Goal: Task Accomplishment & Management: Use online tool/utility

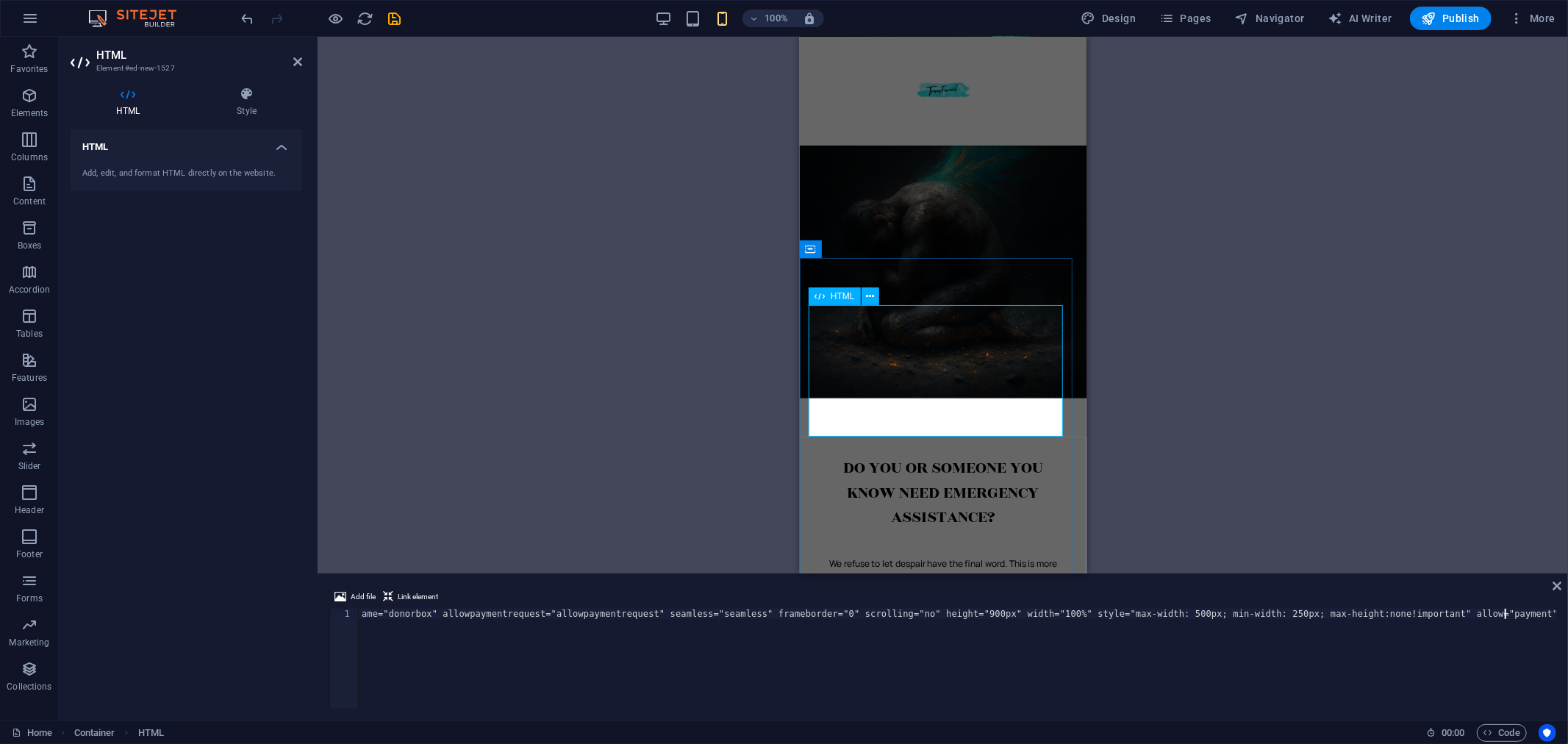
click at [841, 333] on div "ame="donorbox" allowpaymentrequest="allowpaymentrequest" seamless="seamless" fr…" at bounding box center [942, 380] width 228 height 151
click at [106, 170] on div "Add, edit, and format HTML directly on the website." at bounding box center [186, 174] width 208 height 13
drag, startPoint x: 99, startPoint y: 170, endPoint x: 99, endPoint y: 143, distance: 27.0
click at [99, 143] on h4 "HTML" at bounding box center [186, 142] width 232 height 27
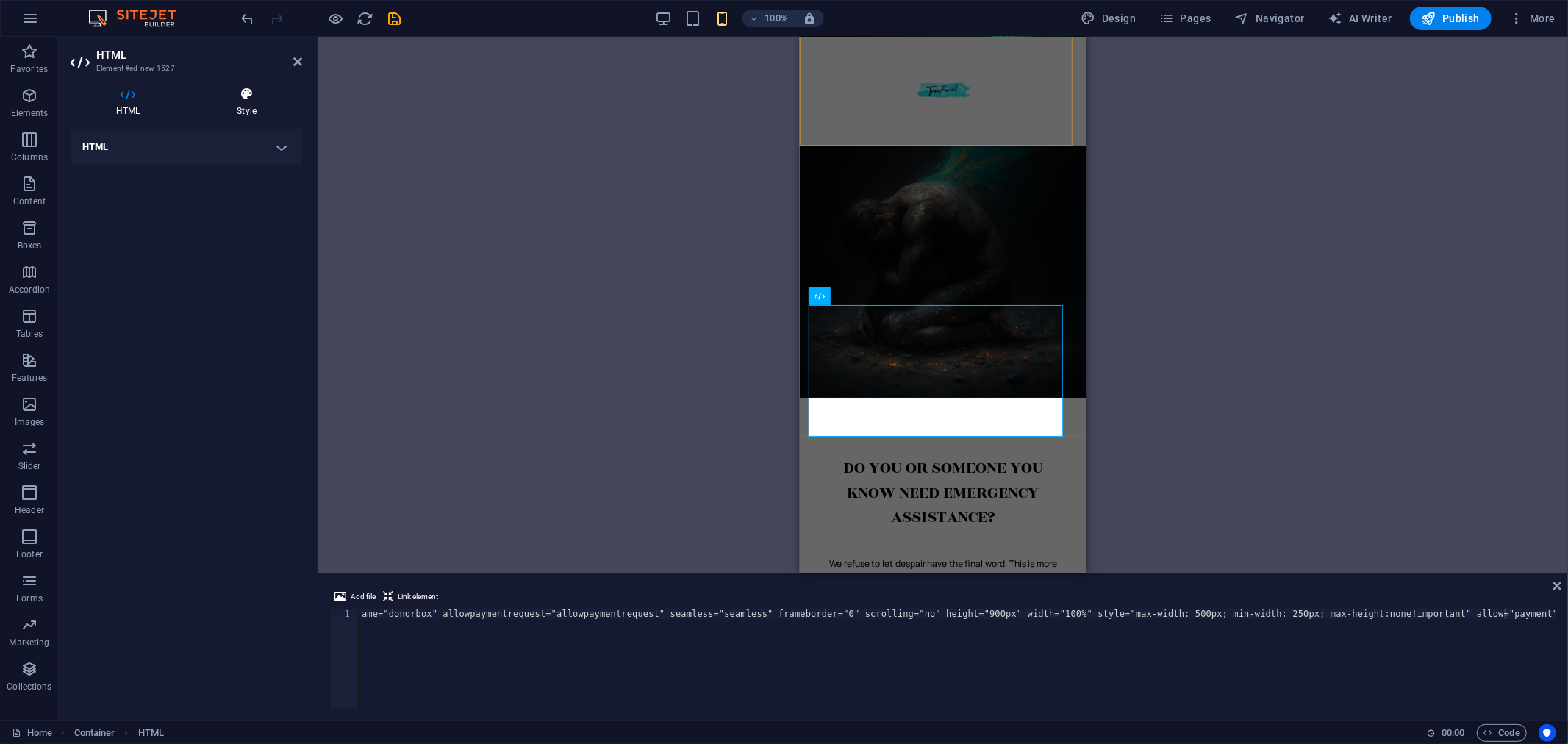
click at [243, 99] on icon at bounding box center [246, 93] width 111 height 15
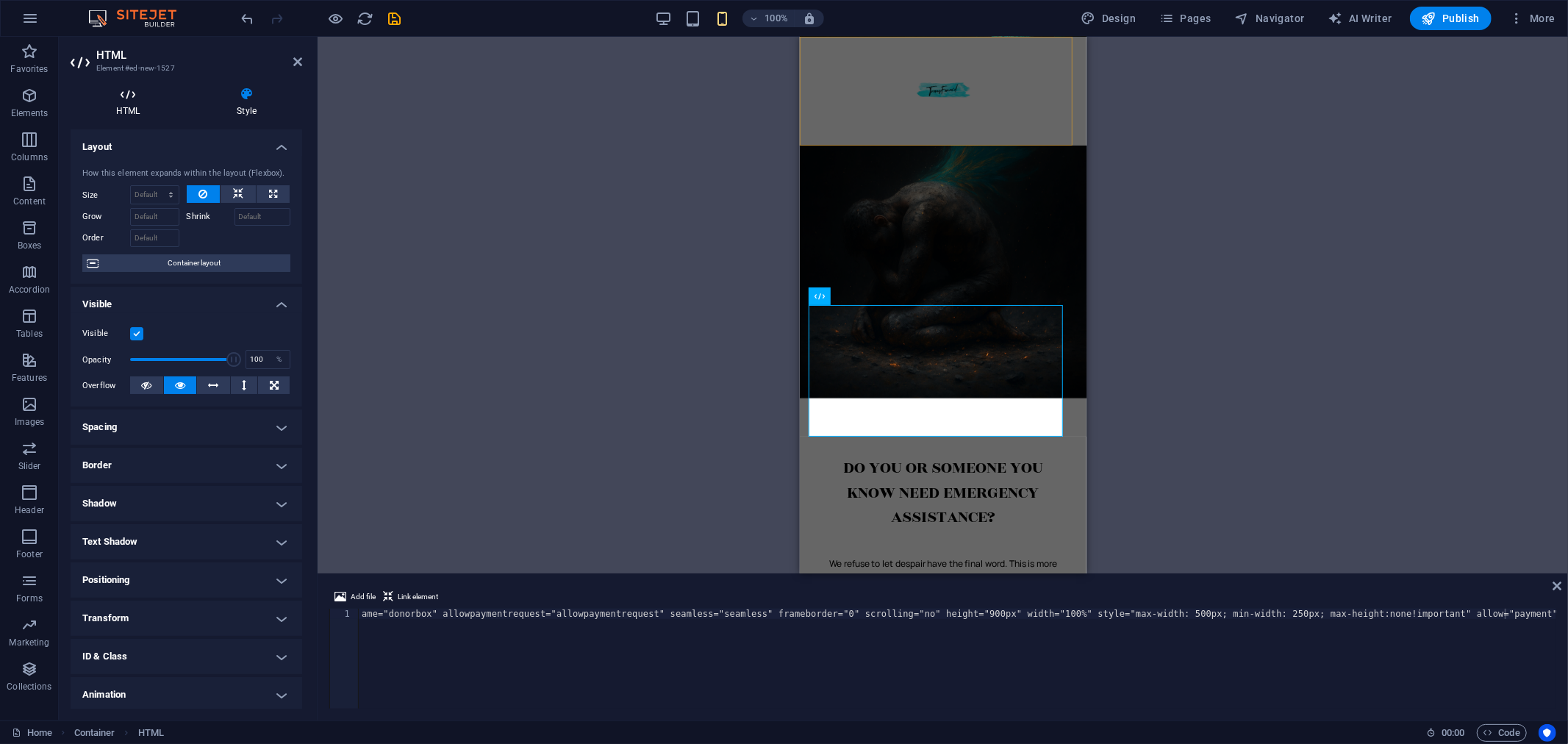
click at [122, 98] on icon at bounding box center [128, 93] width 115 height 15
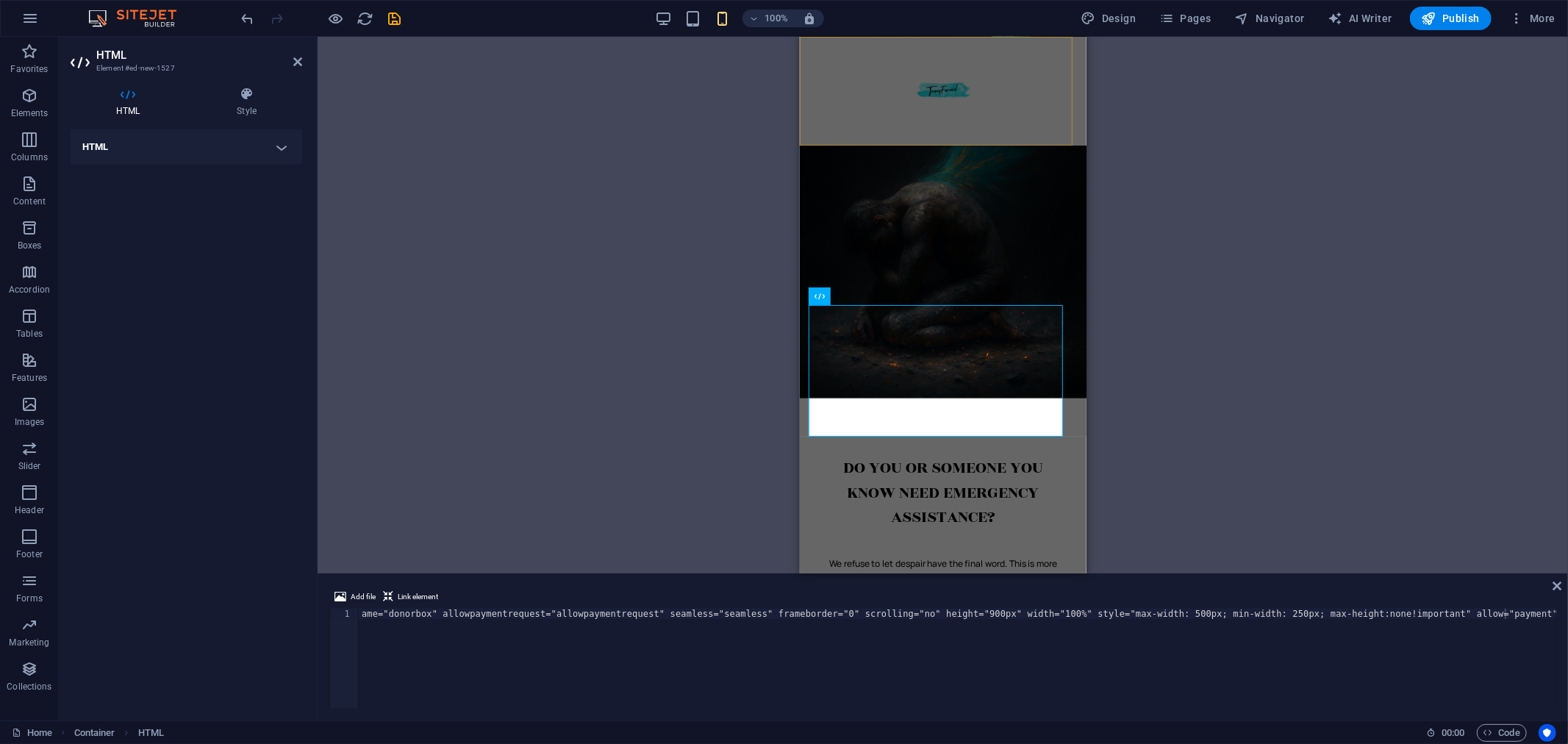
click at [103, 145] on h4 "HTML" at bounding box center [186, 146] width 232 height 35
click at [122, 174] on div "Add, edit, and format HTML directly on the website." at bounding box center [186, 174] width 208 height 13
click at [128, 177] on div "Add, edit, and format HTML directly on the website." at bounding box center [186, 174] width 208 height 13
click at [846, 334] on div "ame="donorbox" allowpaymentrequest="allowpaymentrequest" seamless="seamless" fr…" at bounding box center [942, 380] width 228 height 151
click at [879, 295] on div "HTML" at bounding box center [849, 296] width 80 height 18
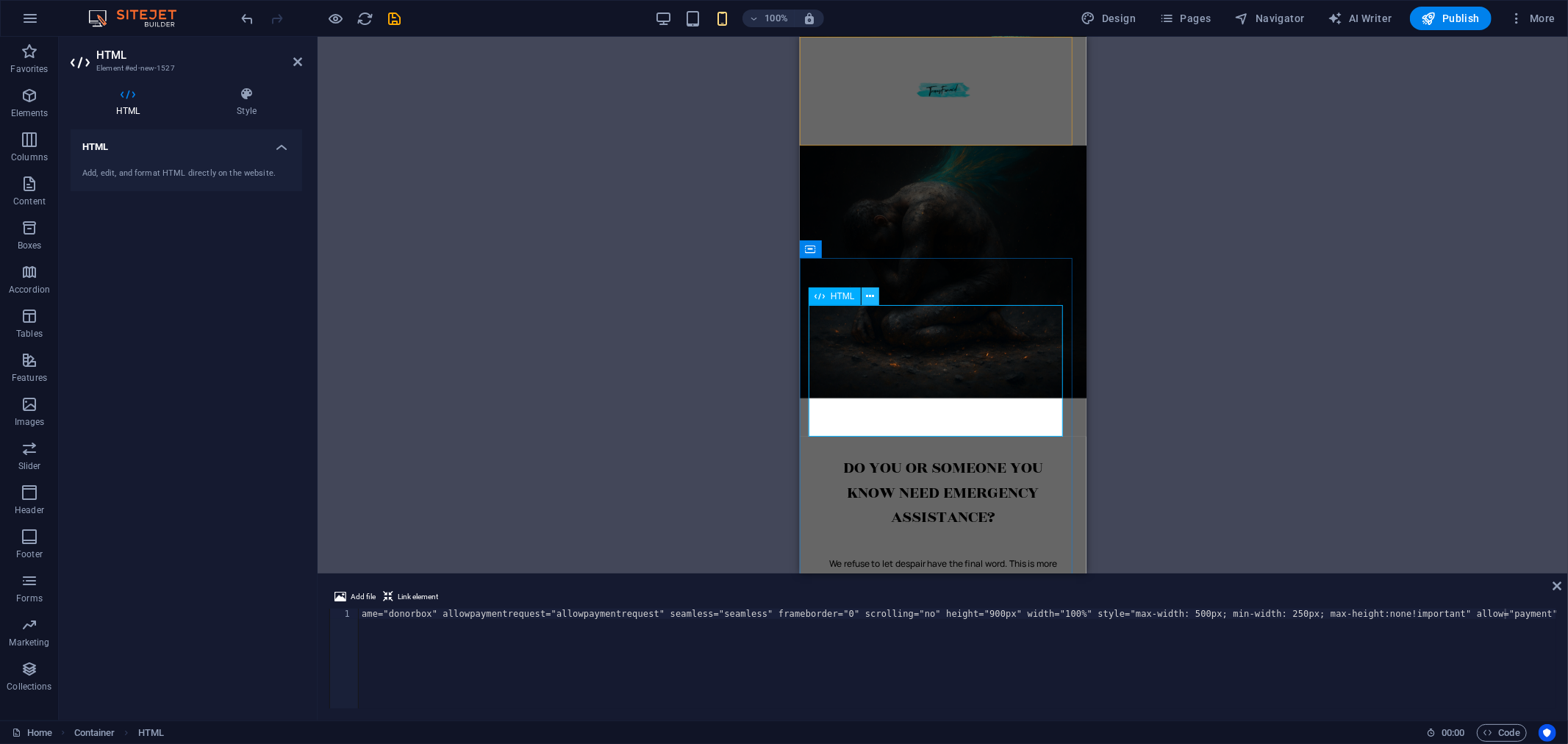
click at [873, 300] on icon at bounding box center [870, 297] width 8 height 15
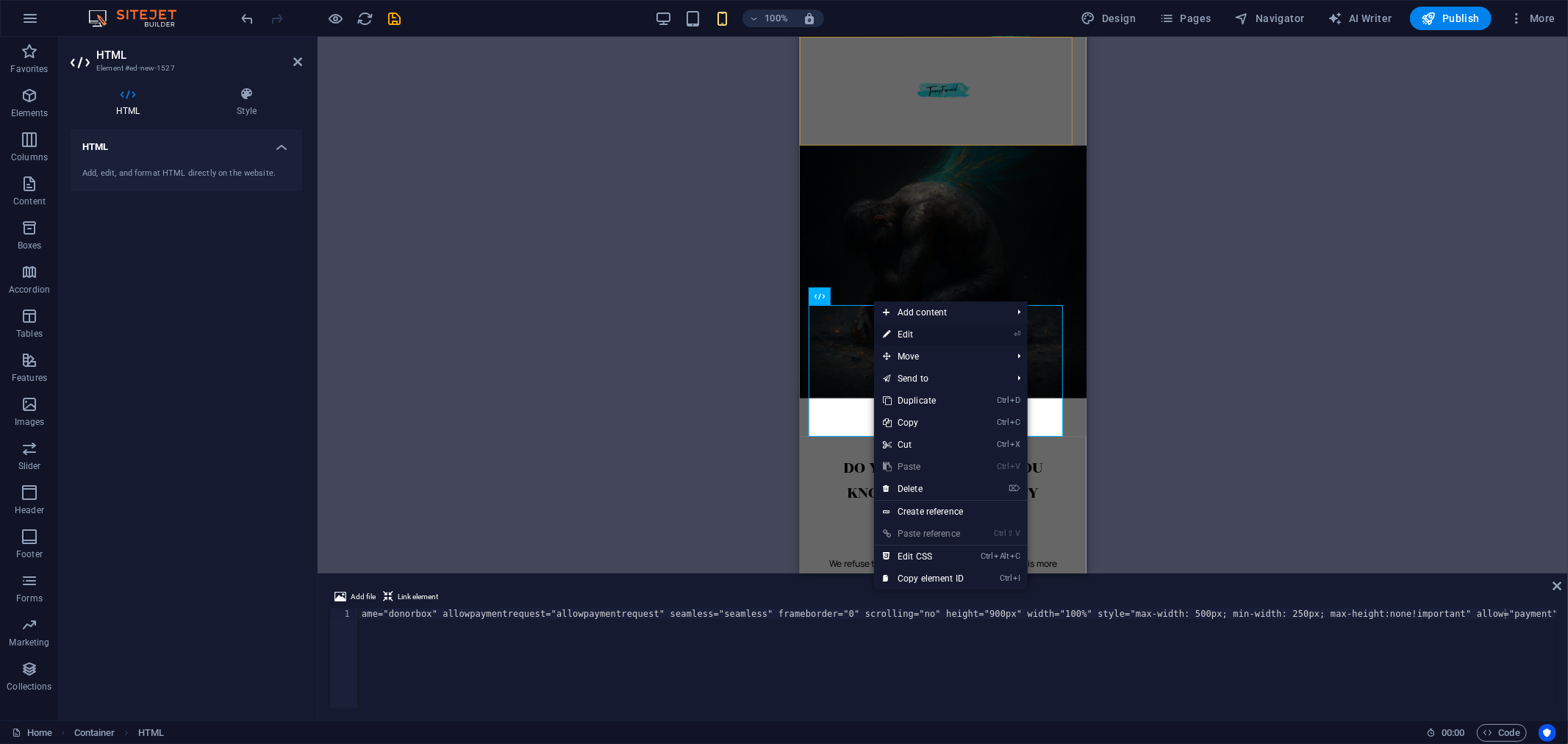
click at [900, 329] on link "⏎ Edit" at bounding box center [923, 335] width 98 height 22
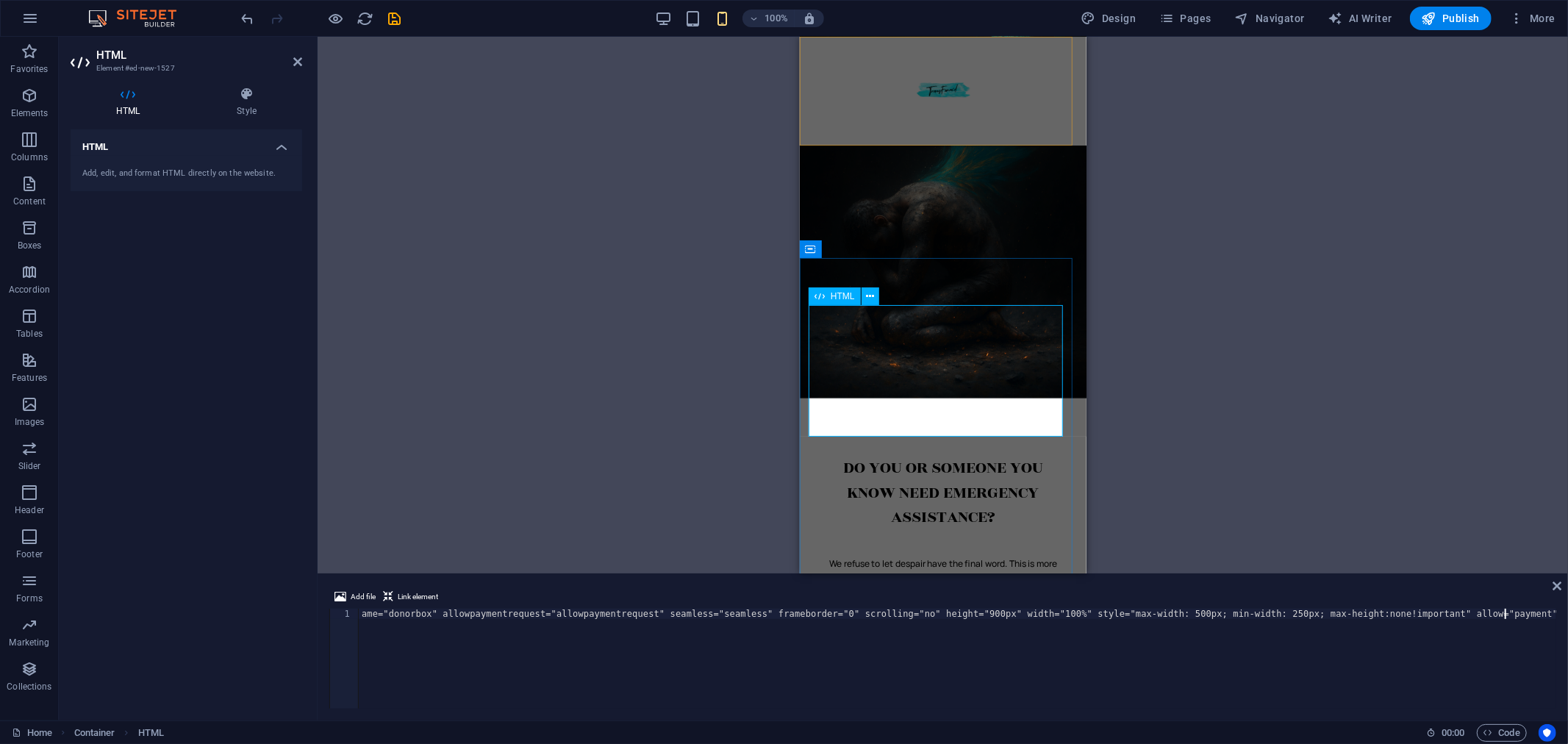
click at [877, 331] on div "ame="donorbox" allowpaymentrequest="allowpaymentrequest" seamless="seamless" fr…" at bounding box center [942, 380] width 228 height 151
click at [1148, 170] on div "H1 Banner Container Container Container Image Text Spacer H4 Menu Bar Footer Sa…" at bounding box center [942, 305] width 1250 height 537
click at [803, 237] on div "Every "Body" Can Be TransForm'd When chaos surrounds us and the weight feels un…" at bounding box center [942, 185] width 287 height 143
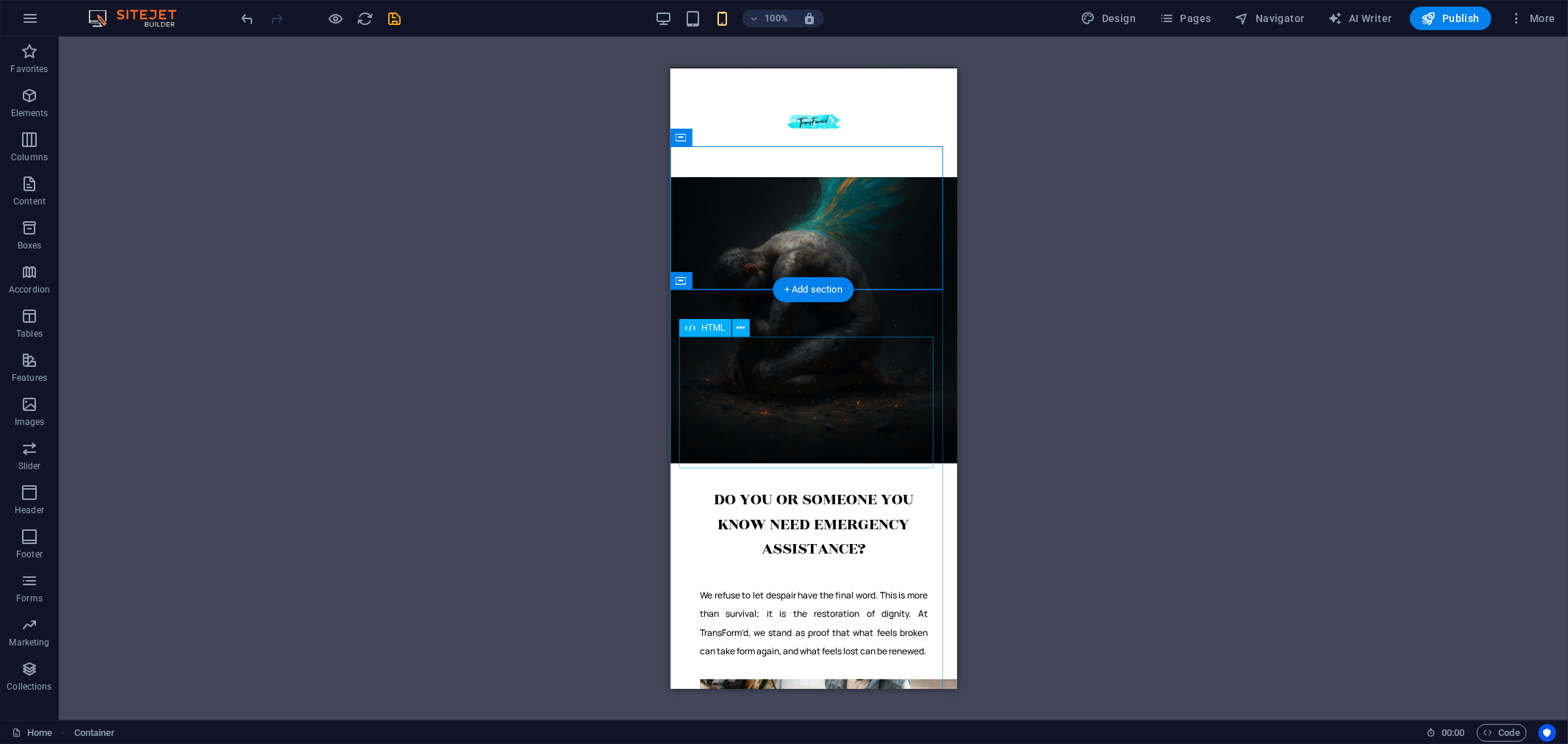
click at [784, 398] on div "ame="donorbox" allowpaymentrequest="allowpaymentrequest" seamless="seamless" fr…" at bounding box center [813, 412] width 228 height 151
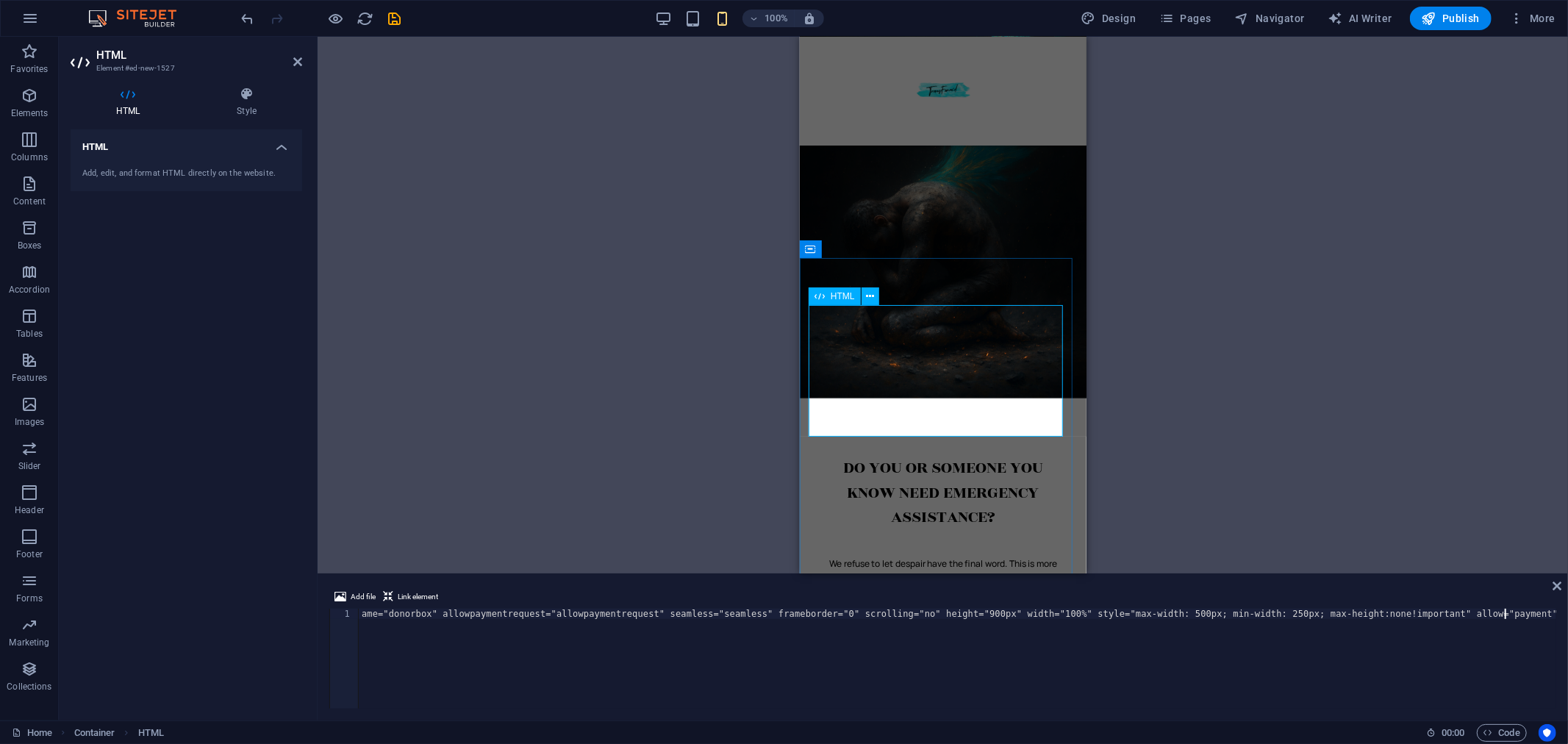
click at [860, 348] on div "ame="donorbox" allowpaymentrequest="allowpaymentrequest" seamless="seamless" fr…" at bounding box center [942, 380] width 228 height 151
click at [844, 318] on div "ame="donorbox" allowpaymentrequest="allowpaymentrequest" seamless="seamless" fr…" at bounding box center [942, 380] width 228 height 151
click at [826, 295] on div "HTML" at bounding box center [834, 296] width 52 height 18
click at [873, 295] on icon at bounding box center [870, 297] width 8 height 15
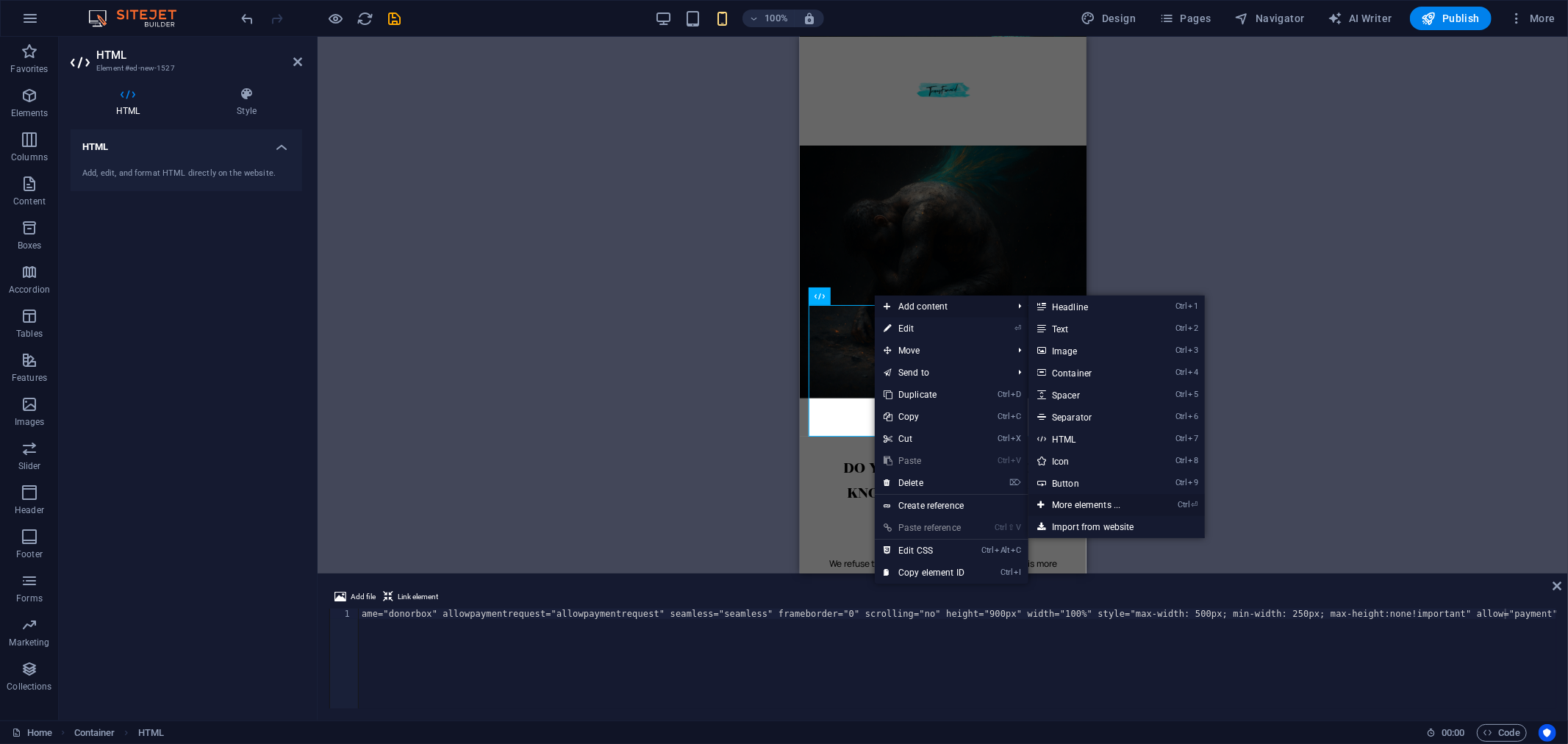
click at [1075, 503] on link "Ctrl ⏎ More elements ..." at bounding box center [1090, 505] width 122 height 22
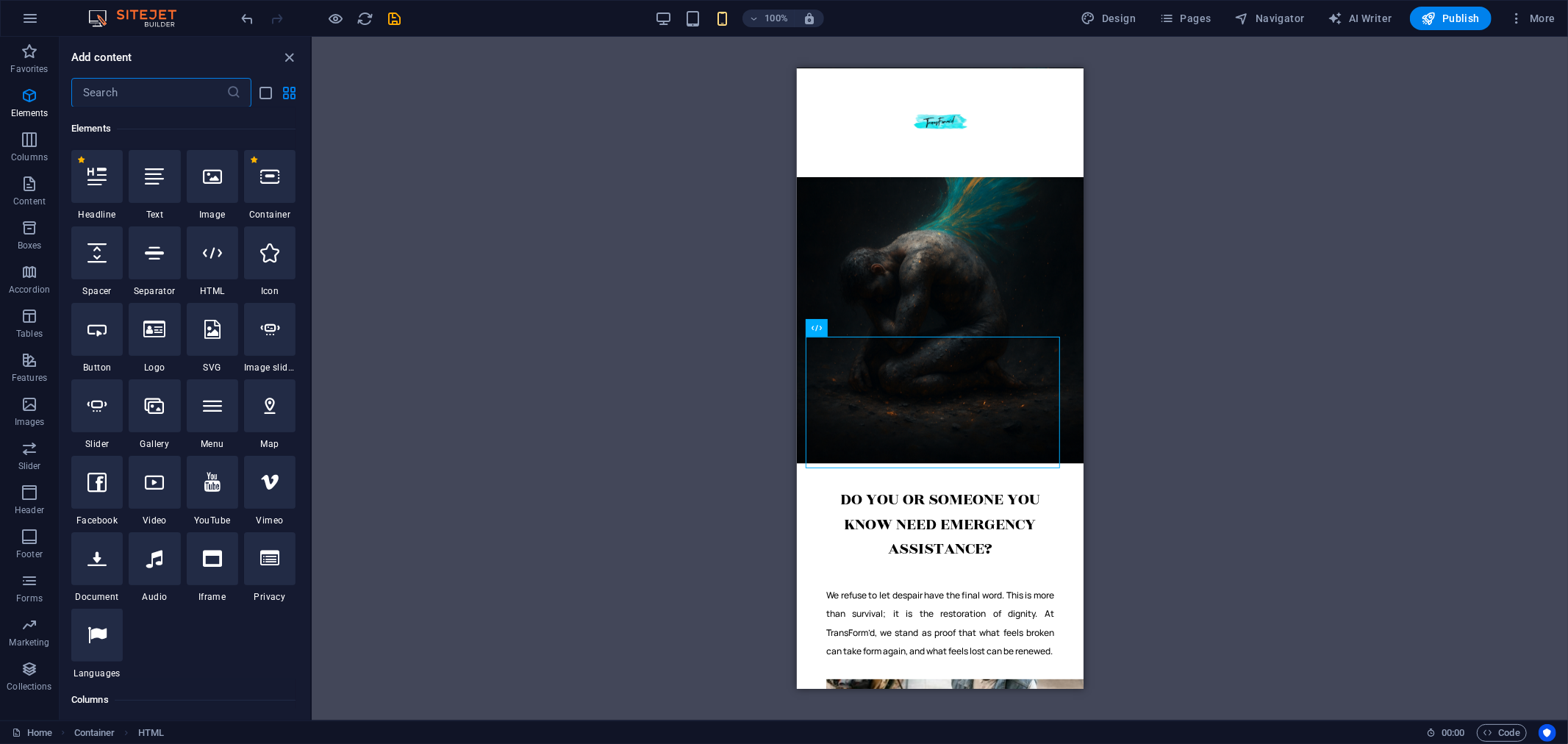
scroll to position [156, 0]
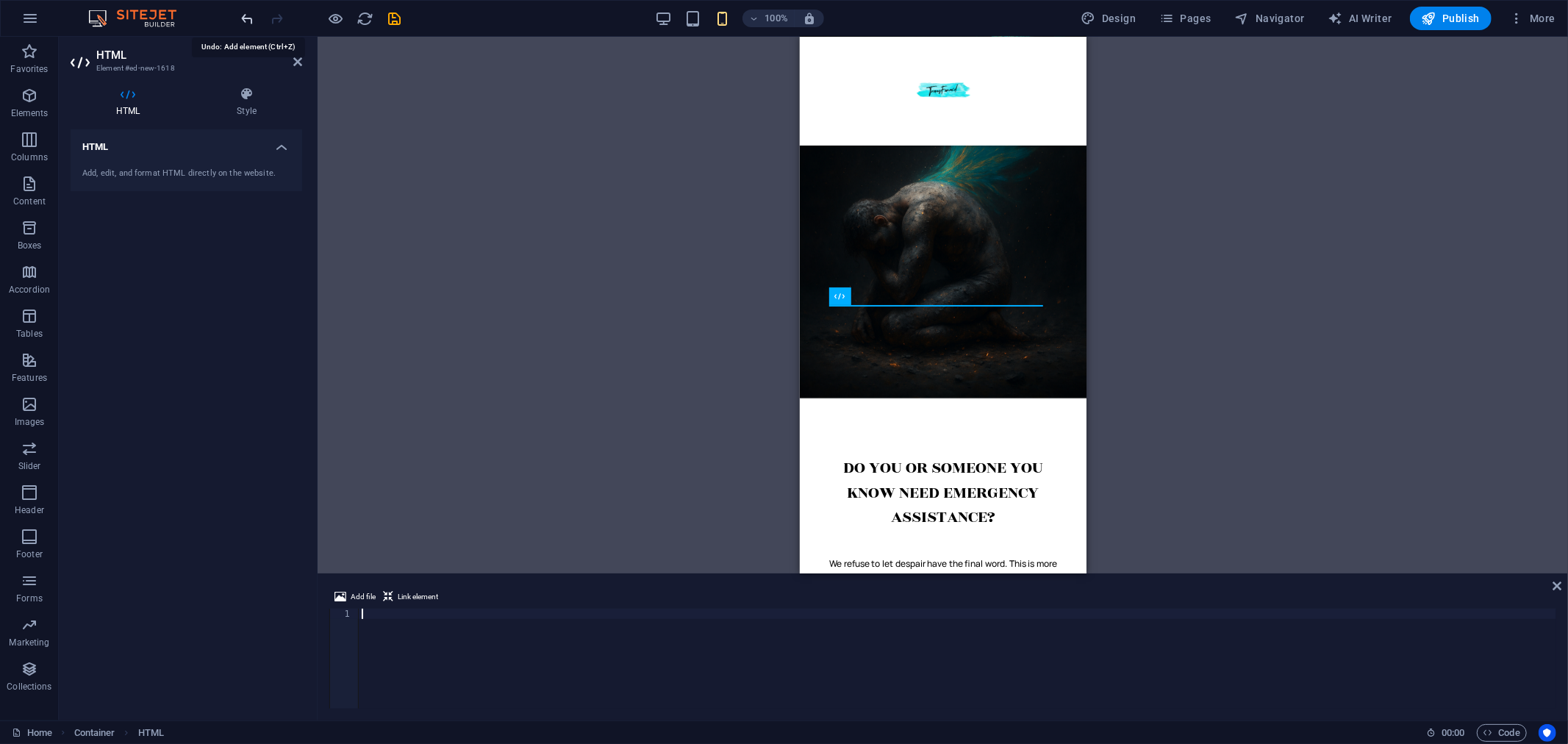
click at [241, 16] on icon "undo" at bounding box center [248, 19] width 17 height 17
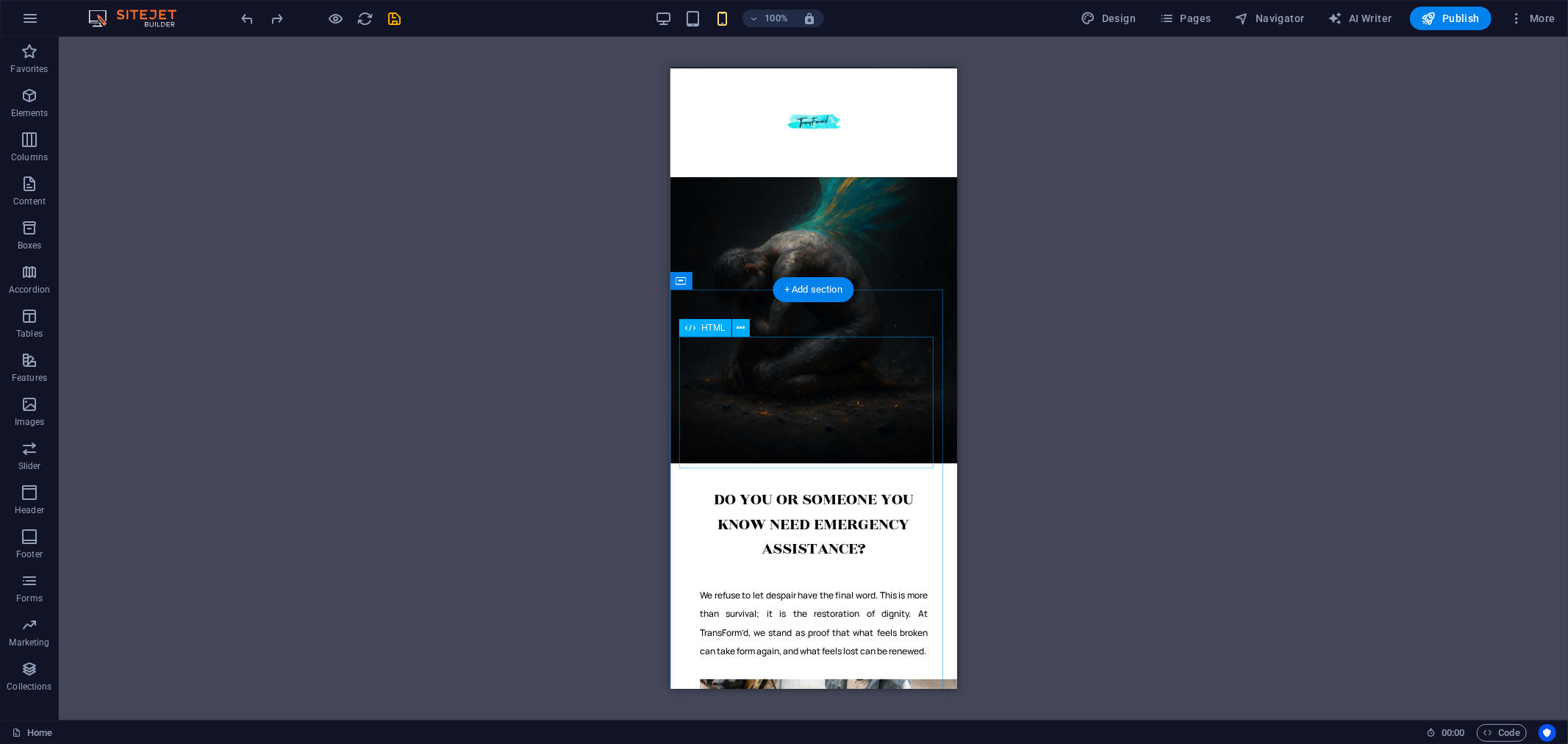
click at [790, 391] on div "ame="donorbox" allowpaymentrequest="allowpaymentrequest" seamless="seamless" fr…" at bounding box center [813, 412] width 228 height 151
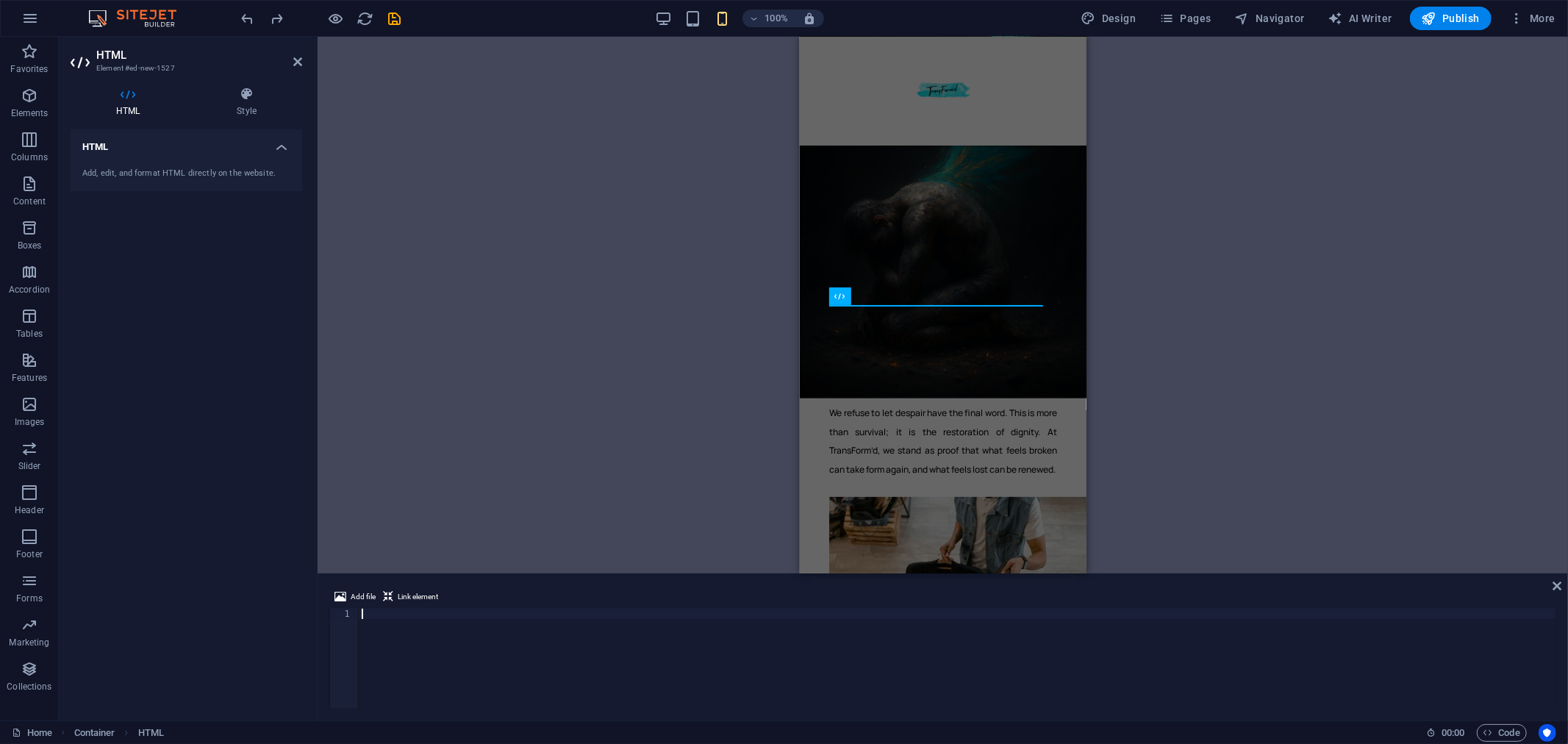
type textarea "[URL][DOMAIN_NAME]">Donate</a>"
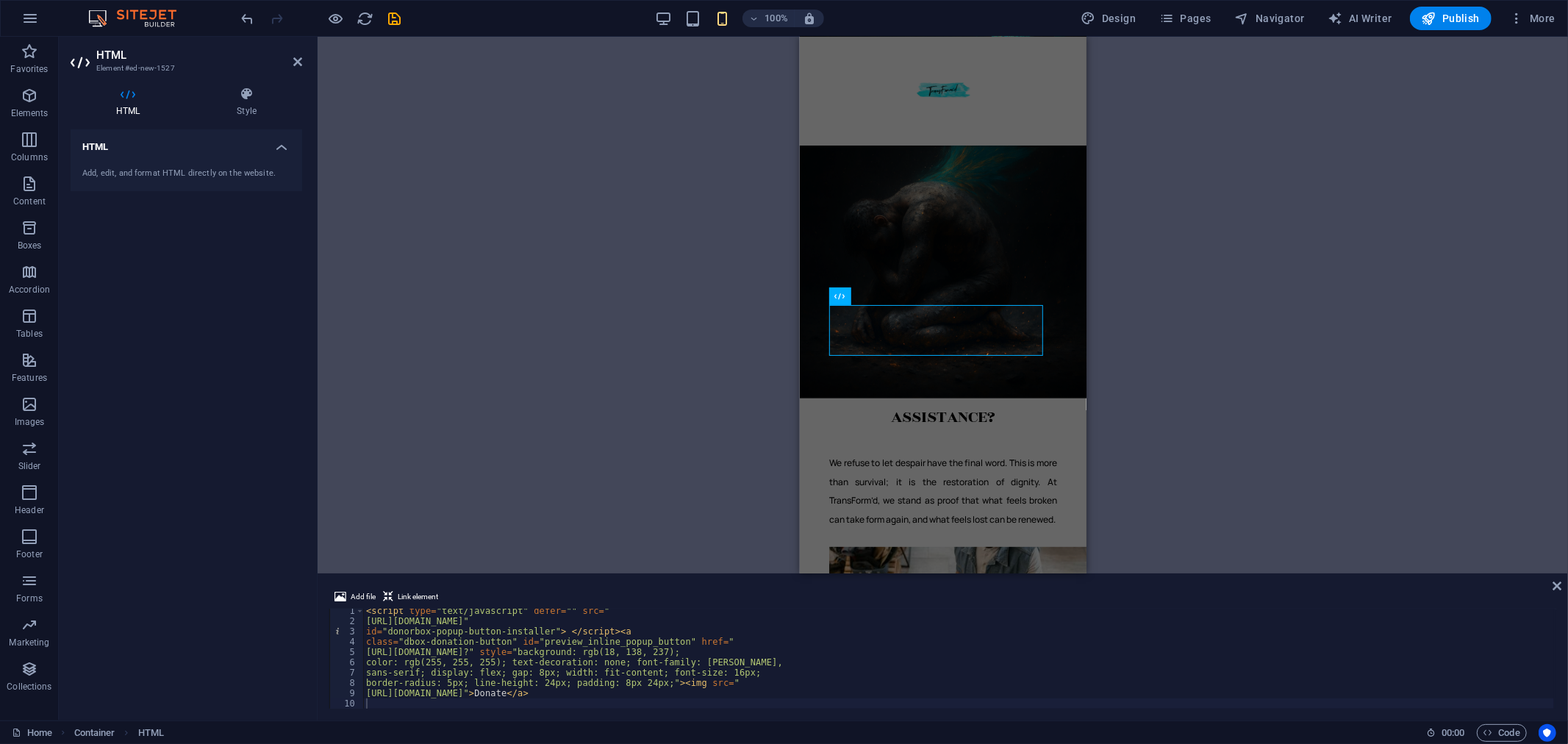
scroll to position [0, 0]
click at [1426, 733] on icon at bounding box center [1430, 732] width 9 height 9
click at [1547, 730] on icon "Usercentrics" at bounding box center [1547, 733] width 10 height 10
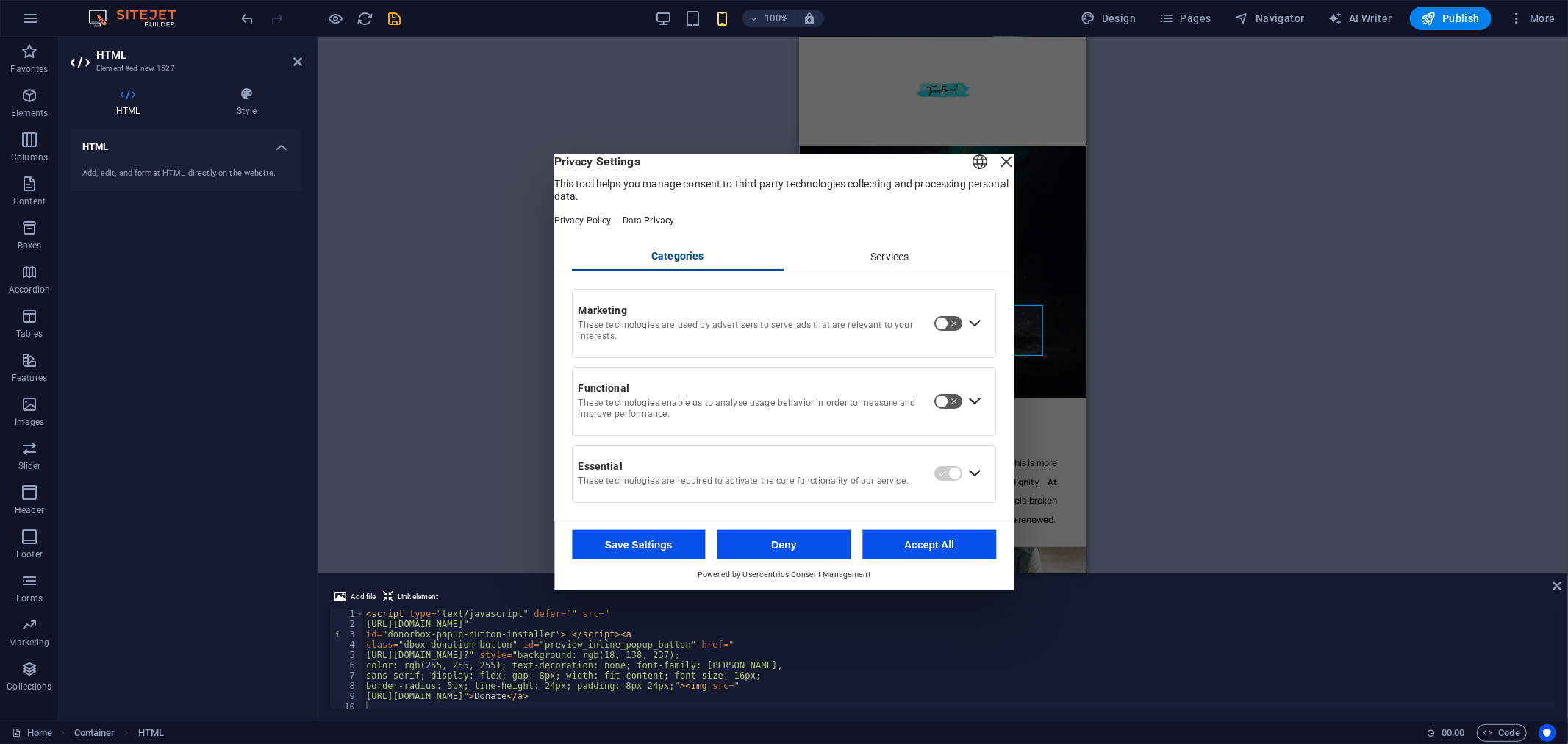
click at [996, 168] on div "Close Layer" at bounding box center [1007, 162] width 21 height 21
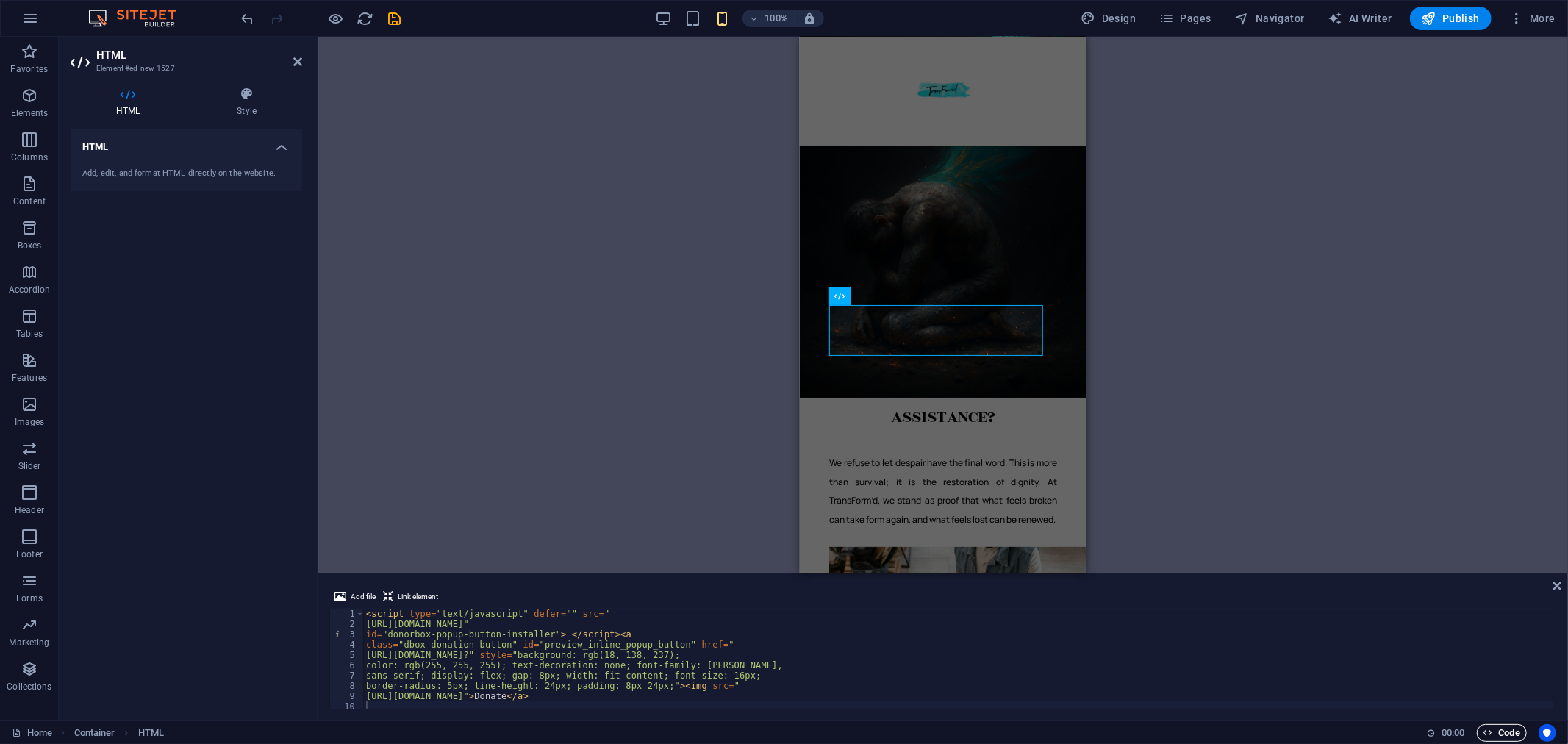
click at [1491, 732] on icon "button" at bounding box center [1488, 732] width 9 height 9
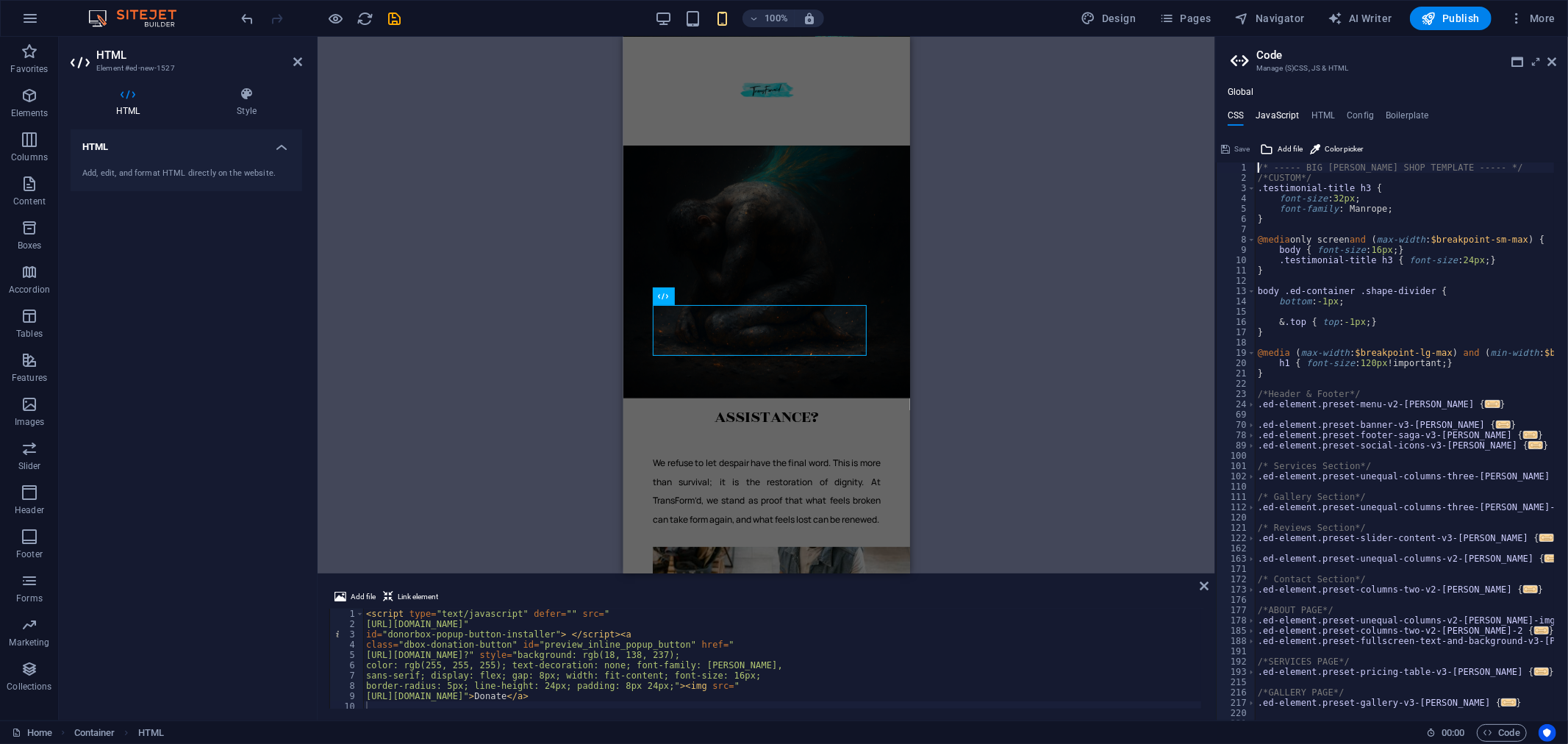
click at [1282, 116] on h4 "JavaScript" at bounding box center [1277, 118] width 44 height 16
type textarea "/* JS for preset "Menu V2" */"
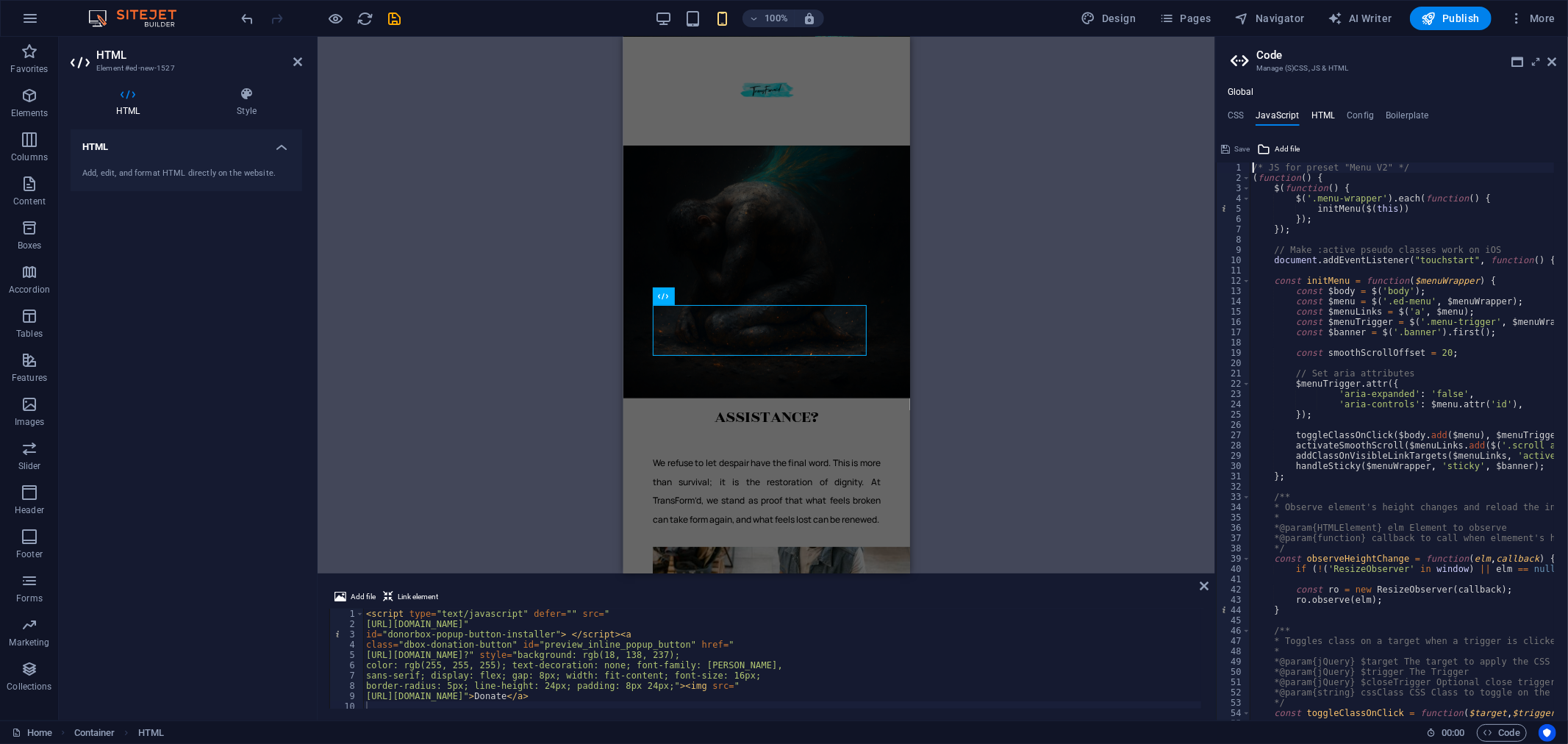
click at [1321, 116] on h4 "HTML" at bounding box center [1323, 118] width 24 height 16
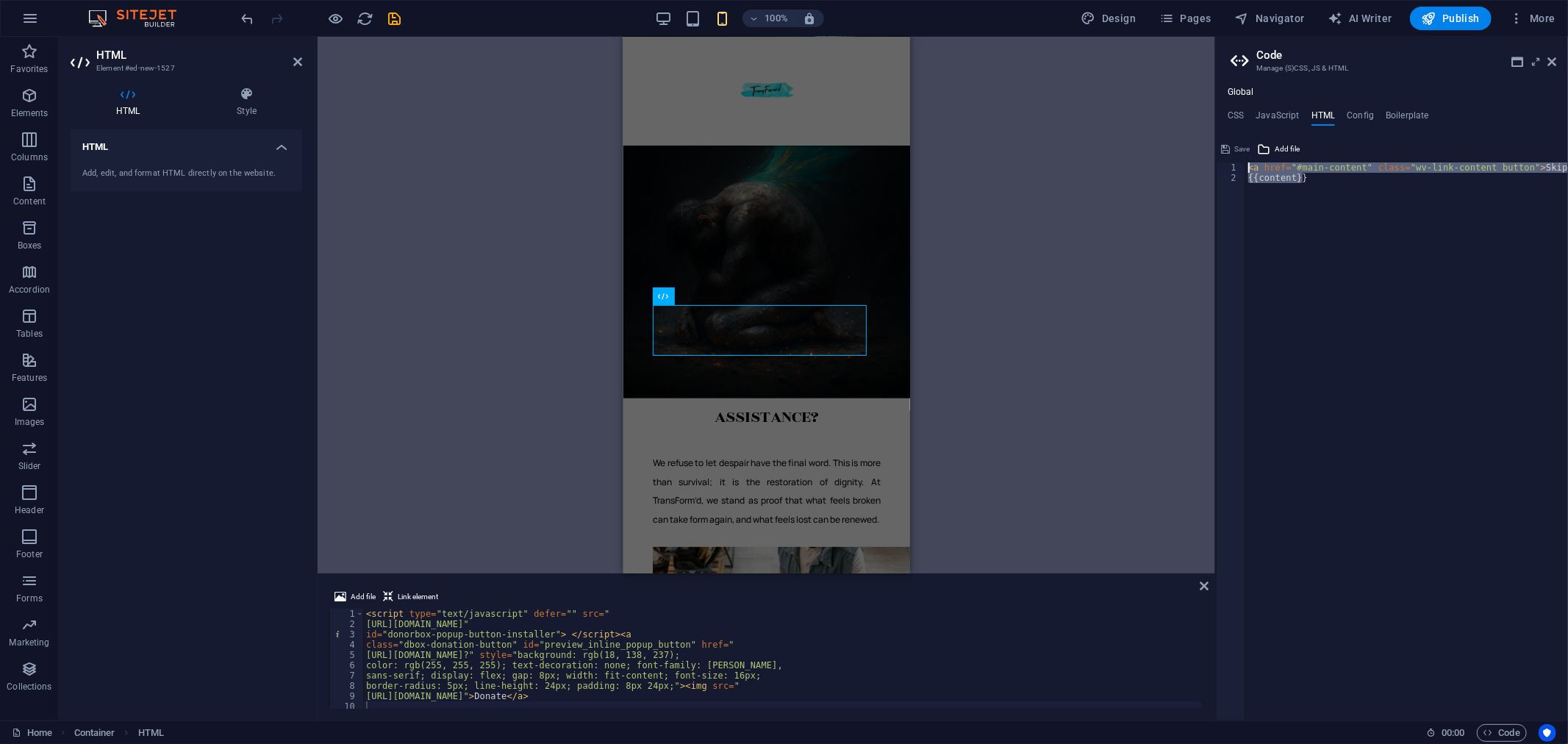
drag, startPoint x: 1311, startPoint y: 182, endPoint x: 1227, endPoint y: 158, distance: 87.4
click at [1227, 158] on div "<a href="#main-content" class="wv-link-content button">Skip to main content</a>…" at bounding box center [1392, 429] width 352 height 583
type textarea "<a href="#main-content" class="wv-link-content button">Skip to main content</a>…"
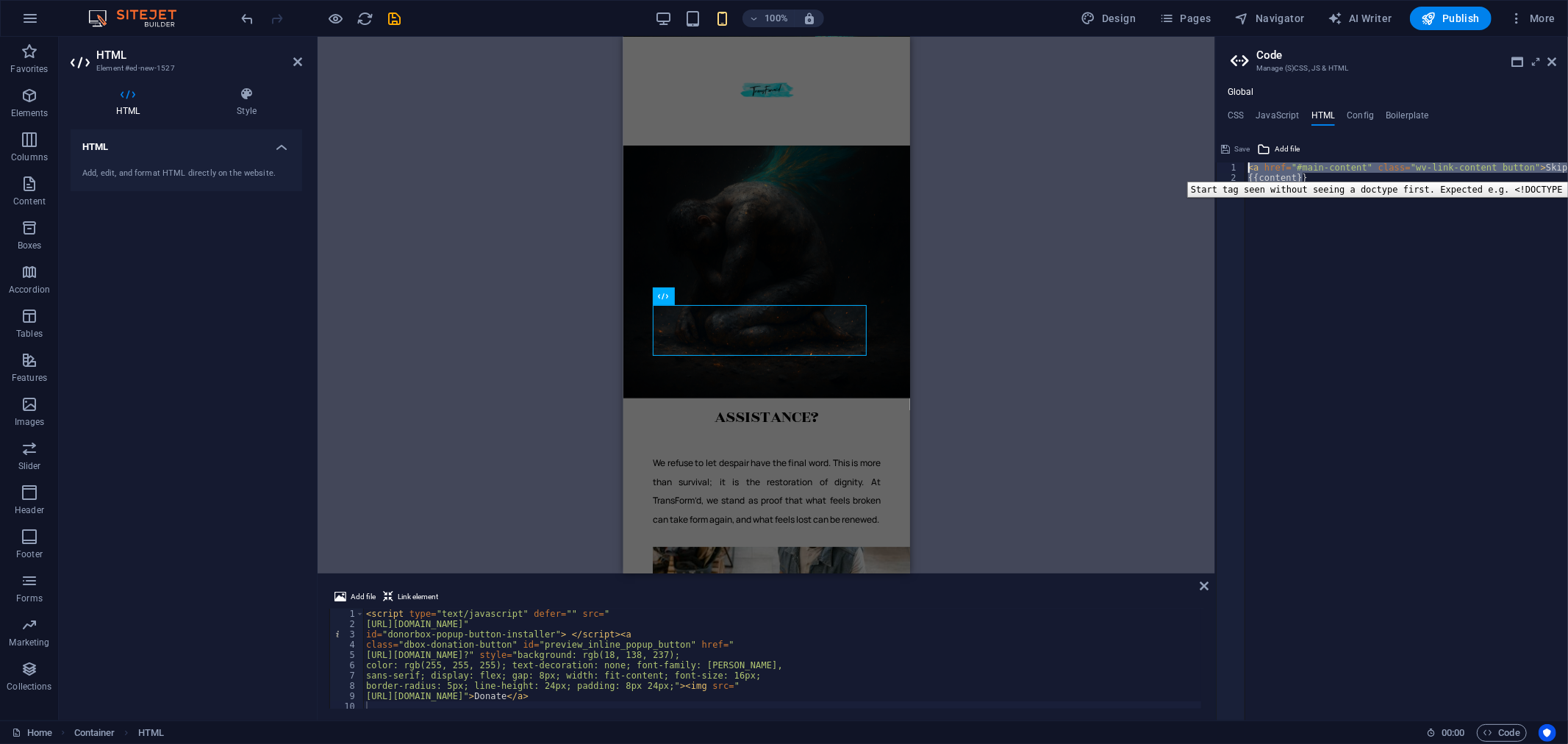
type textarea "<a href="#main-content" class="wv-link-content button">Skip to main content</a>"
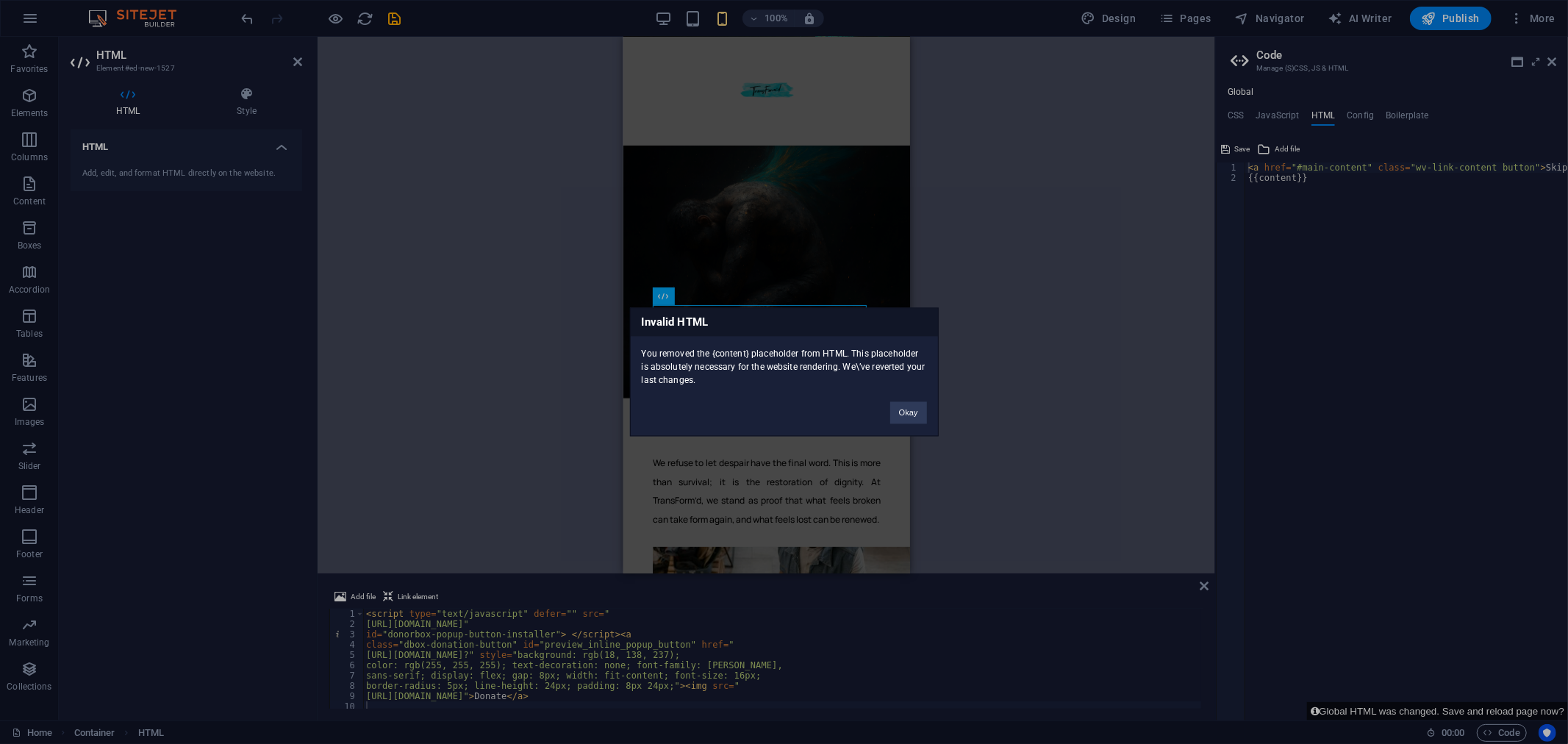
click at [1369, 242] on div "Invalid HTML You removed the {content} placeholder from HTML. This placeholder …" at bounding box center [784, 372] width 1568 height 744
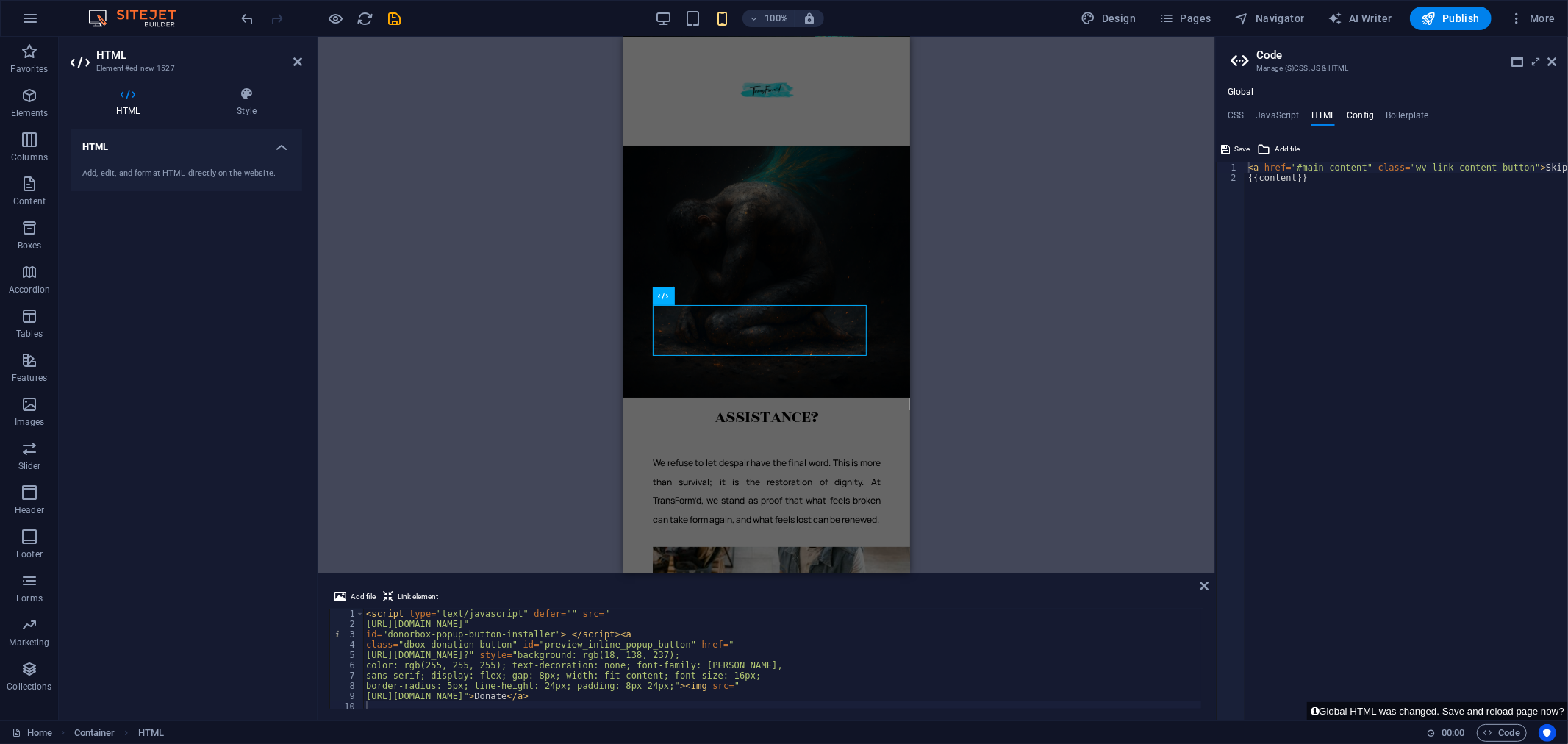
click at [1360, 117] on h4 "Config" at bounding box center [1361, 118] width 27 height 16
type textarea "$color-background: #161616;"
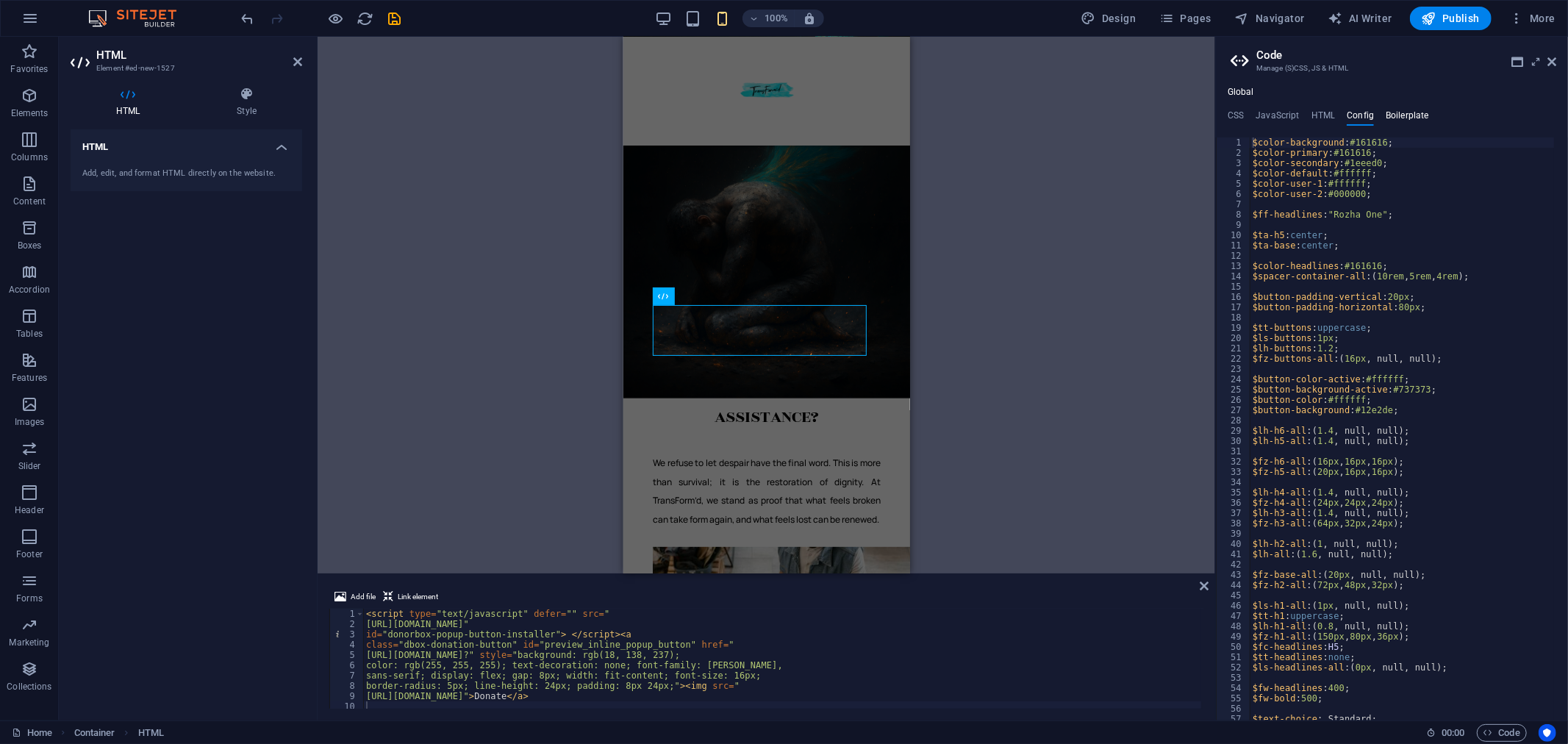
click at [1414, 112] on h4 "Boilerplate" at bounding box center [1407, 118] width 44 height 16
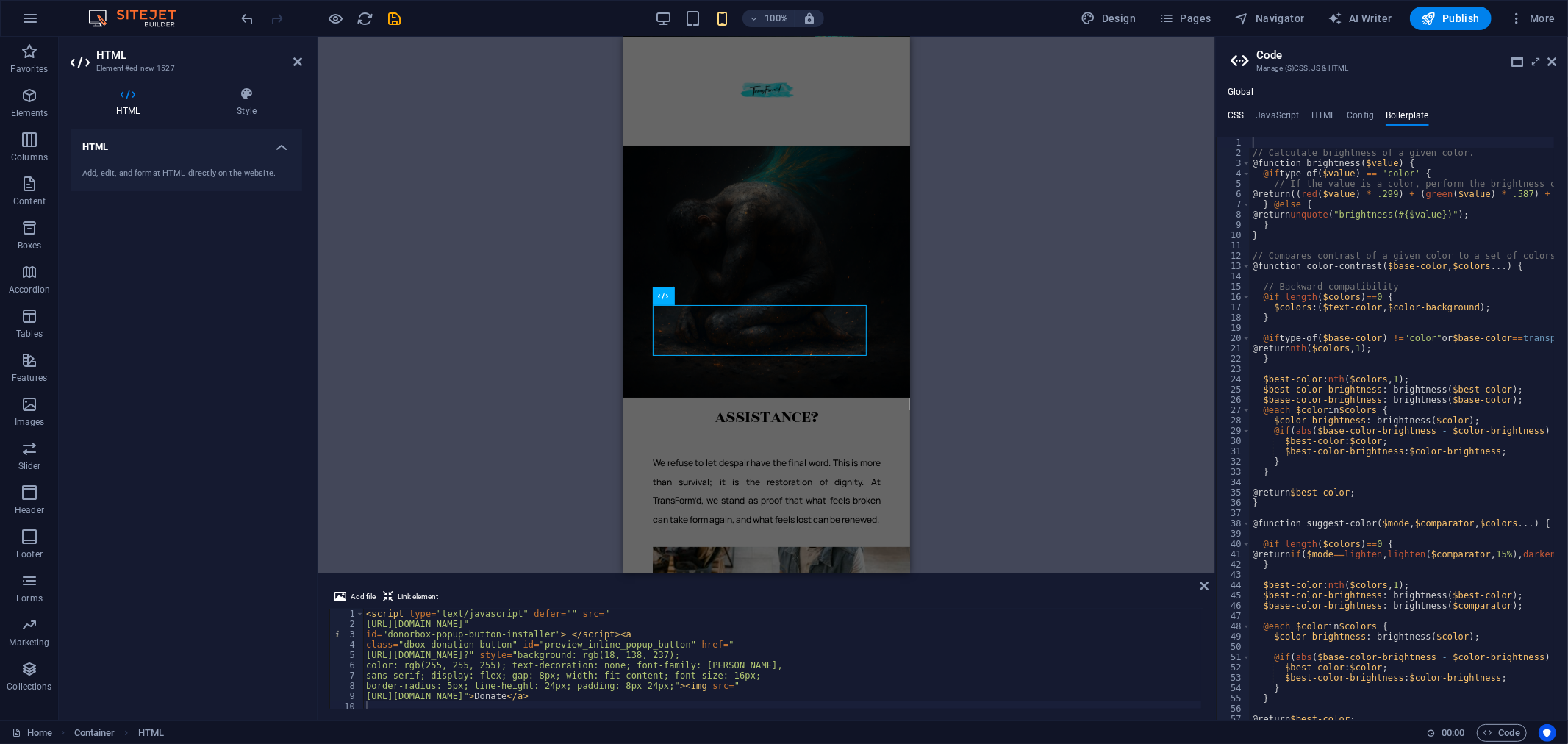
click at [1231, 111] on h4 "CSS" at bounding box center [1235, 118] width 16 height 16
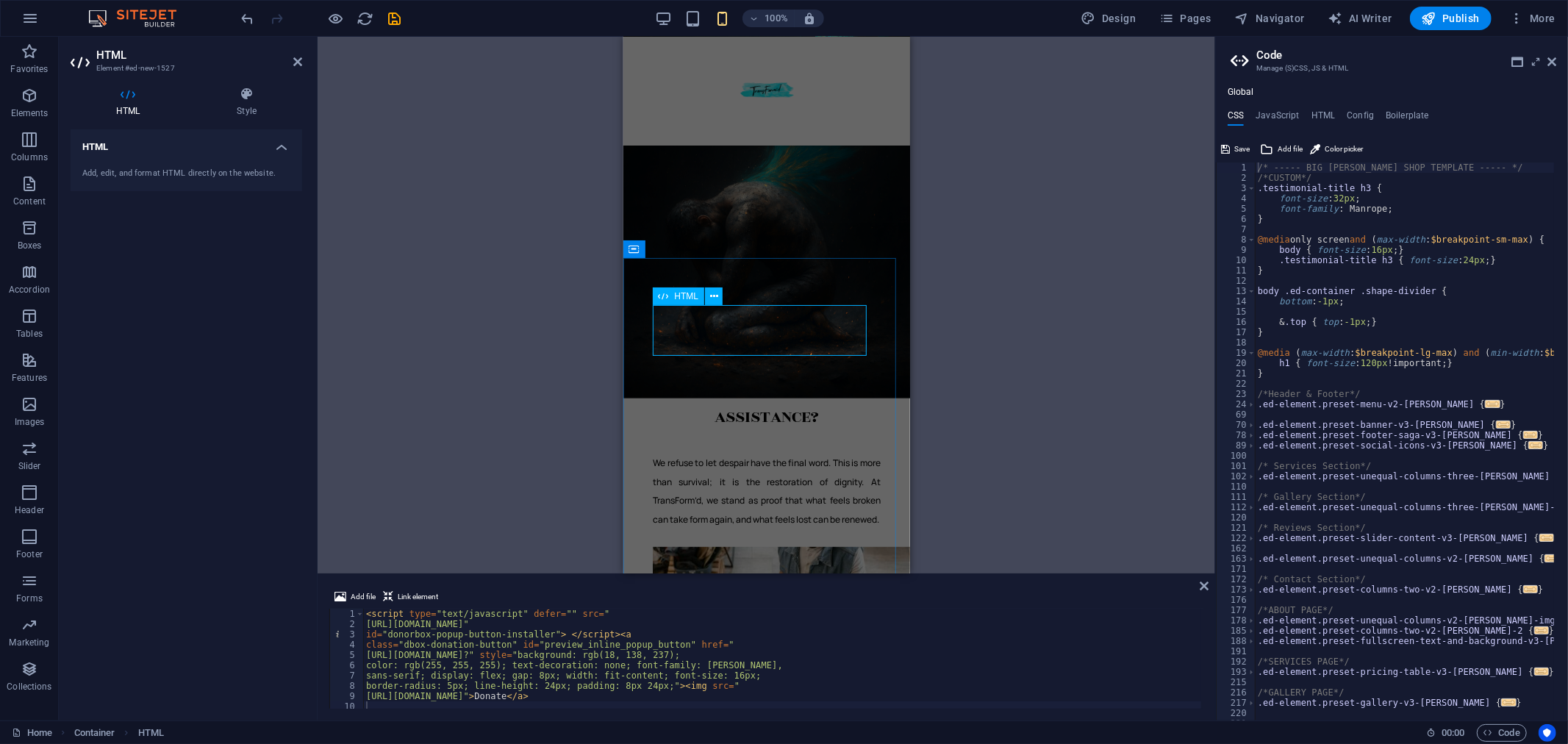
click at [817, 334] on div "Donate" at bounding box center [766, 330] width 228 height 50
click at [1547, 60] on icon at bounding box center [1552, 62] width 9 height 12
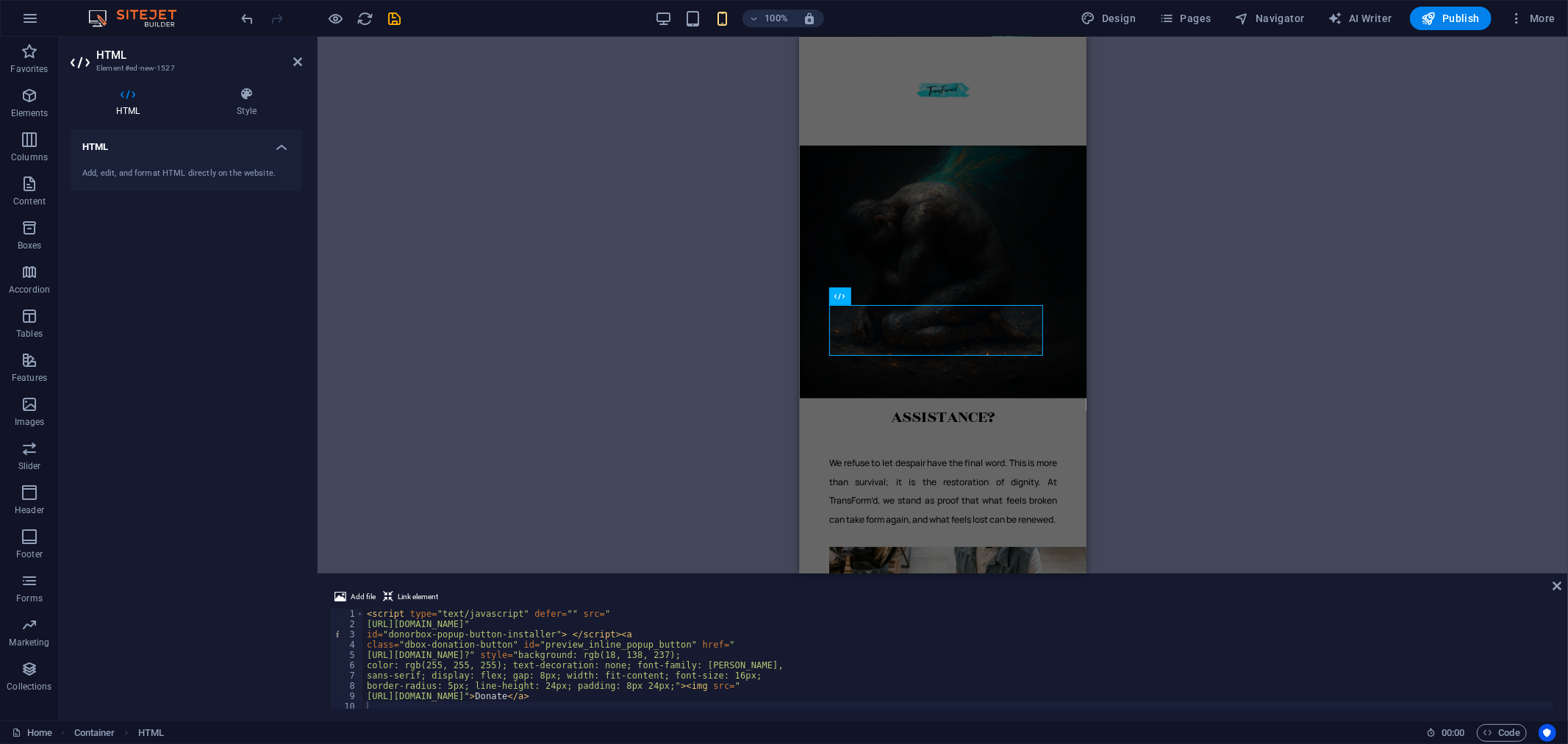
click at [211, 170] on div "Add, edit, and format HTML directly on the website." at bounding box center [186, 174] width 208 height 13
click at [282, 149] on h4 "HTML" at bounding box center [186, 142] width 232 height 27
click at [243, 99] on icon at bounding box center [246, 93] width 111 height 15
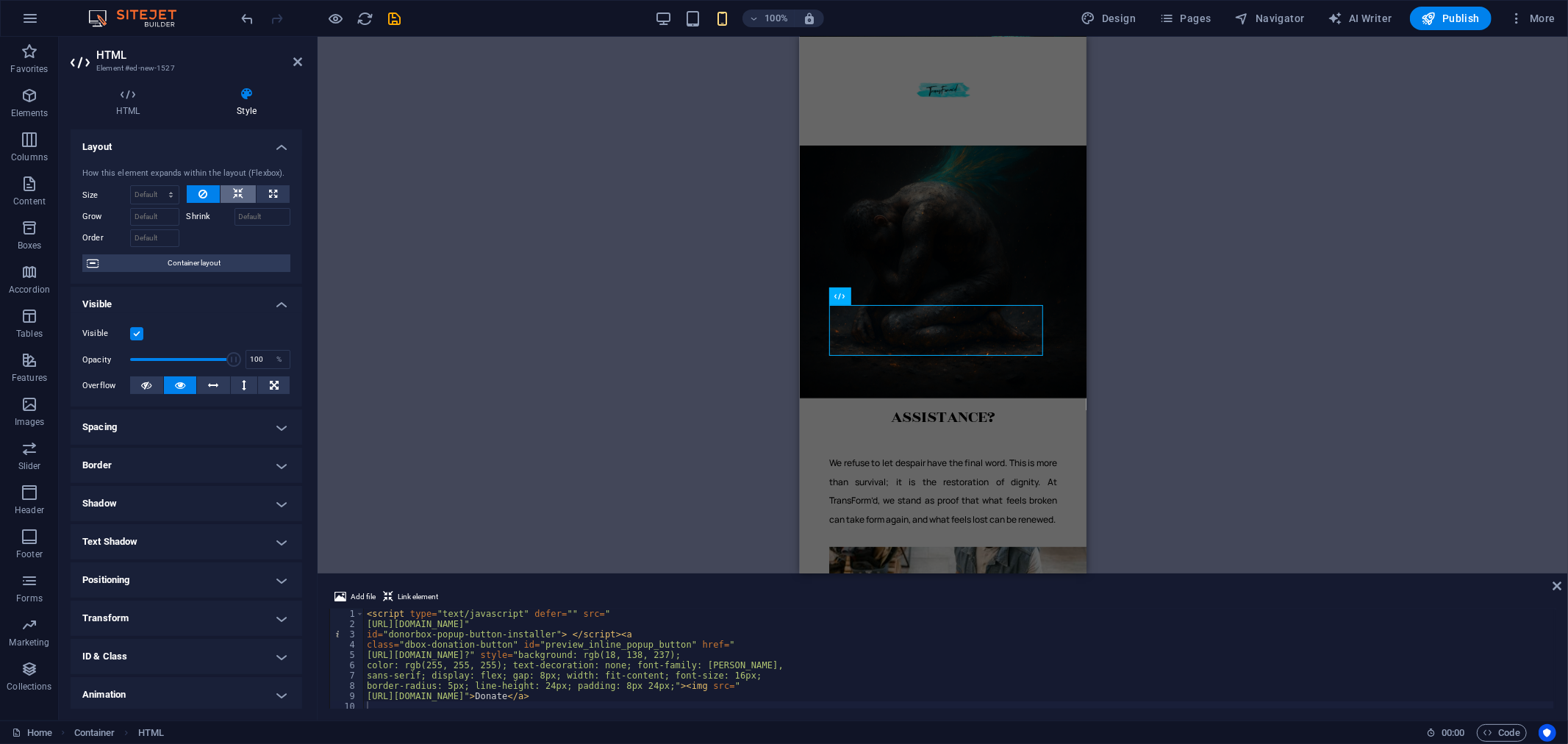
click at [233, 190] on icon at bounding box center [238, 193] width 10 height 18
click at [264, 195] on button at bounding box center [273, 193] width 33 height 18
type input "100"
select select "%"
click at [142, 384] on icon at bounding box center [146, 385] width 10 height 18
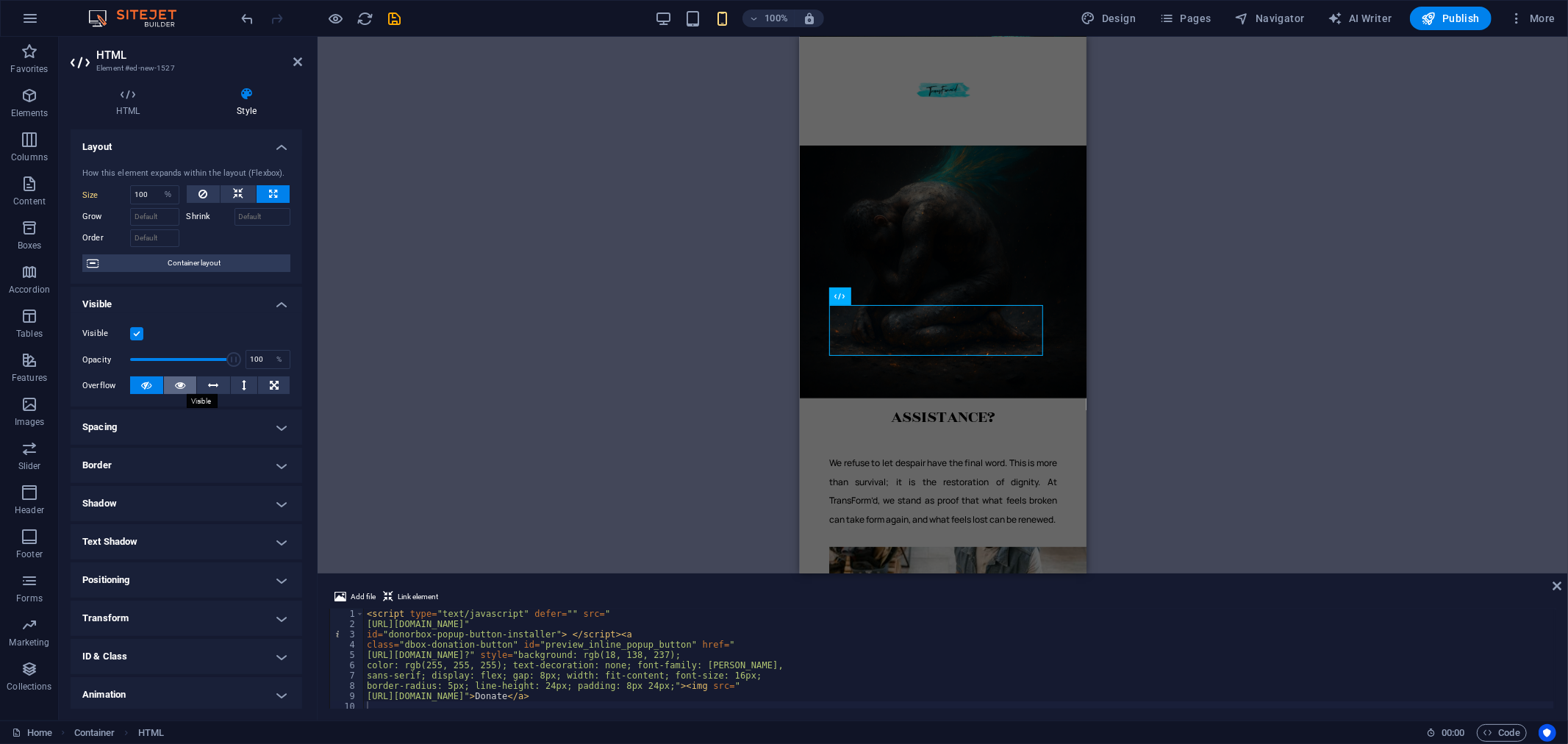
click at [169, 383] on button at bounding box center [181, 385] width 33 height 18
click at [209, 385] on icon at bounding box center [214, 385] width 10 height 18
click at [242, 387] on icon at bounding box center [244, 385] width 4 height 18
click at [281, 386] on button at bounding box center [273, 385] width 32 height 18
click at [246, 388] on button at bounding box center [245, 385] width 27 height 18
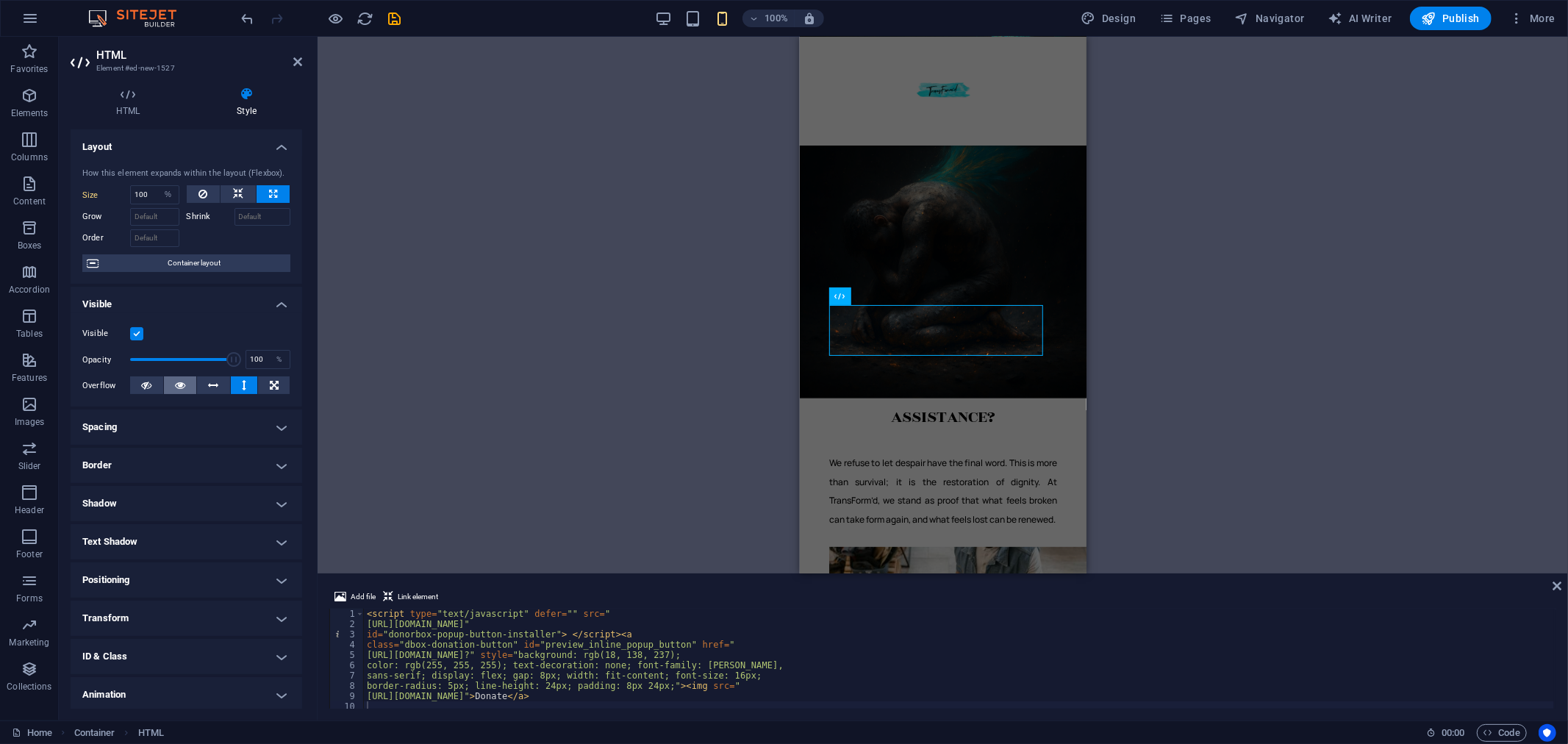
click at [178, 392] on icon at bounding box center [180, 385] width 10 height 18
click at [1015, 319] on div "Donate" at bounding box center [942, 330] width 228 height 50
click at [1014, 319] on div "Donate" at bounding box center [942, 330] width 228 height 50
drag, startPoint x: 154, startPoint y: 191, endPoint x: 99, endPoint y: 185, distance: 55.3
click at [108, 187] on div "Size 100 Default auto px % 1/1 1/2 1/3 1/4 1/5 1/6 1/7 1/8 1/9 1/10" at bounding box center [130, 194] width 97 height 19
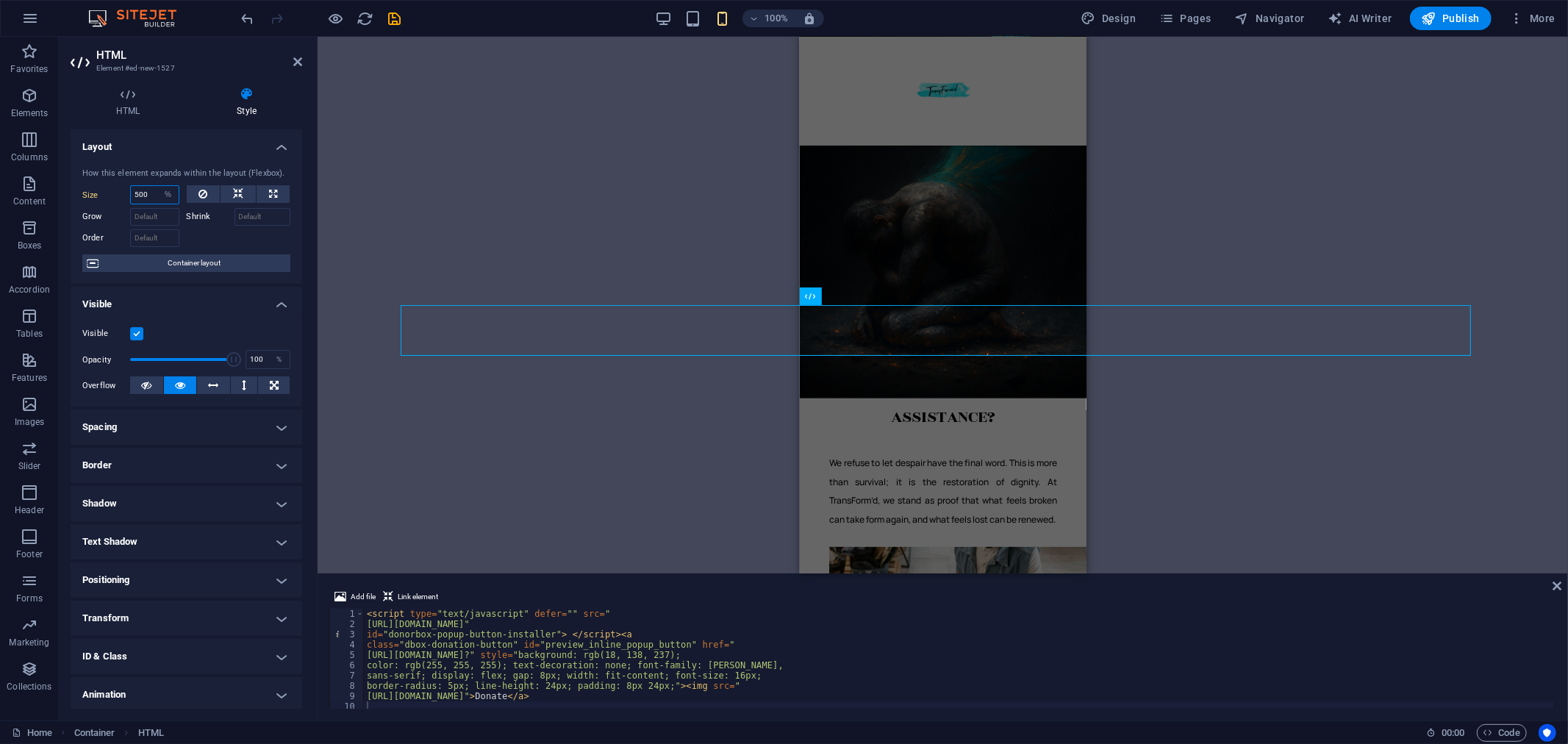
drag, startPoint x: 157, startPoint y: 190, endPoint x: 119, endPoint y: 189, distance: 38.0
click at [119, 189] on div "Size 500 Default auto px % 1/1 1/2 1/3 1/4 1/5 1/6 1/7 1/8 1/9 1/10" at bounding box center [130, 194] width 97 height 19
click at [138, 195] on input "500" at bounding box center [155, 194] width 48 height 18
type input "100"
click at [268, 236] on div at bounding box center [239, 236] width 104 height 21
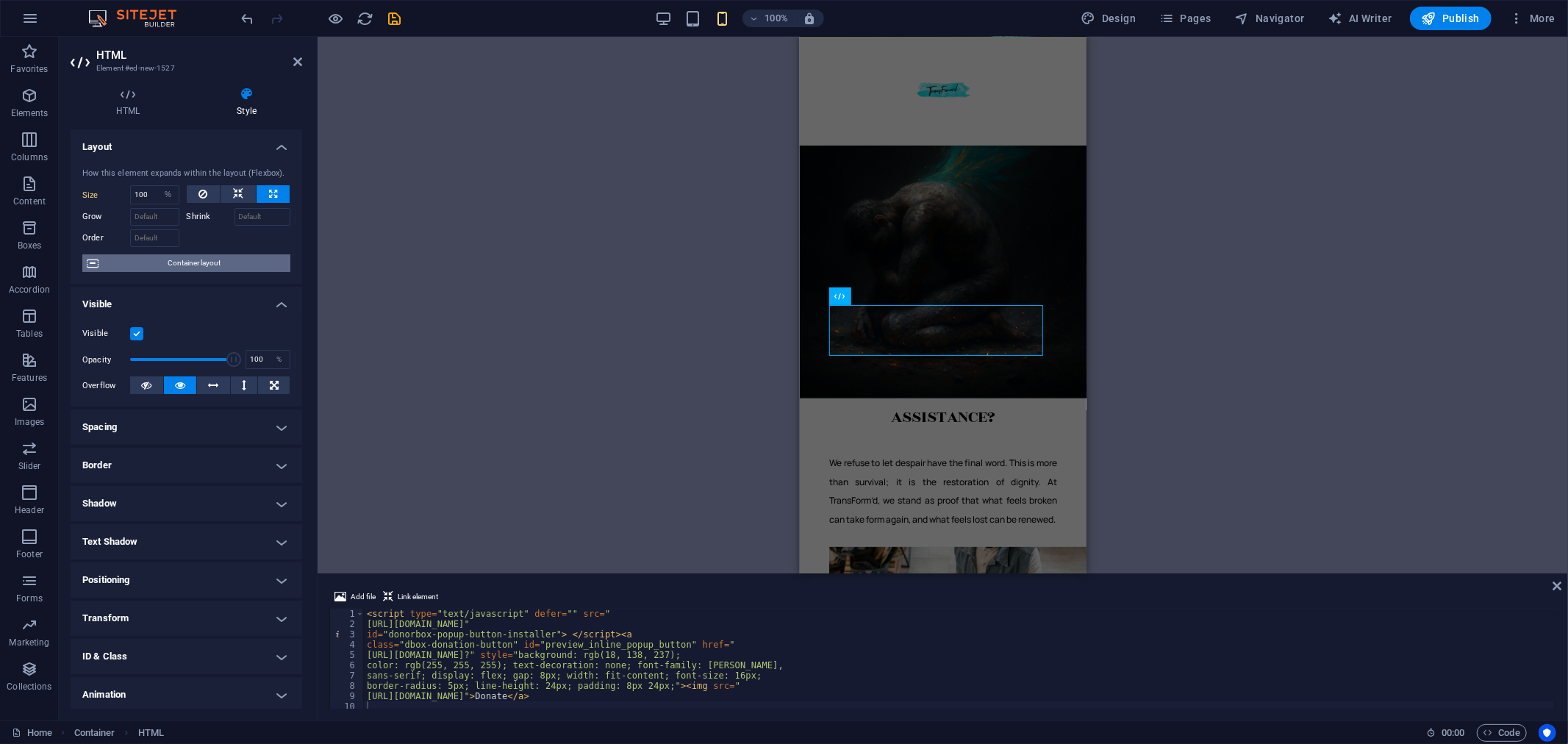
click at [243, 265] on span "Container layout" at bounding box center [194, 263] width 183 height 18
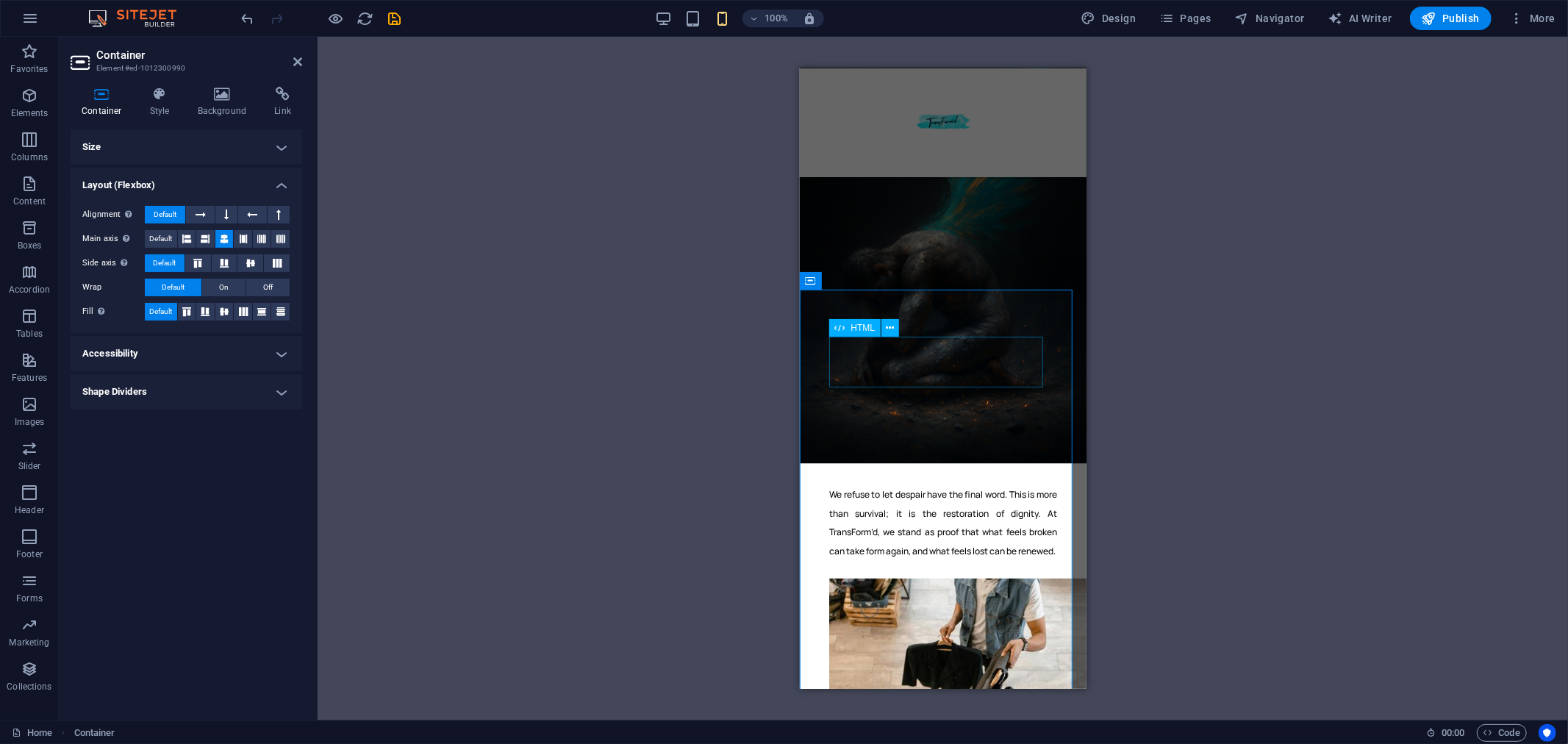
click at [901, 367] on div "Donate" at bounding box center [942, 361] width 228 height 50
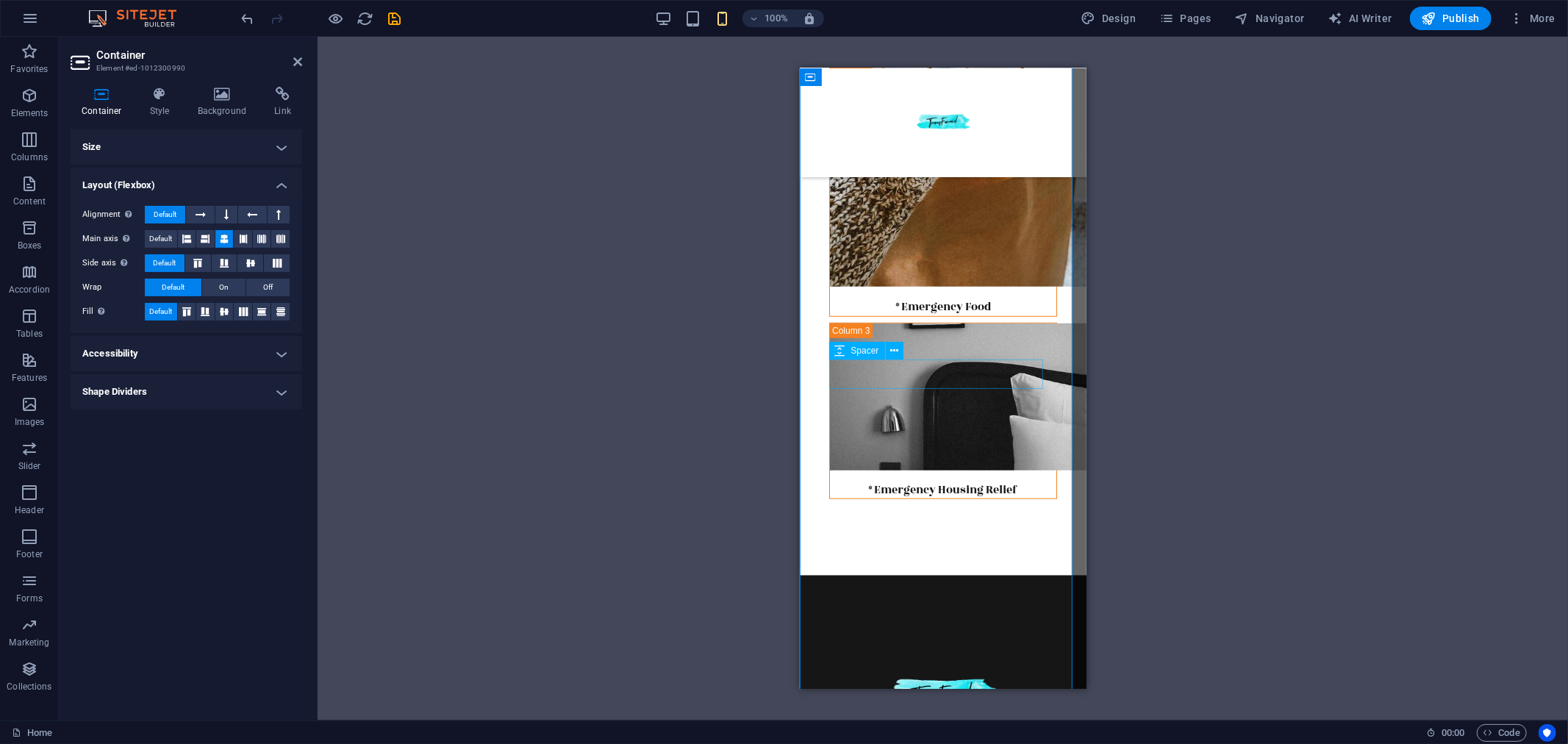
scroll to position [1062, 0]
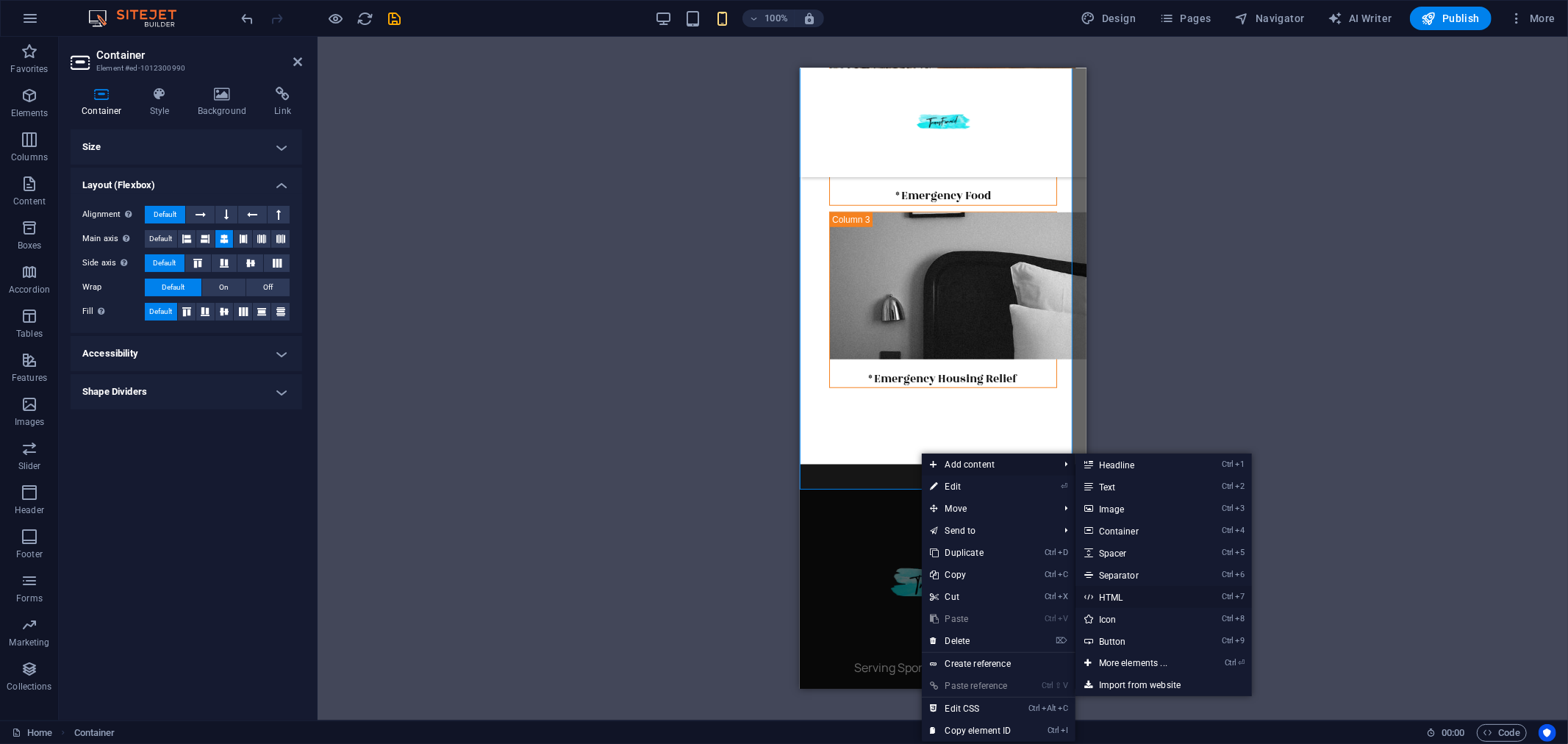
click at [1137, 601] on link "Ctrl 7 HTML" at bounding box center [1137, 598] width 122 height 22
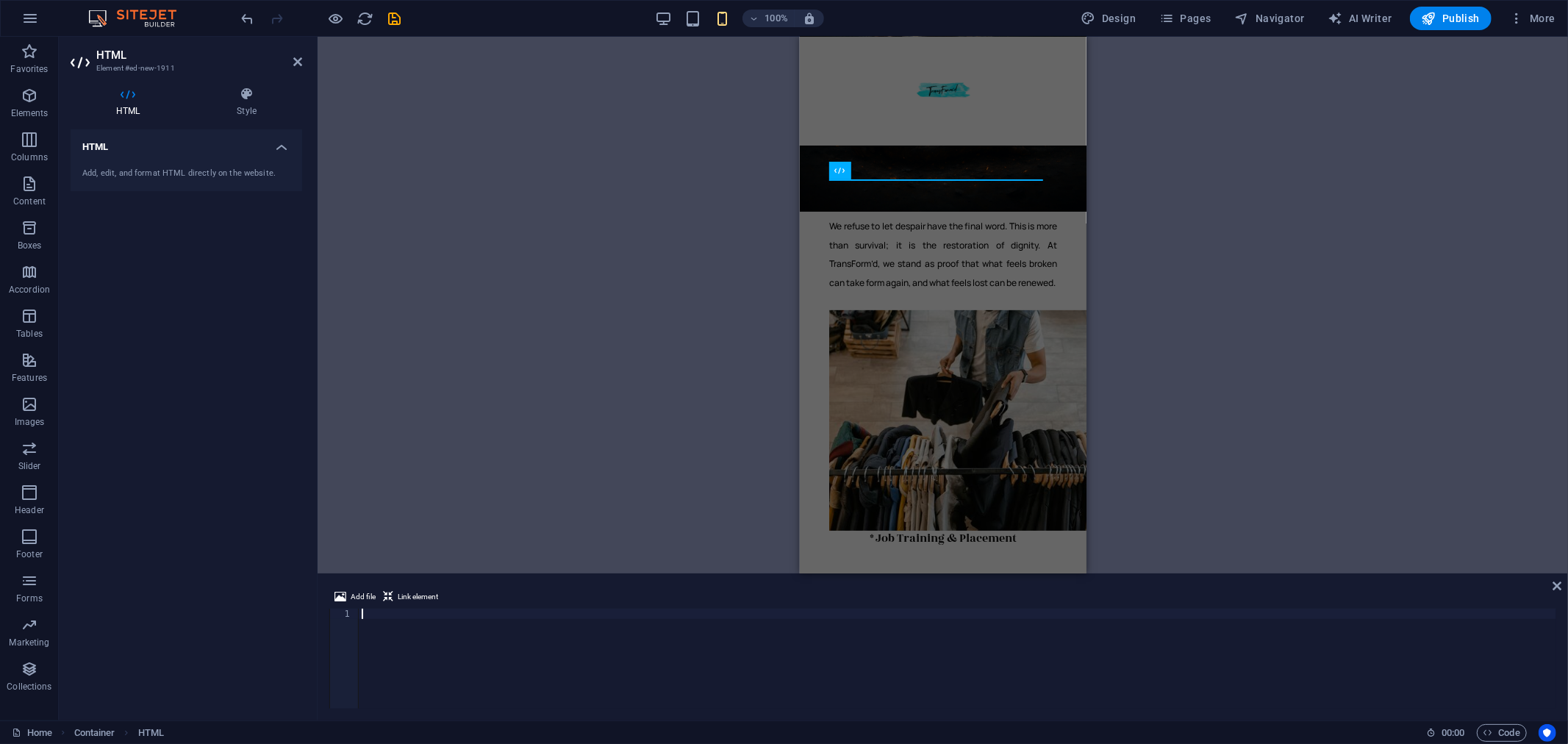
scroll to position [222, 0]
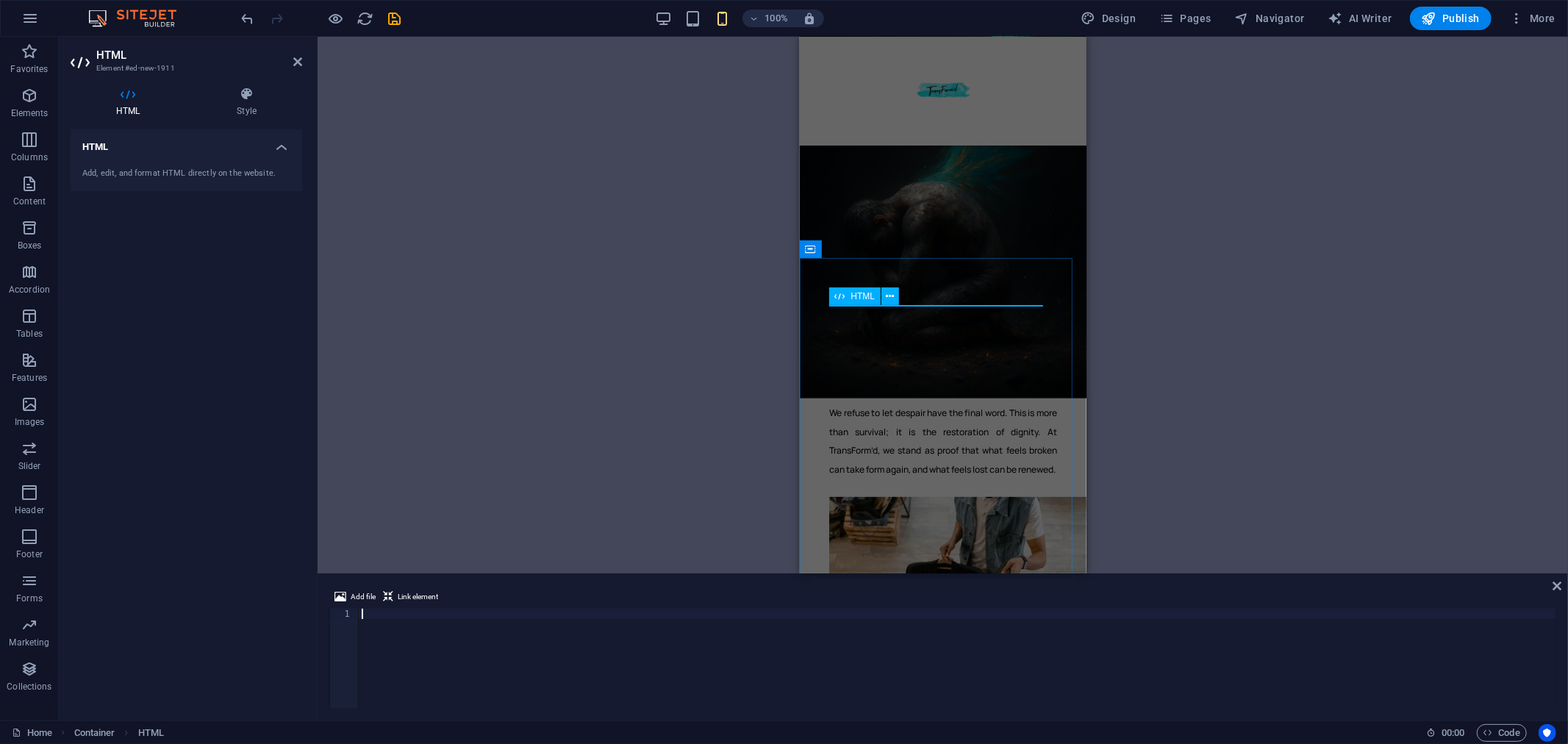
click at [836, 300] on icon at bounding box center [840, 296] width 10 height 18
click at [843, 299] on icon at bounding box center [840, 296] width 10 height 18
click at [217, 163] on div "Add, edit, and format HTML directly on the website." at bounding box center [186, 174] width 232 height 36
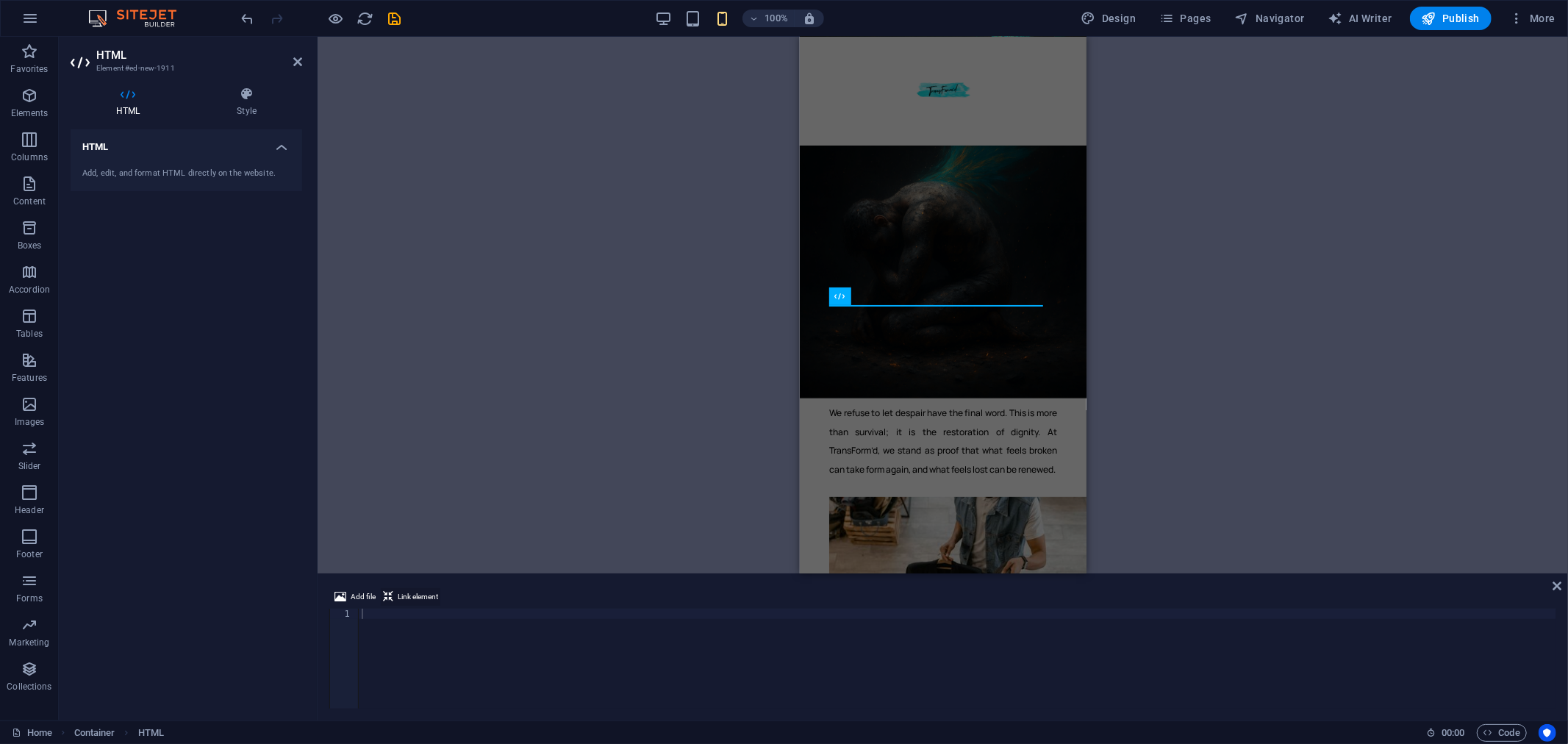
click at [427, 597] on span "Link element" at bounding box center [418, 597] width 40 height 18
click at [353, 598] on span "Add file" at bounding box center [363, 597] width 25 height 18
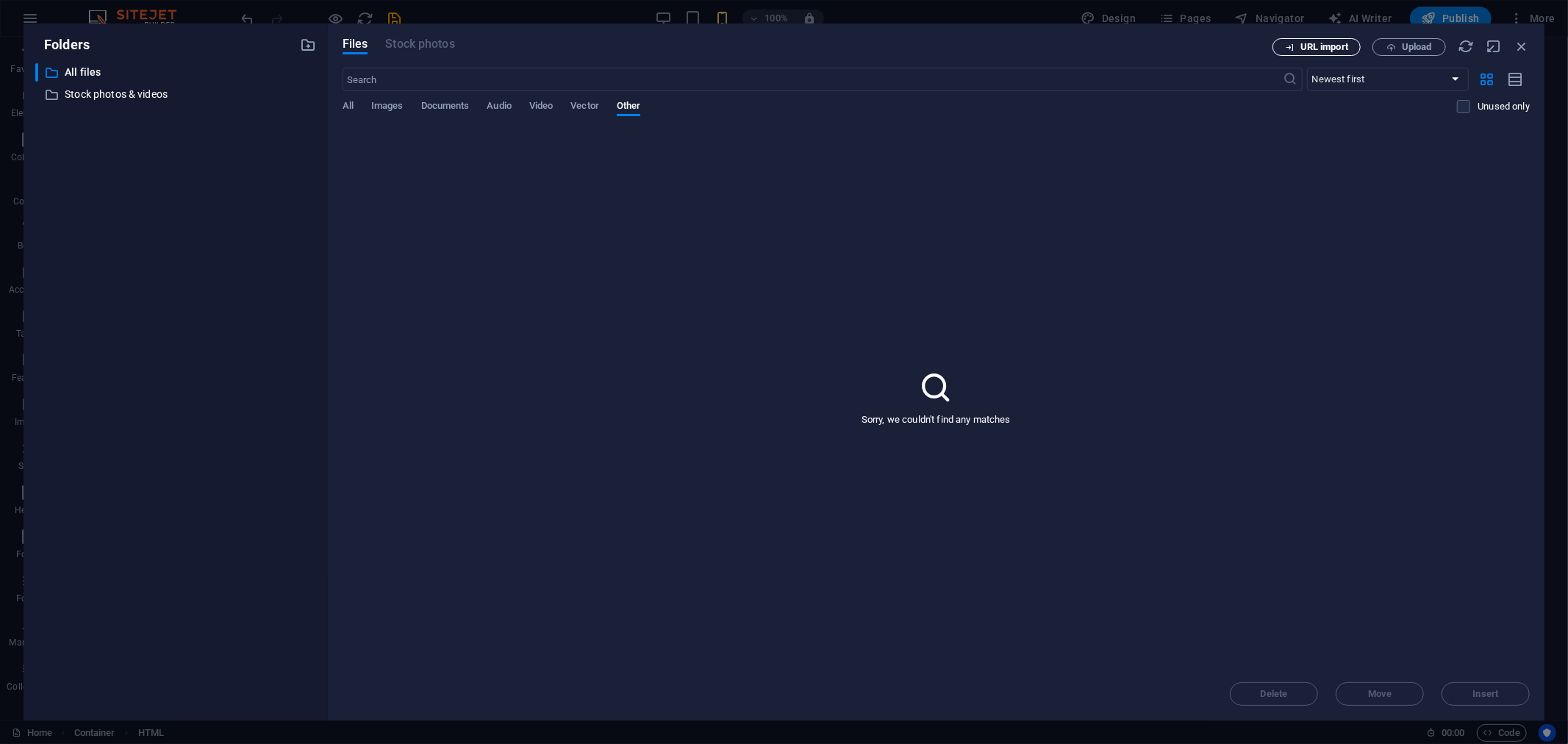
click at [1319, 49] on span "URL import" at bounding box center [1325, 47] width 48 height 9
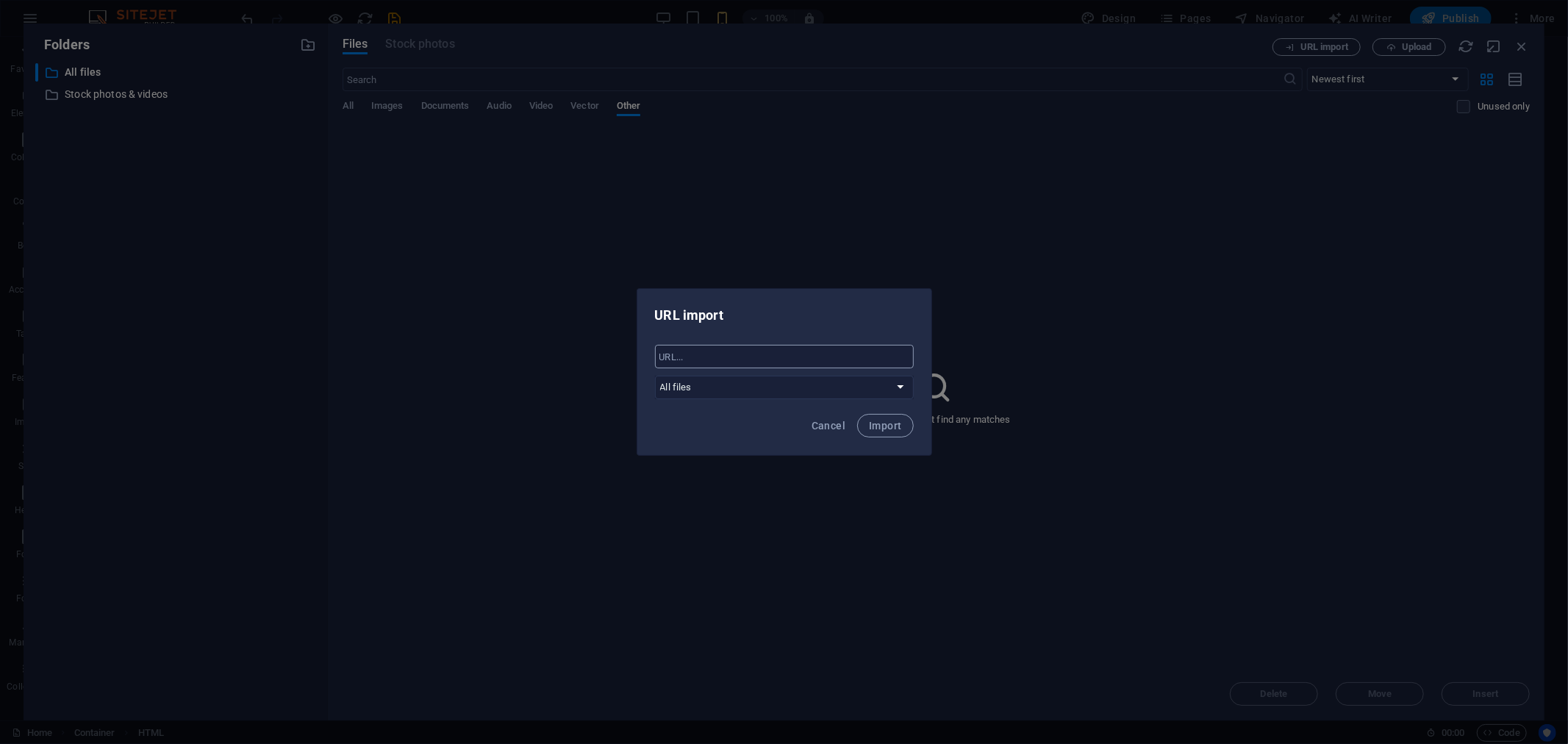
click at [702, 360] on input "text" at bounding box center [784, 356] width 258 height 23
paste input "<script type="text/javascript" defer="" src=" https://donorbox.org/install-popu…"
type input "<script type="text/javascript" defer="" src=" https://donorbox.org/install-popu…"
click at [891, 427] on span "Import" at bounding box center [885, 426] width 33 height 12
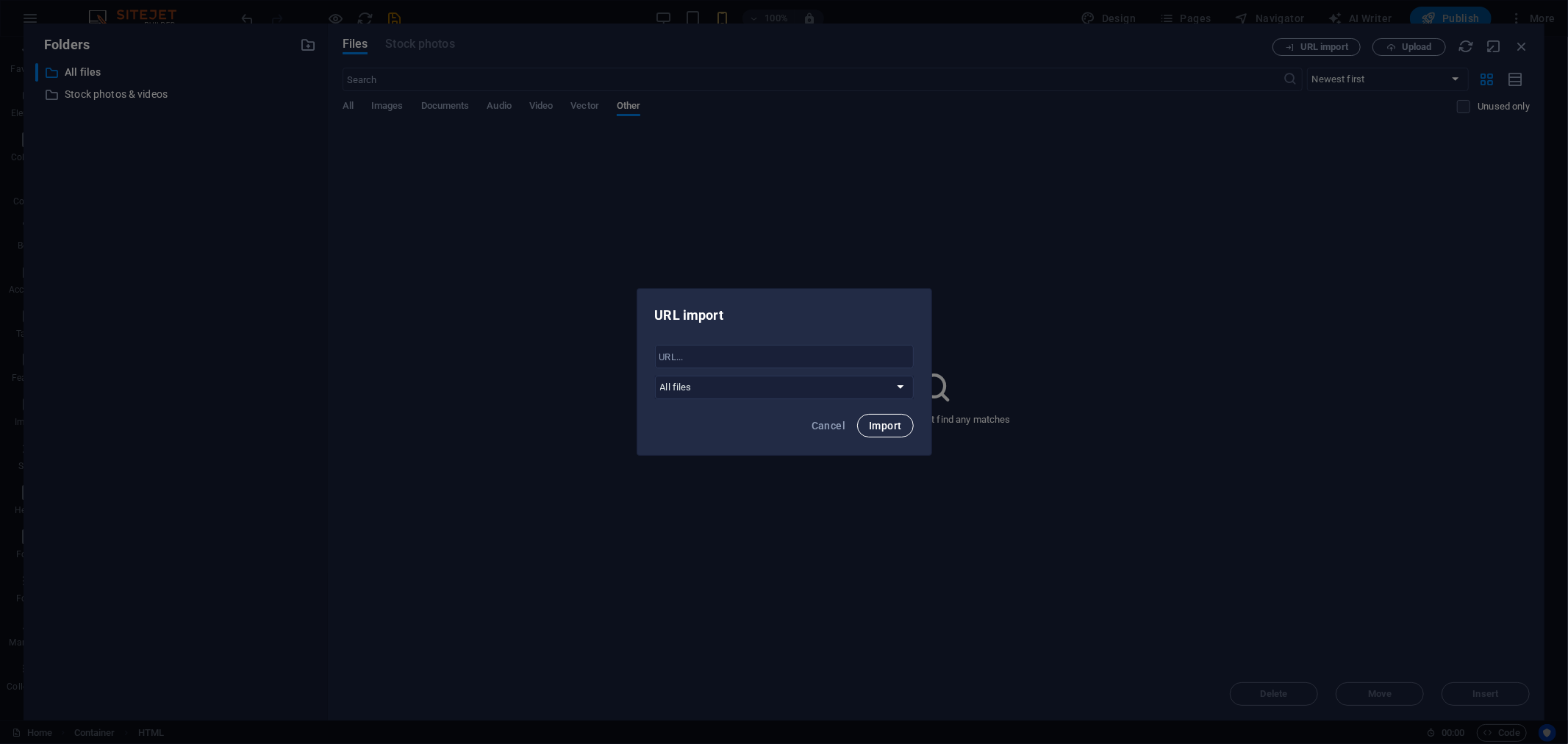
scroll to position [0, 0]
click at [892, 425] on span "Okay" at bounding box center [883, 426] width 25 height 12
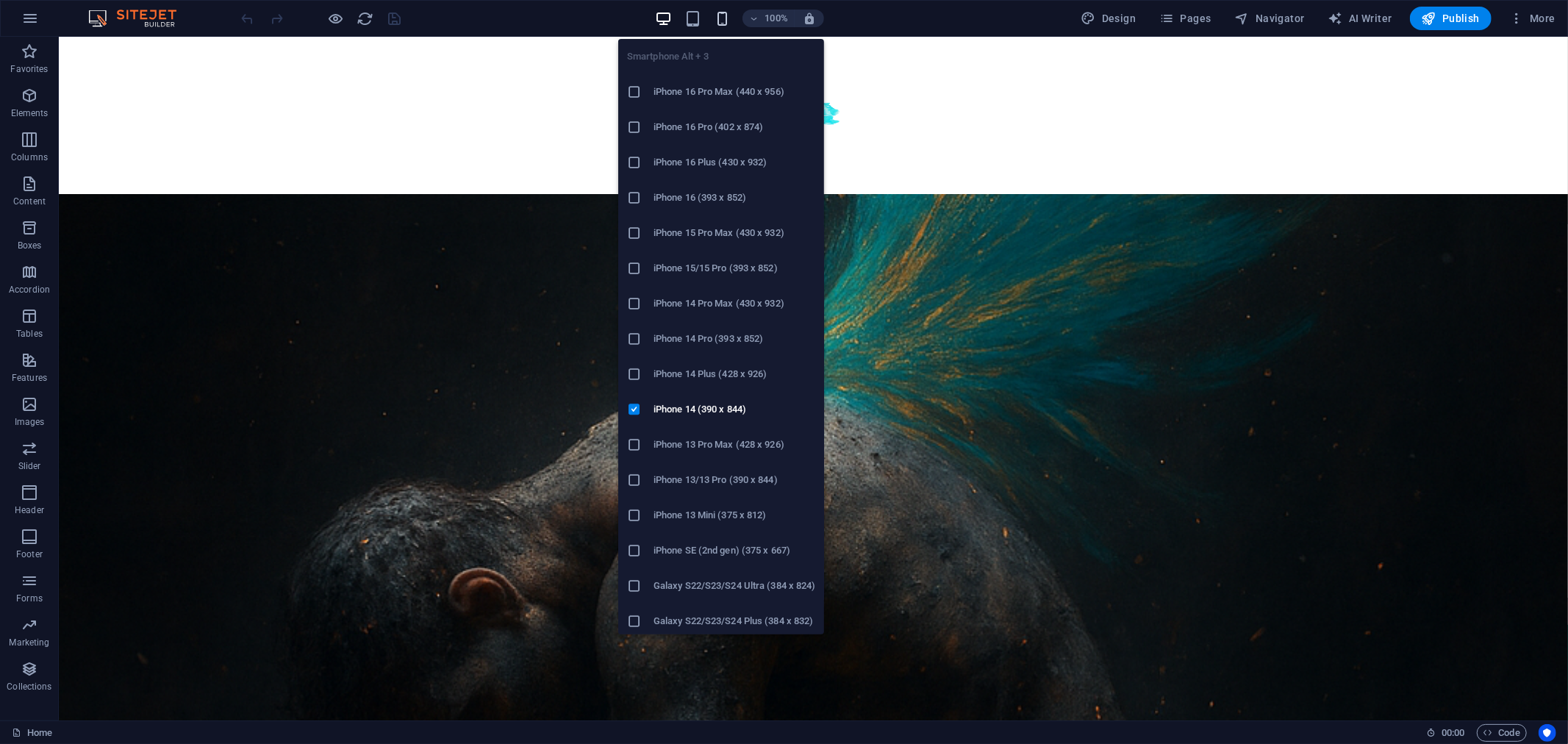
click at [725, 16] on icon "button" at bounding box center [722, 19] width 17 height 17
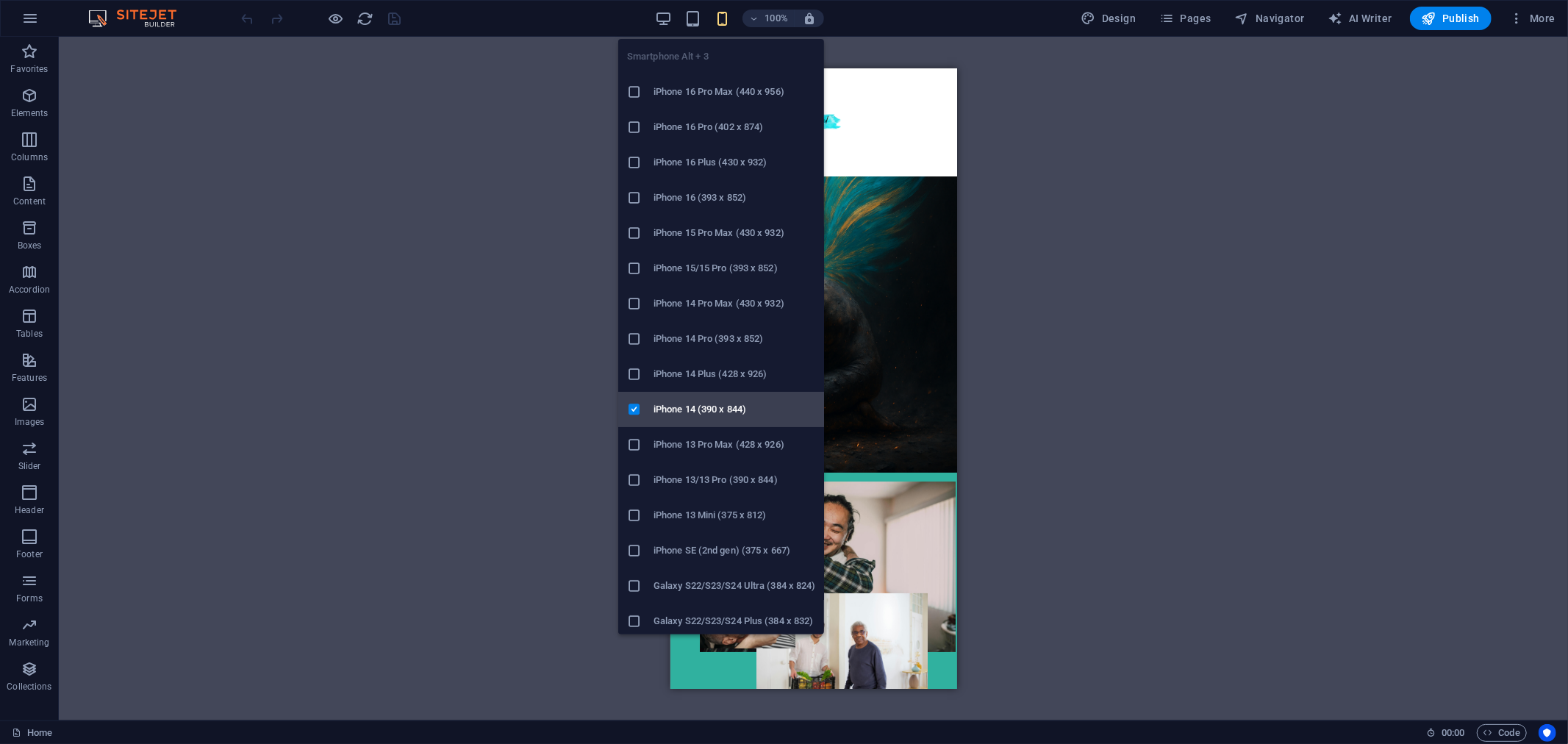
click at [724, 409] on h6 "iPhone 14 (390 x 844)" at bounding box center [734, 409] width 162 height 18
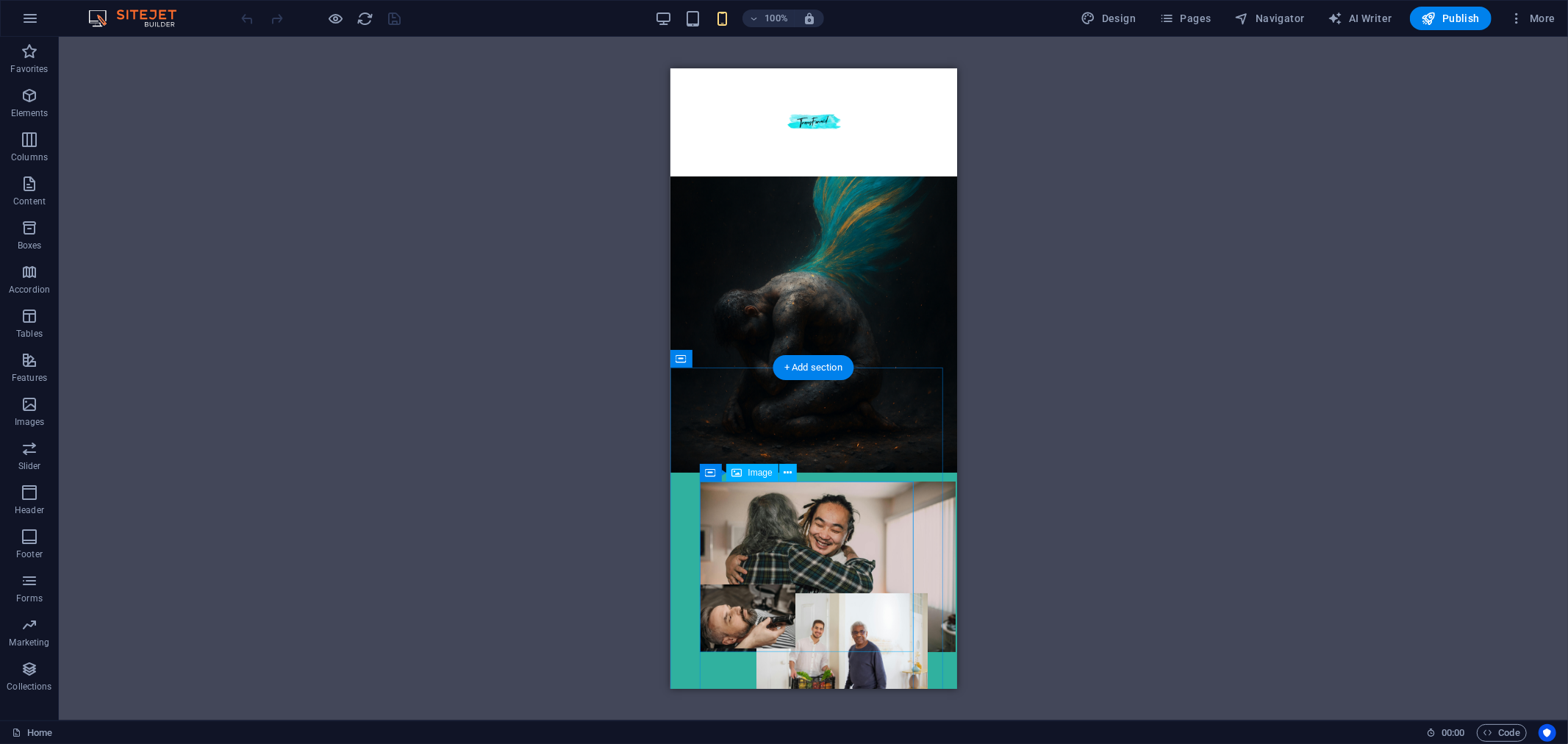
click at [829, 543] on figure at bounding box center [813, 566] width 228 height 170
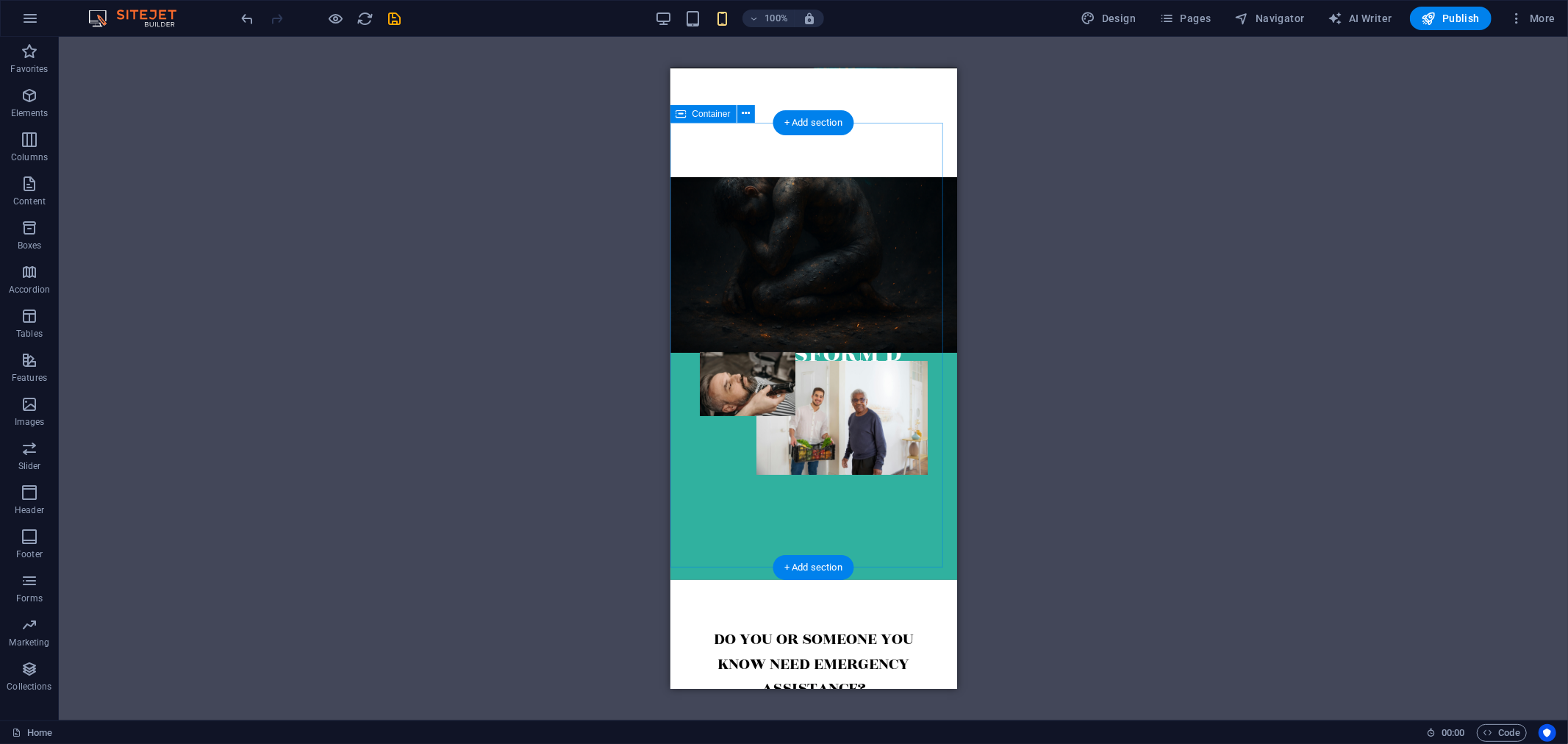
scroll to position [245, 0]
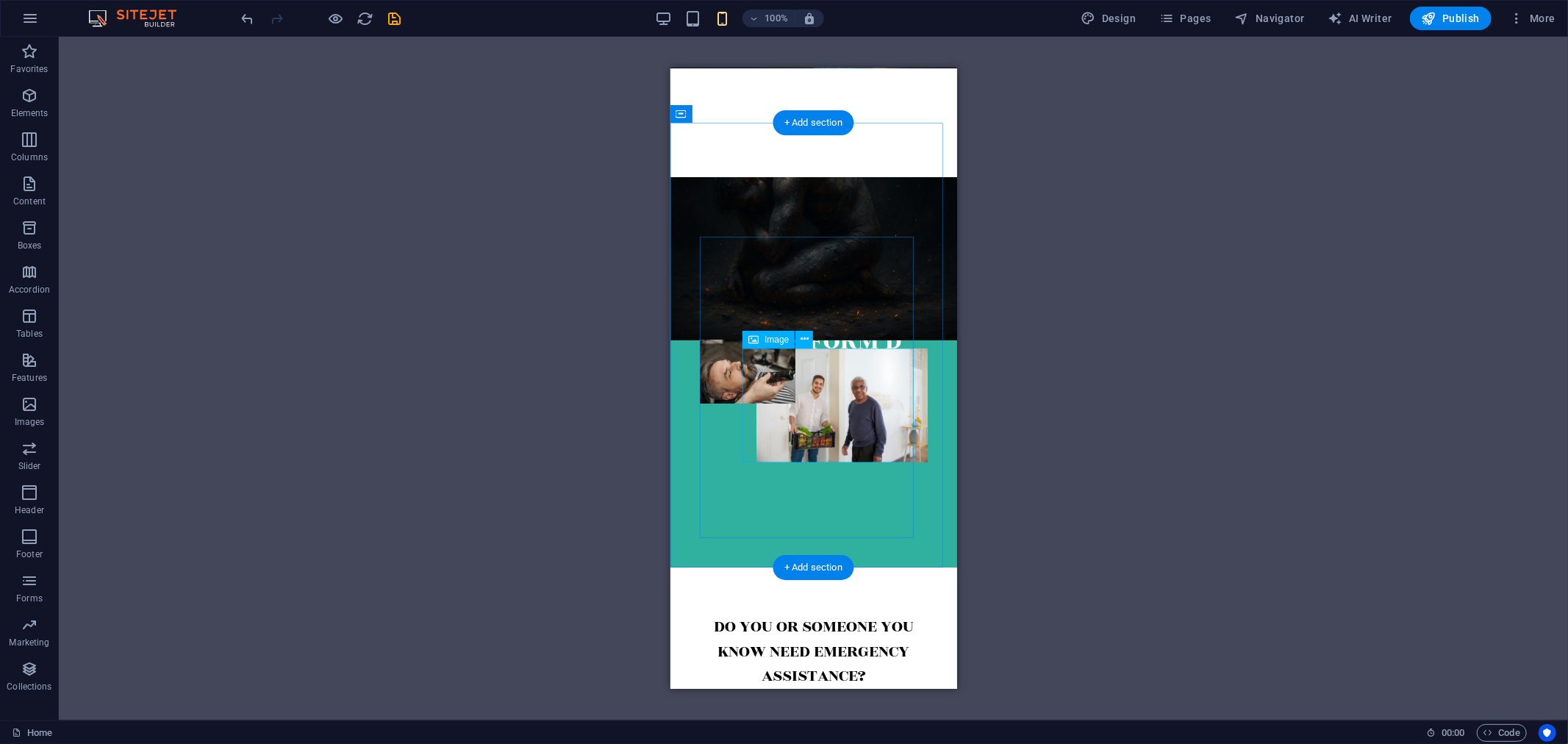
click at [826, 415] on figure at bounding box center [841, 404] width 171 height 114
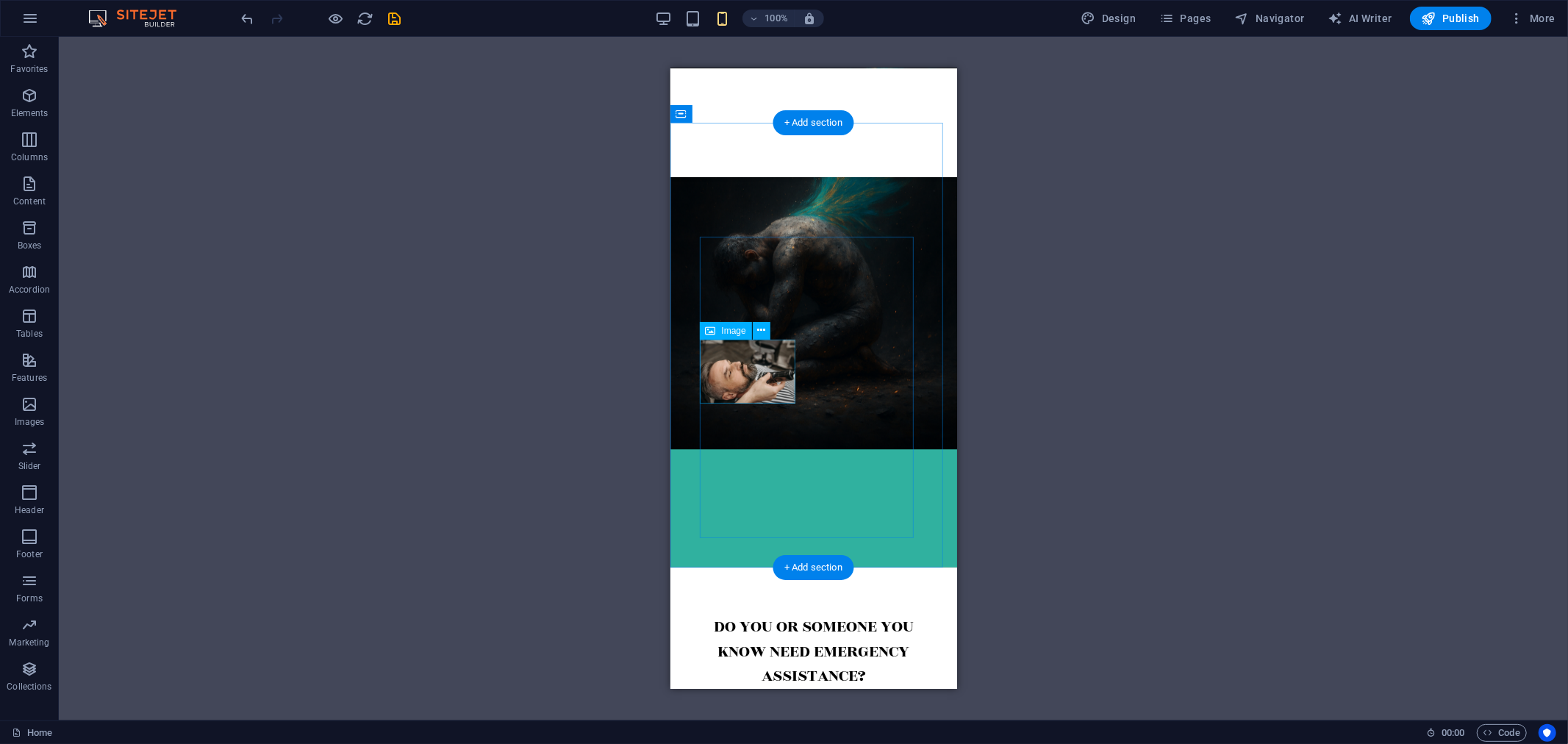
click at [763, 365] on figure at bounding box center [747, 371] width 96 height 64
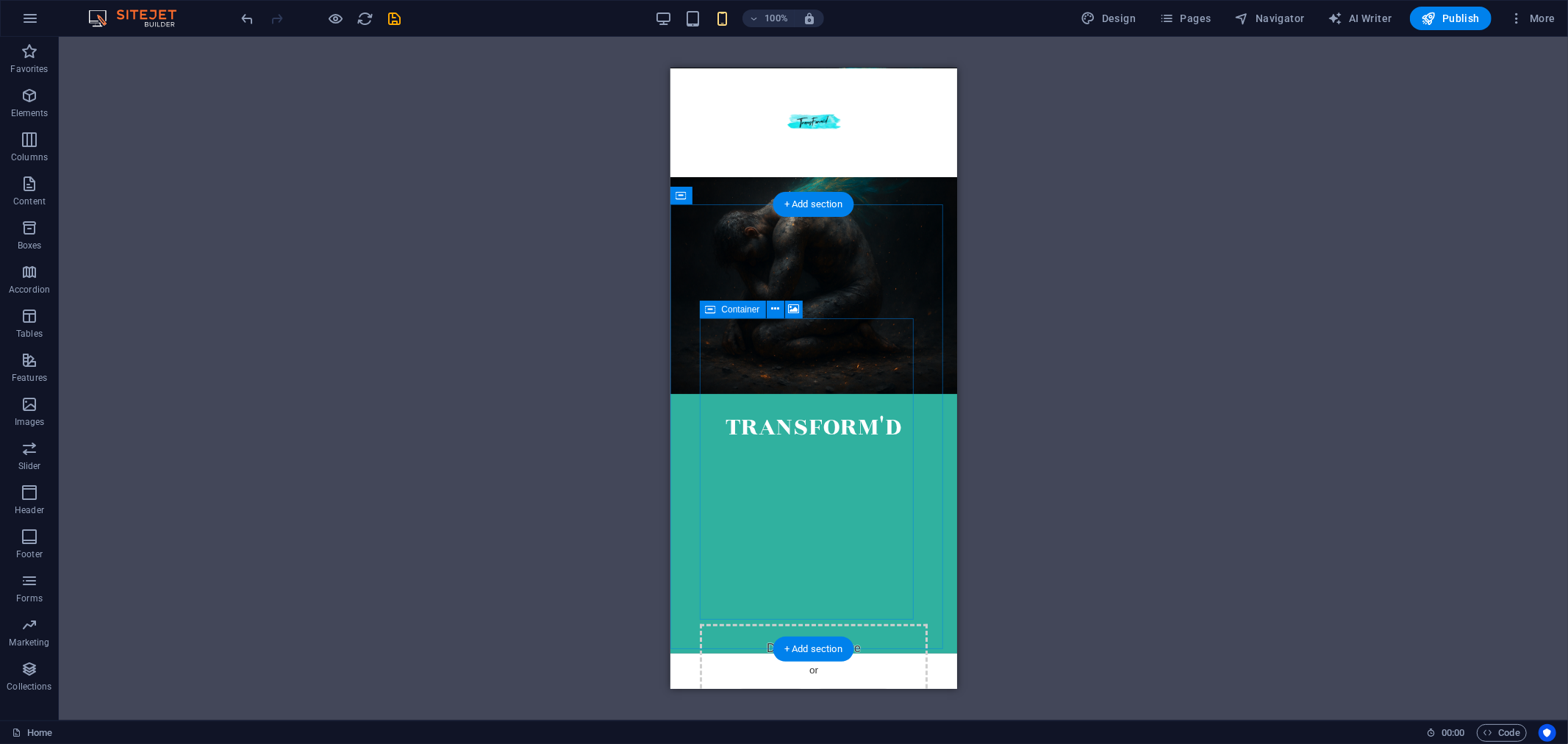
scroll to position [164, 0]
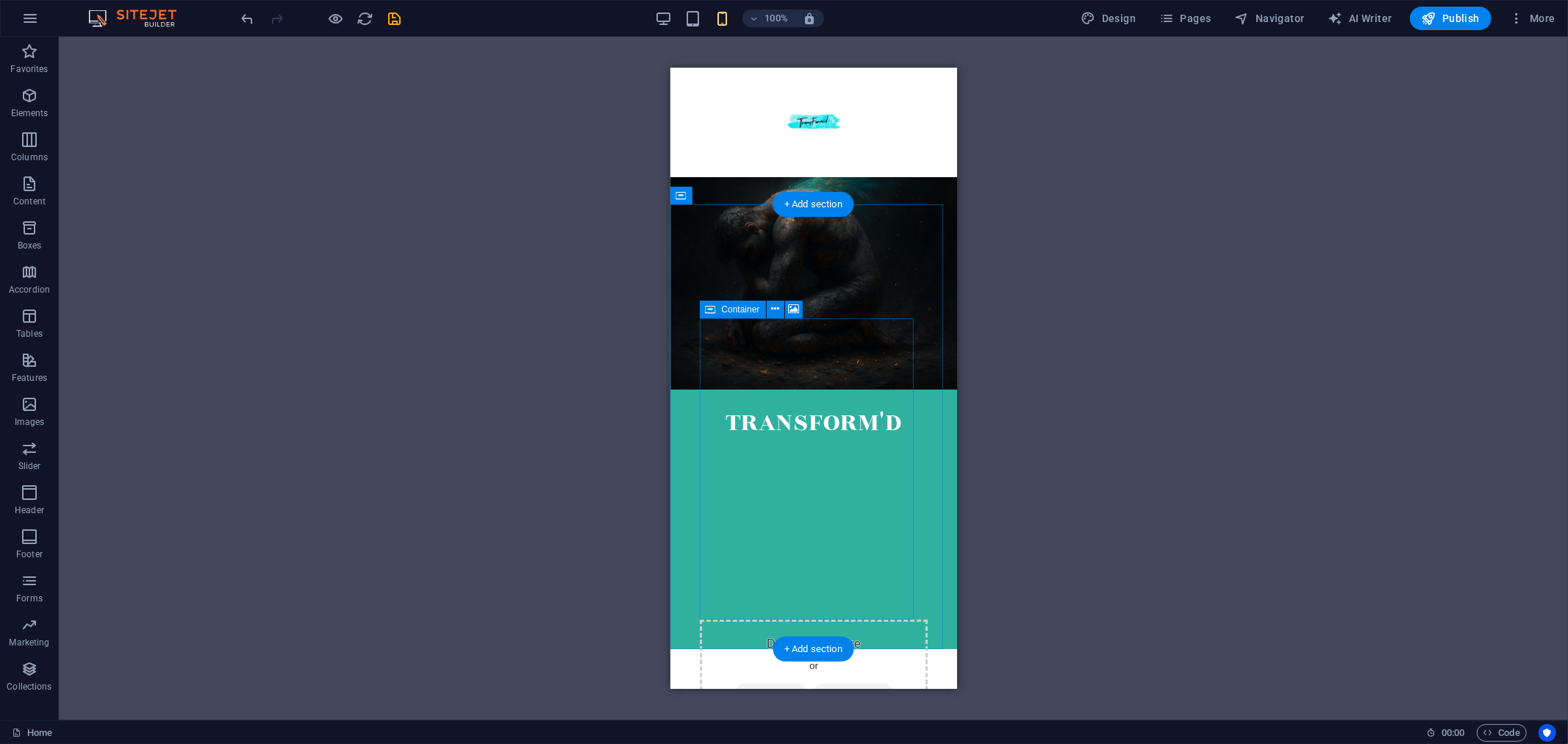
click at [806, 683] on span "Add elements" at bounding box center [769, 693] width 73 height 21
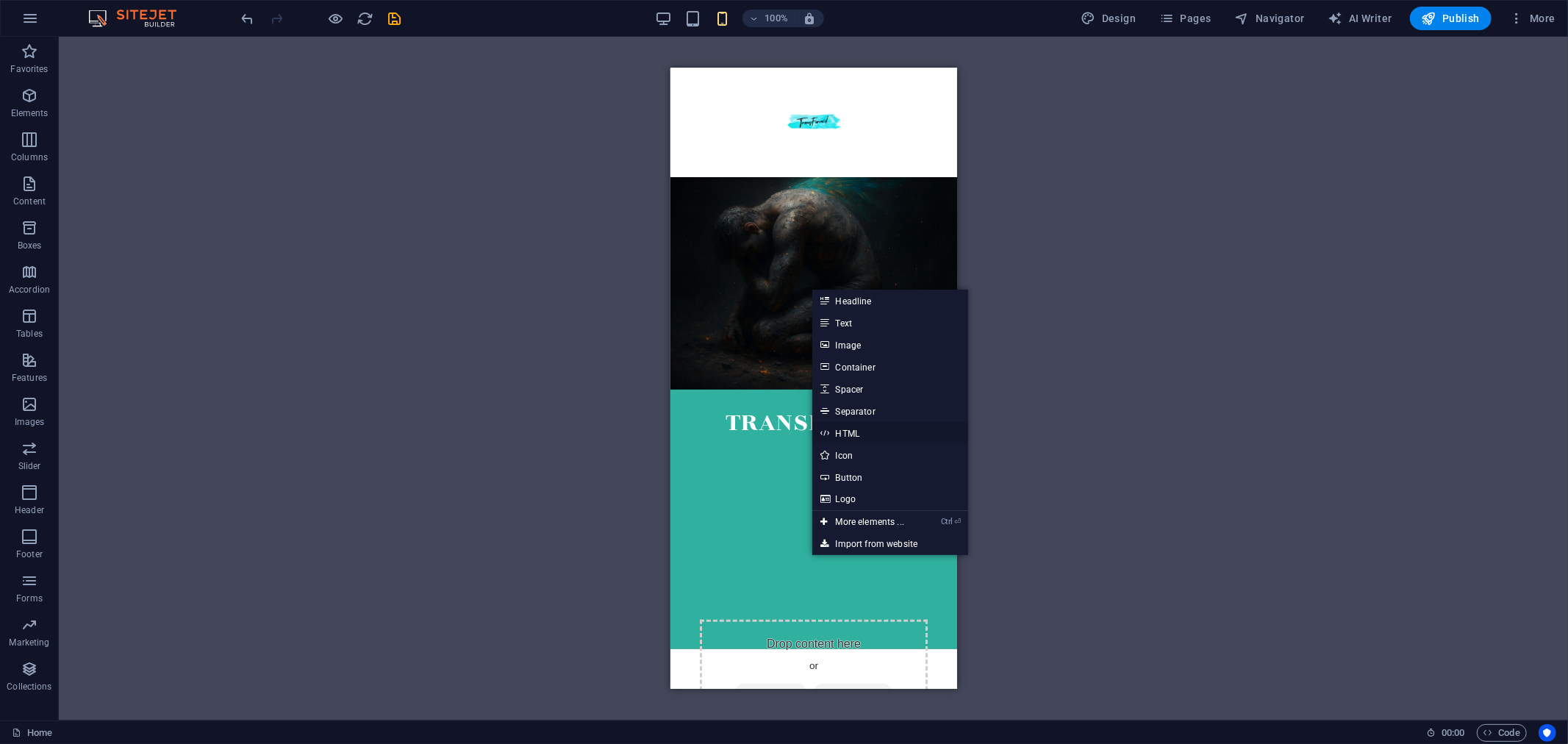
click at [841, 436] on link "HTML" at bounding box center [890, 433] width 156 height 22
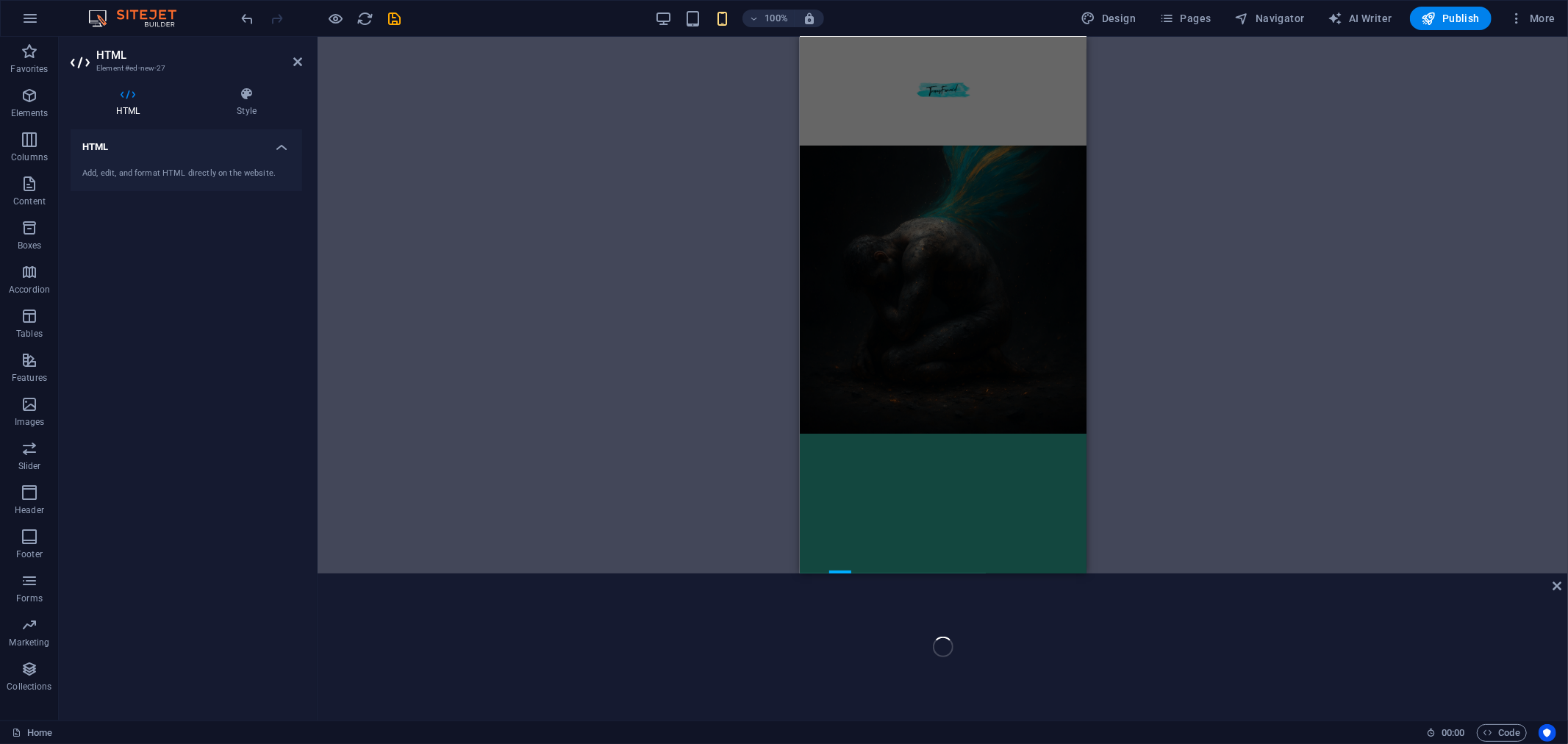
scroll to position [446, 0]
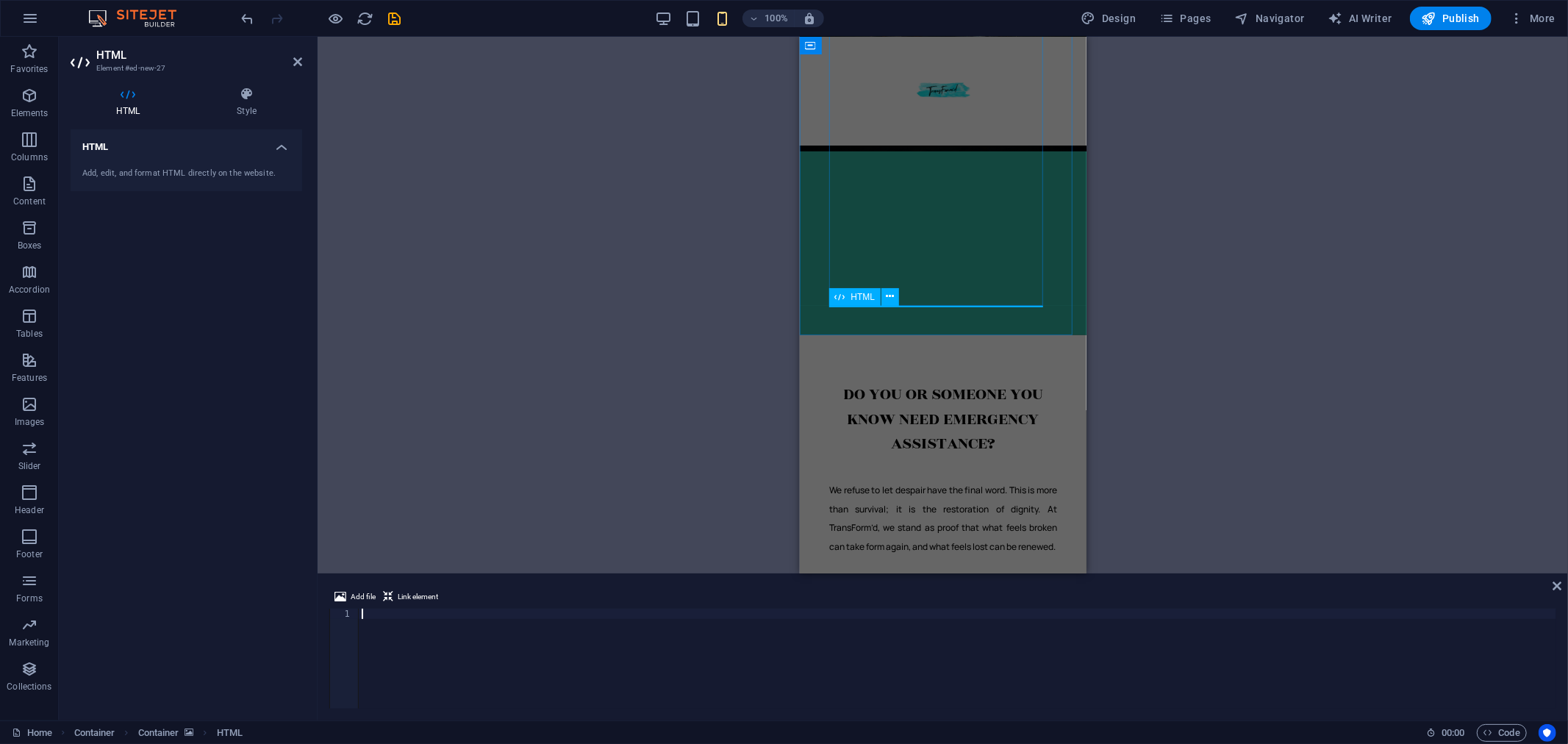
click at [842, 298] on icon at bounding box center [840, 297] width 10 height 18
click at [893, 296] on icon at bounding box center [890, 297] width 8 height 15
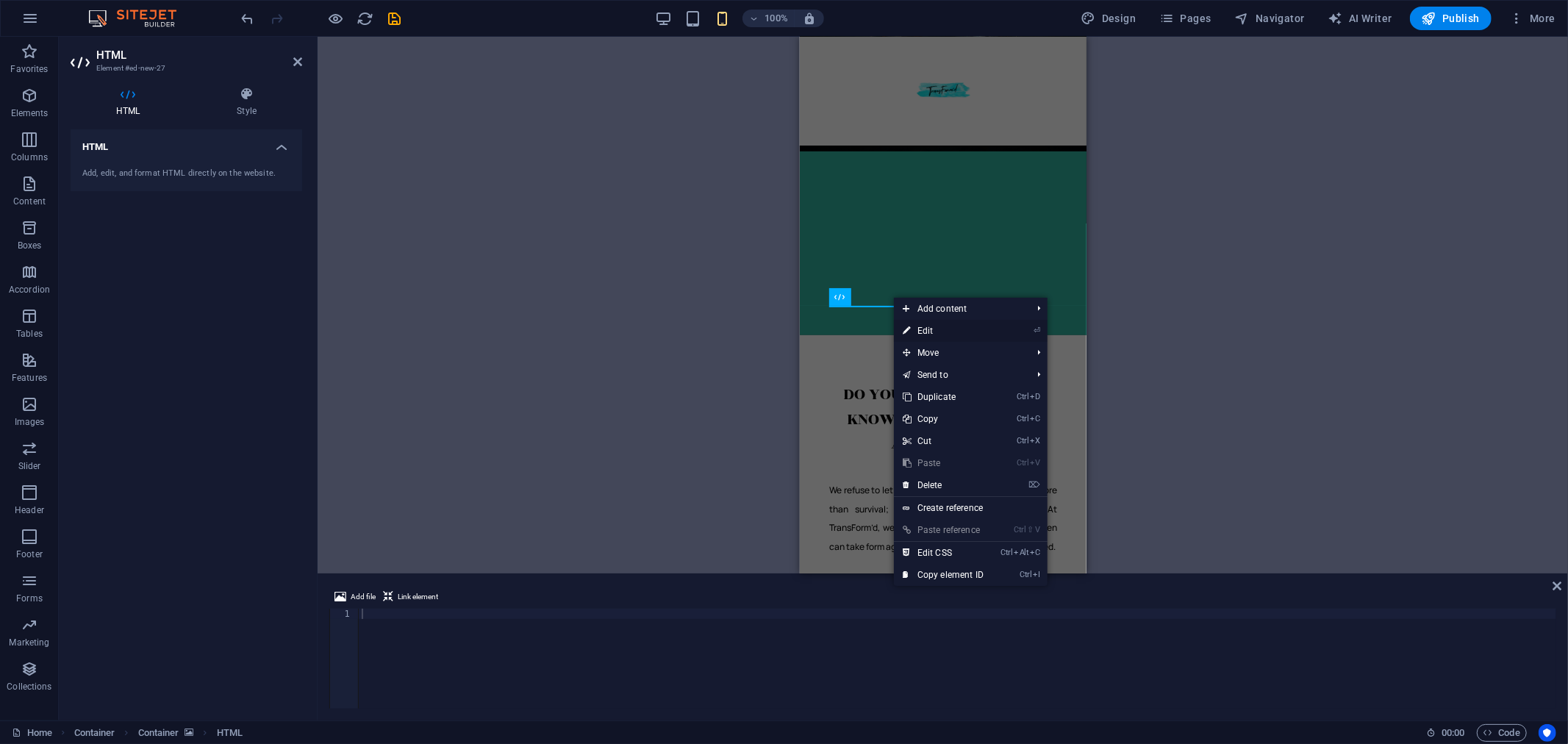
click at [942, 328] on link "⏎ Edit" at bounding box center [943, 331] width 98 height 22
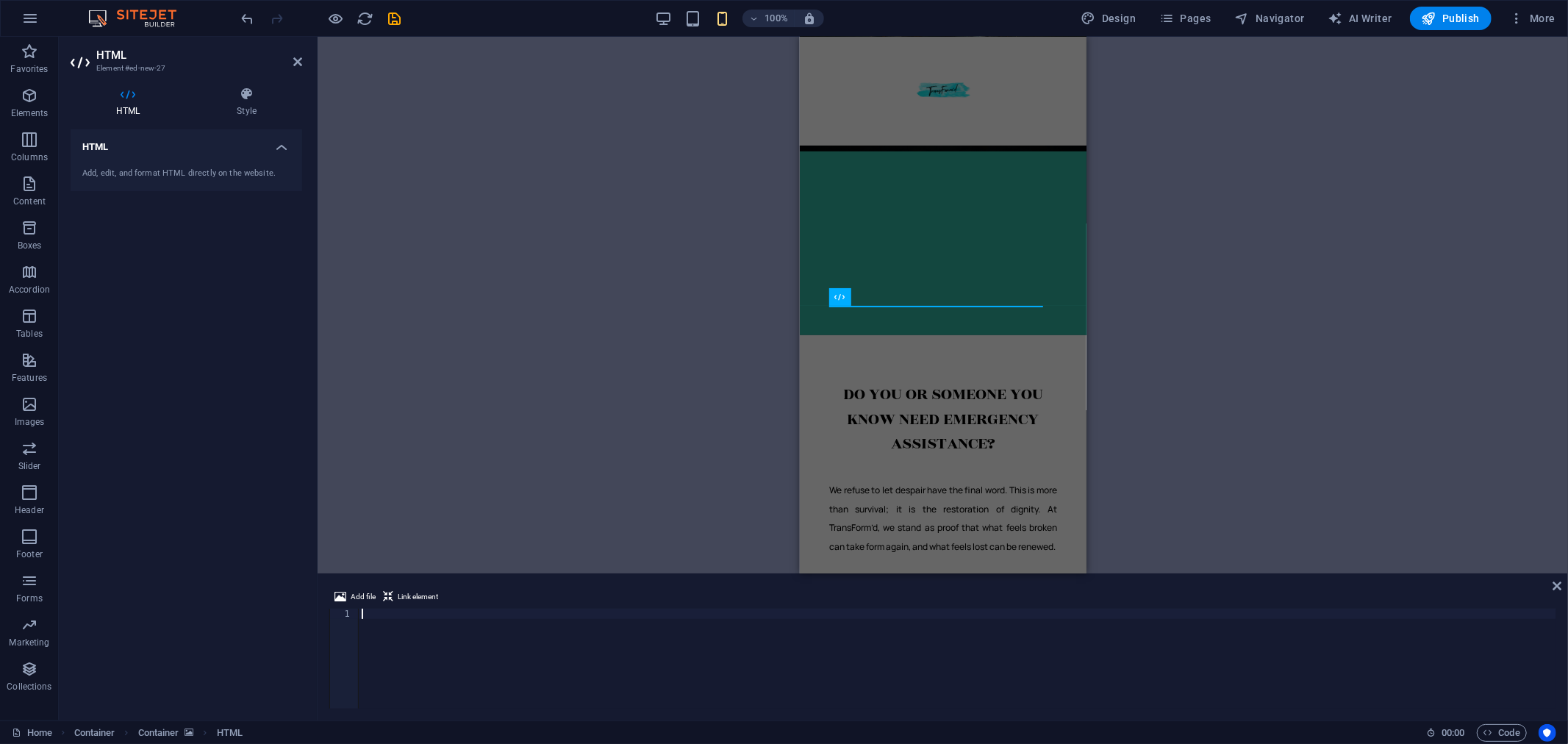
click at [230, 168] on div "Add, edit, and format HTML directly on the website." at bounding box center [186, 174] width 208 height 13
paste textarea "[URL][DOMAIN_NAME]">Donate</a>"
type textarea "[URL][DOMAIN_NAME]">Donate</a>"
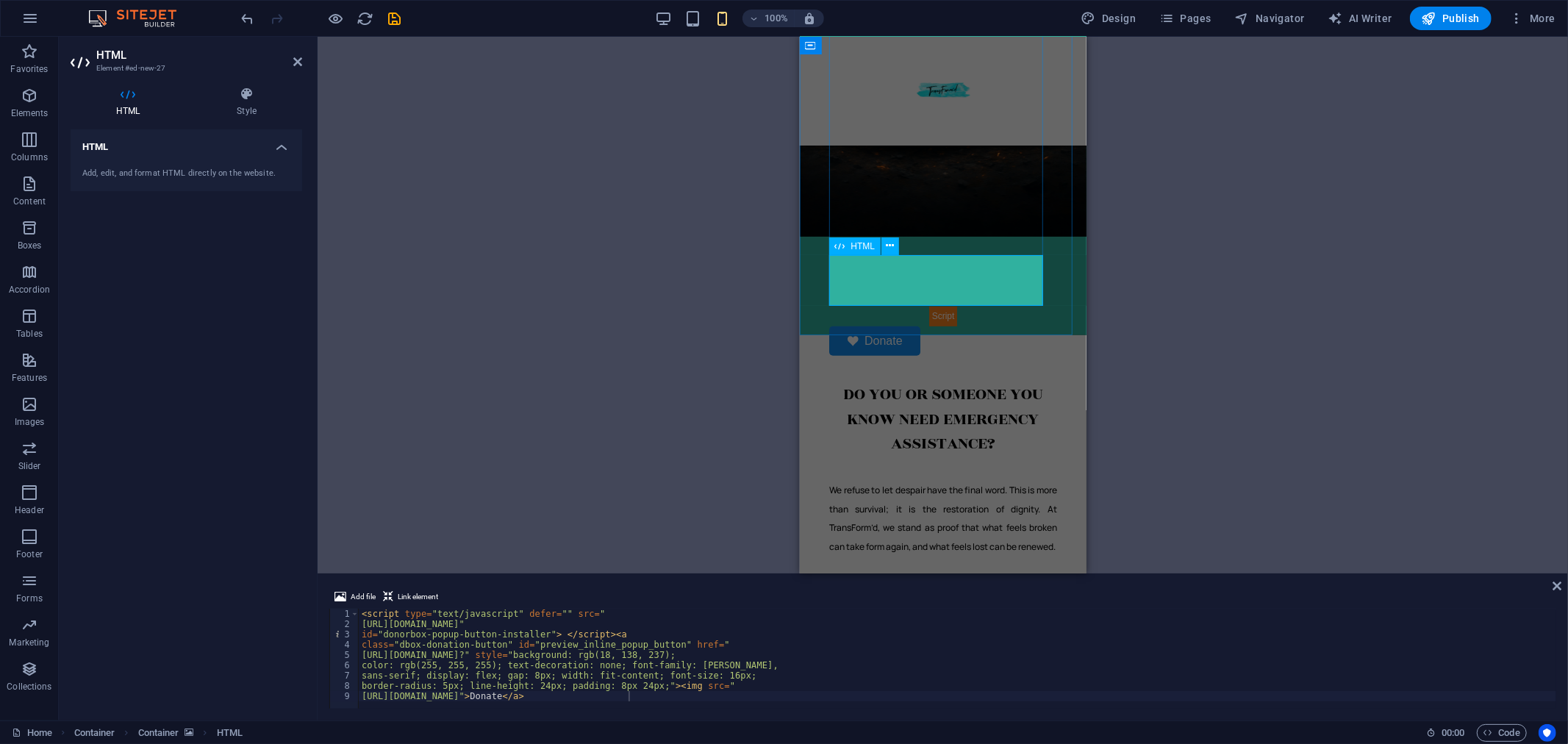
drag, startPoint x: 930, startPoint y: 227, endPoint x: 894, endPoint y: 259, distance: 48.2
click at [894, 259] on div "Donate" at bounding box center [942, 154] width 228 height 301
click at [958, 305] on div "Donate" at bounding box center [942, 330] width 228 height 50
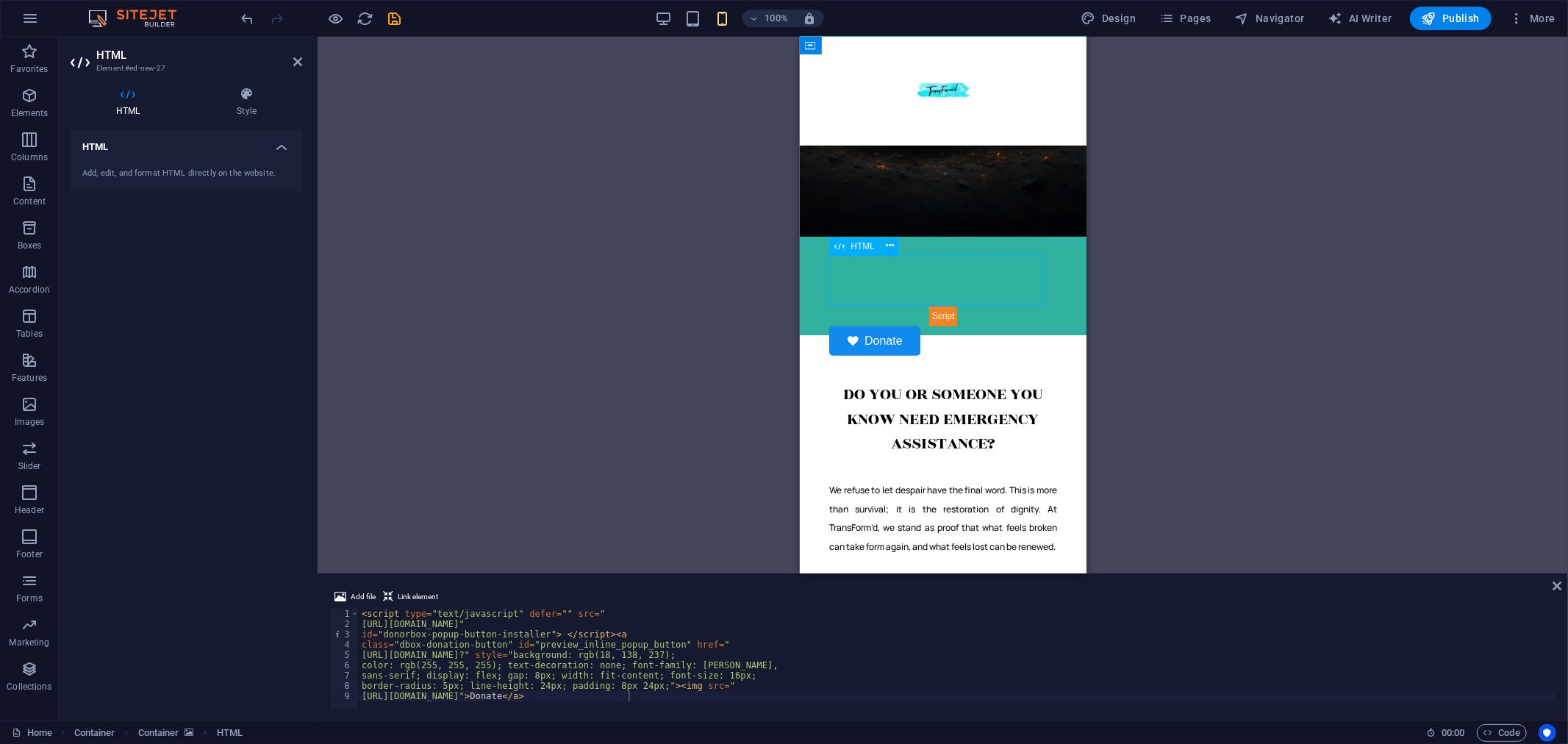
drag, startPoint x: 958, startPoint y: 292, endPoint x: 925, endPoint y: 294, distance: 33.1
click at [925, 305] on div "Donate" at bounding box center [942, 330] width 228 height 50
drag, startPoint x: 873, startPoint y: 289, endPoint x: 834, endPoint y: 297, distance: 39.8
click at [834, 305] on div "Donate" at bounding box center [942, 330] width 228 height 50
click at [847, 247] on div "HTML" at bounding box center [855, 246] width 52 height 18
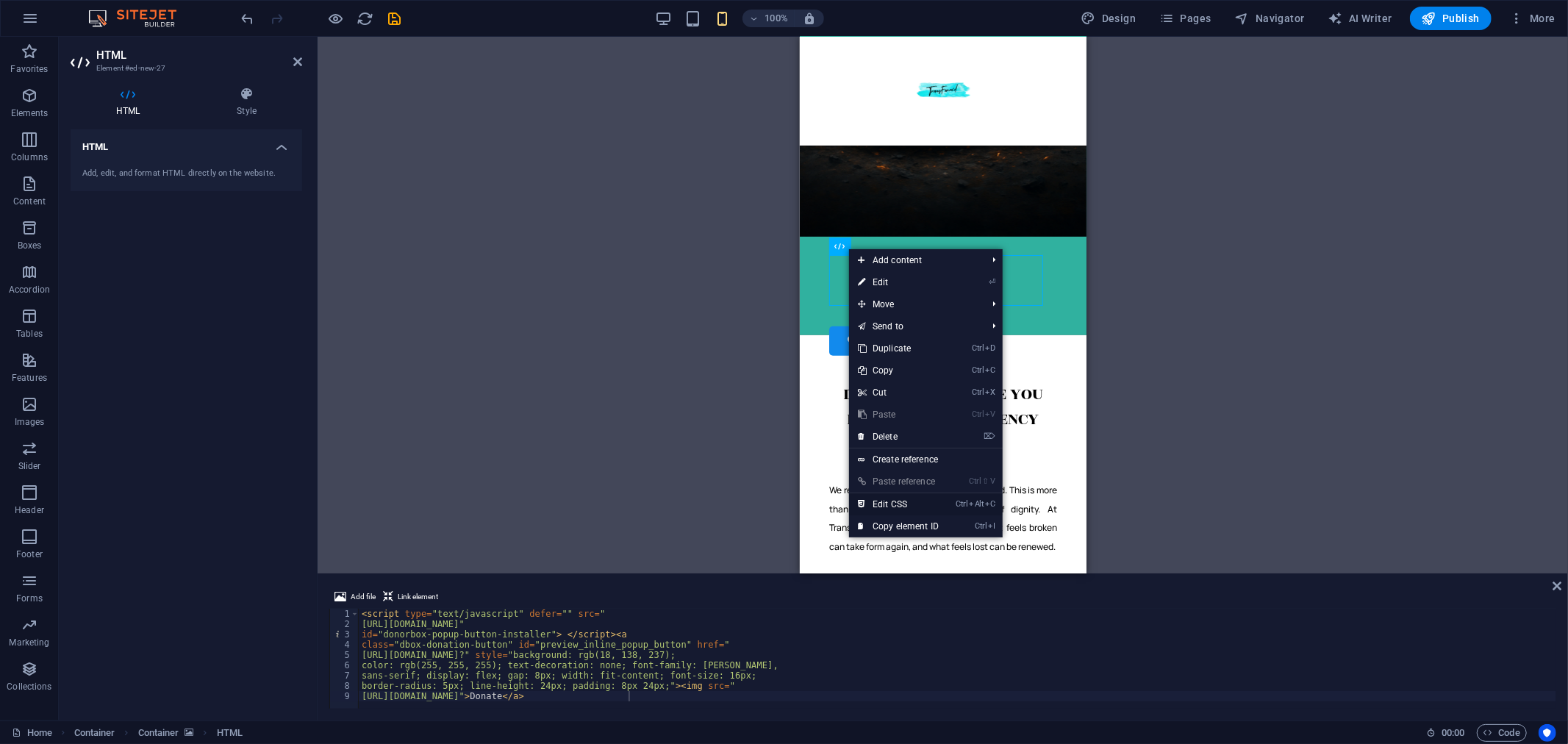
click at [917, 497] on link "Ctrl Alt C Edit CSS" at bounding box center [898, 504] width 98 height 22
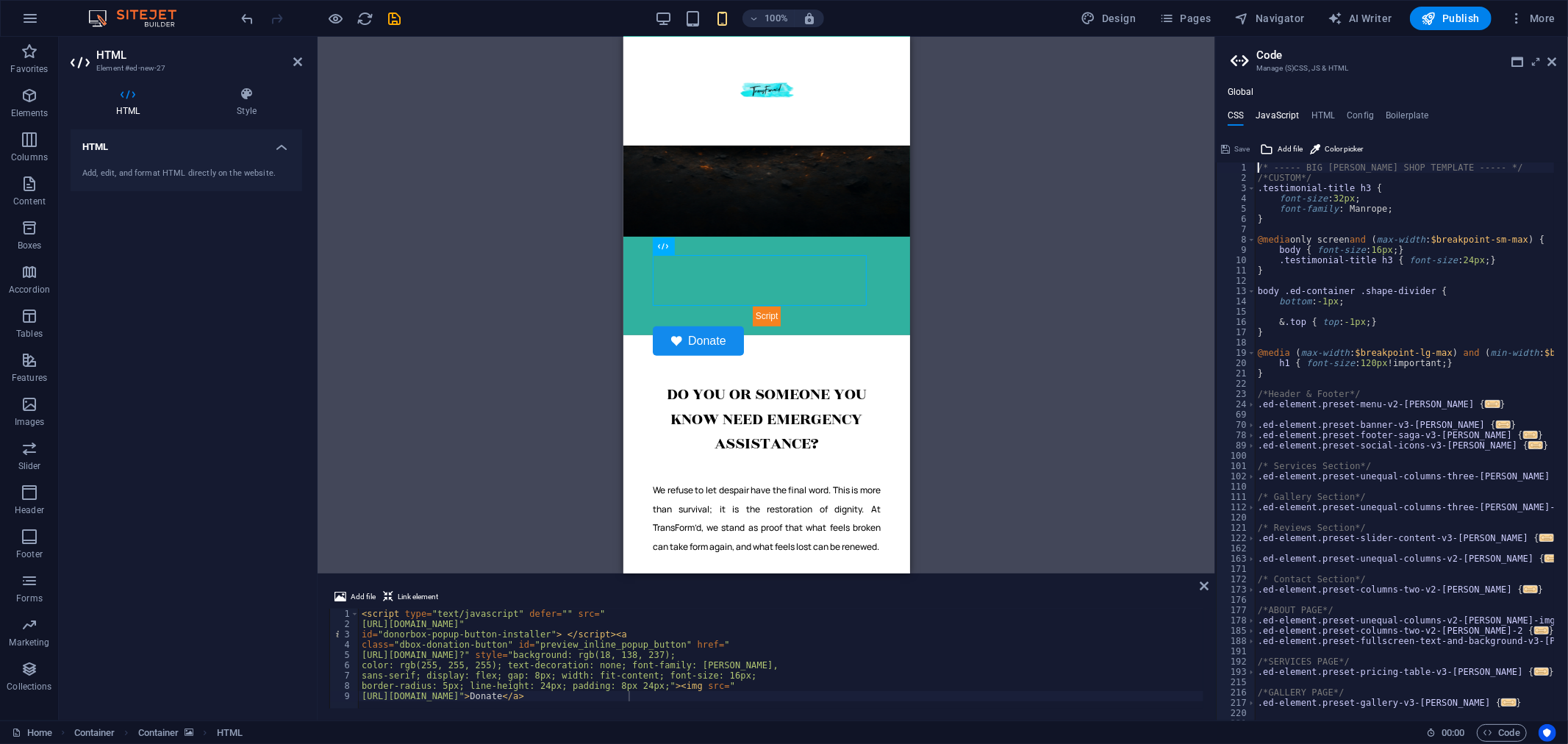
click at [1275, 120] on h4 "JavaScript" at bounding box center [1277, 118] width 44 height 16
type textarea "/* JS for preset "Menu V2" */"
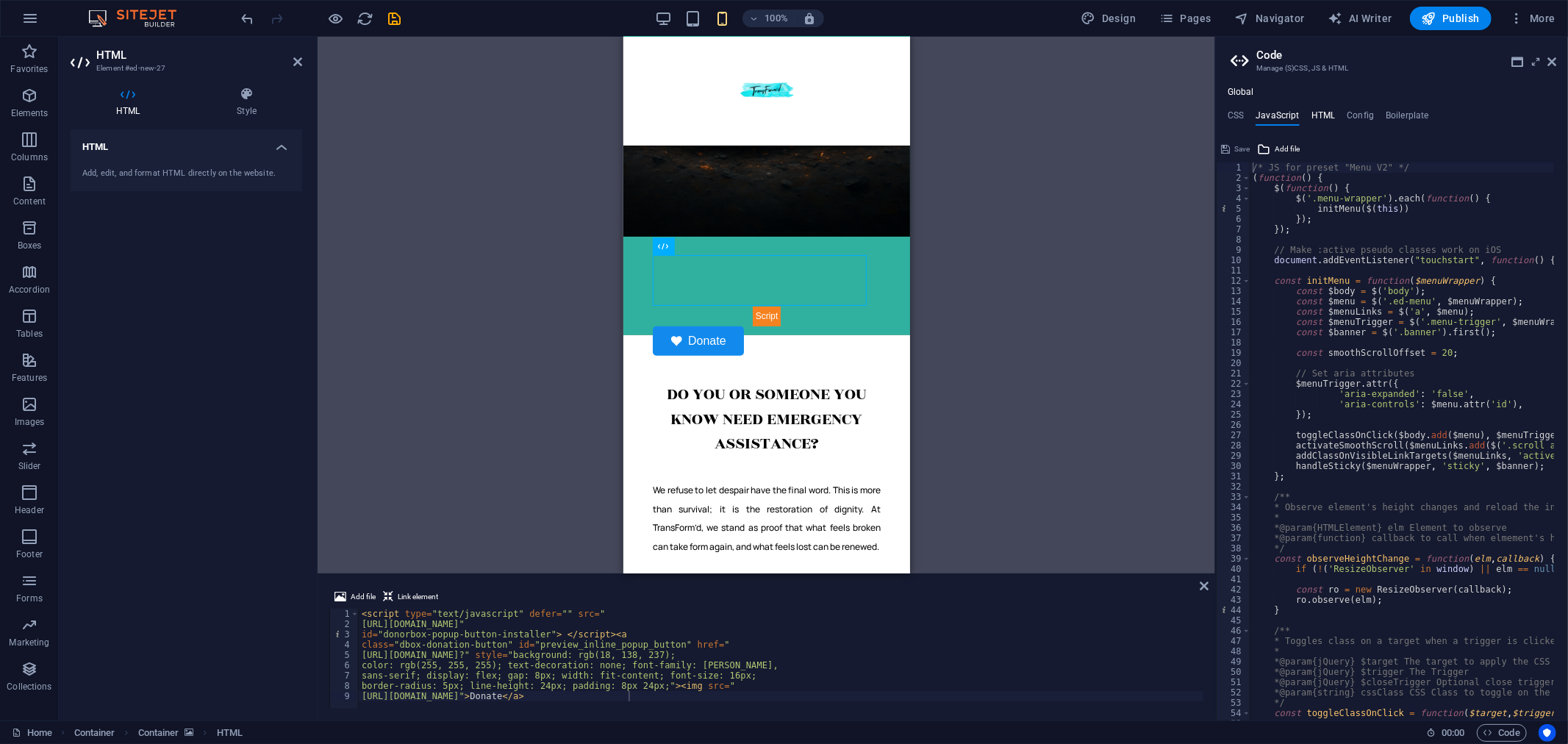
click at [1334, 118] on h4 "HTML" at bounding box center [1323, 118] width 24 height 16
type textarea "<a href="#main-content" class="wv-link-content button">Skip to main content</a>"
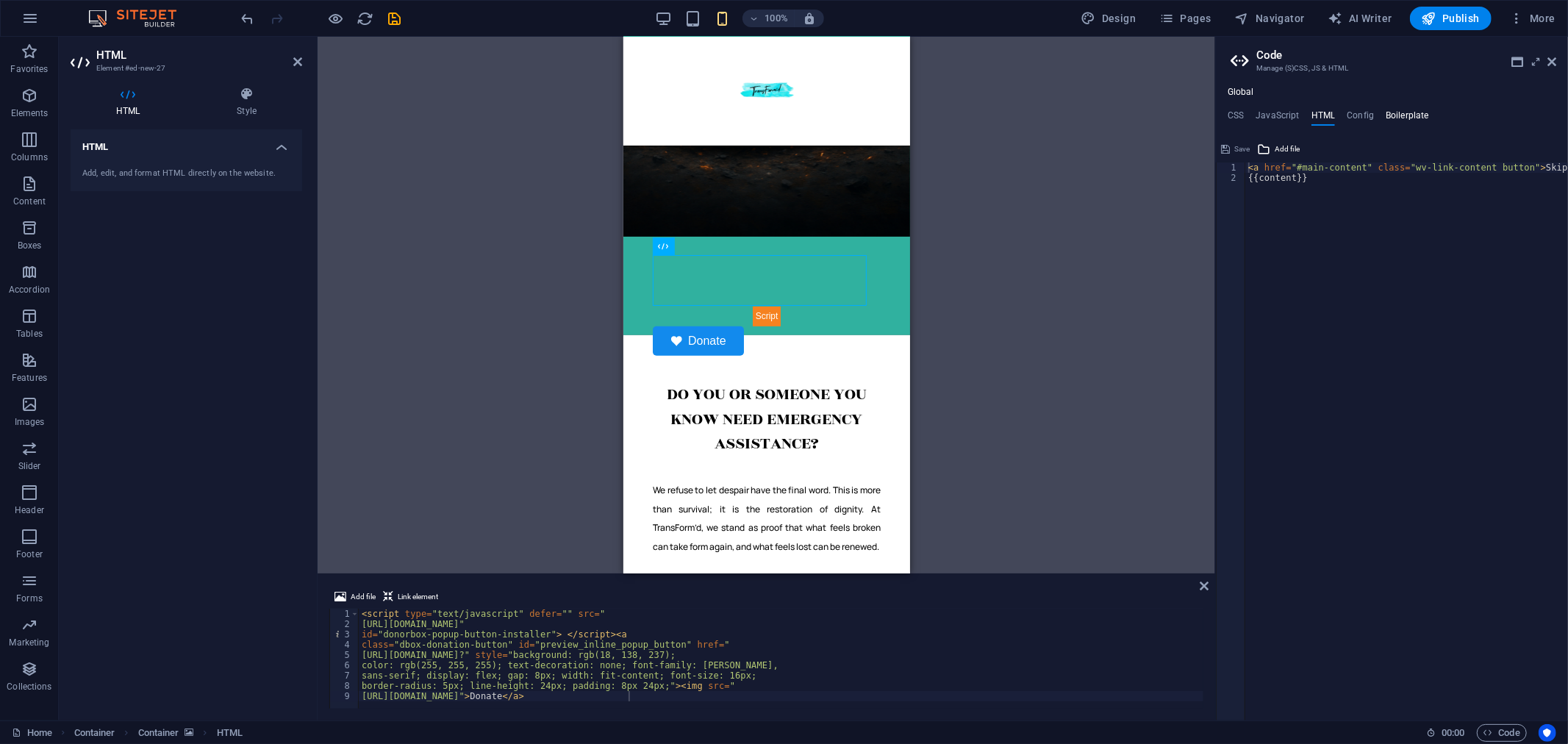
click at [1414, 114] on h4 "Boilerplate" at bounding box center [1407, 118] width 44 height 16
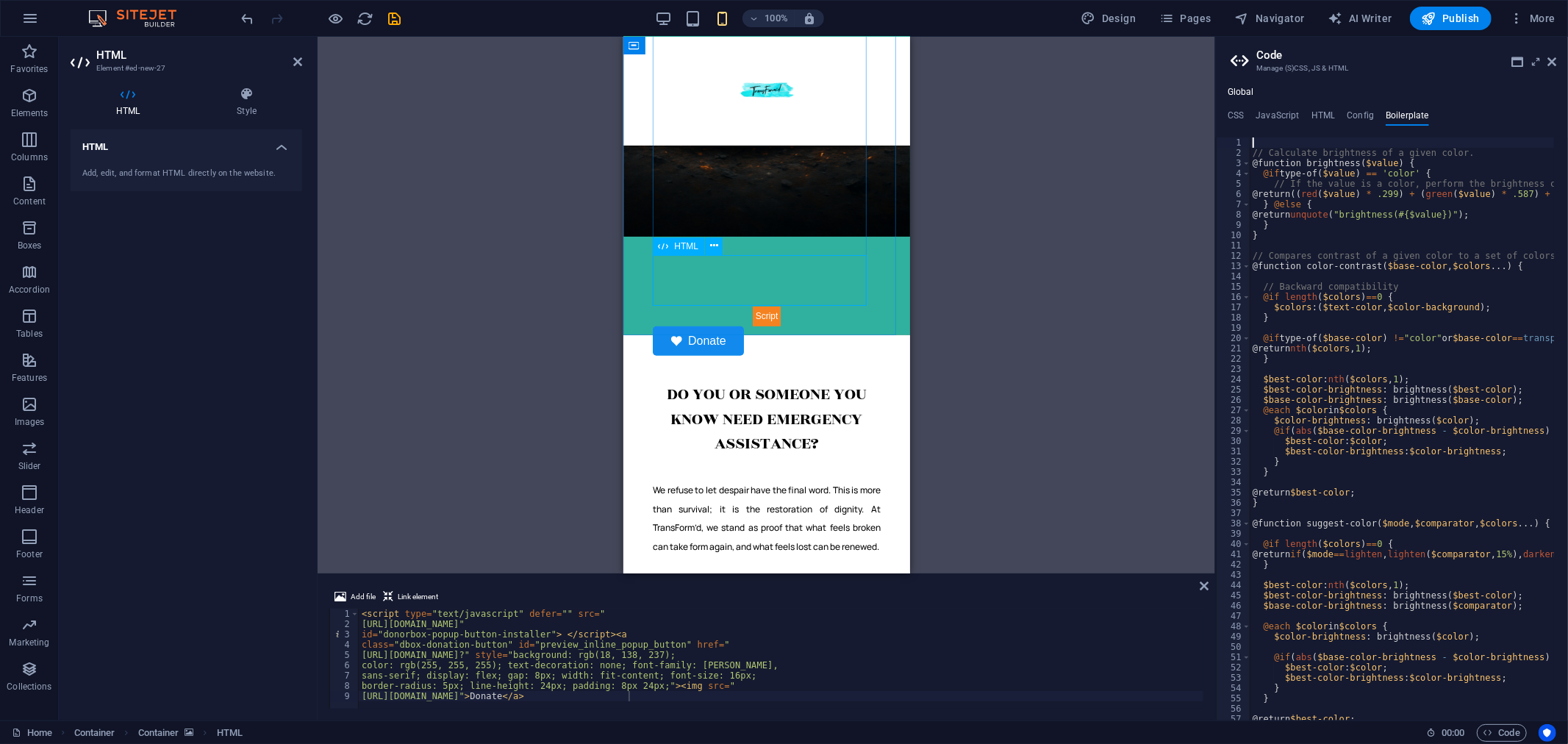
click at [811, 305] on div "Donate" at bounding box center [766, 330] width 228 height 50
click at [1546, 60] on h2 "Code" at bounding box center [1406, 55] width 300 height 13
click at [1551, 62] on icon at bounding box center [1552, 62] width 9 height 12
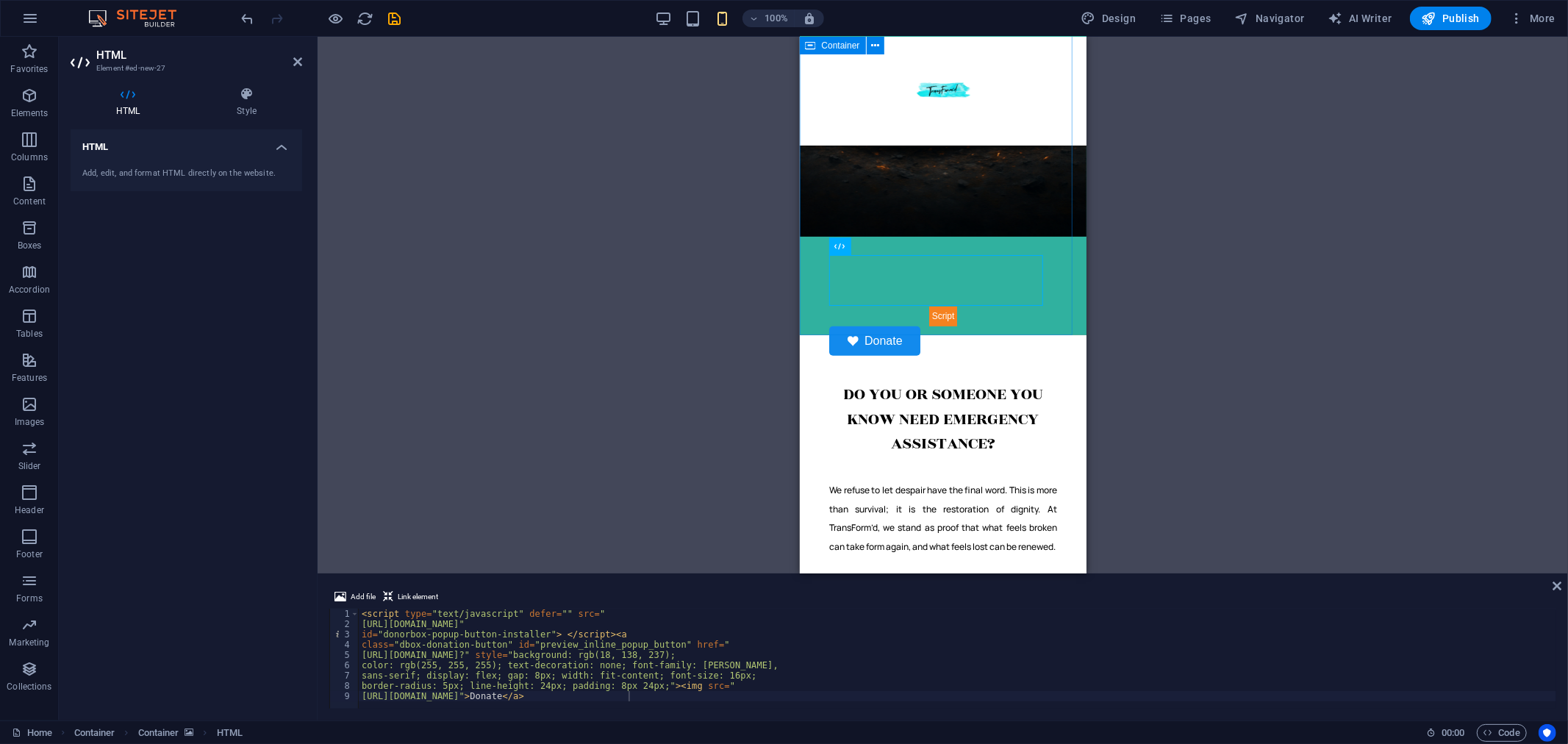
click at [1040, 193] on div at bounding box center [942, 154] width 228 height 301
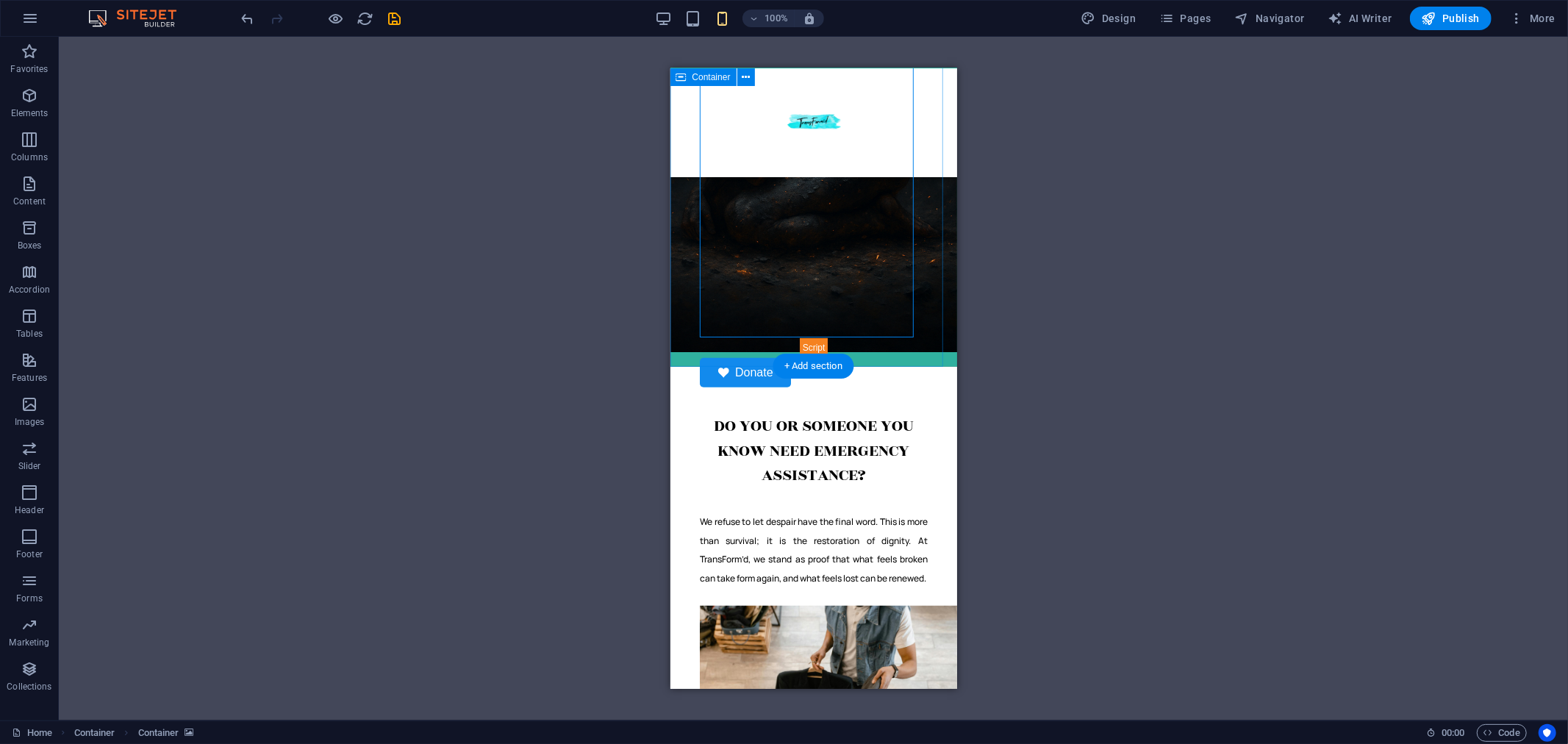
click at [921, 330] on div "Every "Body" Can Be TransForm'd When chaos surrounds us and the weight feels un…" at bounding box center [813, 144] width 287 height 445
click at [769, 336] on div "Donate" at bounding box center [813, 361] width 228 height 50
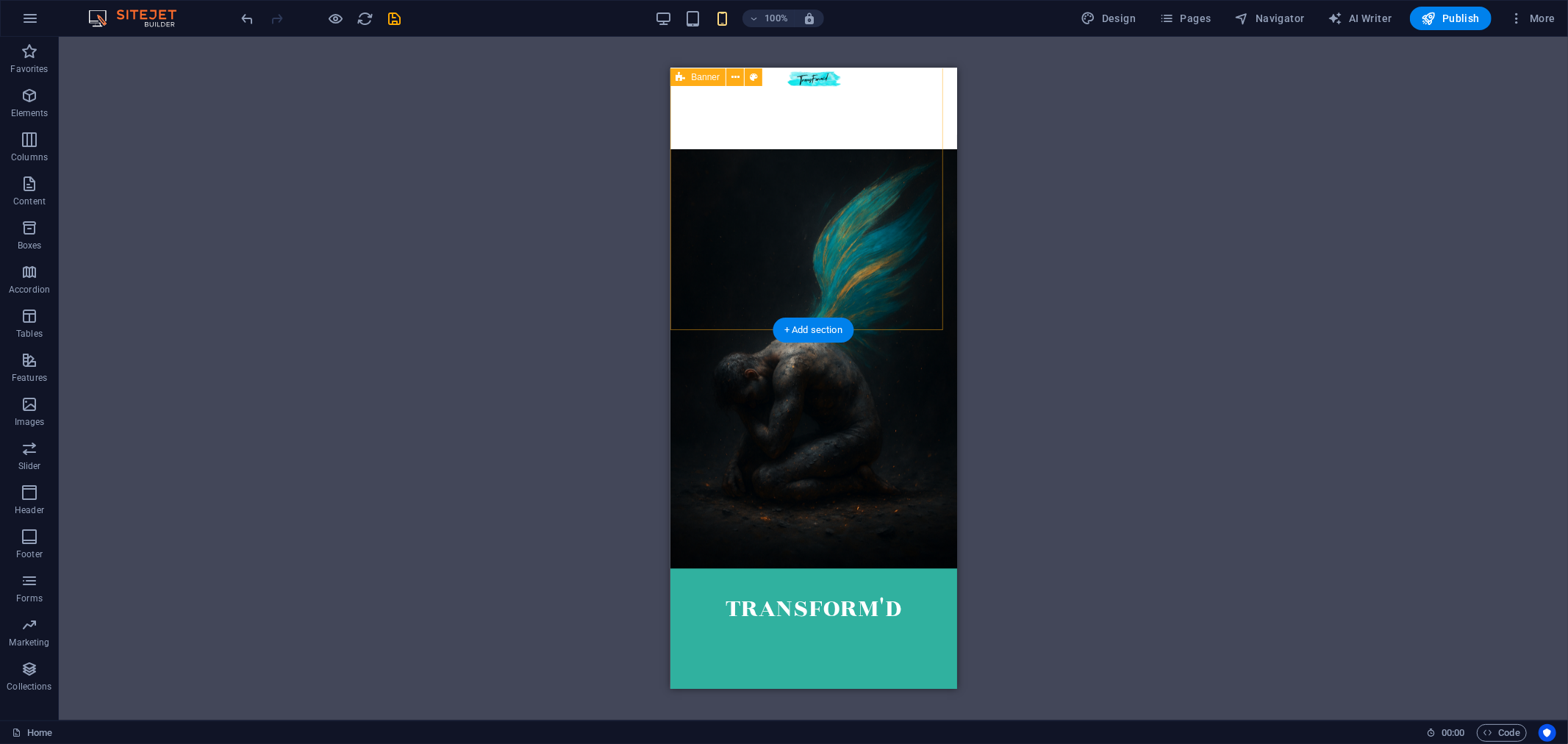
scroll to position [38, 0]
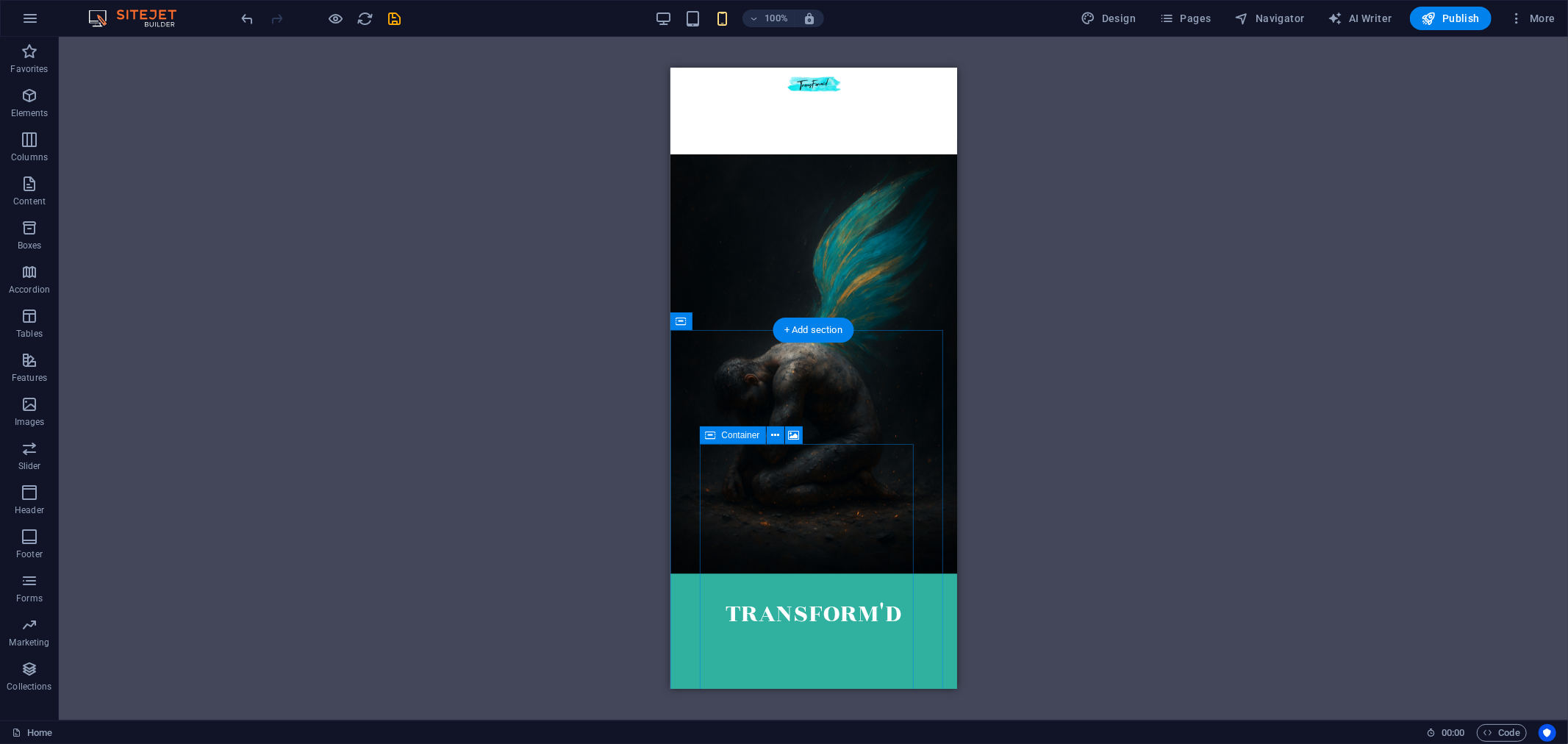
click at [813, 524] on div at bounding box center [813, 594] width 228 height 301
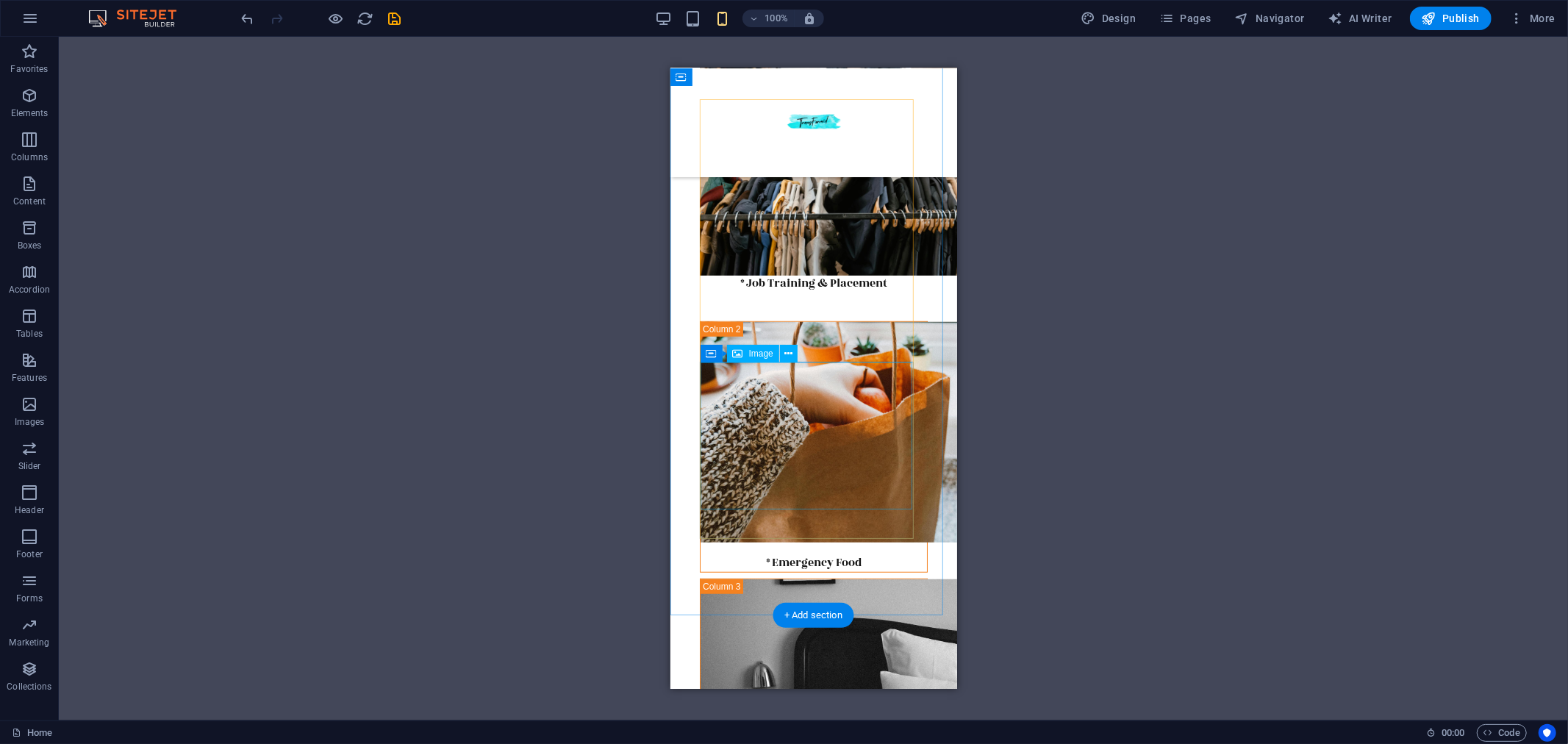
scroll to position [936, 0]
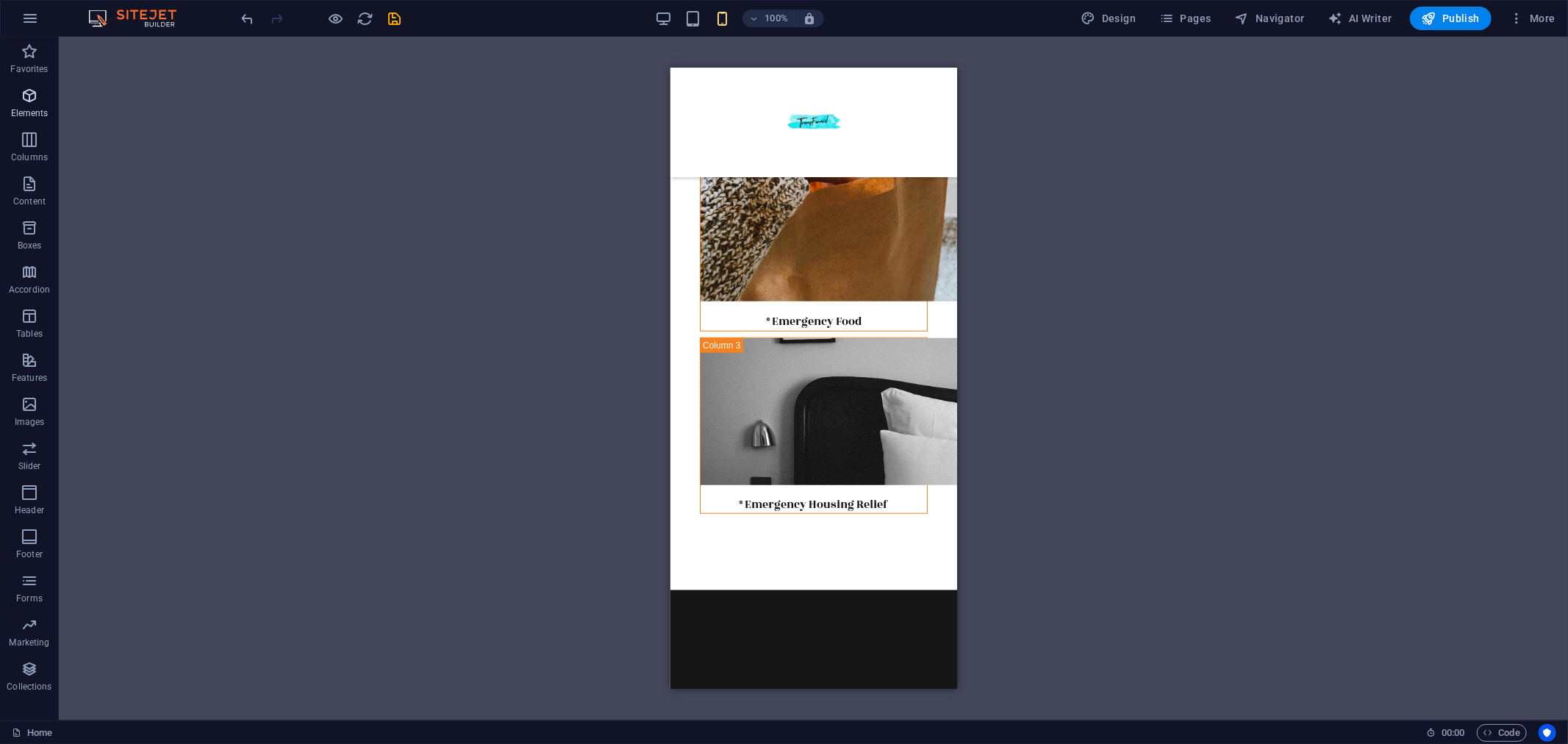
click at [28, 92] on icon "button" at bounding box center [29, 95] width 18 height 18
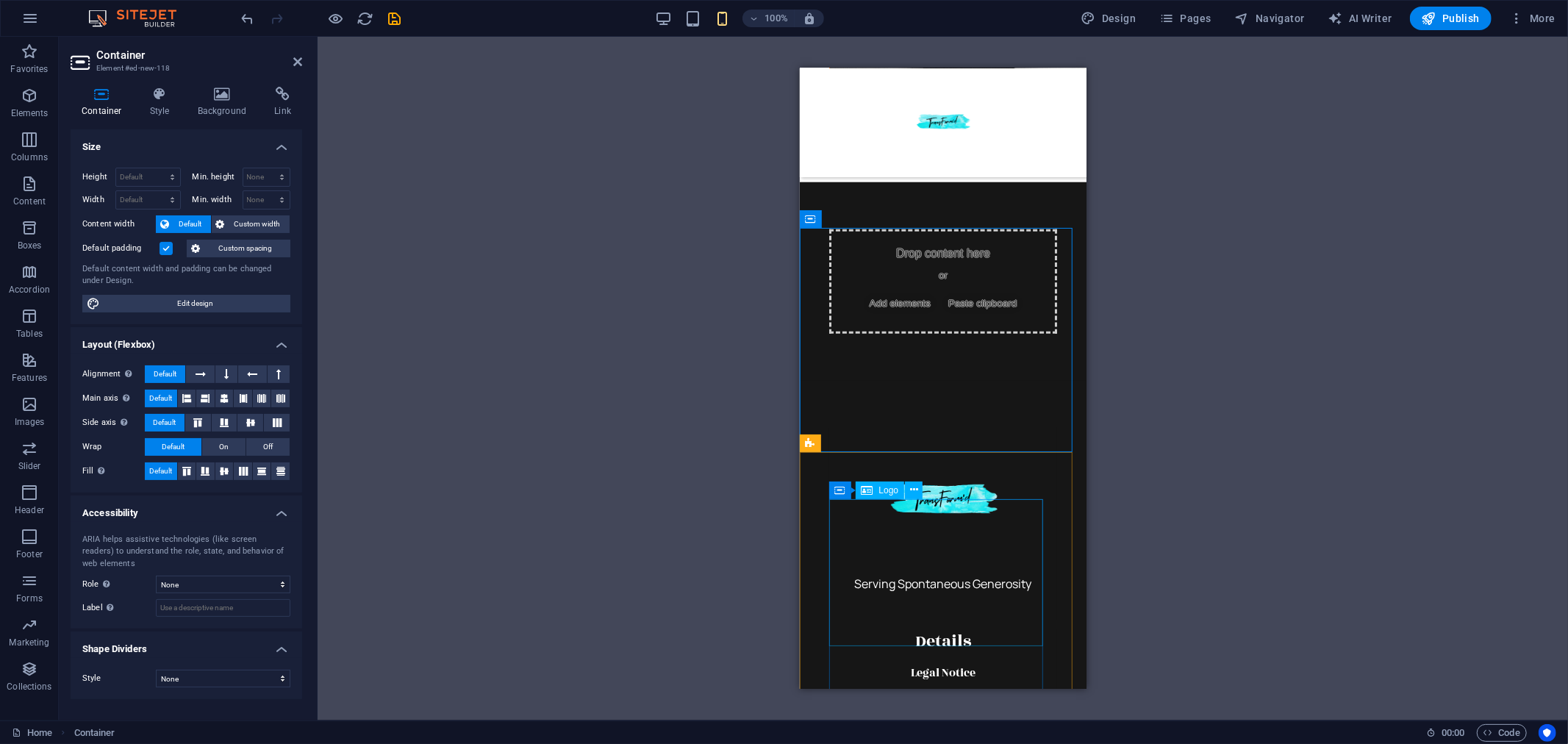
scroll to position [1263, 0]
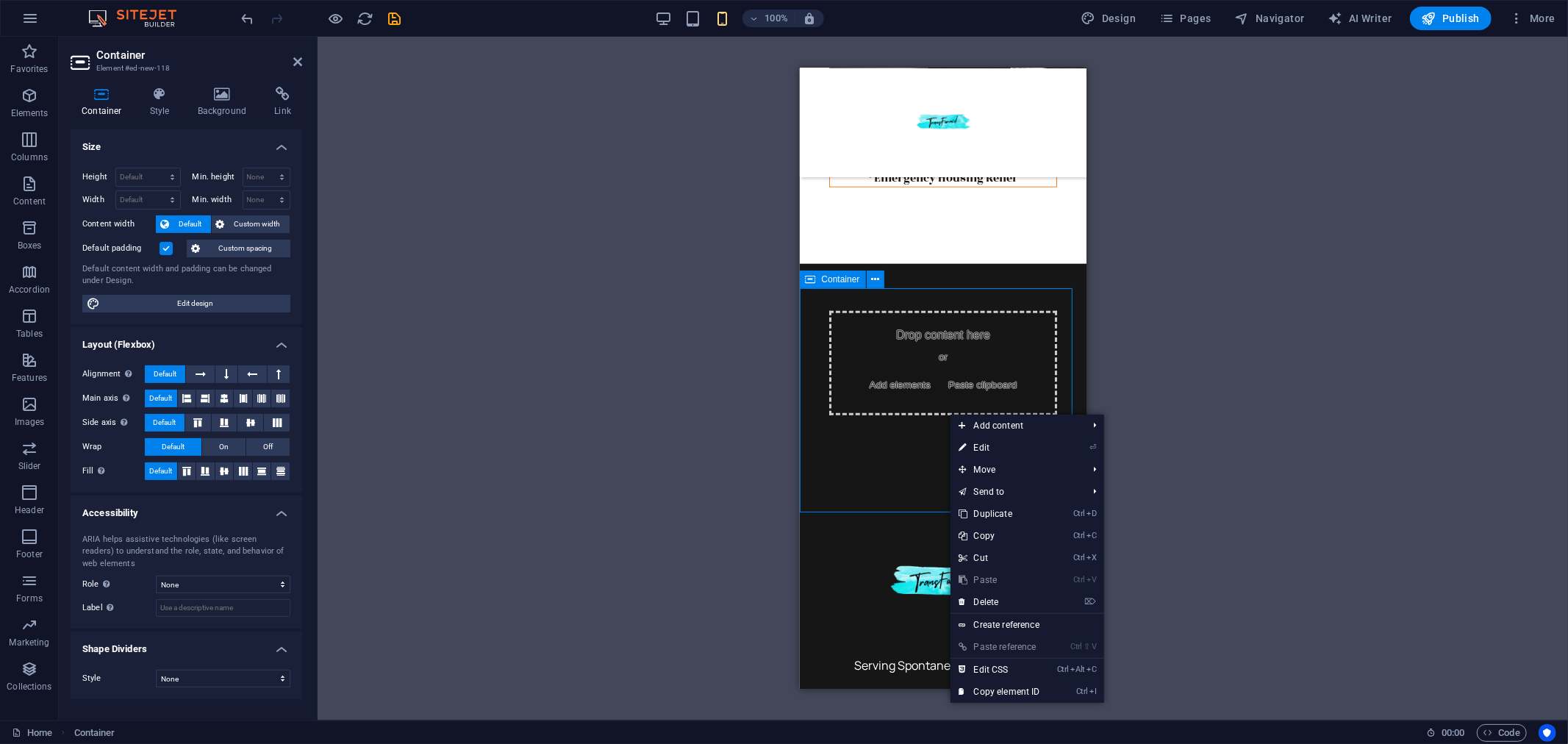
click at [912, 397] on div "Drop content here or Add elements Paste clipboard" at bounding box center [942, 362] width 228 height 104
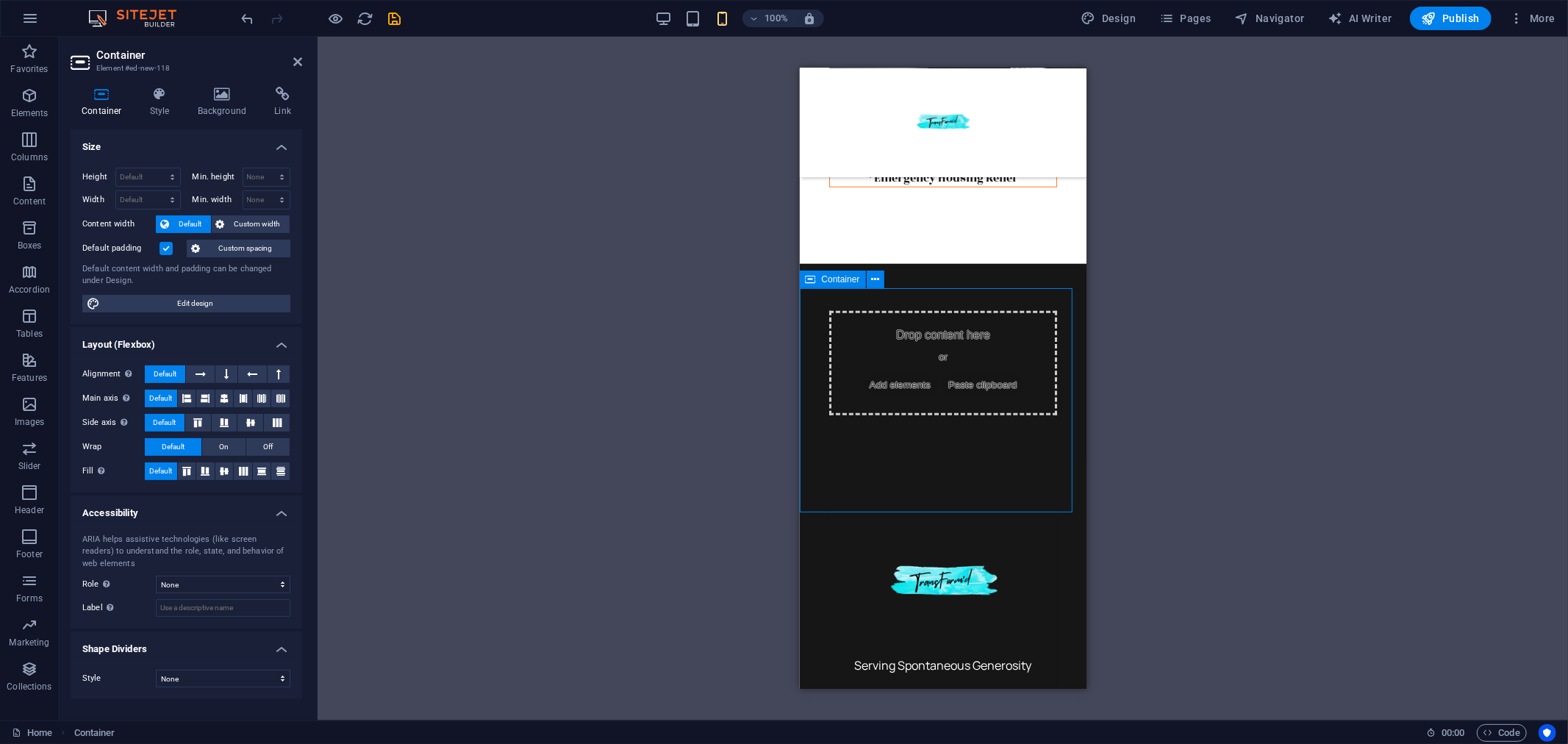
click at [912, 397] on div "Drop content here or Add elements Paste clipboard" at bounding box center [942, 362] width 228 height 104
click at [910, 360] on div "Drop content here or Add elements Paste clipboard" at bounding box center [942, 362] width 228 height 104
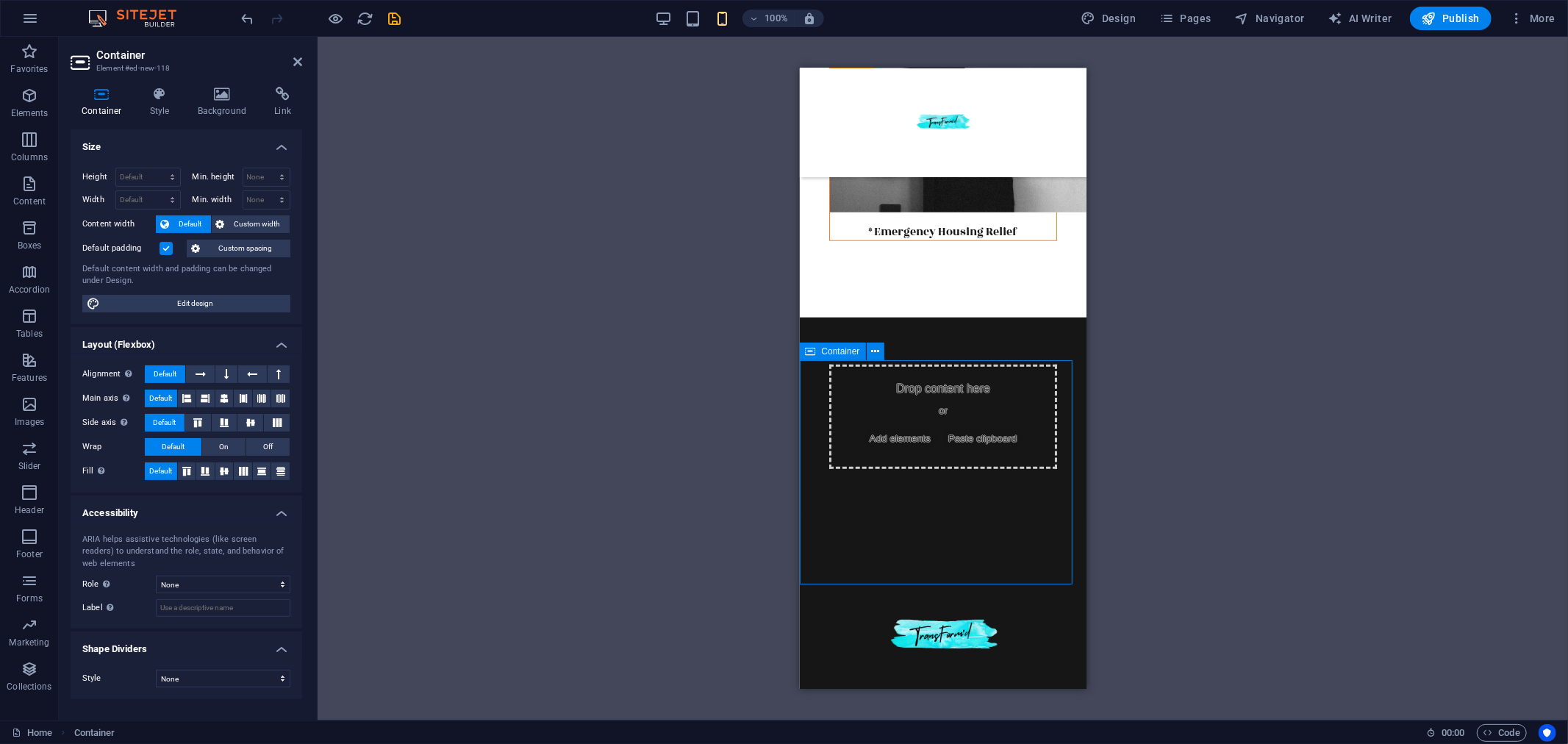
scroll to position [1181, 0]
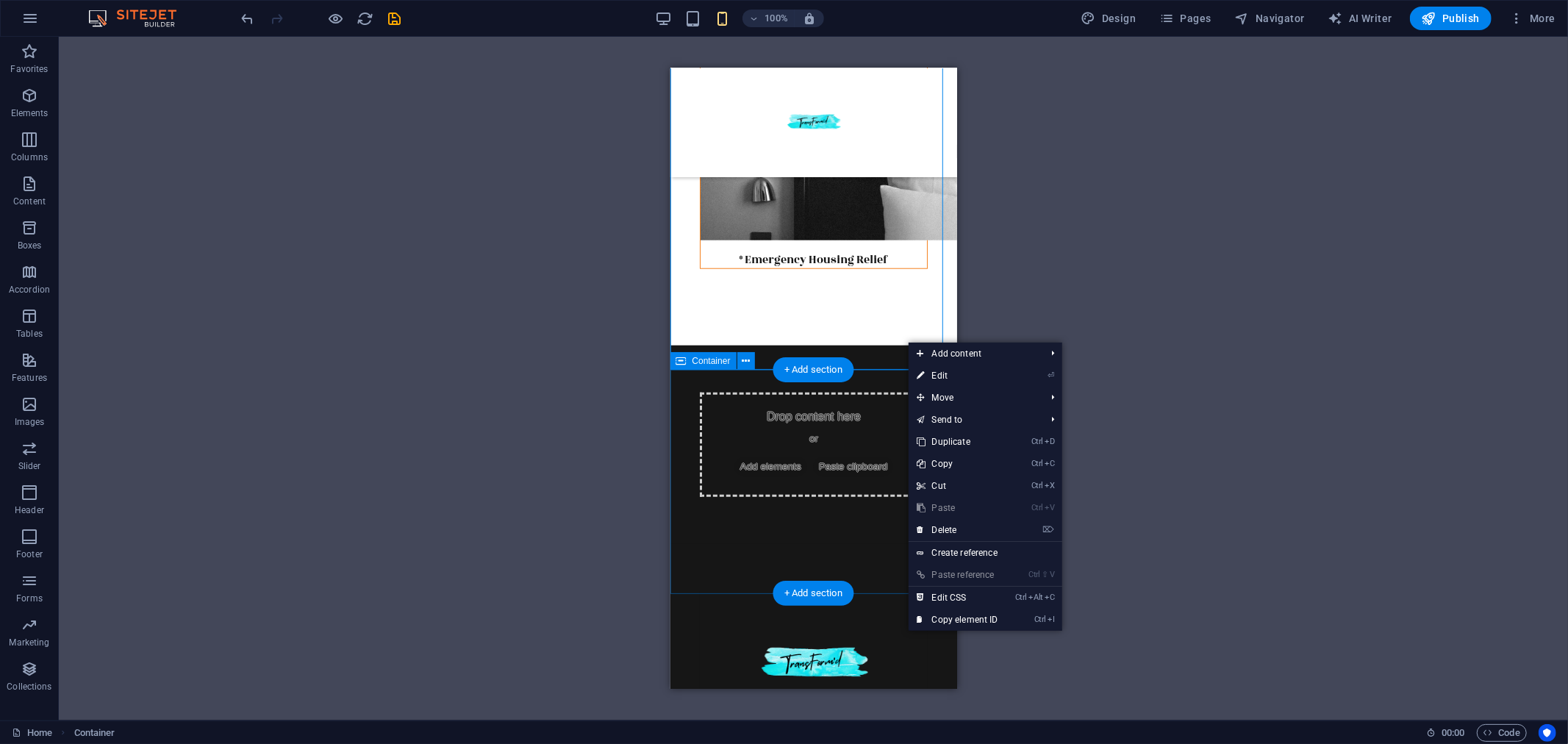
click at [832, 476] on div "Drop content here or Add elements Paste clipboard" at bounding box center [813, 444] width 228 height 104
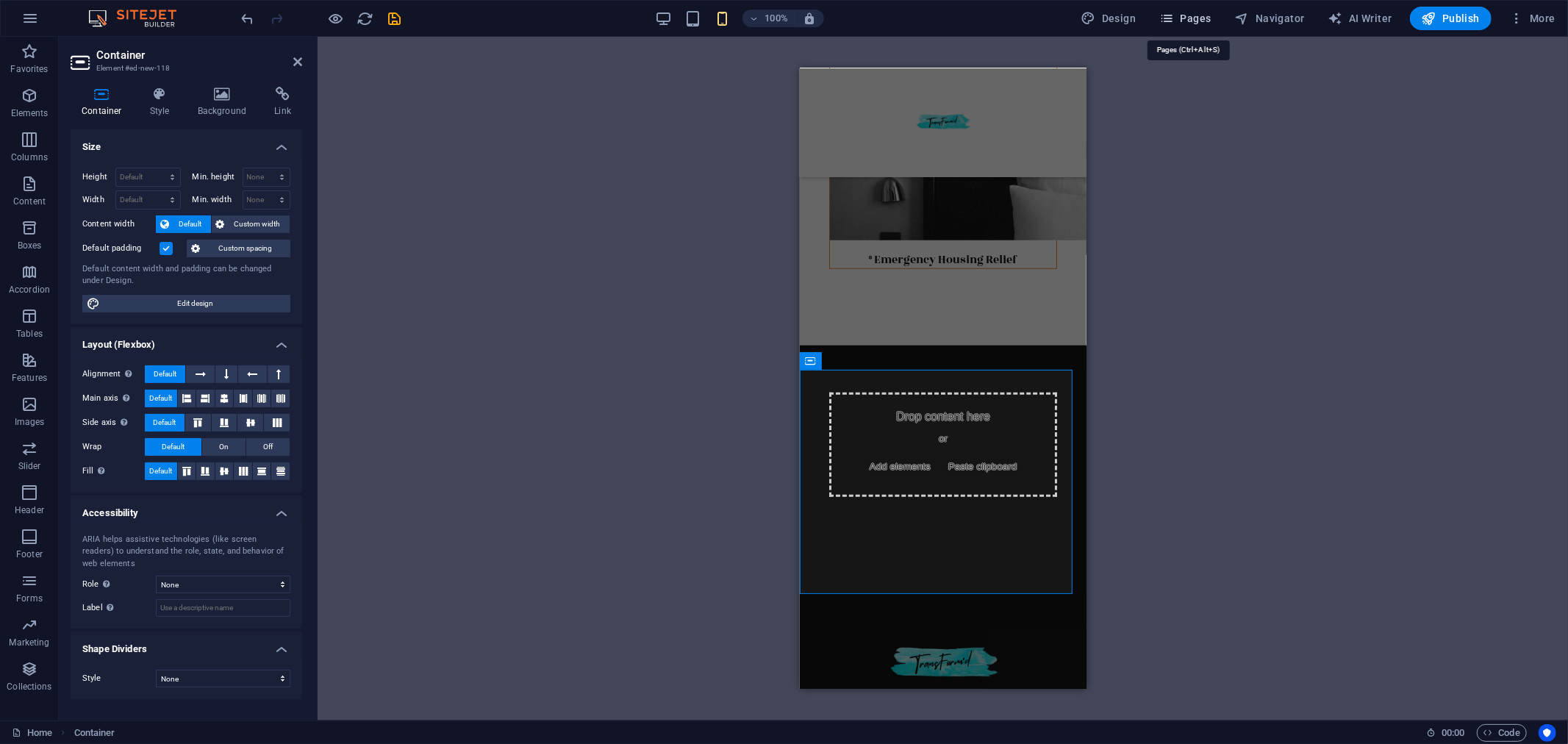
click at [1194, 18] on span "Pages" at bounding box center [1185, 18] width 51 height 15
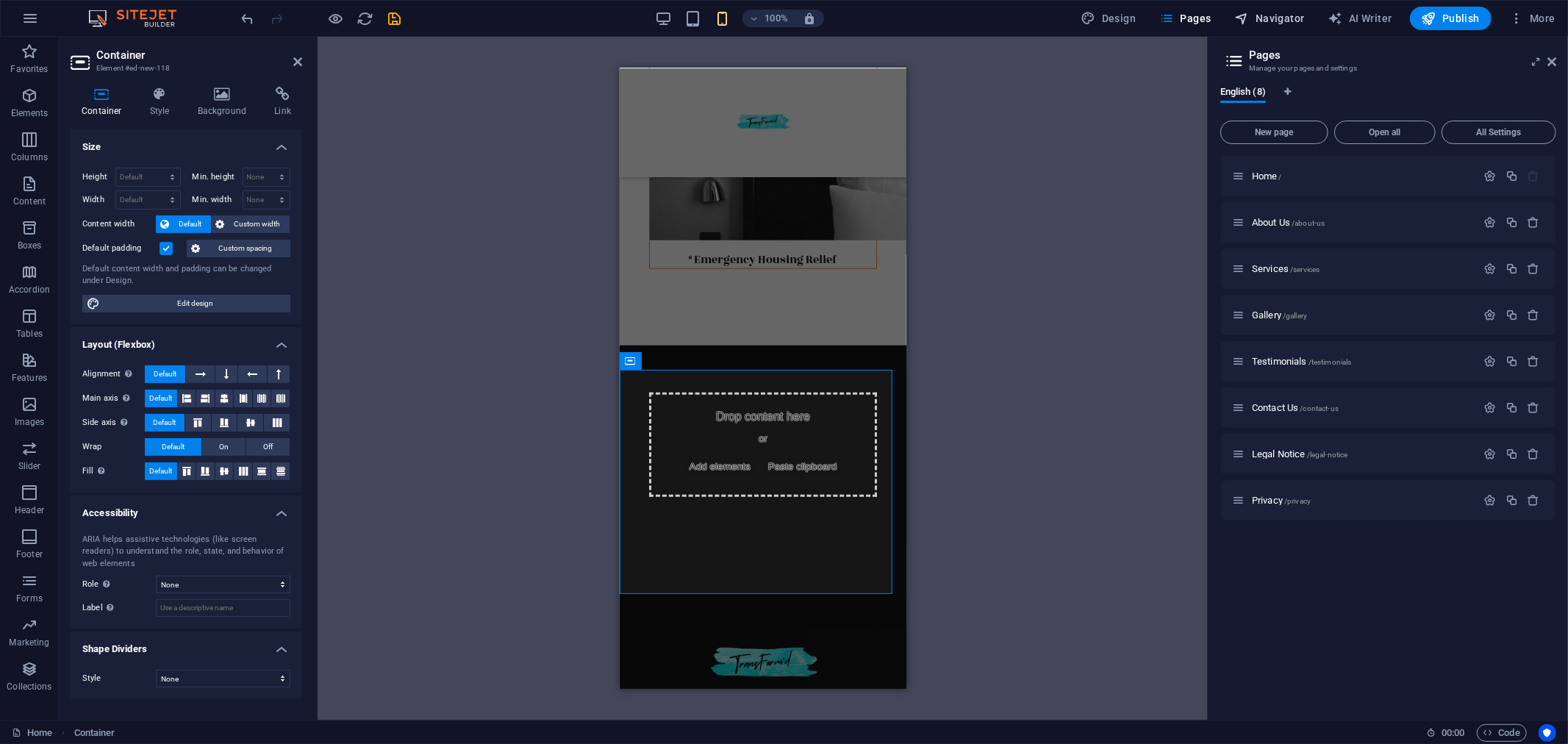
click at [1270, 20] on span "Navigator" at bounding box center [1270, 18] width 70 height 15
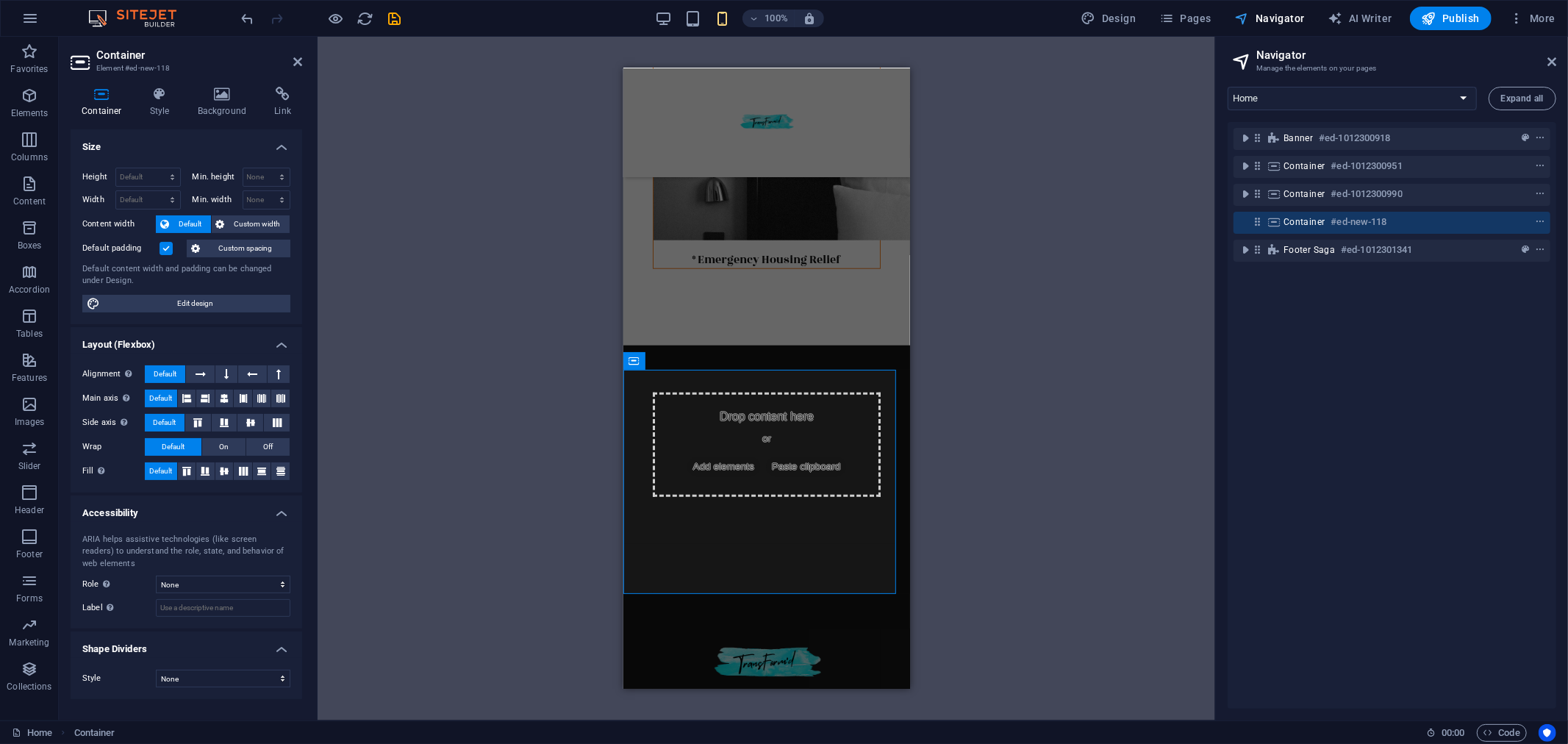
click at [1290, 17] on span "Navigator" at bounding box center [1270, 18] width 70 height 15
click at [1553, 62] on icon at bounding box center [1552, 62] width 9 height 12
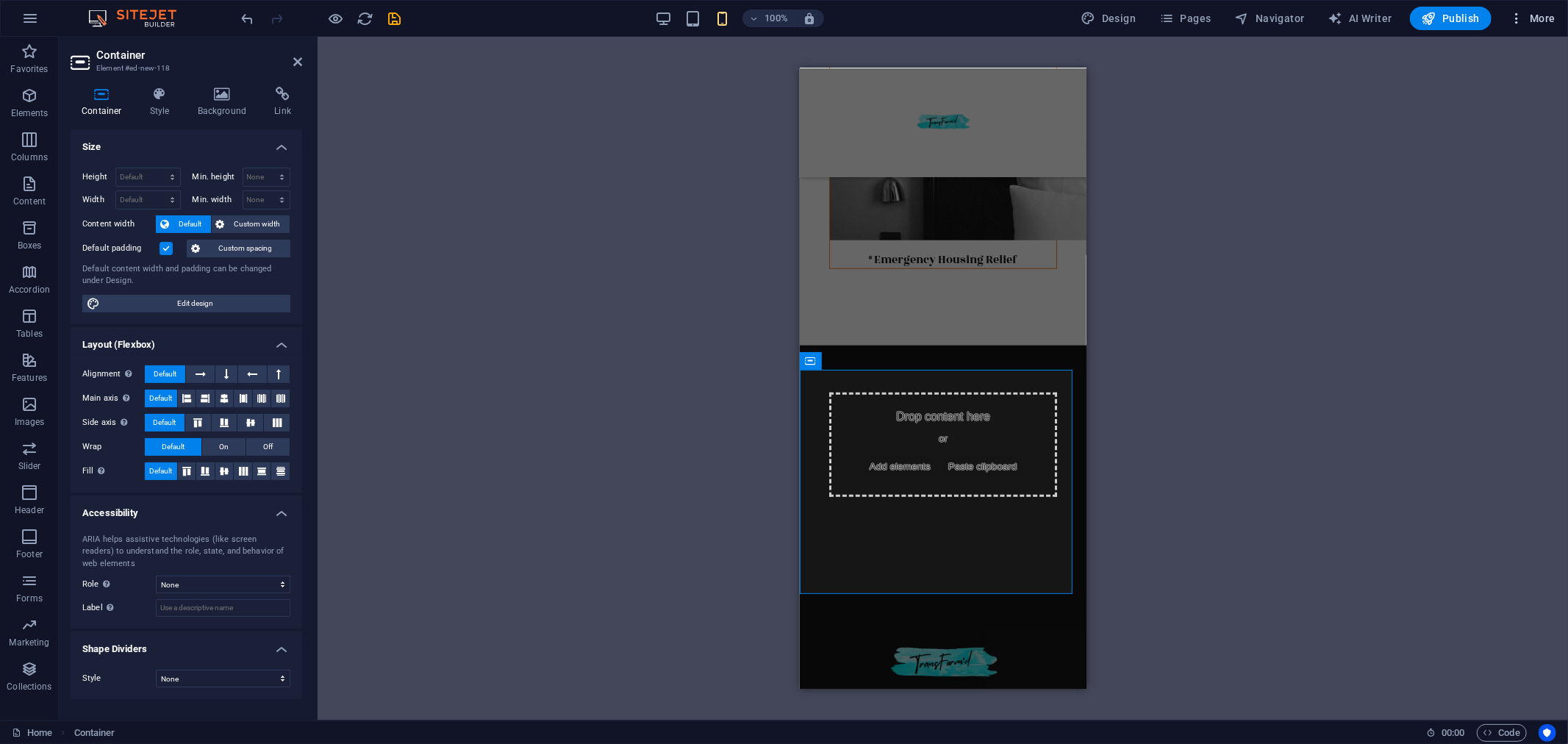
click at [1541, 22] on span "More" at bounding box center [1532, 18] width 46 height 15
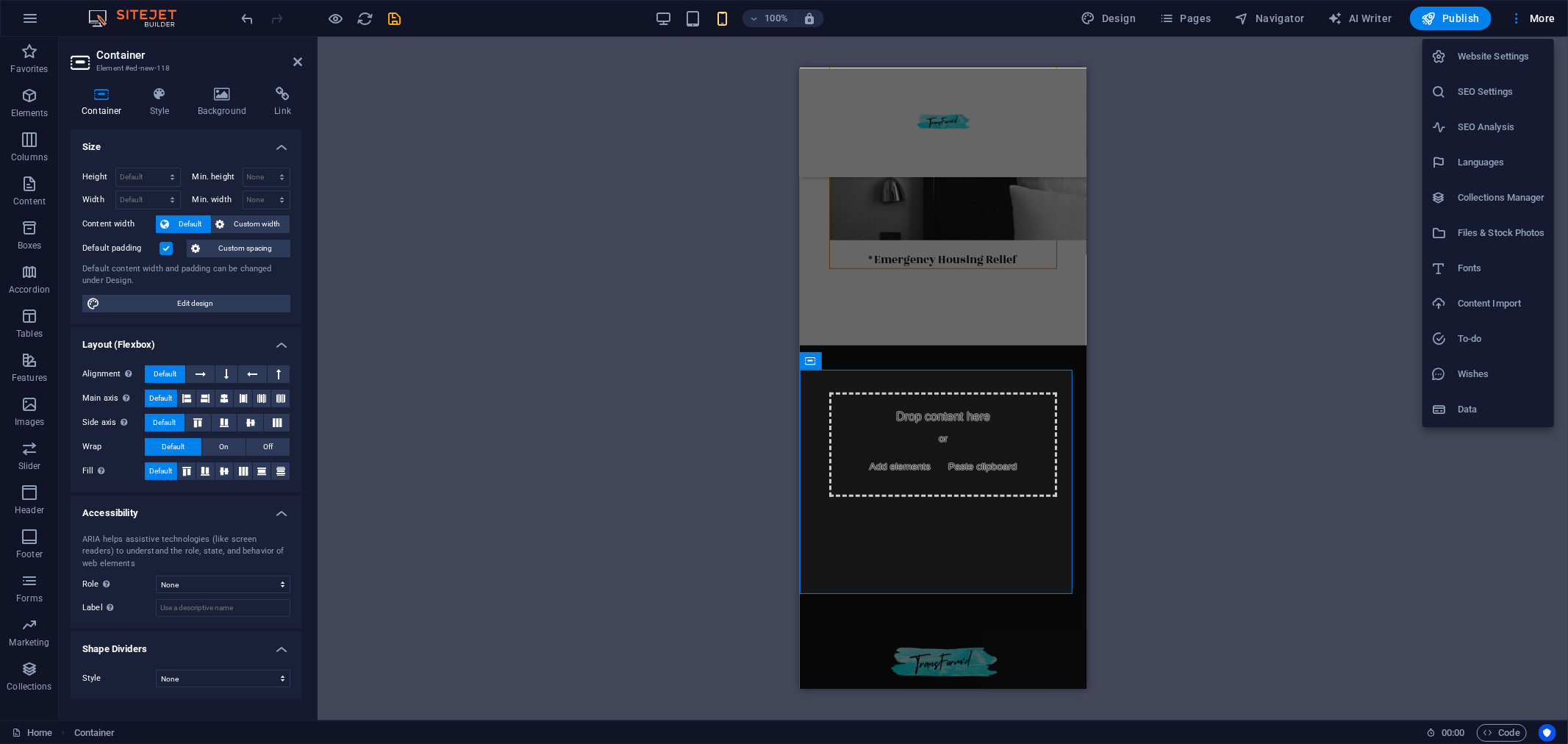
click at [1511, 50] on h6 "Website Settings" at bounding box center [1501, 57] width 87 height 18
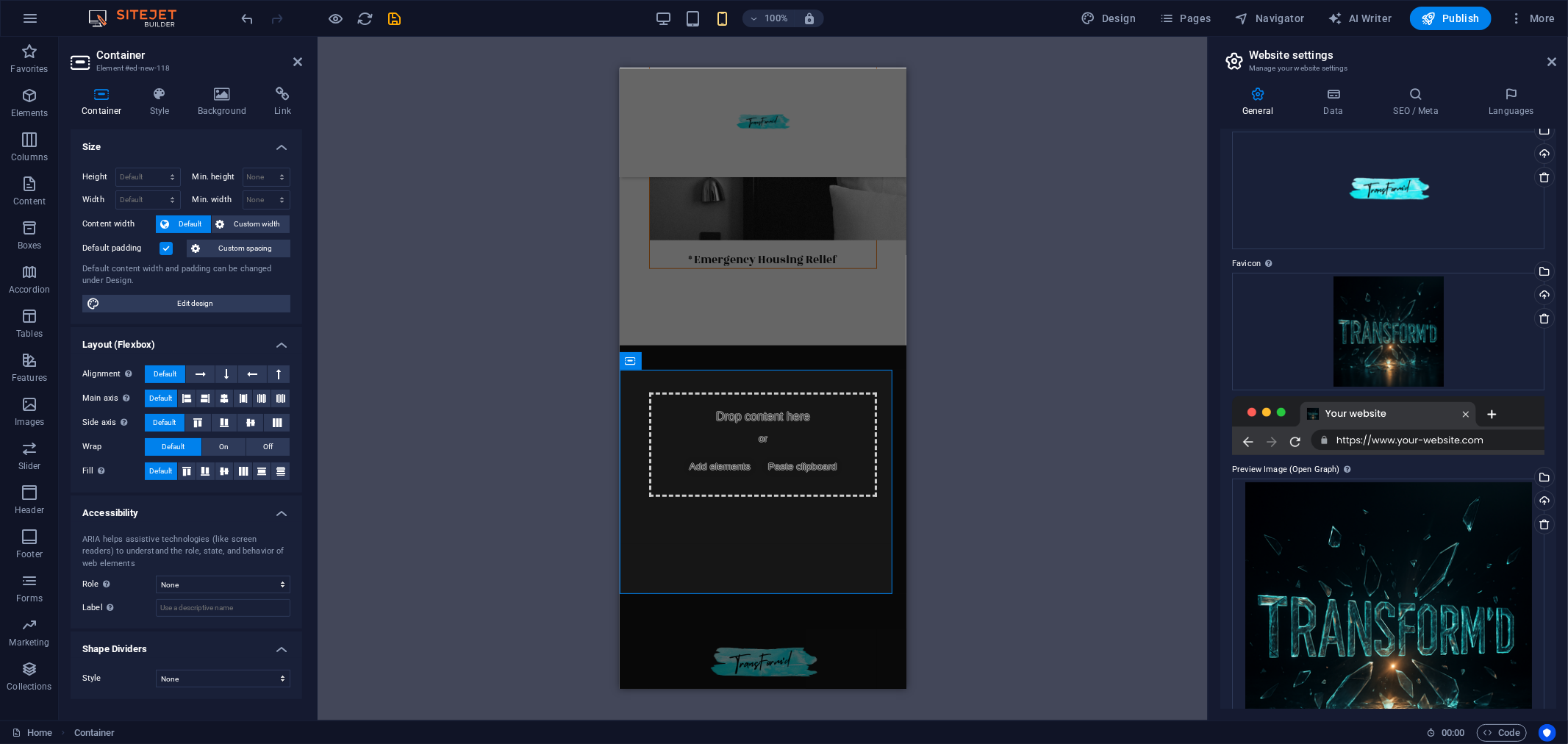
scroll to position [0, 0]
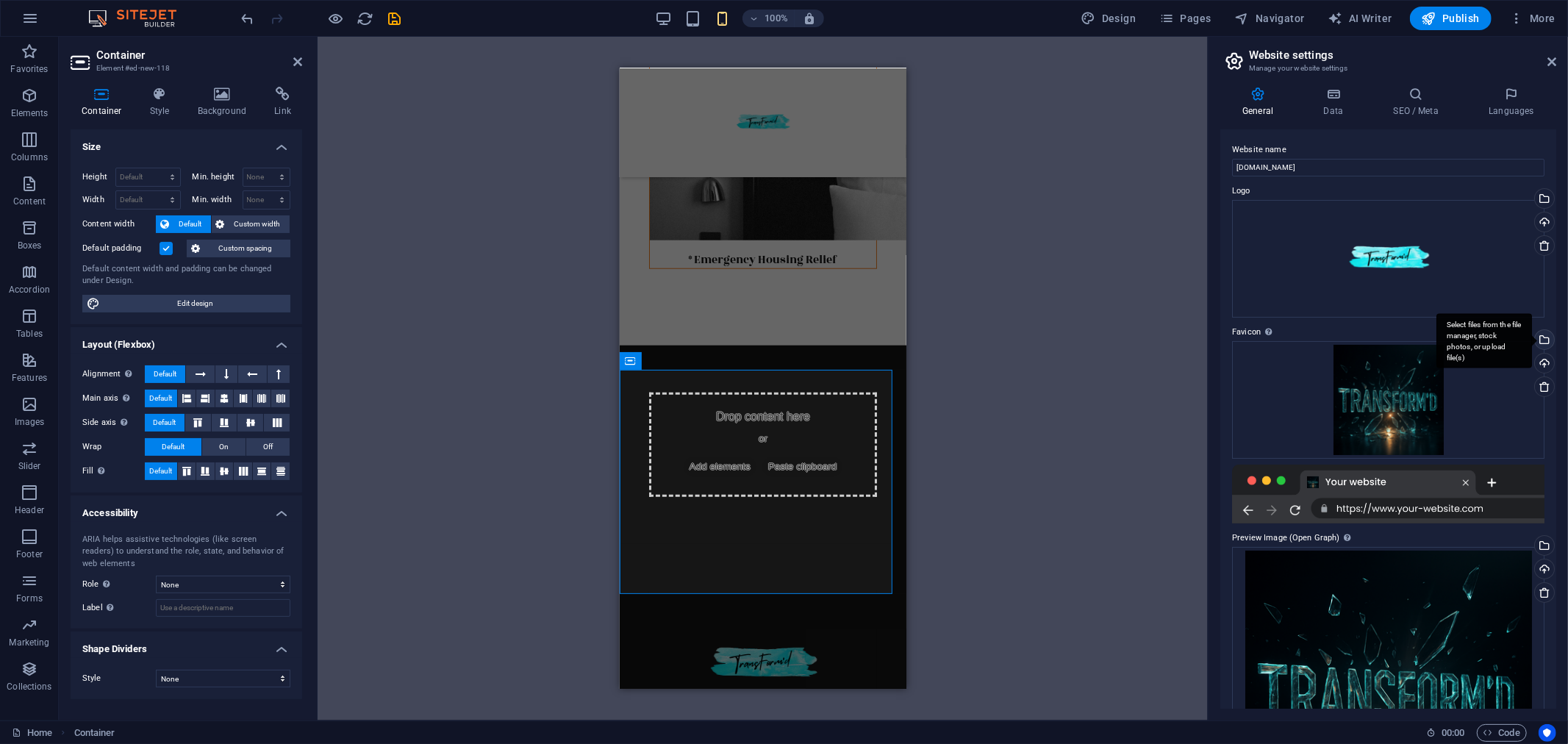
click at [1532, 342] on div "Select files from the file manager, stock photos, or upload file(s)" at bounding box center [1484, 341] width 96 height 55
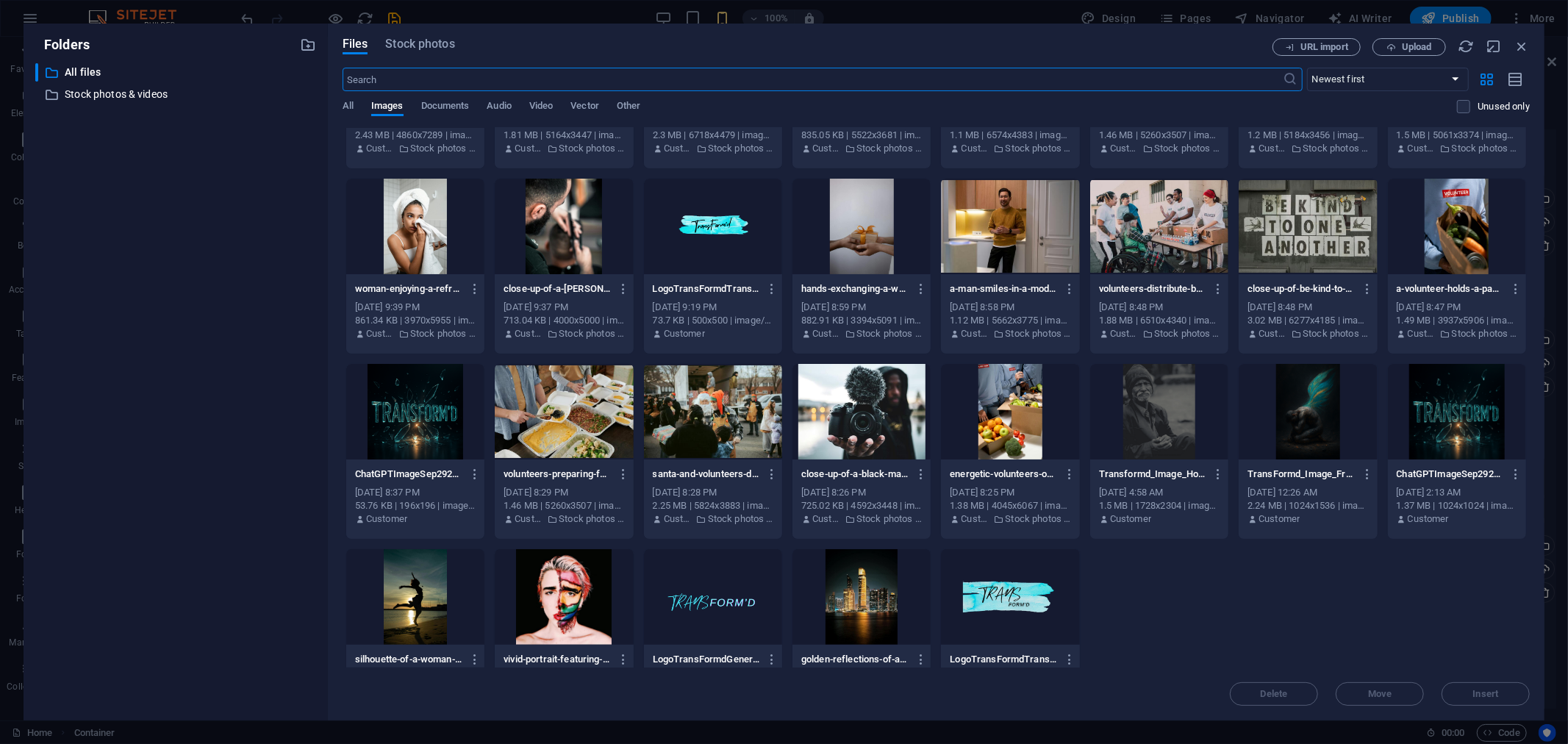
scroll to position [562, 0]
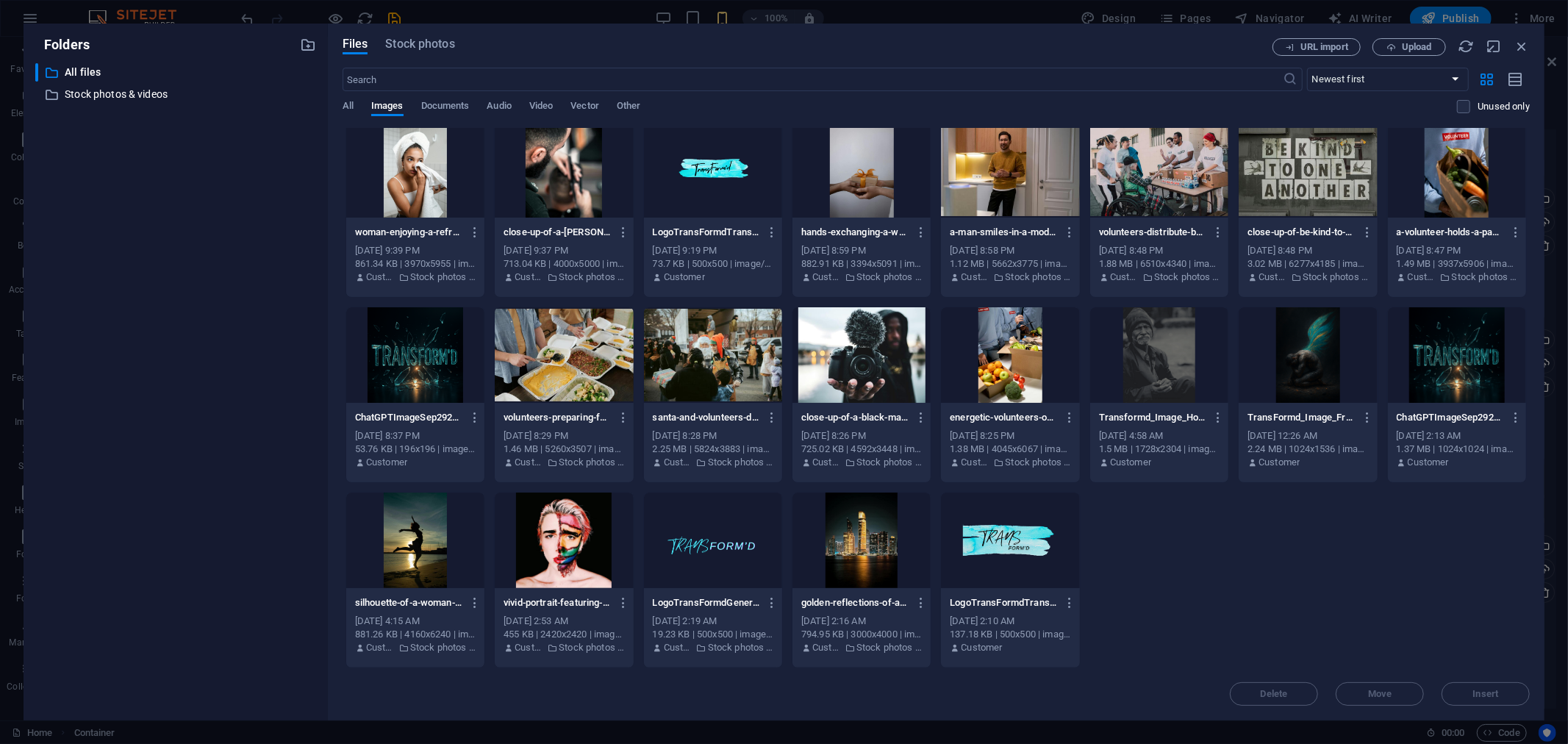
click at [1314, 362] on div at bounding box center [1307, 355] width 138 height 96
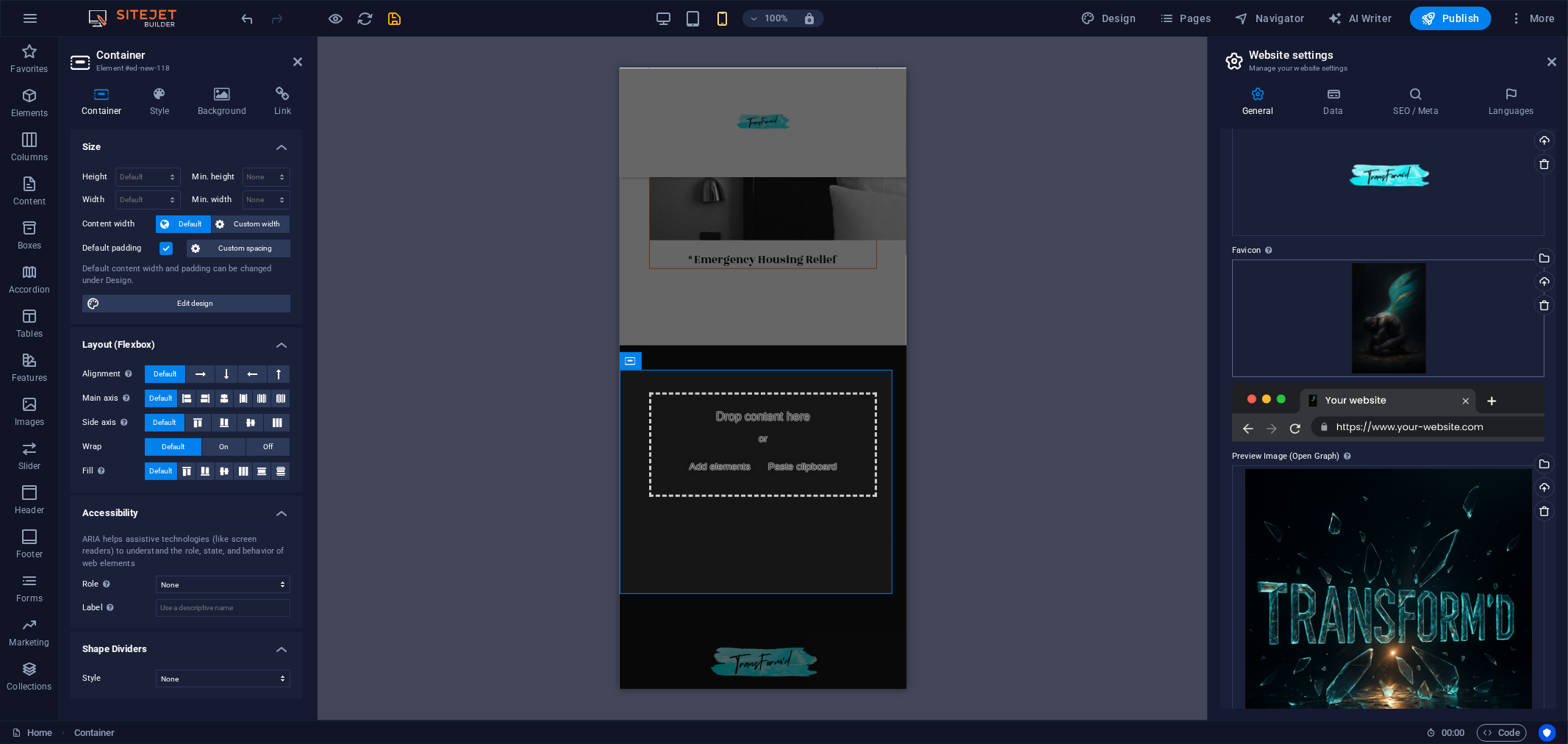
scroll to position [143, 0]
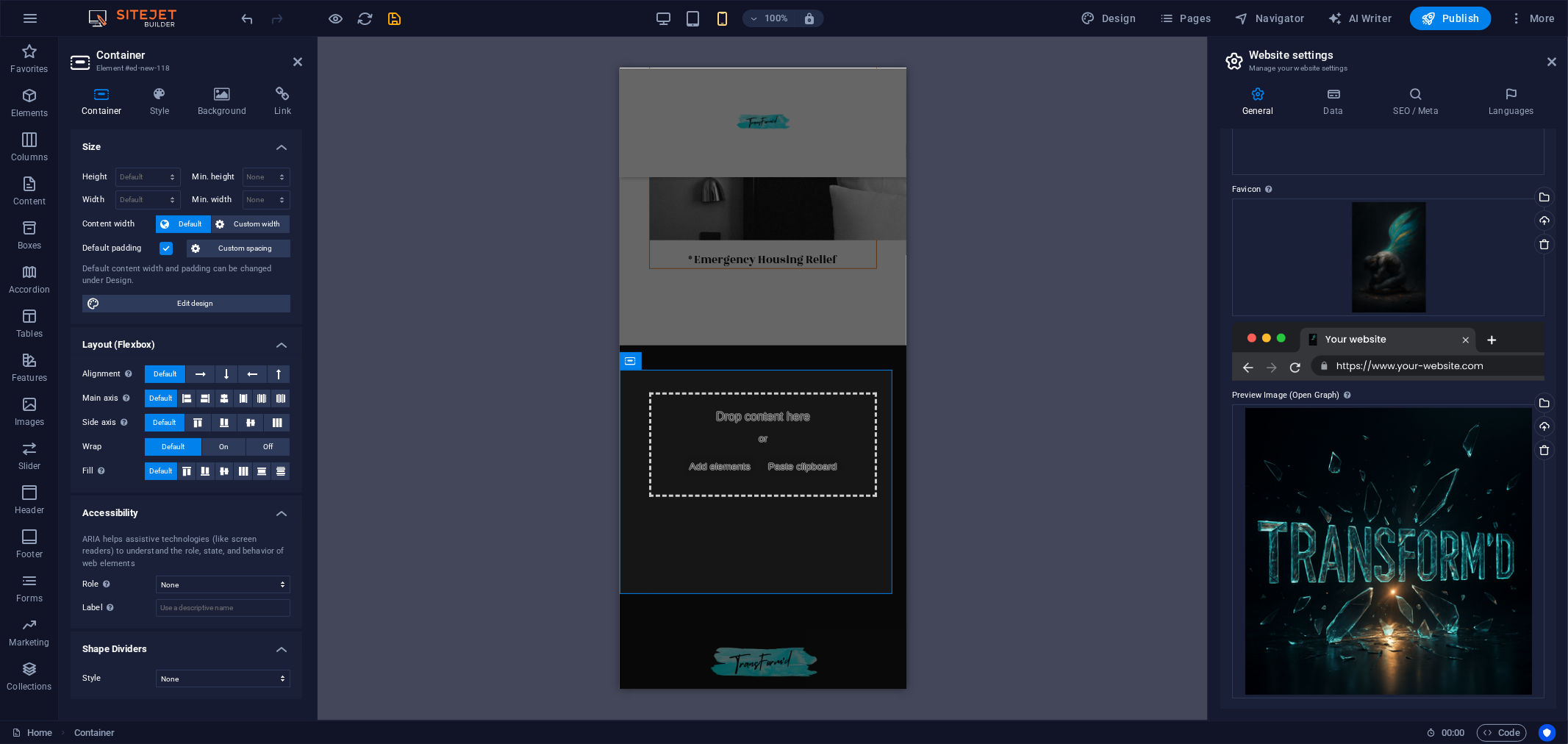
click at [1073, 533] on div "Drag here to replace the existing content. Press “Ctrl” if you want to create a…" at bounding box center [763, 378] width 890 height 684
click at [762, 477] on span "Paste clipboard" at bounding box center [802, 467] width 80 height 21
click at [748, 477] on span "Add elements" at bounding box center [719, 467] width 73 height 21
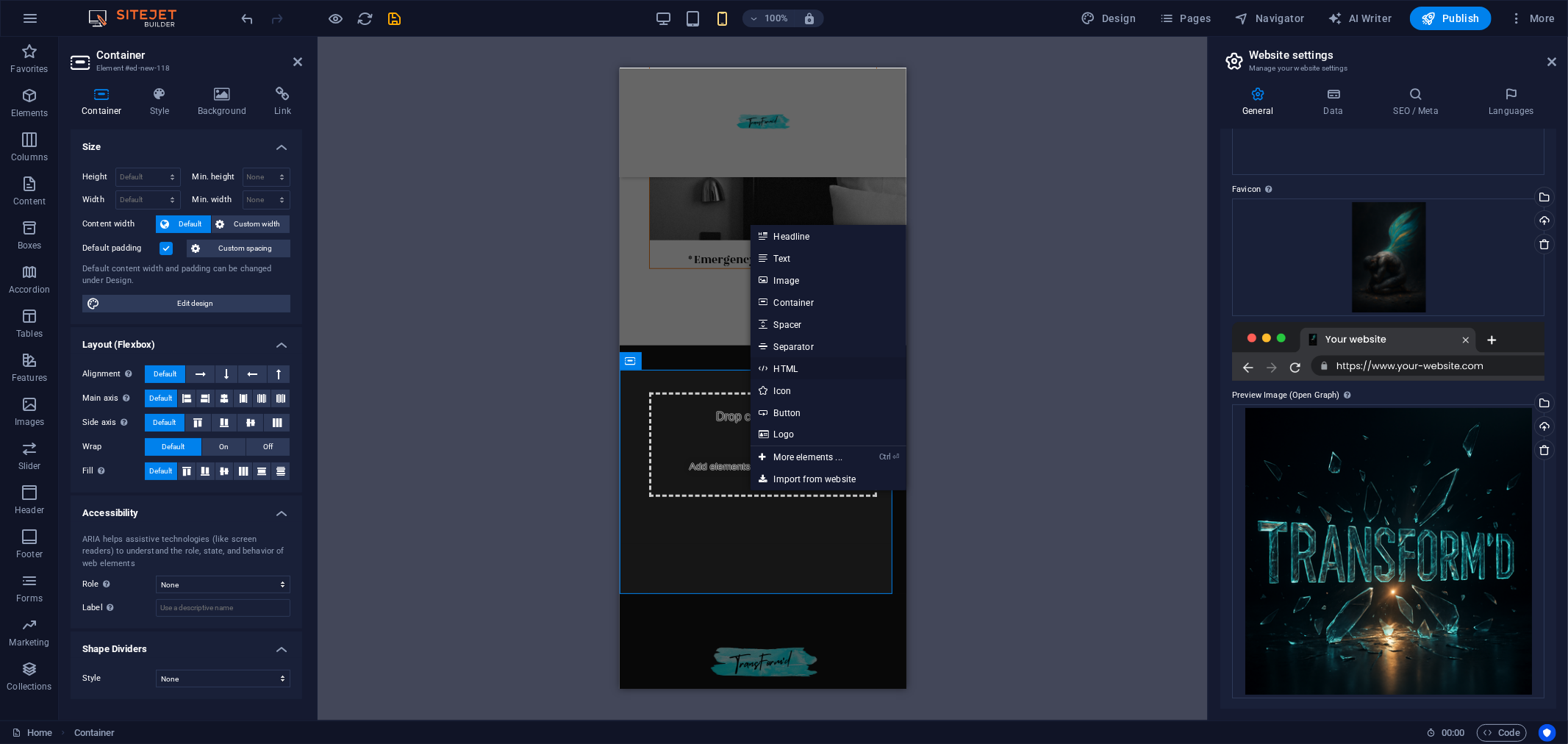
click at [805, 362] on link "HTML" at bounding box center [829, 368] width 156 height 22
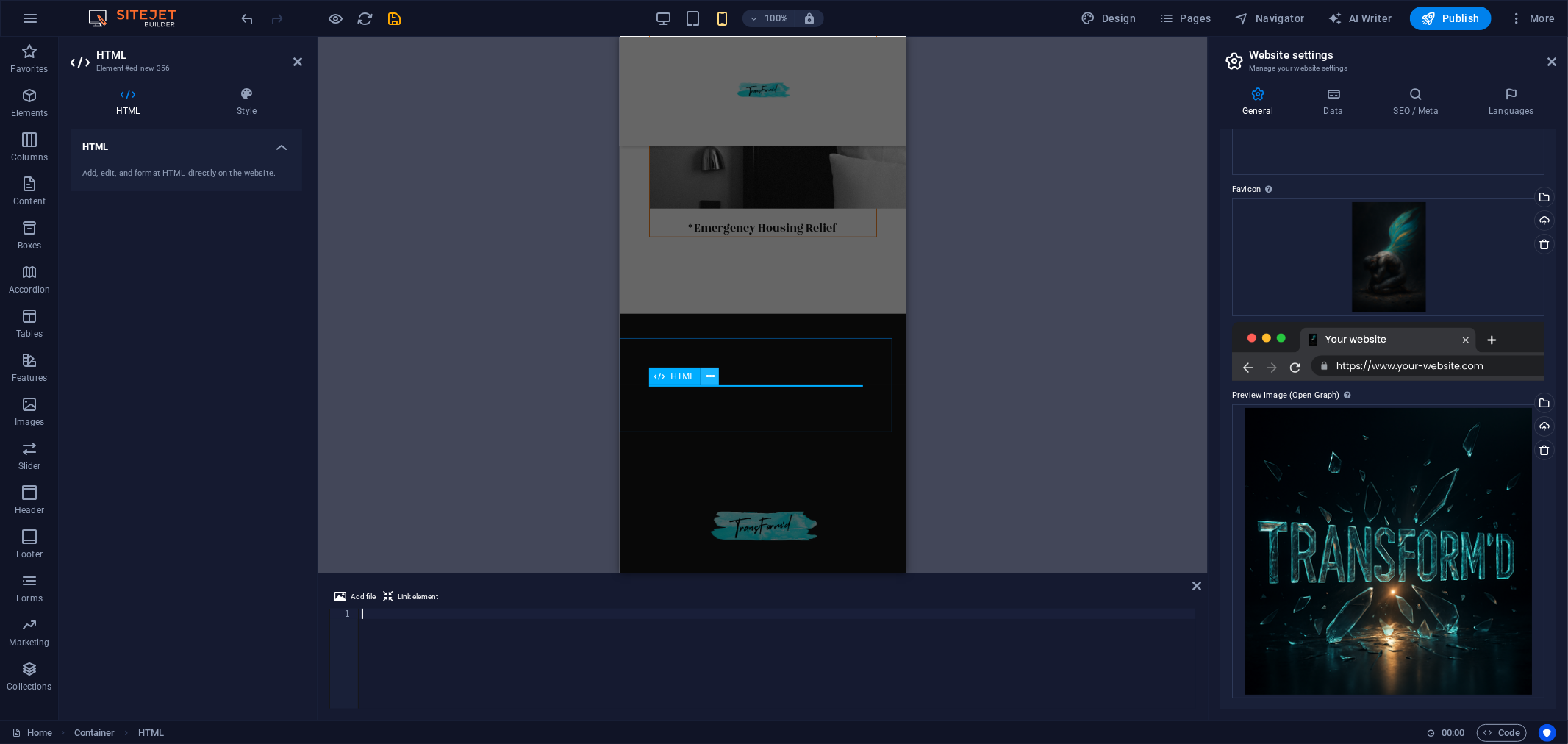
click at [706, 377] on icon at bounding box center [710, 377] width 8 height 15
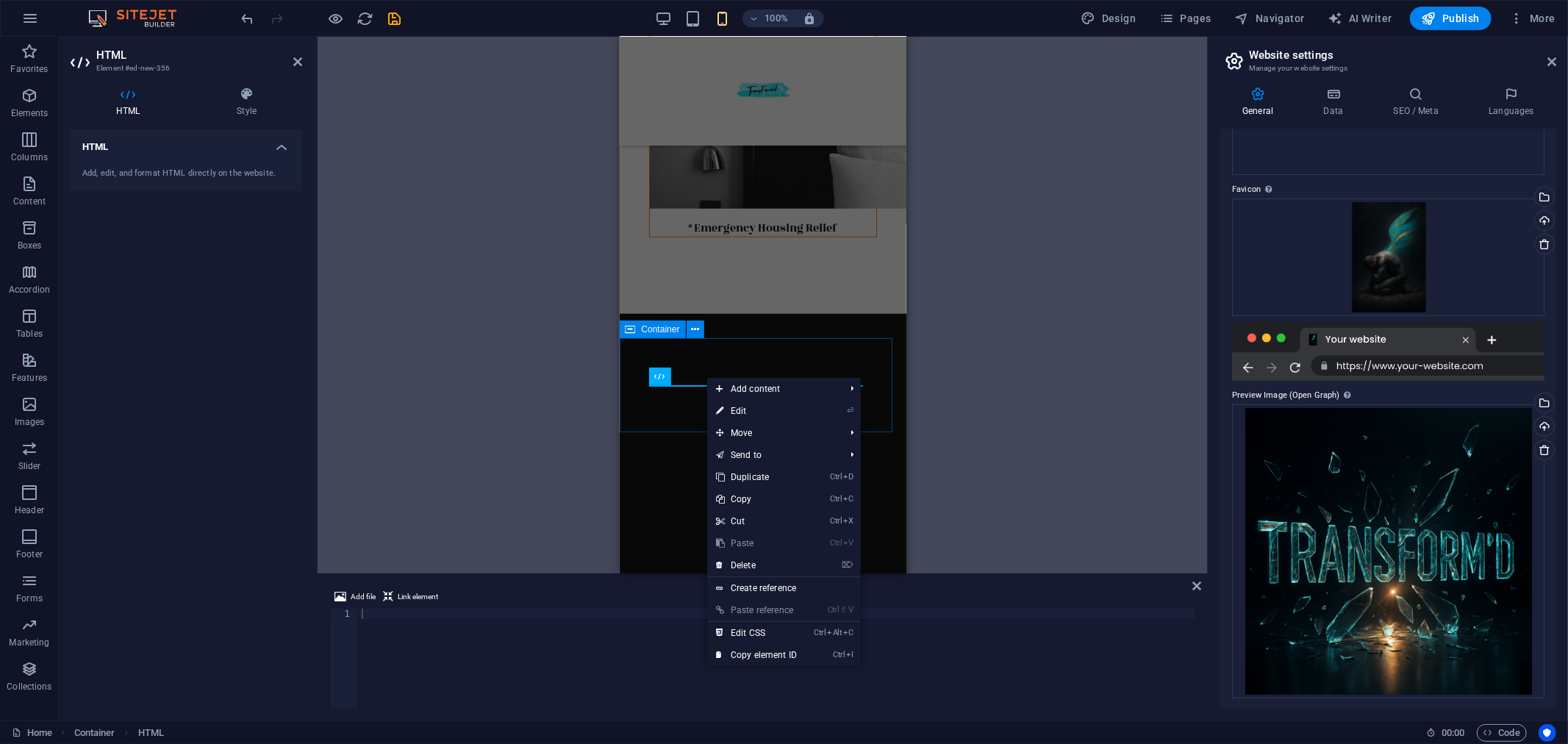
click at [807, 367] on div at bounding box center [762, 360] width 287 height 94
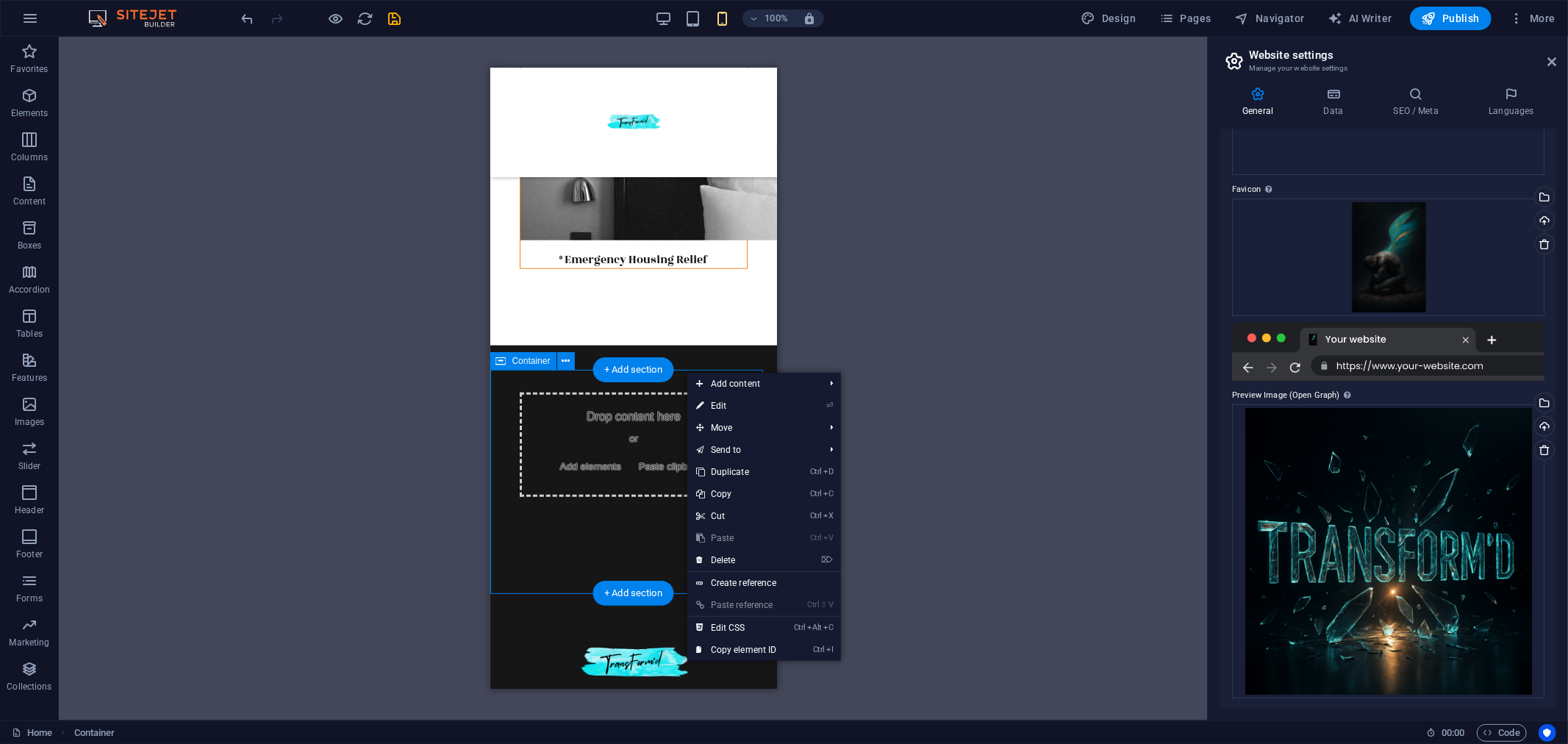
click at [624, 477] on span "Add elements" at bounding box center [590, 467] width 73 height 21
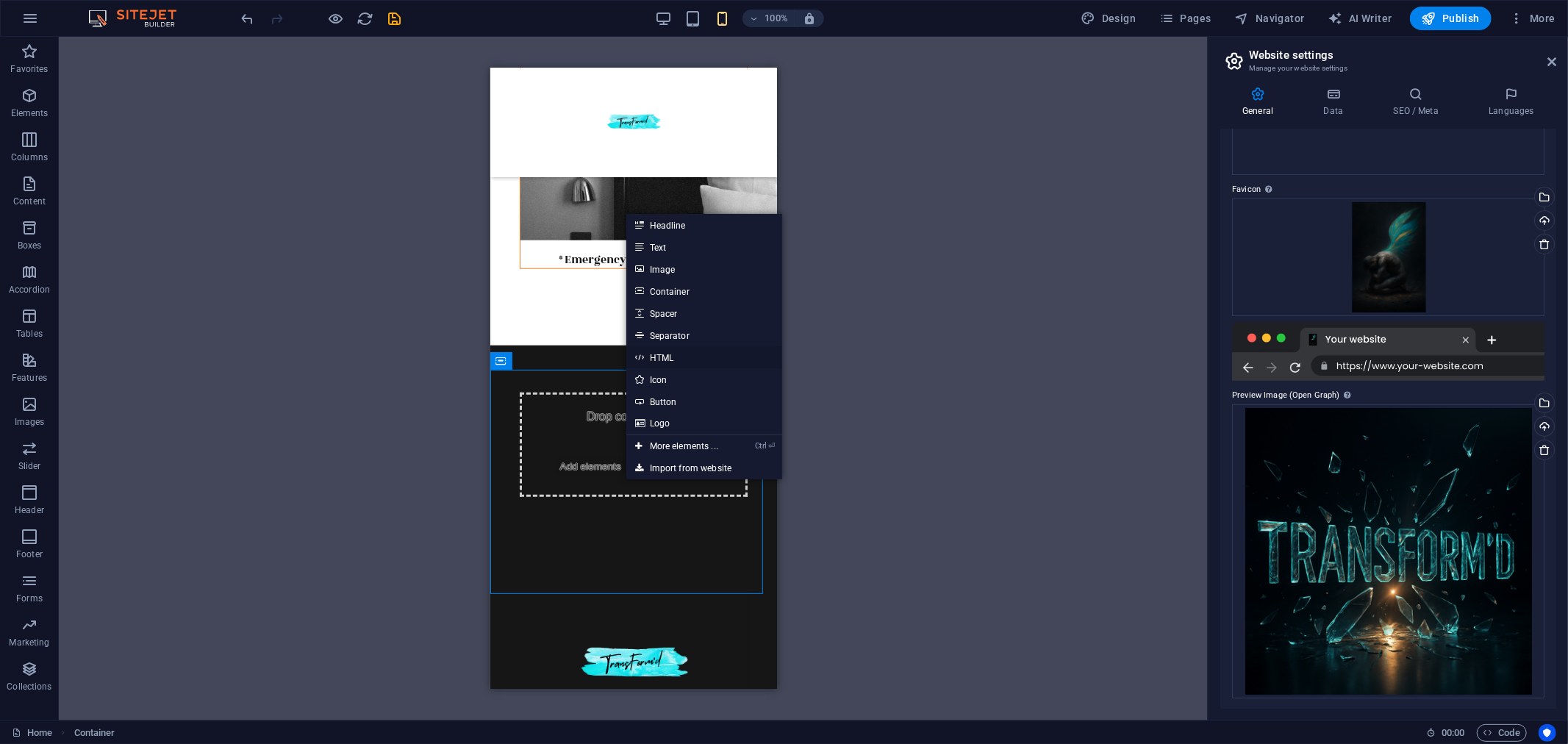
click at [680, 354] on link "HTML" at bounding box center [704, 358] width 156 height 22
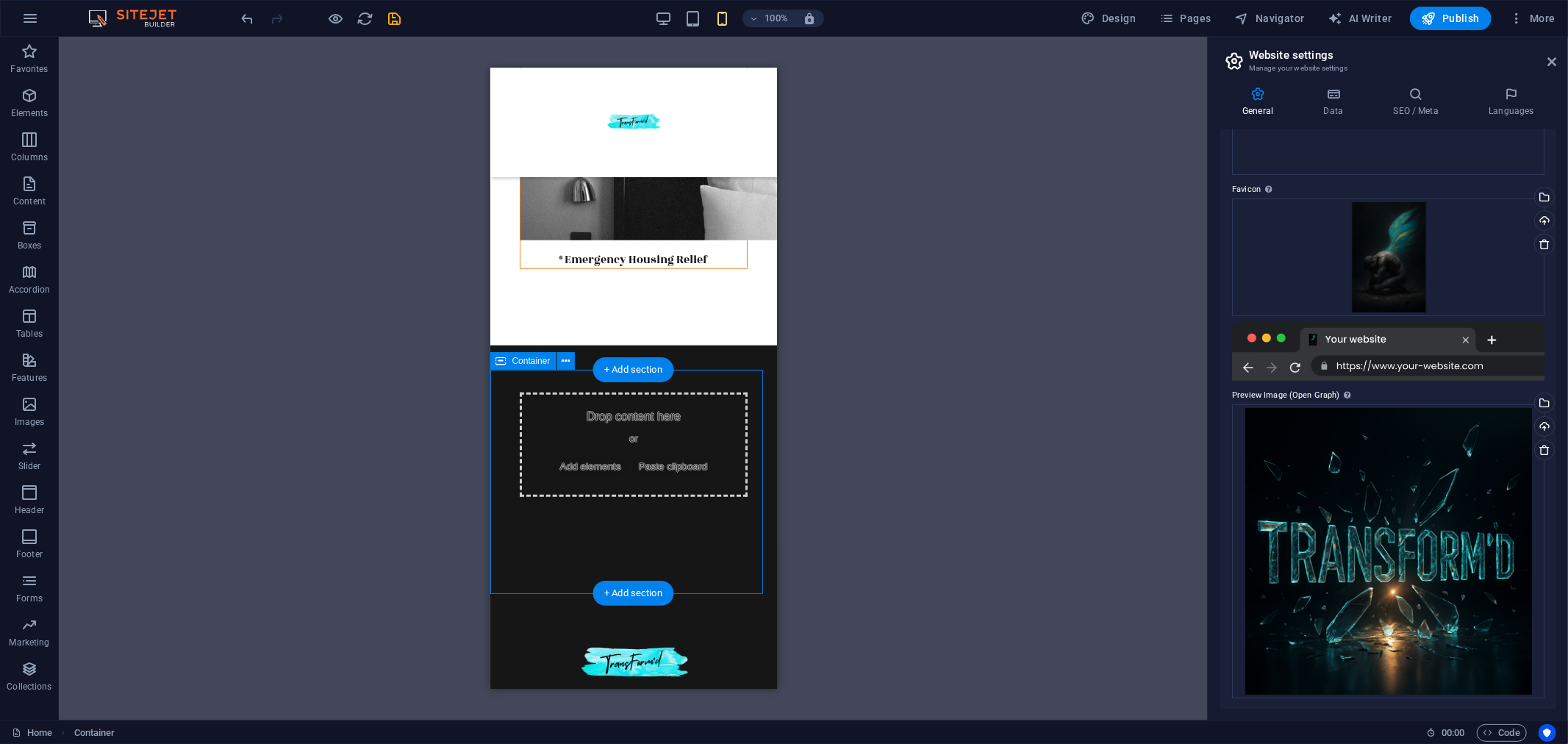
click at [672, 446] on div "Drop content here or Add elements Paste clipboard" at bounding box center [633, 444] width 228 height 104
click at [638, 497] on div "Drop content here or Add elements Paste clipboard" at bounding box center [633, 444] width 228 height 104
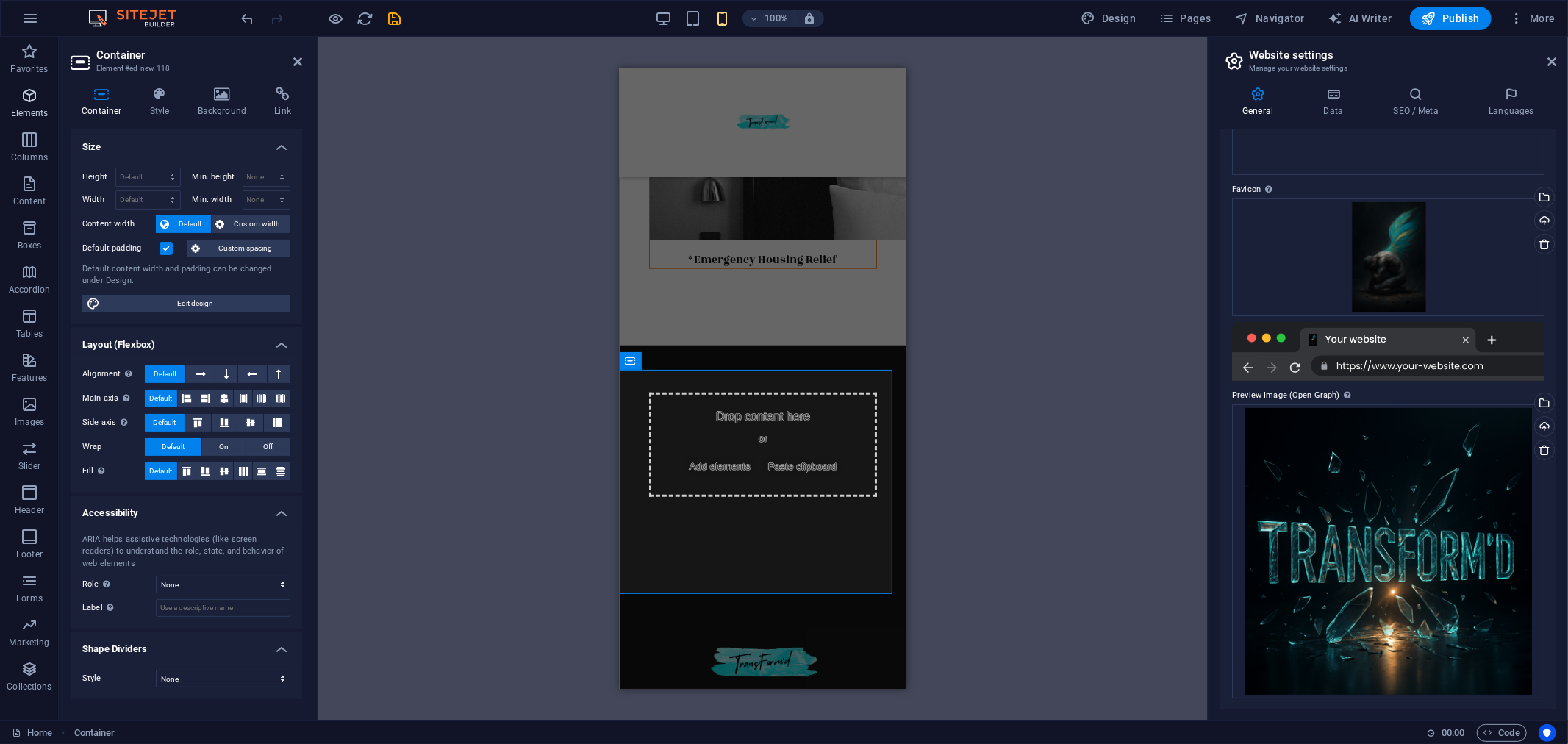
click at [32, 94] on icon "button" at bounding box center [29, 95] width 18 height 18
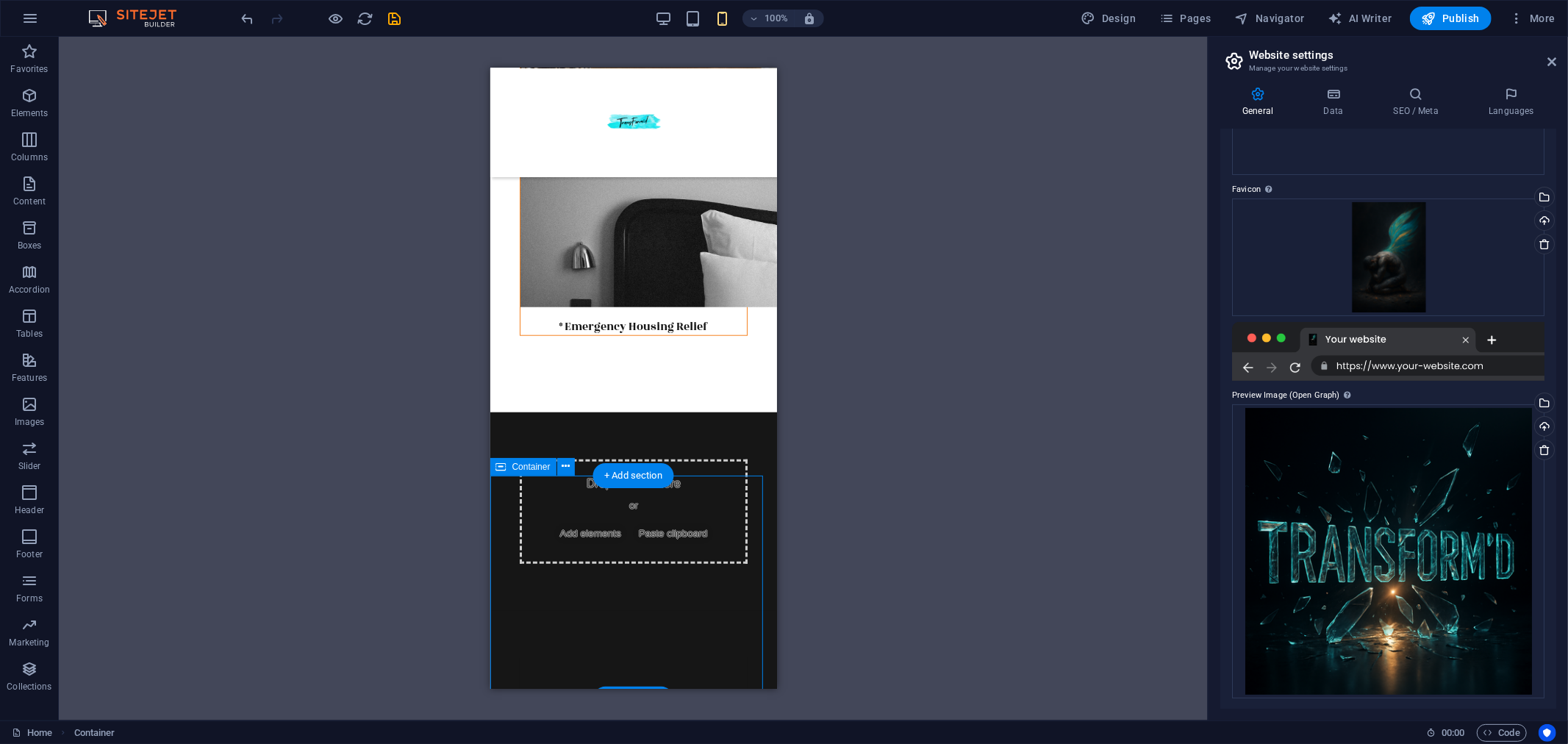
scroll to position [1075, 0]
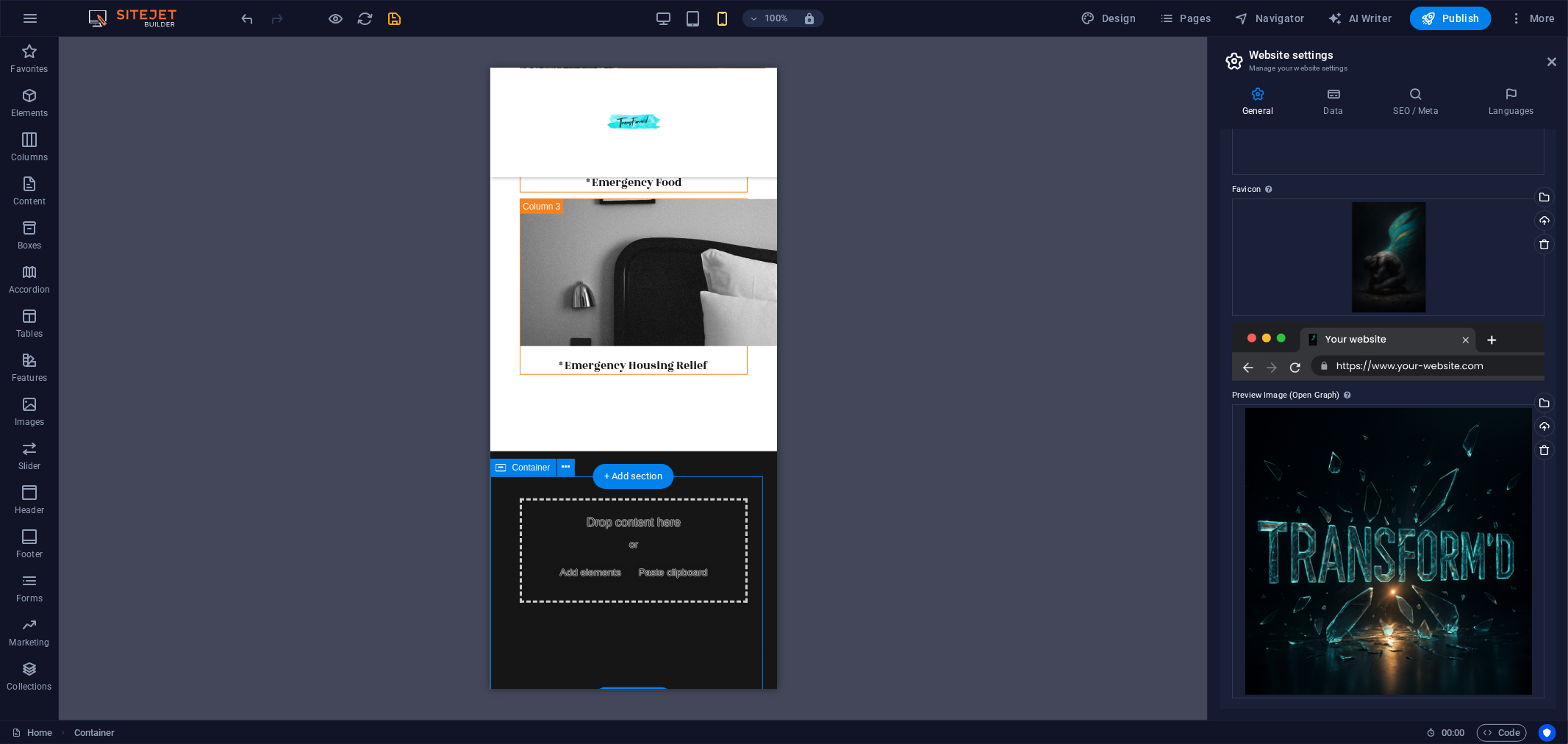
click at [627, 582] on span "Add elements" at bounding box center [590, 572] width 73 height 21
click at [615, 581] on div "Drop content here or Add elements Paste clipboard" at bounding box center [633, 551] width 228 height 104
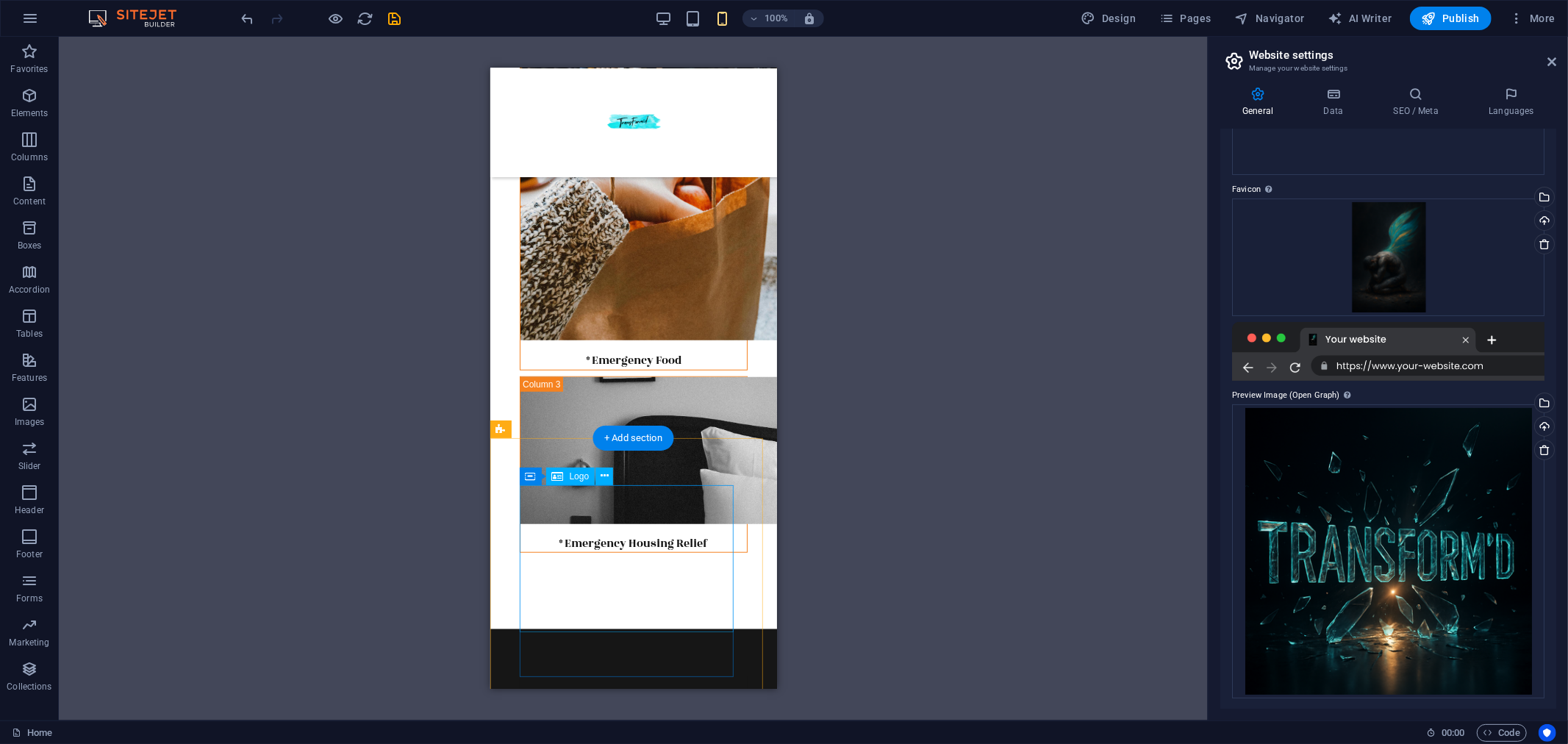
scroll to position [1157, 0]
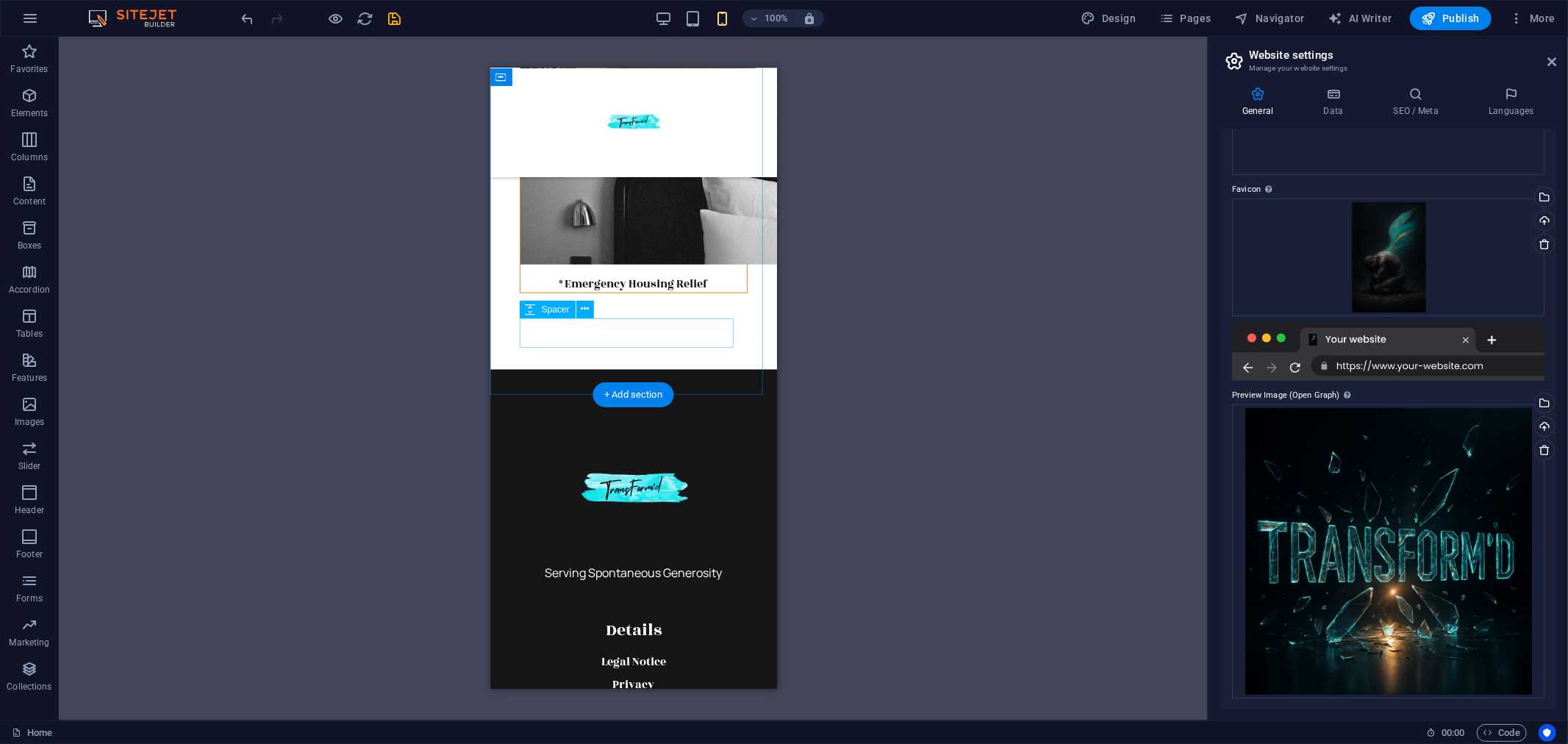
click at [618, 322] on div at bounding box center [633, 307] width 228 height 29
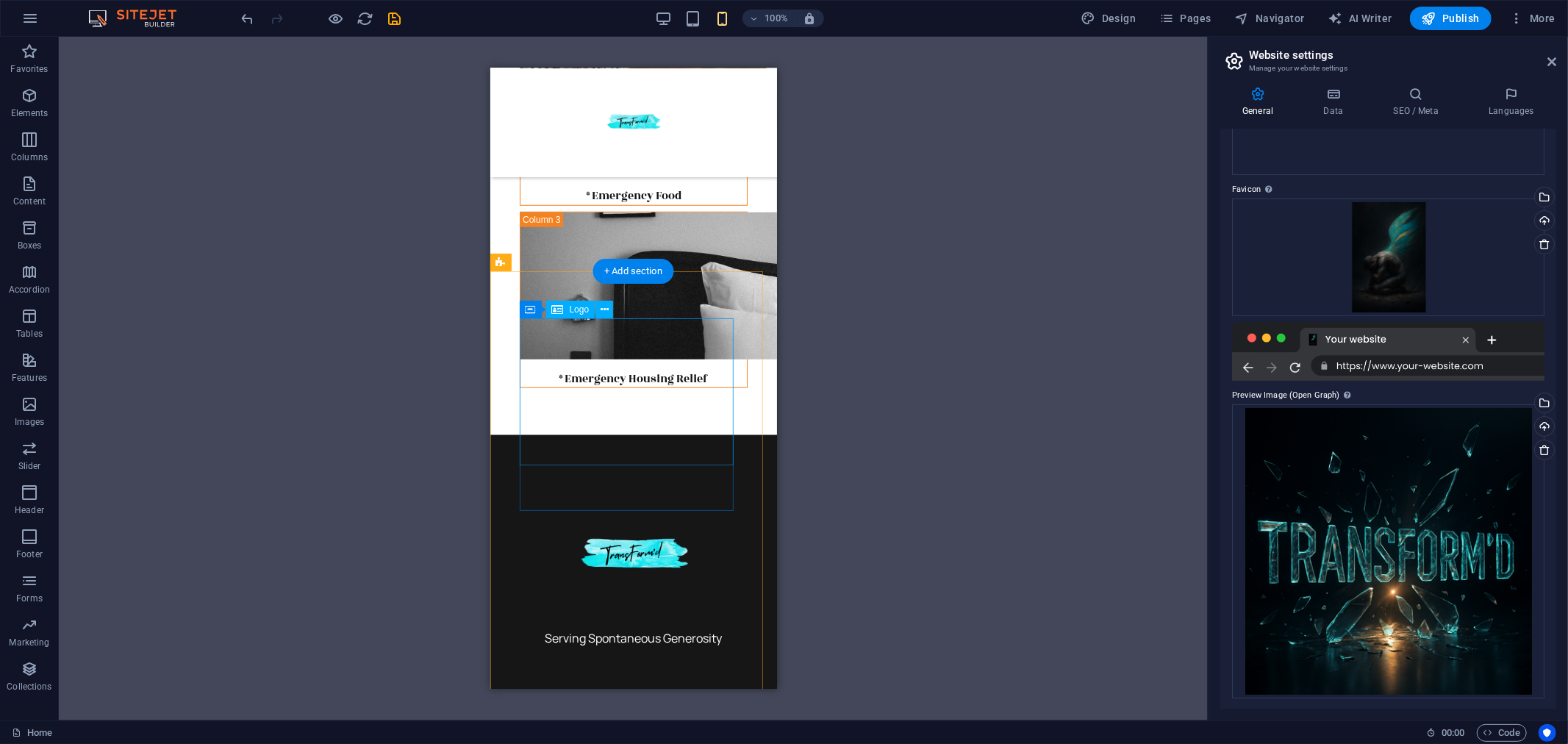
scroll to position [1312, 0]
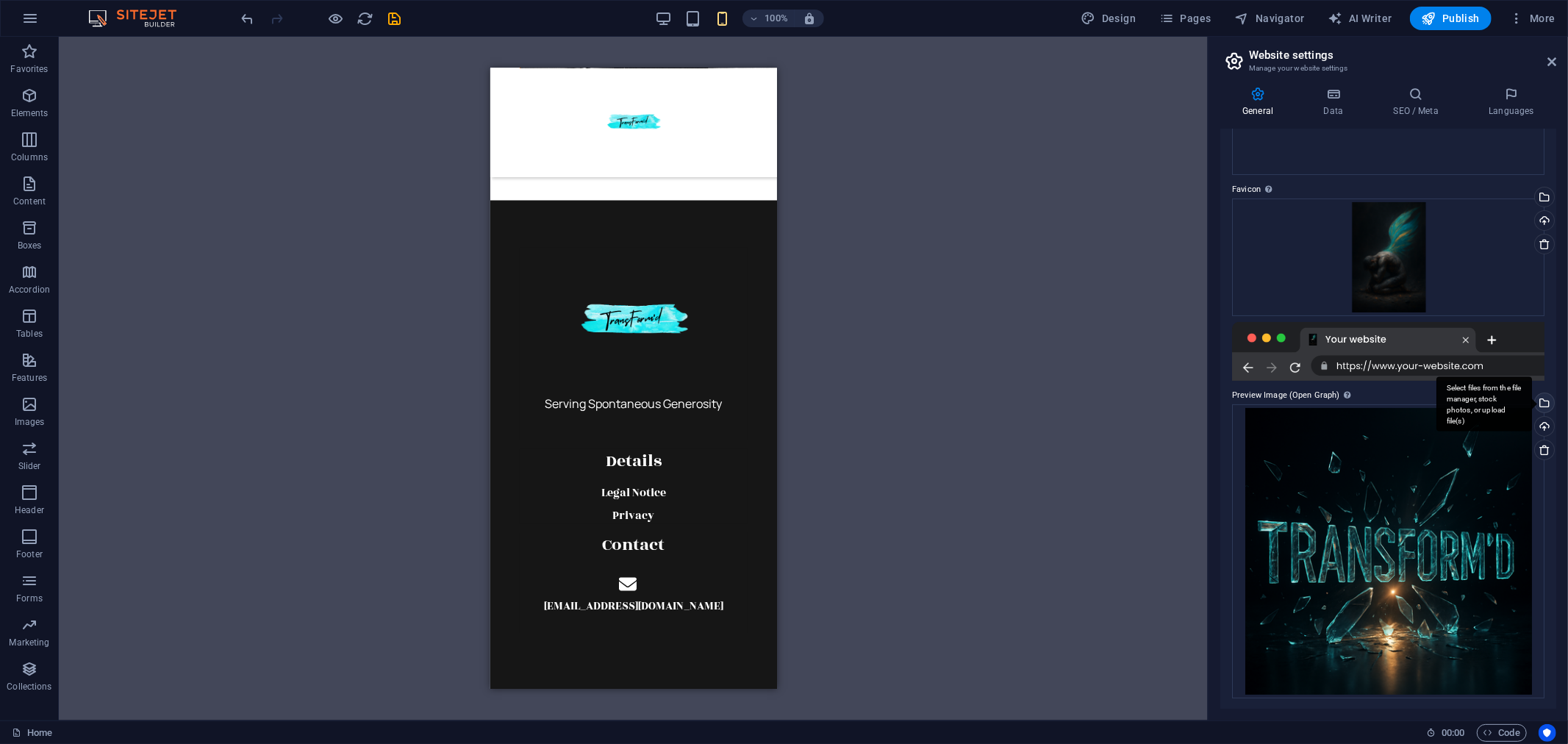
click at [1532, 405] on div "Select files from the file manager, stock photos, or upload file(s)" at bounding box center [1484, 404] width 96 height 55
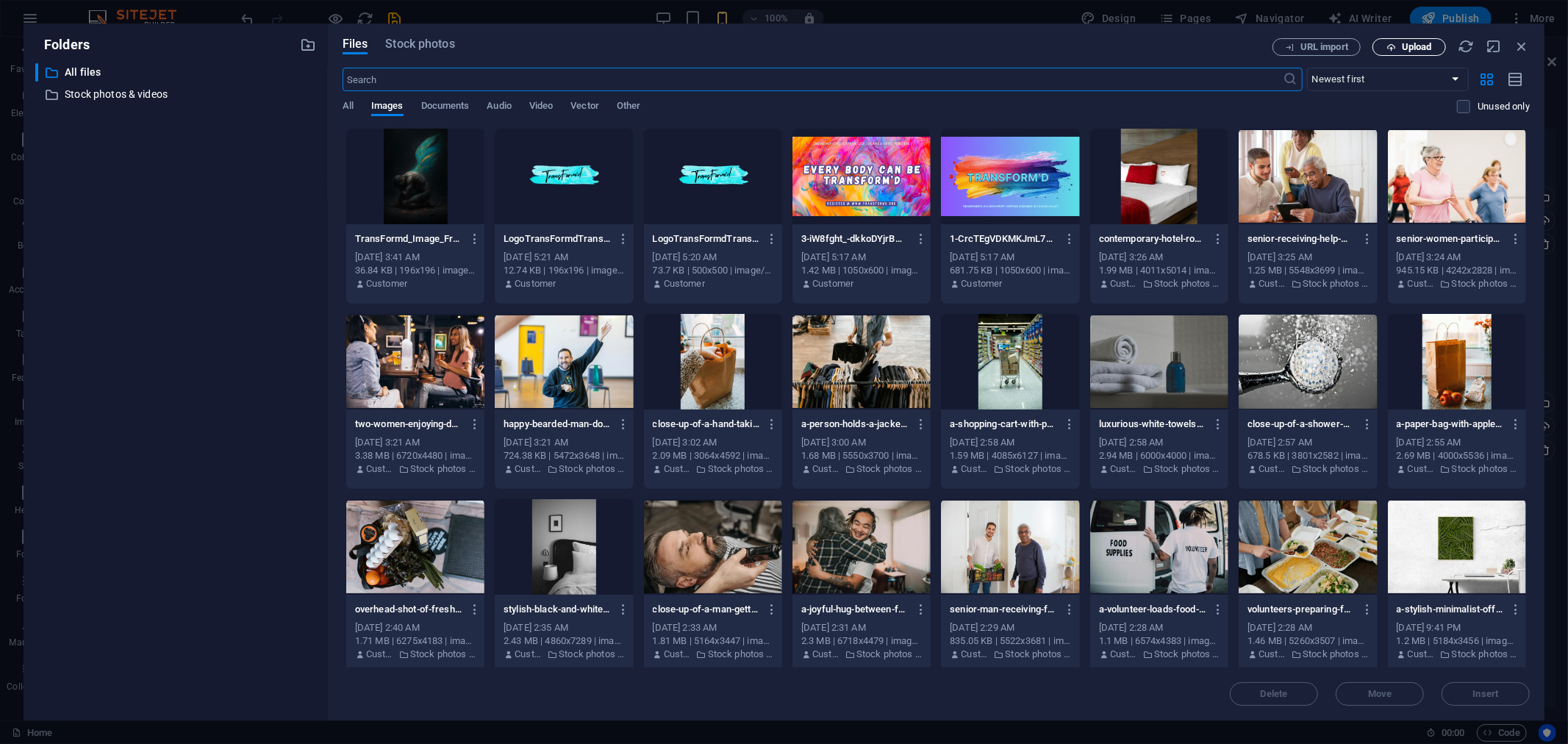
click at [1421, 49] on span "Upload" at bounding box center [1417, 47] width 30 height 9
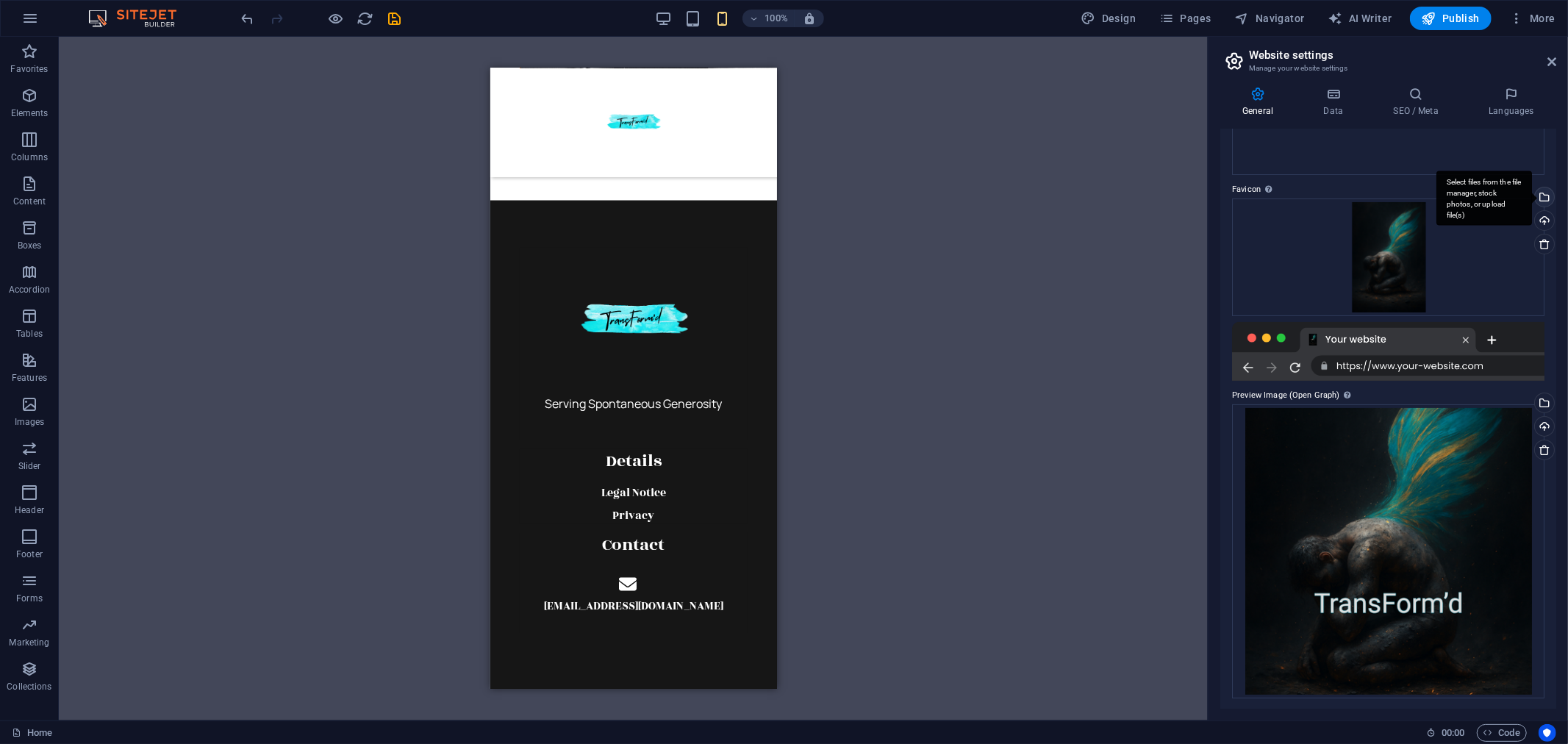
click at [1541, 196] on div "Select files from the file manager, stock photos, or upload file(s)" at bounding box center [1543, 199] width 22 height 22
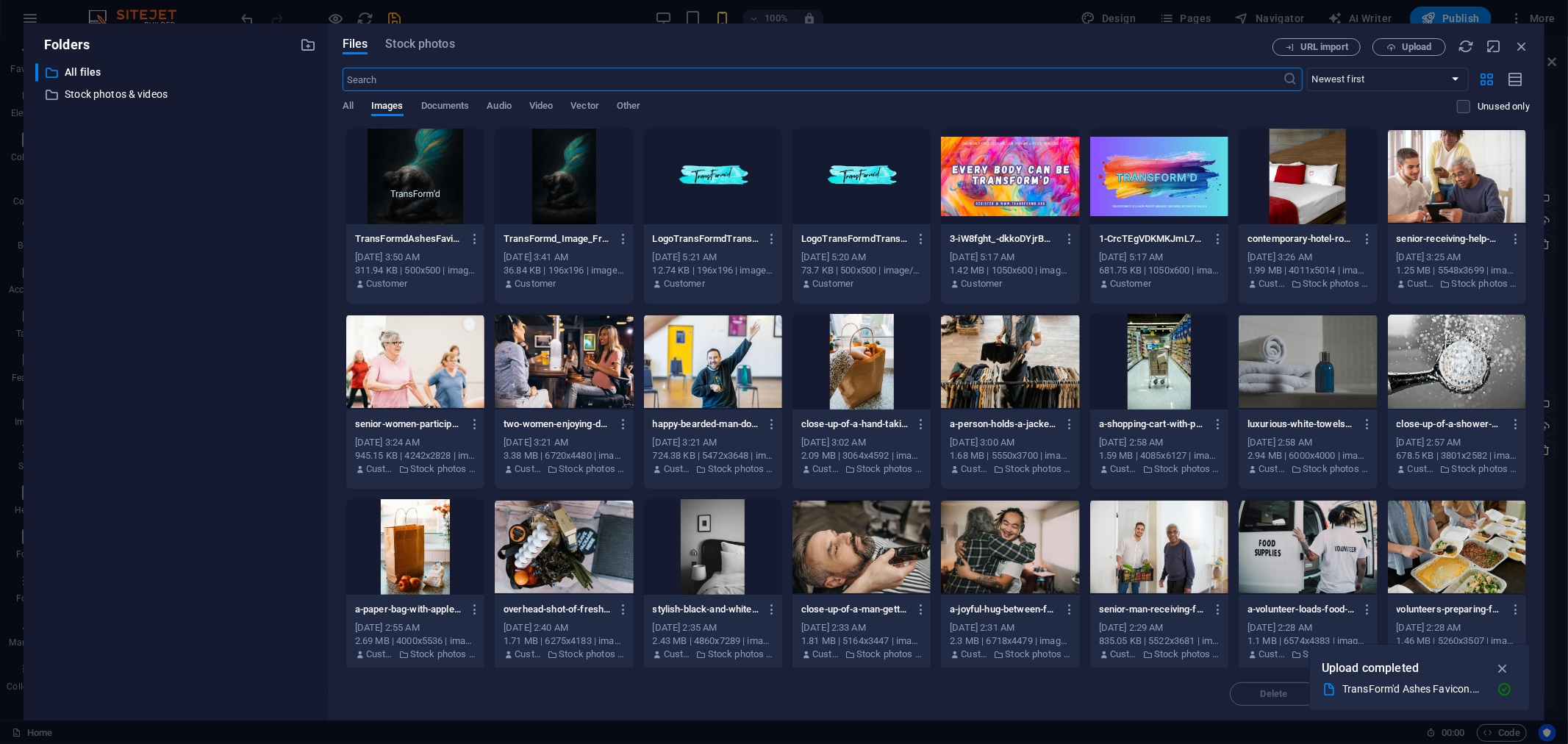
click at [425, 193] on div at bounding box center [415, 176] width 138 height 96
click at [425, 193] on div "1" at bounding box center [415, 176] width 138 height 96
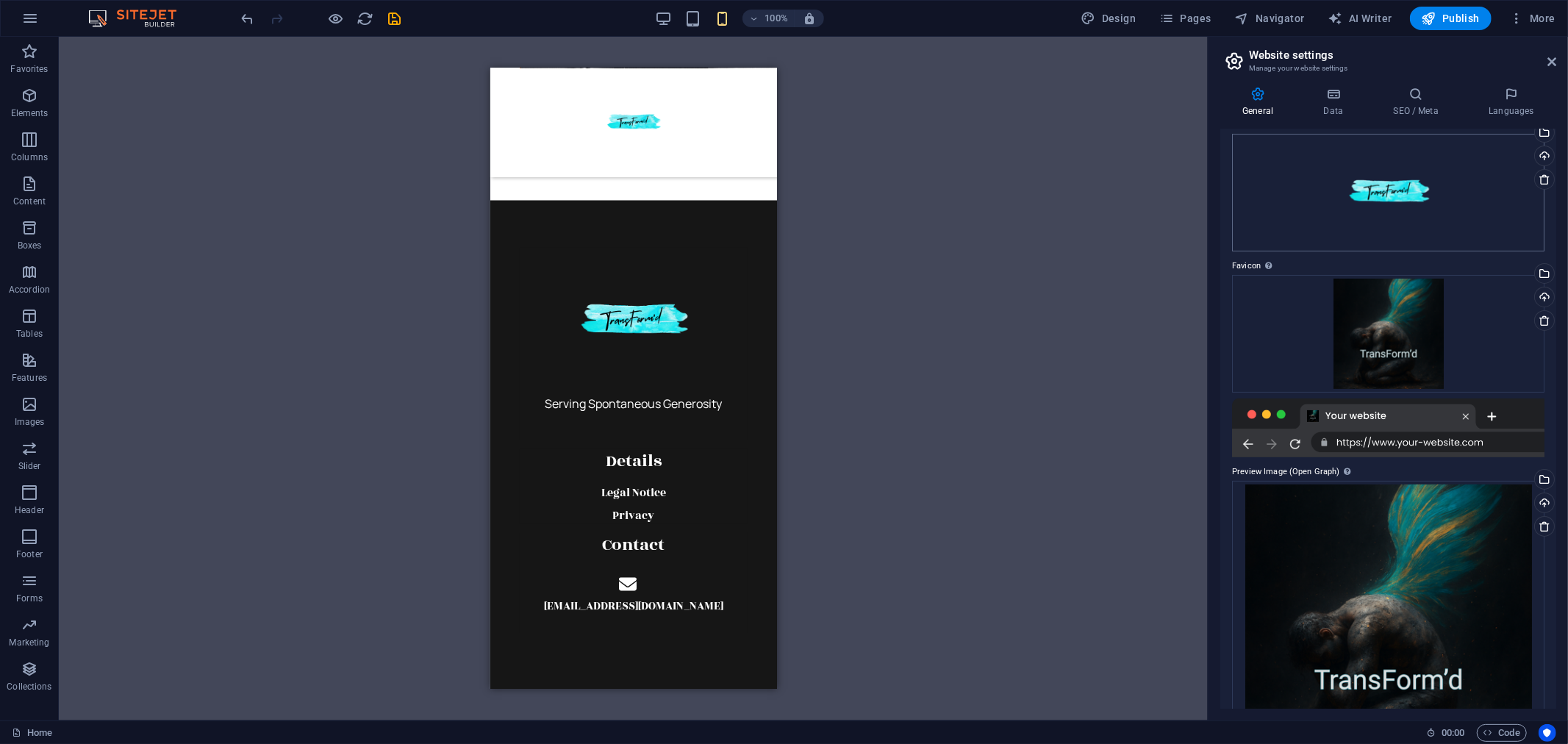
scroll to position [0, 0]
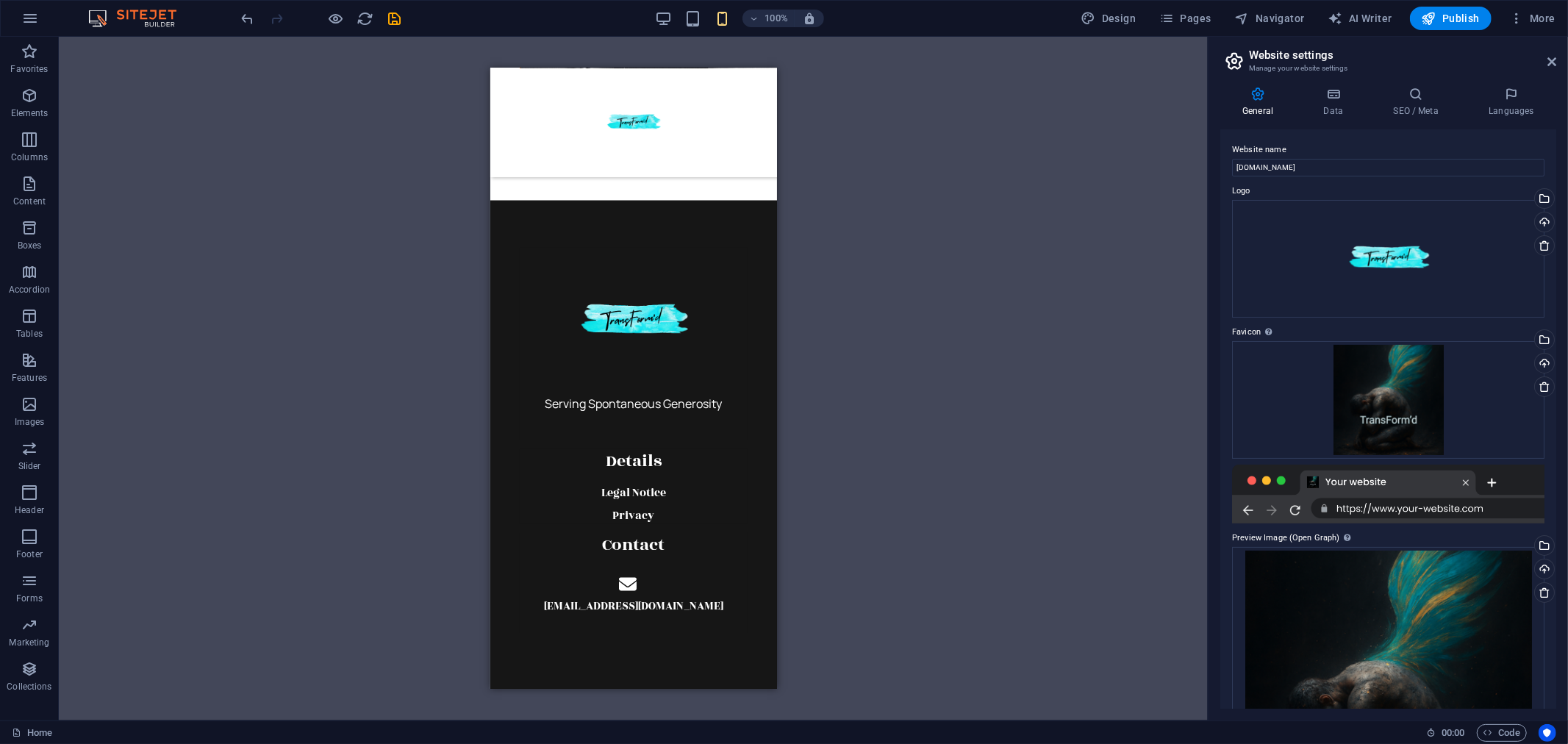
click at [952, 246] on div "H1 Banner Container Container H5 Image Container Image Container Spacer Image S…" at bounding box center [633, 378] width 1149 height 684
click at [1149, 228] on div "H1 Banner Container Container H5 Image Container Image Container Spacer Image S…" at bounding box center [633, 378] width 1149 height 684
click at [1074, 295] on div "H1 Banner Container Container H5 Image Container Image Container Spacer Image S…" at bounding box center [633, 378] width 1149 height 684
click at [1555, 60] on icon at bounding box center [1552, 62] width 9 height 12
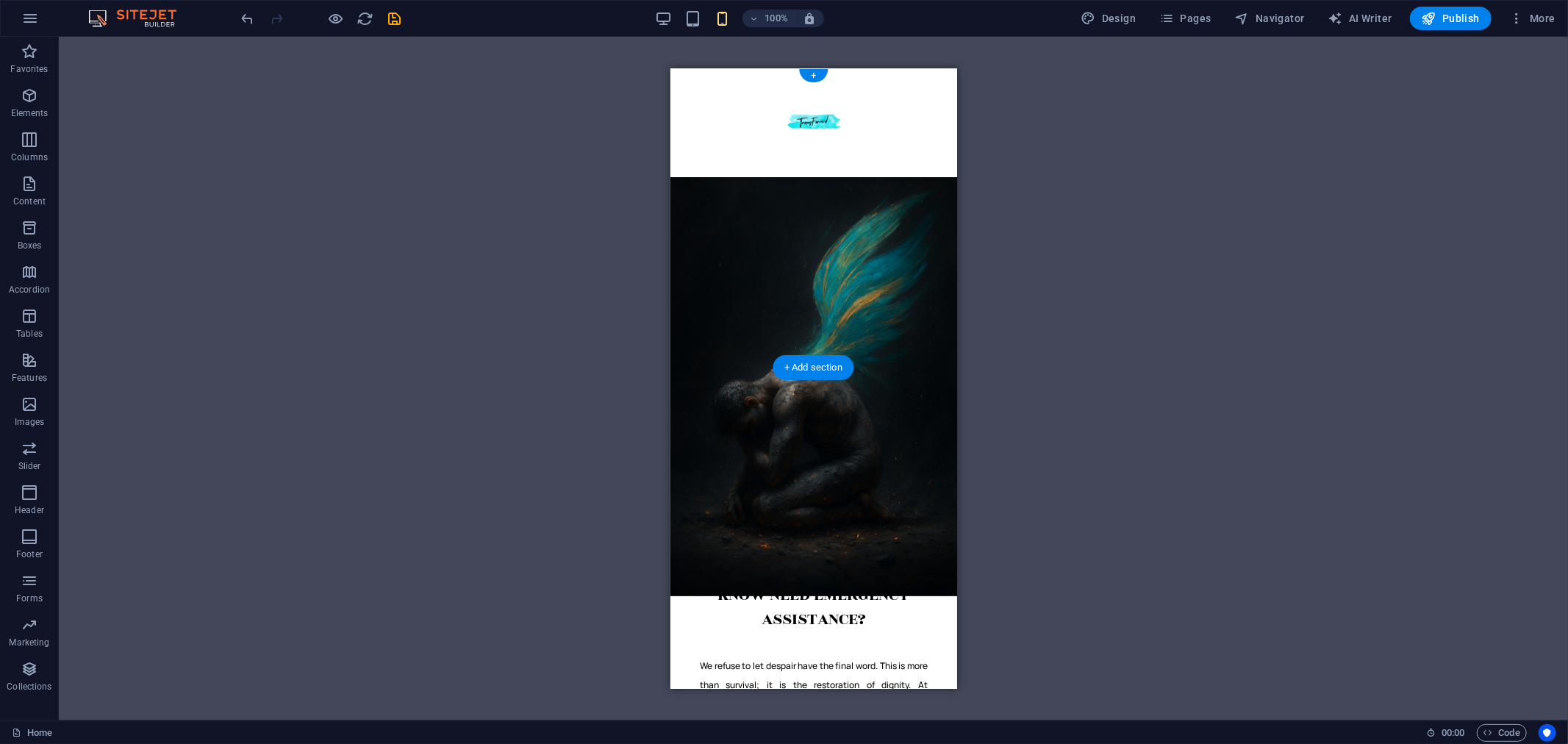
click at [872, 321] on figure at bounding box center [813, 386] width 287 height 420
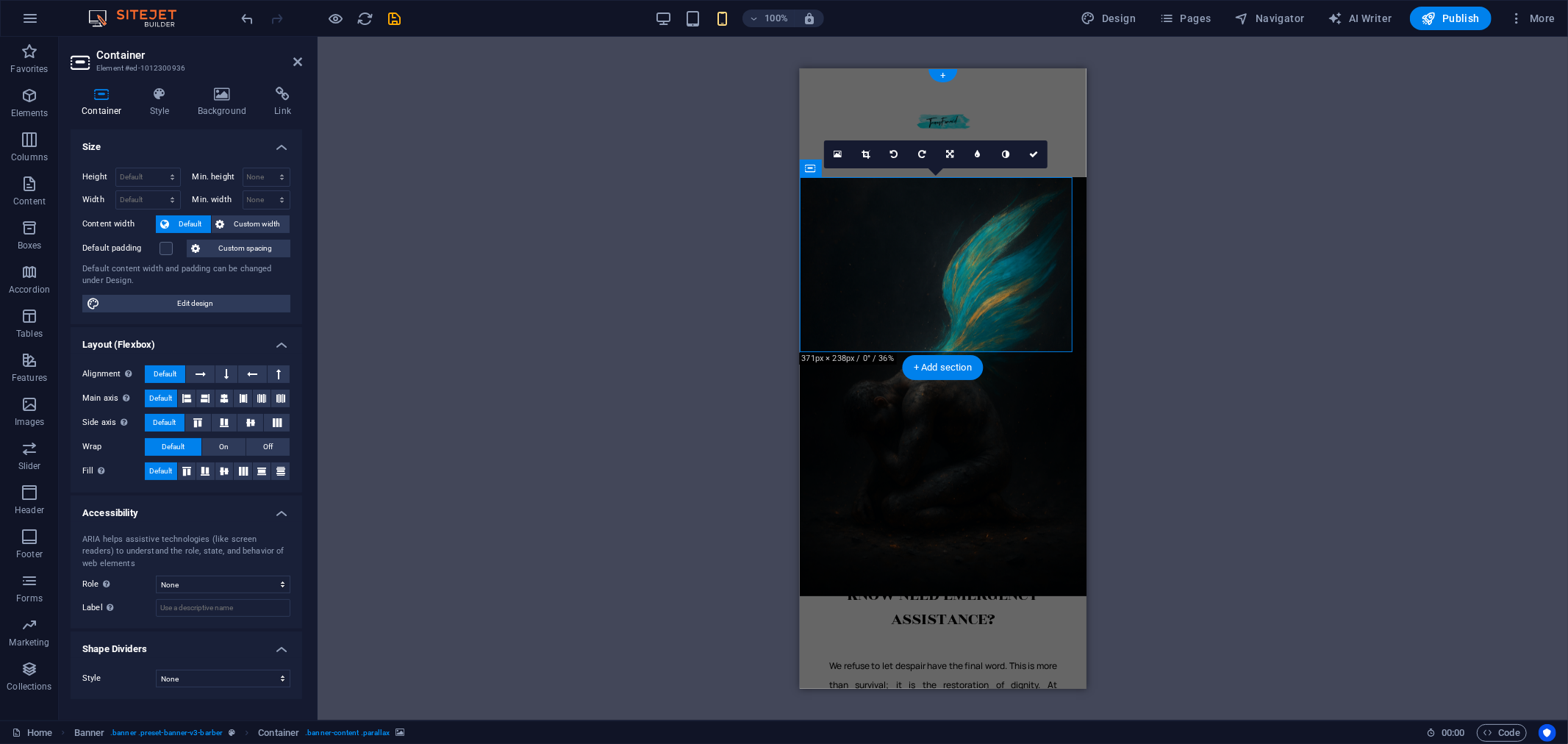
click at [876, 295] on figure at bounding box center [942, 386] width 287 height 420
click at [211, 96] on icon at bounding box center [222, 93] width 71 height 15
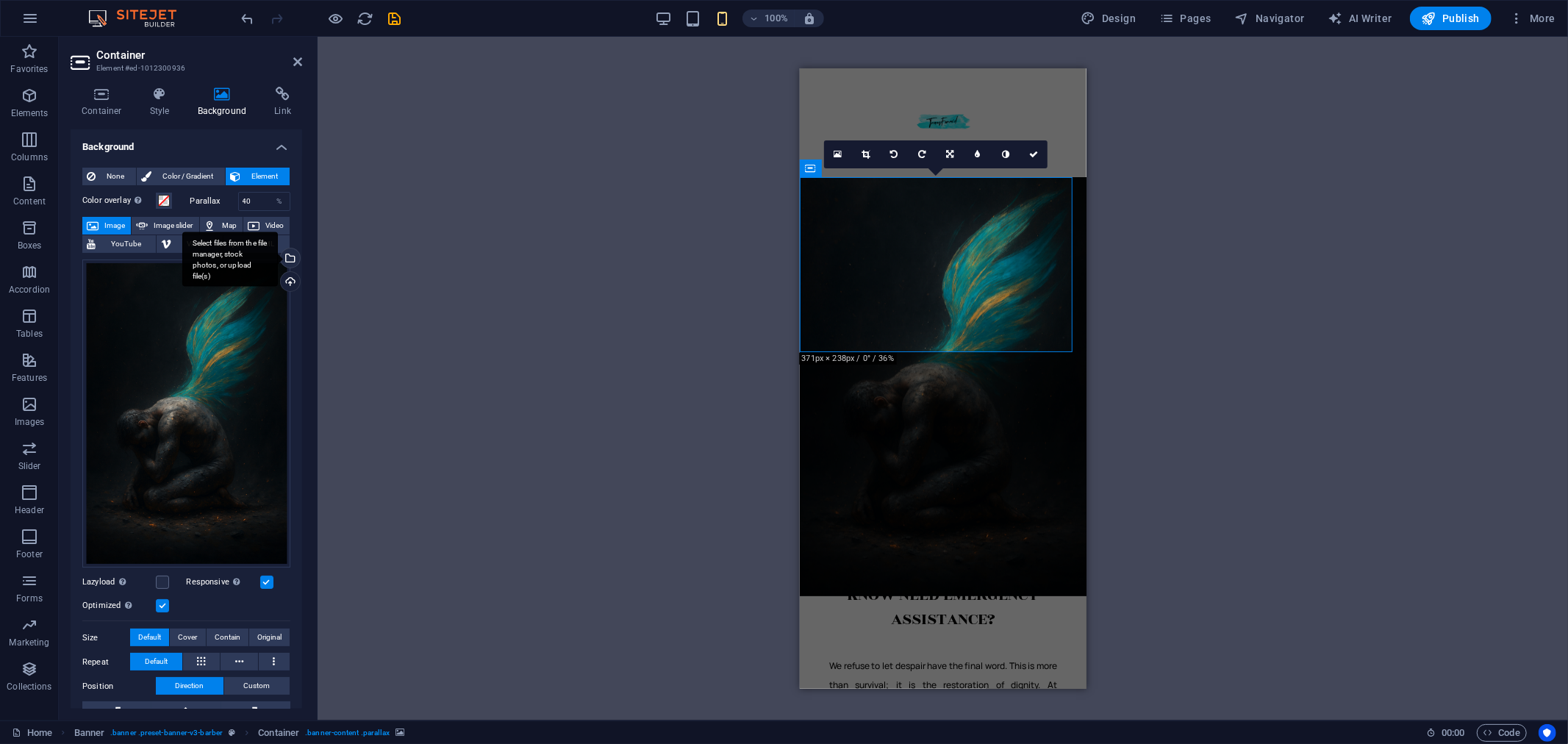
click at [278, 259] on div "Select files from the file manager, stock photos, or upload file(s)" at bounding box center [230, 259] width 96 height 55
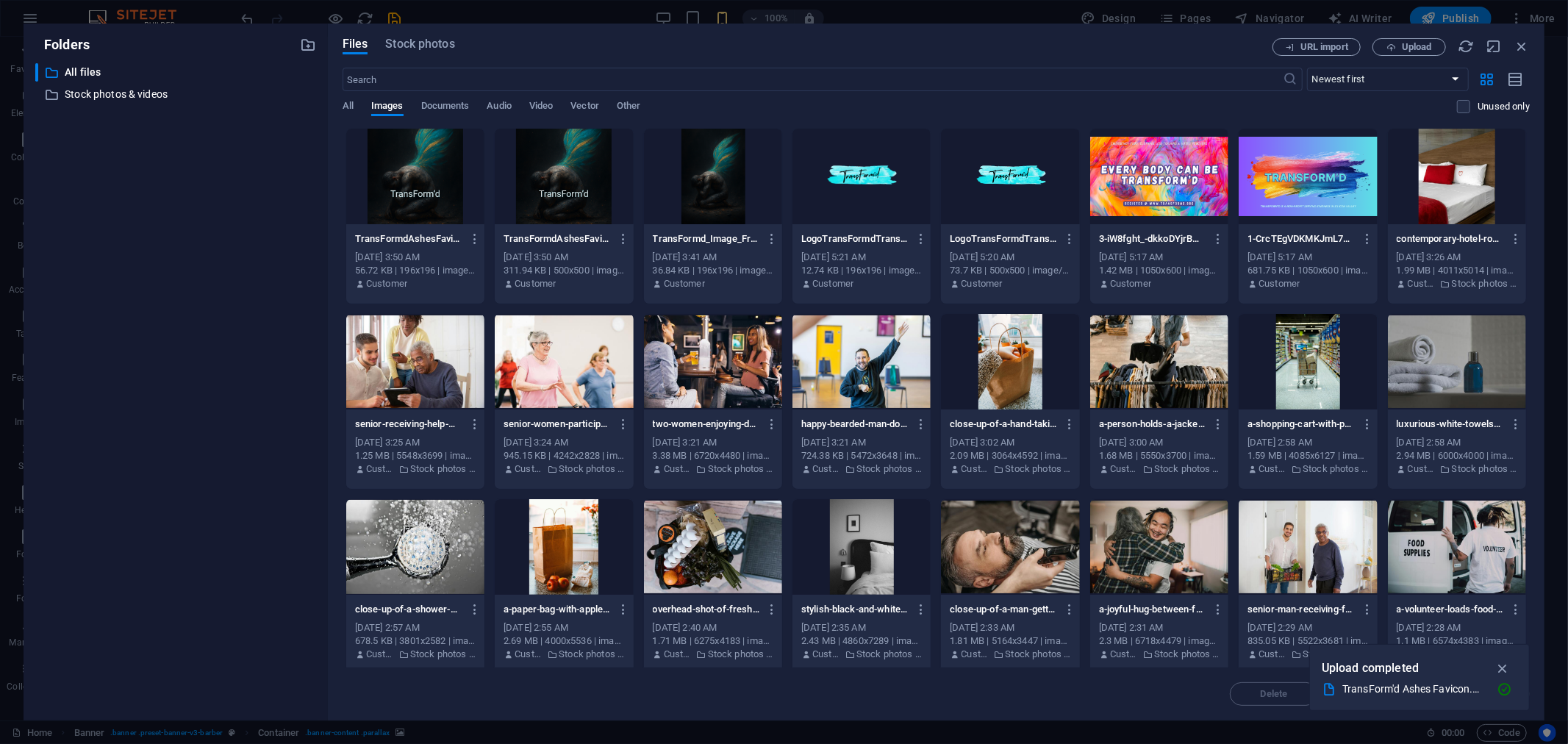
click at [408, 191] on div at bounding box center [415, 176] width 138 height 96
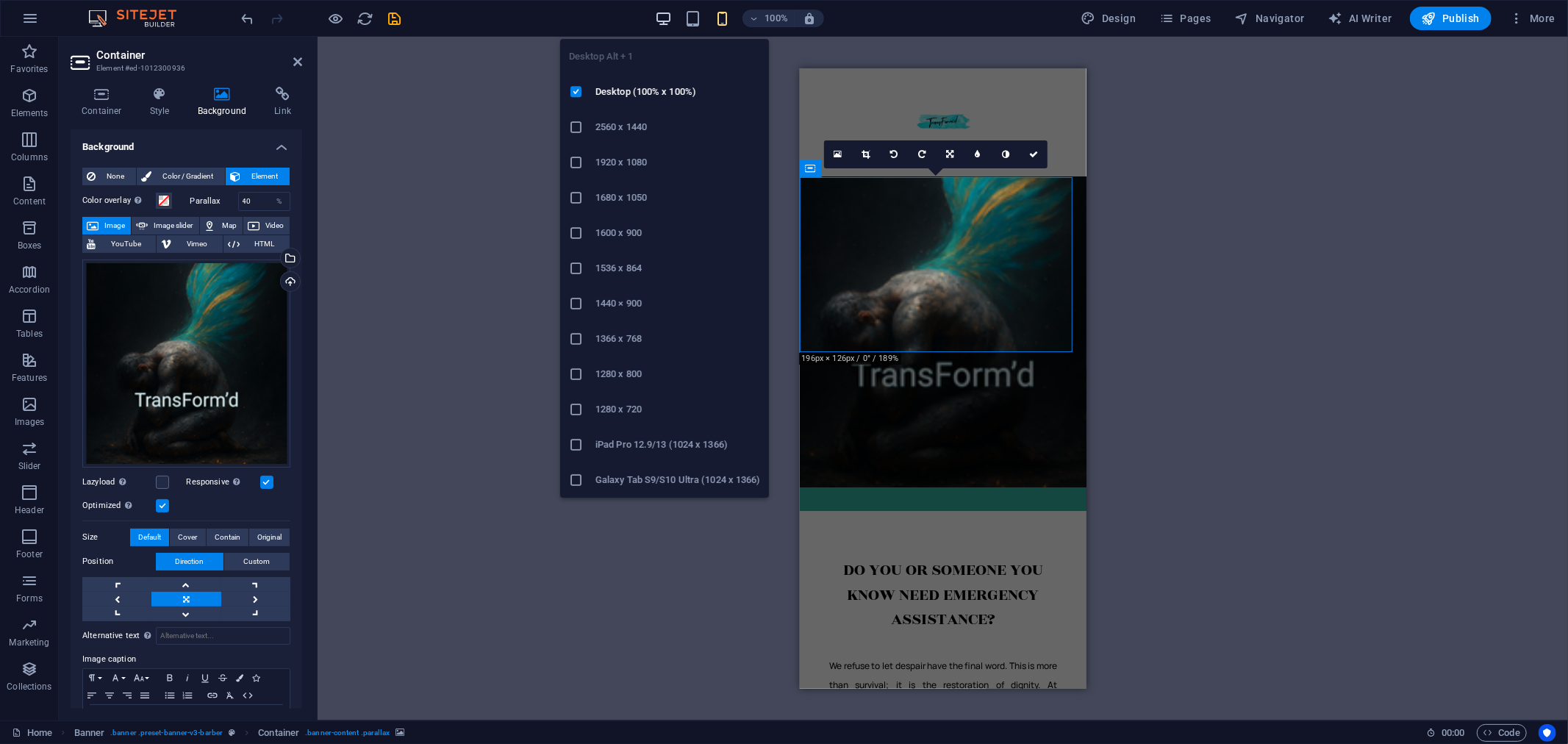
click at [659, 18] on icon "button" at bounding box center [663, 19] width 17 height 17
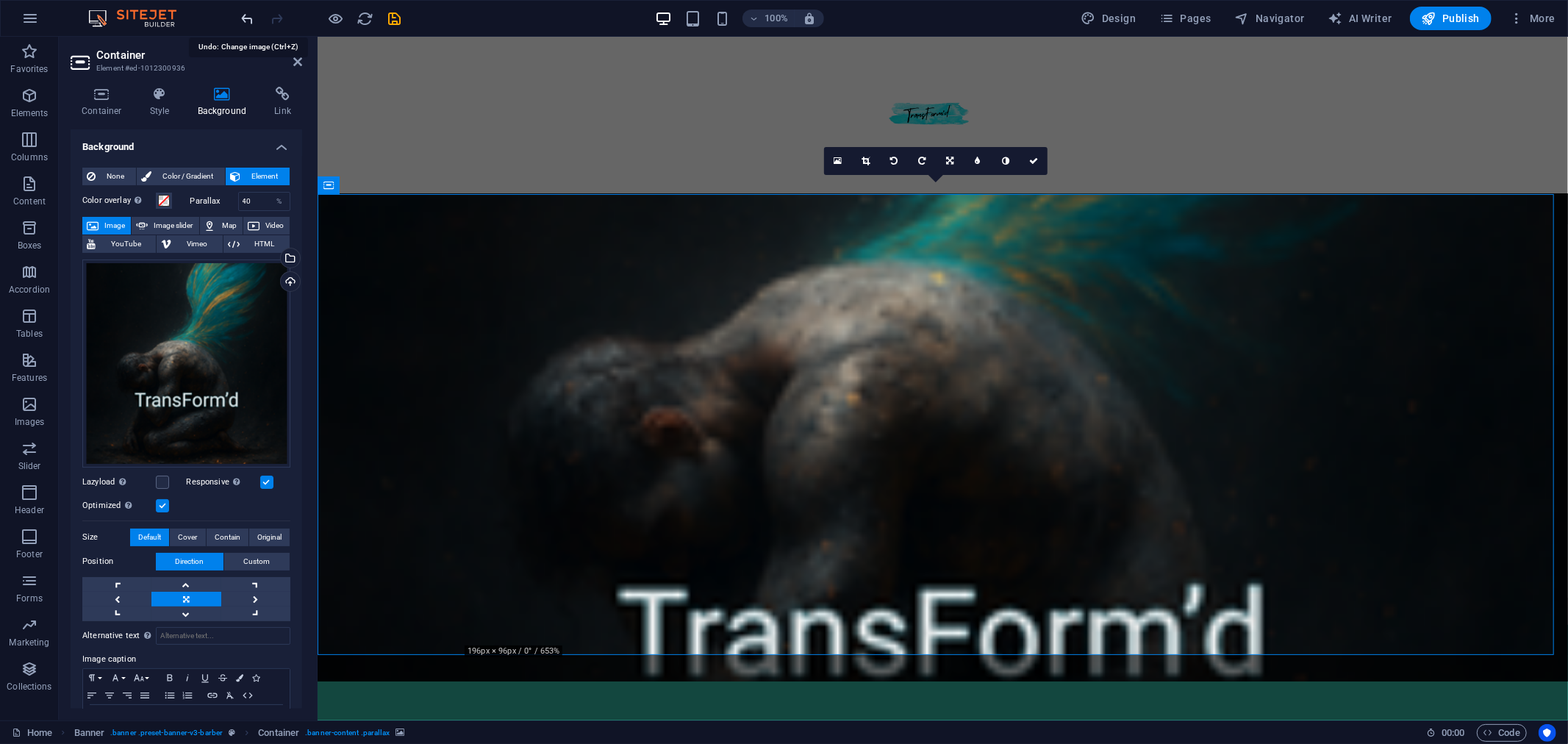
click at [251, 17] on icon "undo" at bounding box center [248, 19] width 17 height 17
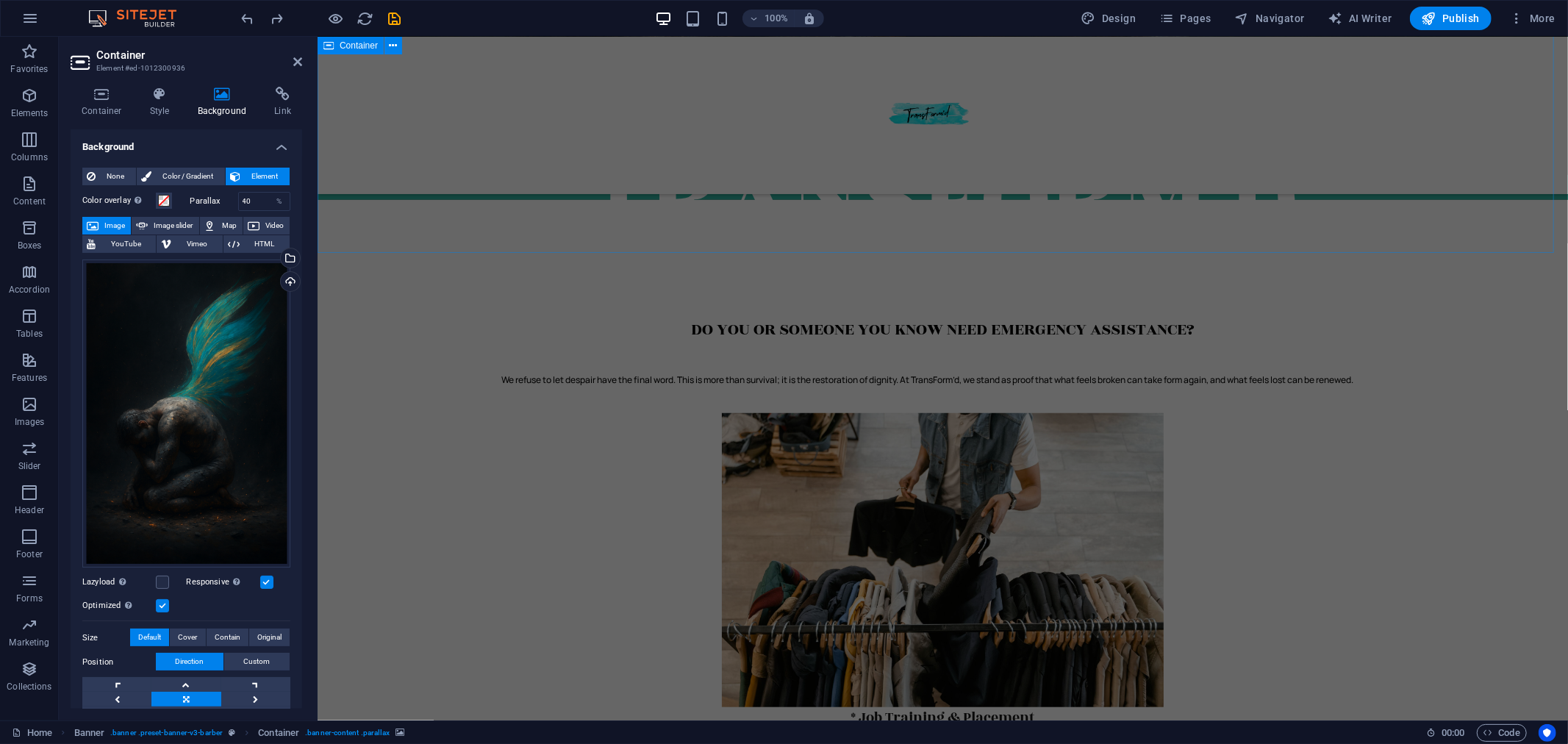
scroll to position [319, 0]
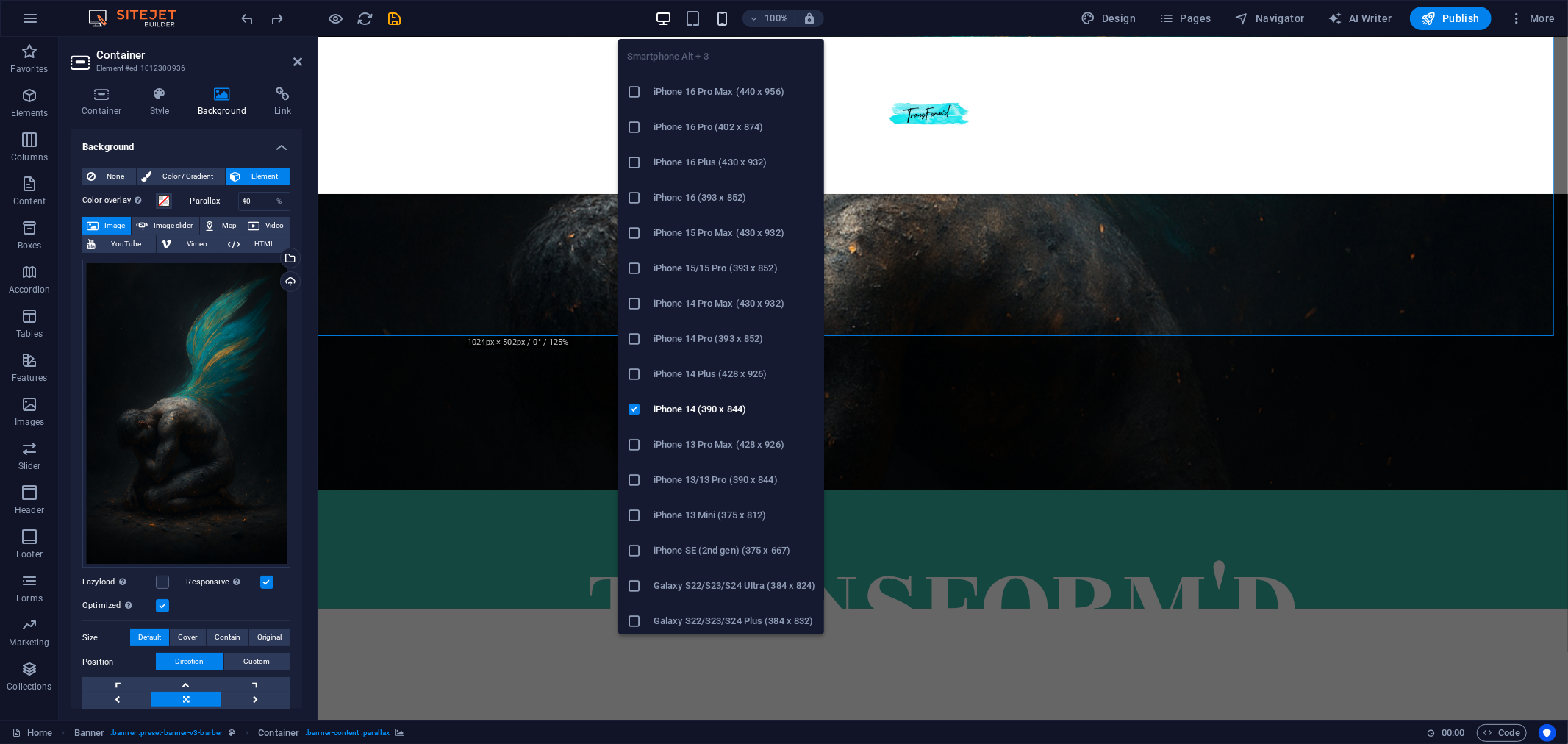
click at [728, 22] on icon "button" at bounding box center [722, 19] width 17 height 17
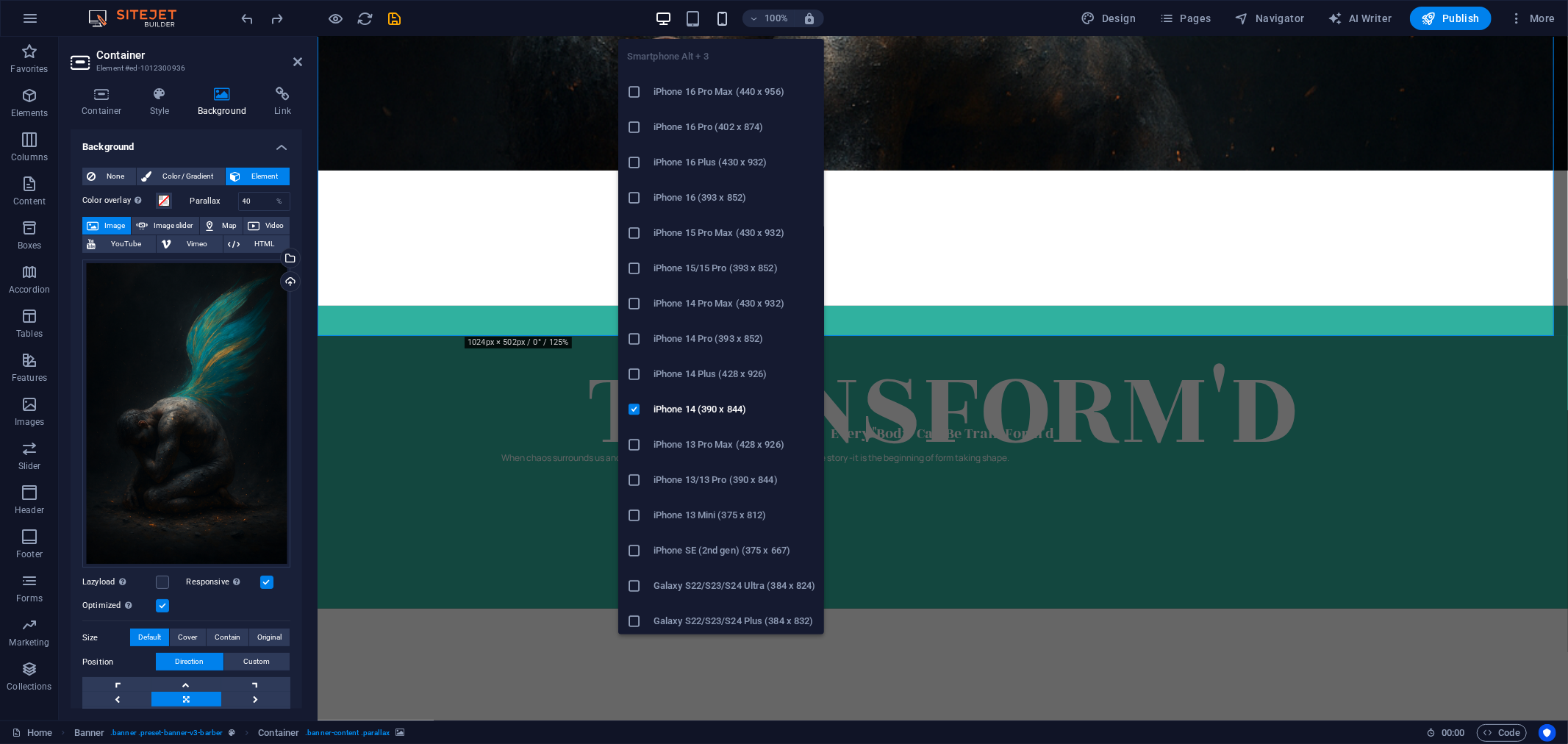
scroll to position [0, 0]
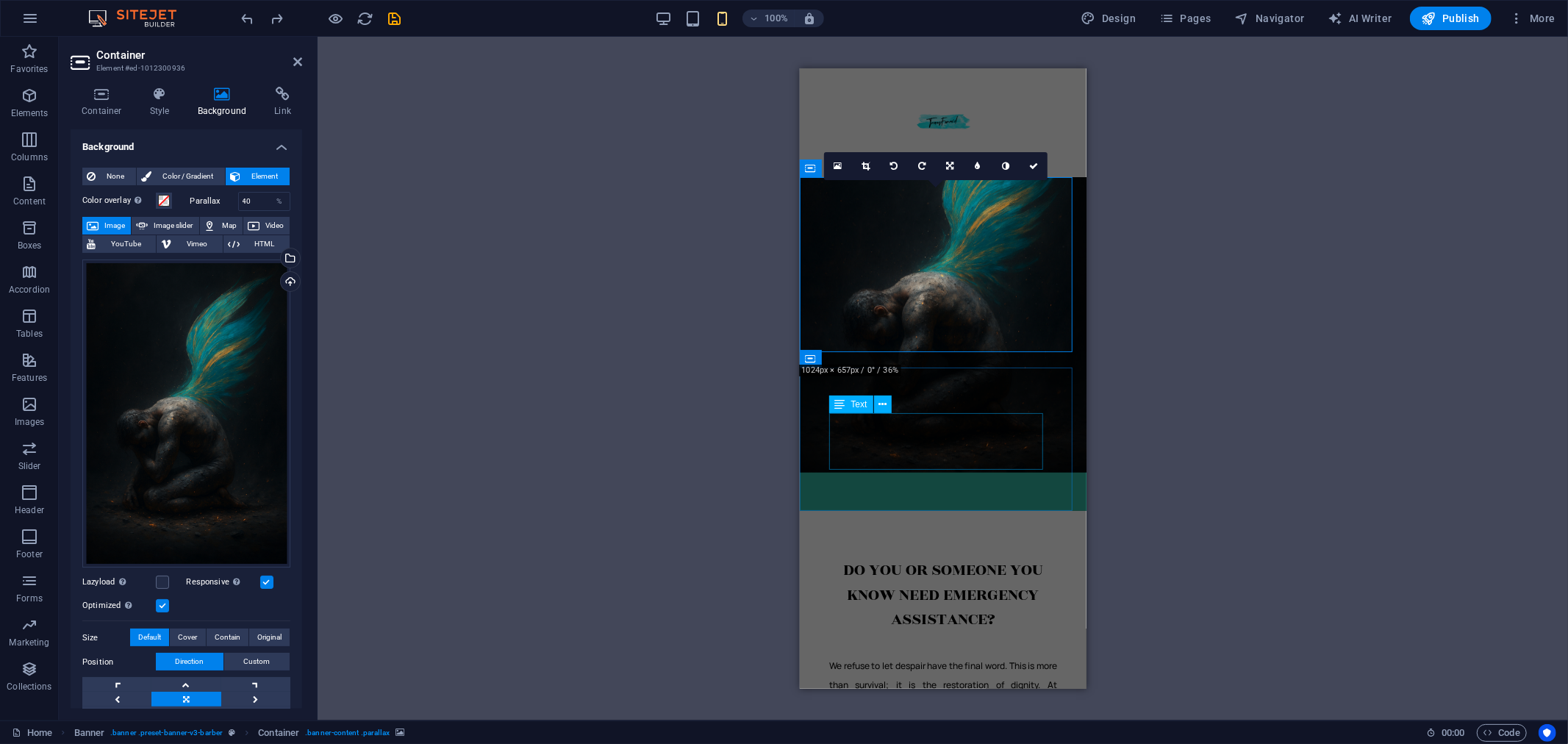
click at [965, 451] on div "When chaos surrounds us and the weight feels unbearable, it is not the end of t…" at bounding box center [942, 441] width 228 height 57
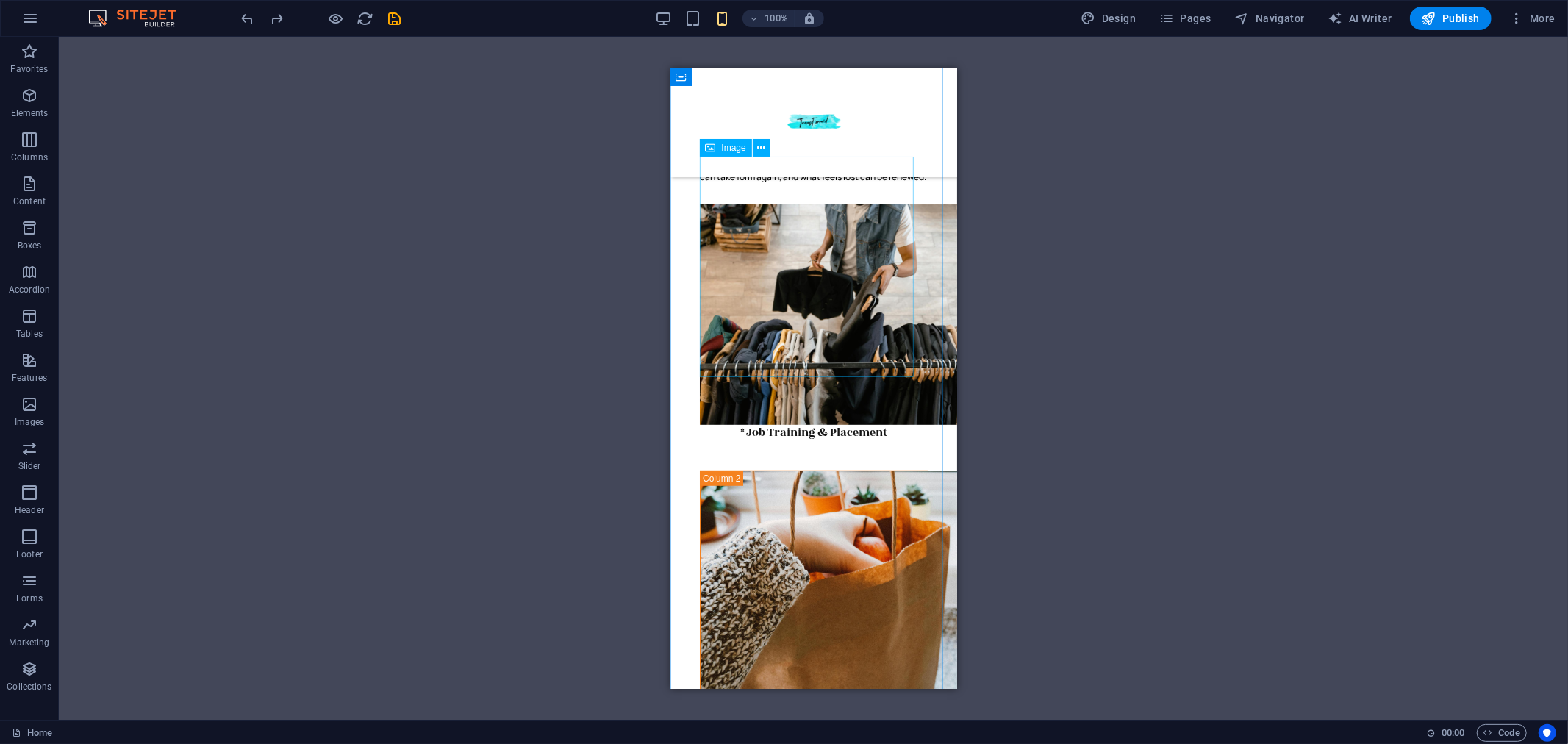
scroll to position [899, 0]
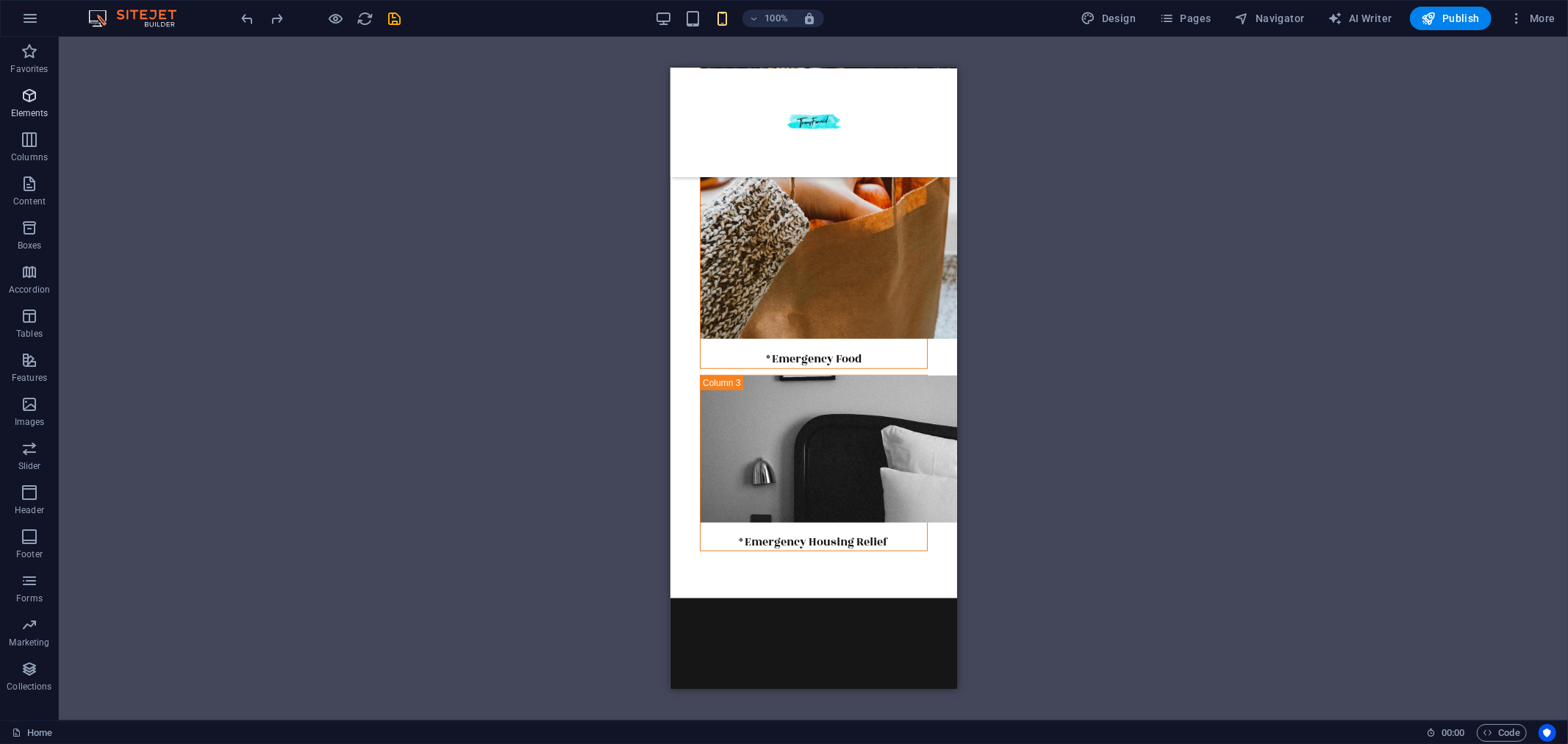
click at [18, 96] on span "Elements" at bounding box center [29, 104] width 59 height 35
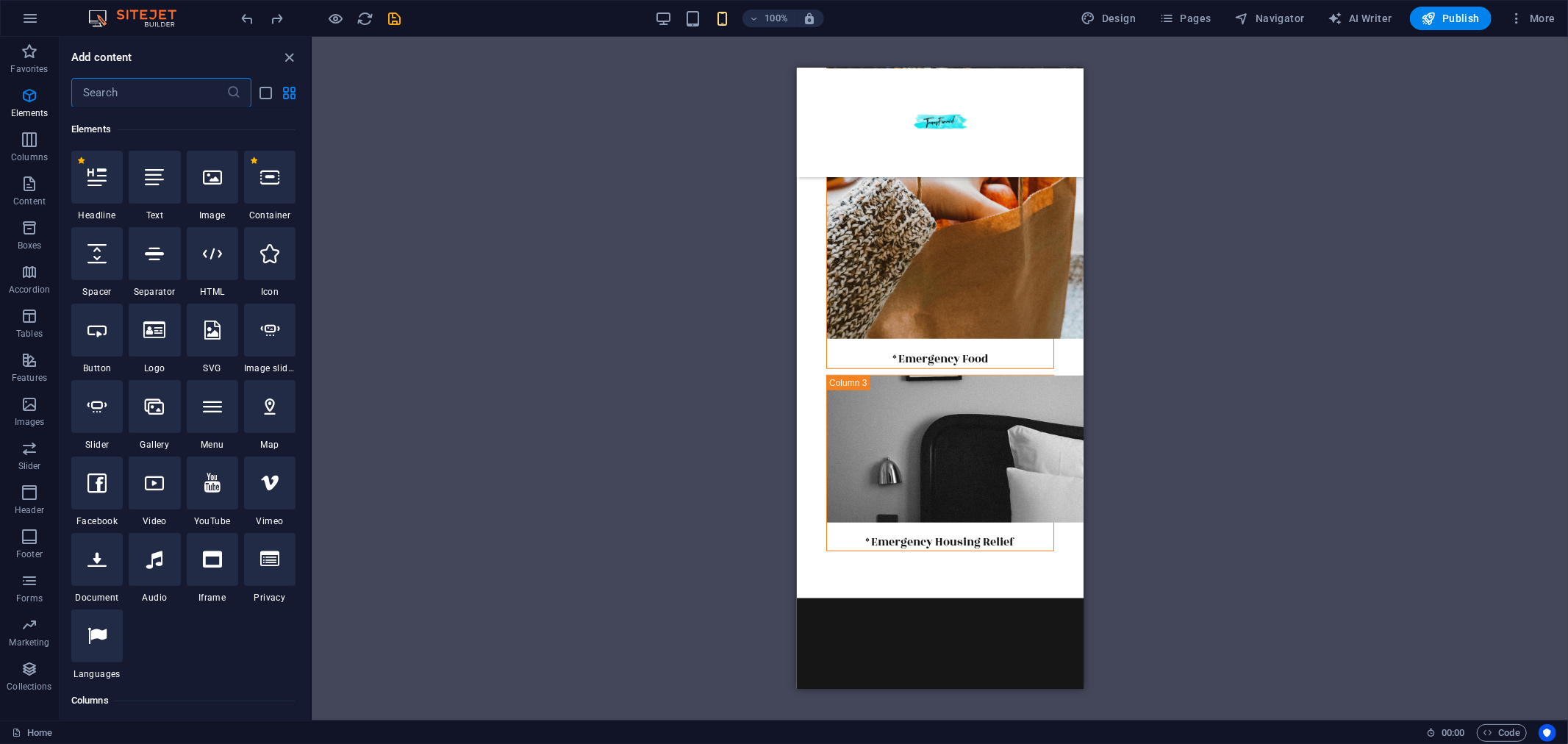
scroll to position [156, 0]
click at [113, 85] on input "text" at bounding box center [148, 92] width 155 height 29
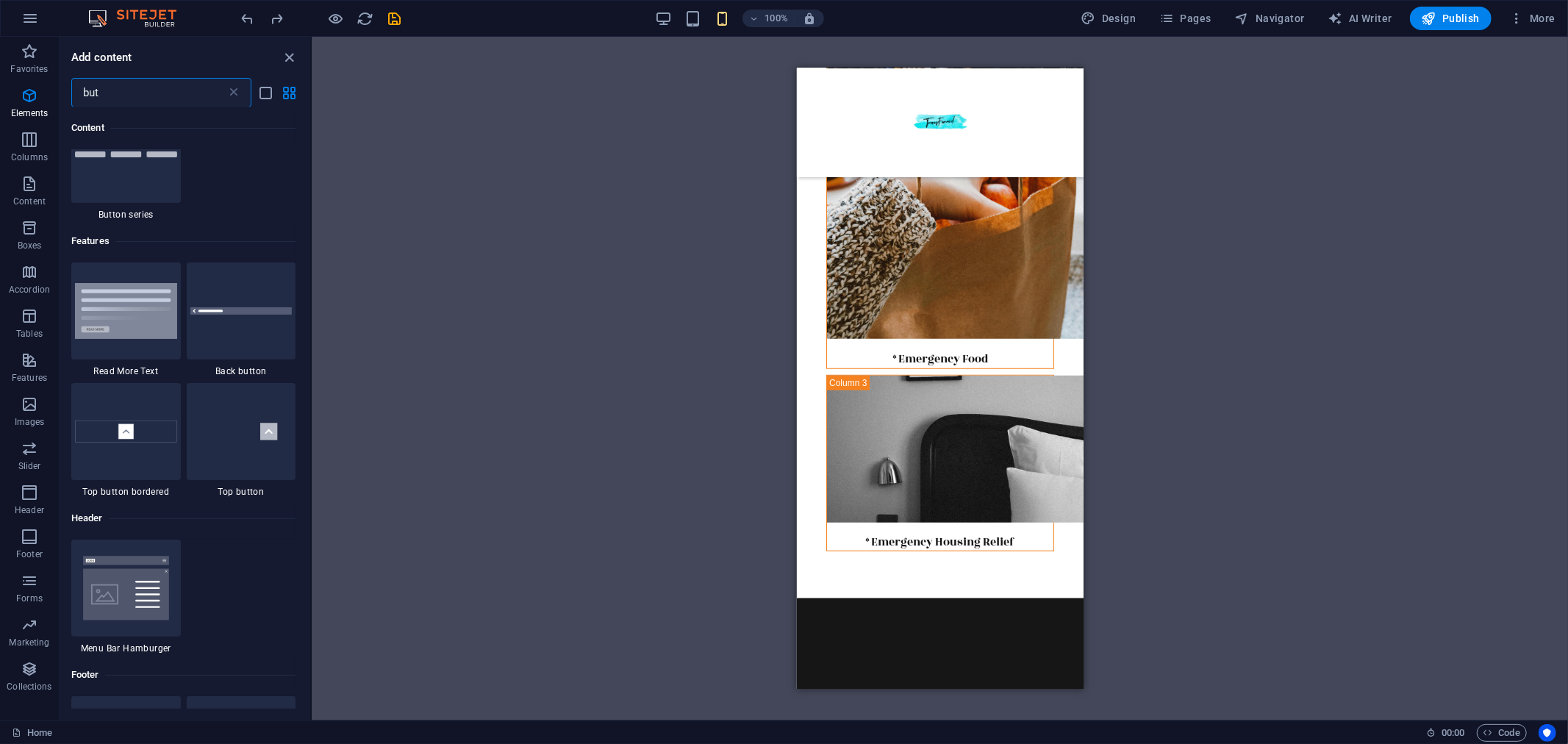
scroll to position [0, 0]
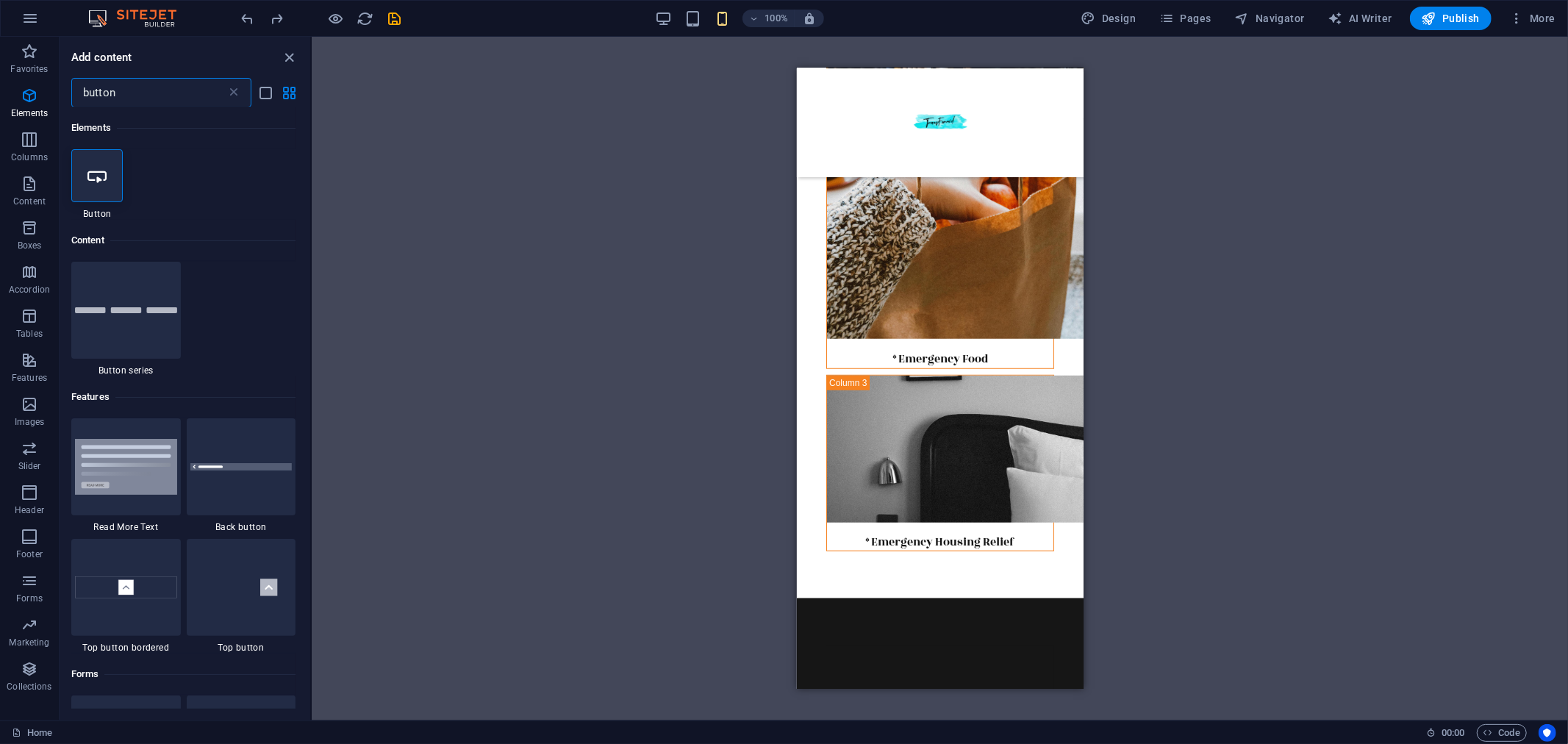
type input "button"
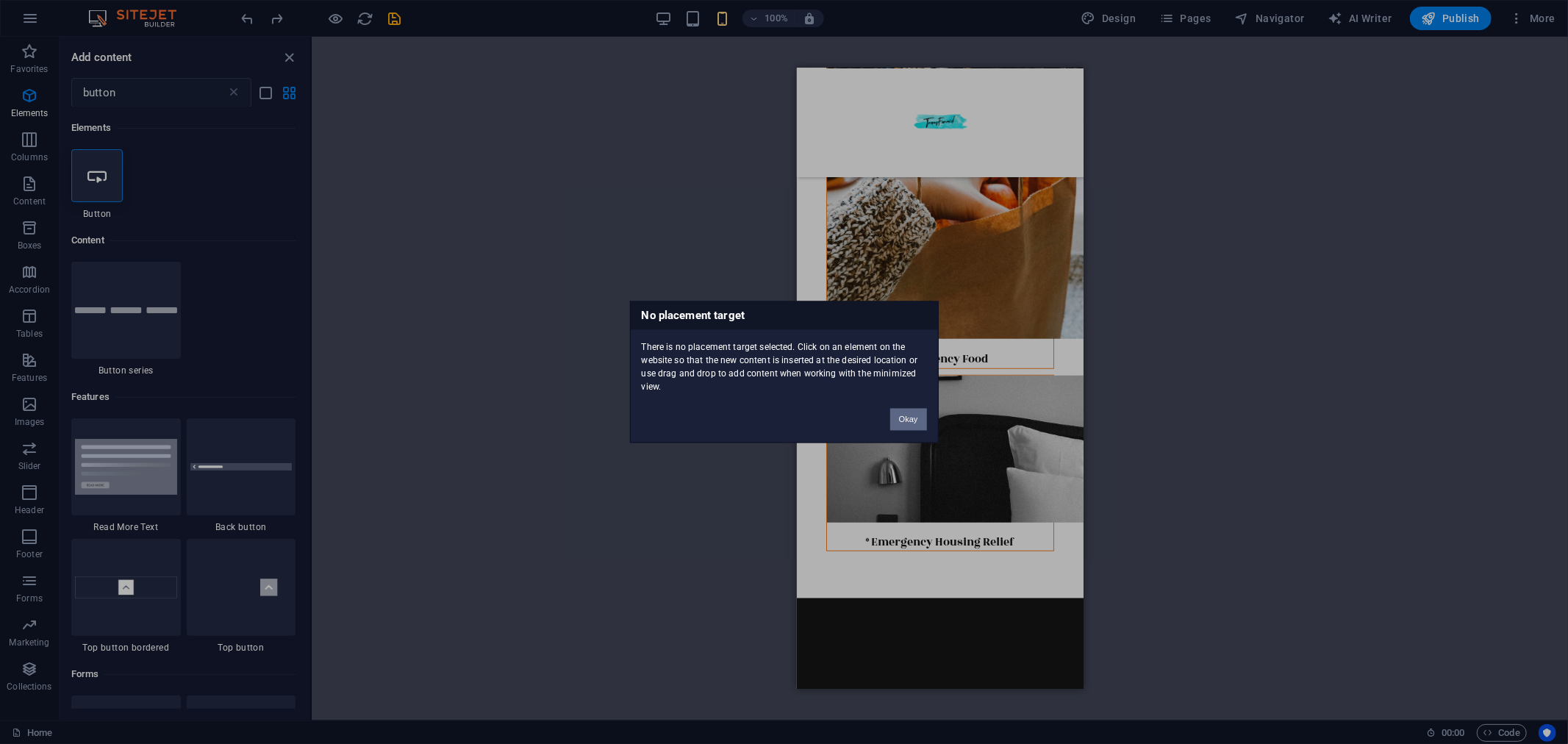
drag, startPoint x: 906, startPoint y: 416, endPoint x: 105, endPoint y: 347, distance: 804.0
click at [906, 416] on button "Okay" at bounding box center [908, 420] width 37 height 22
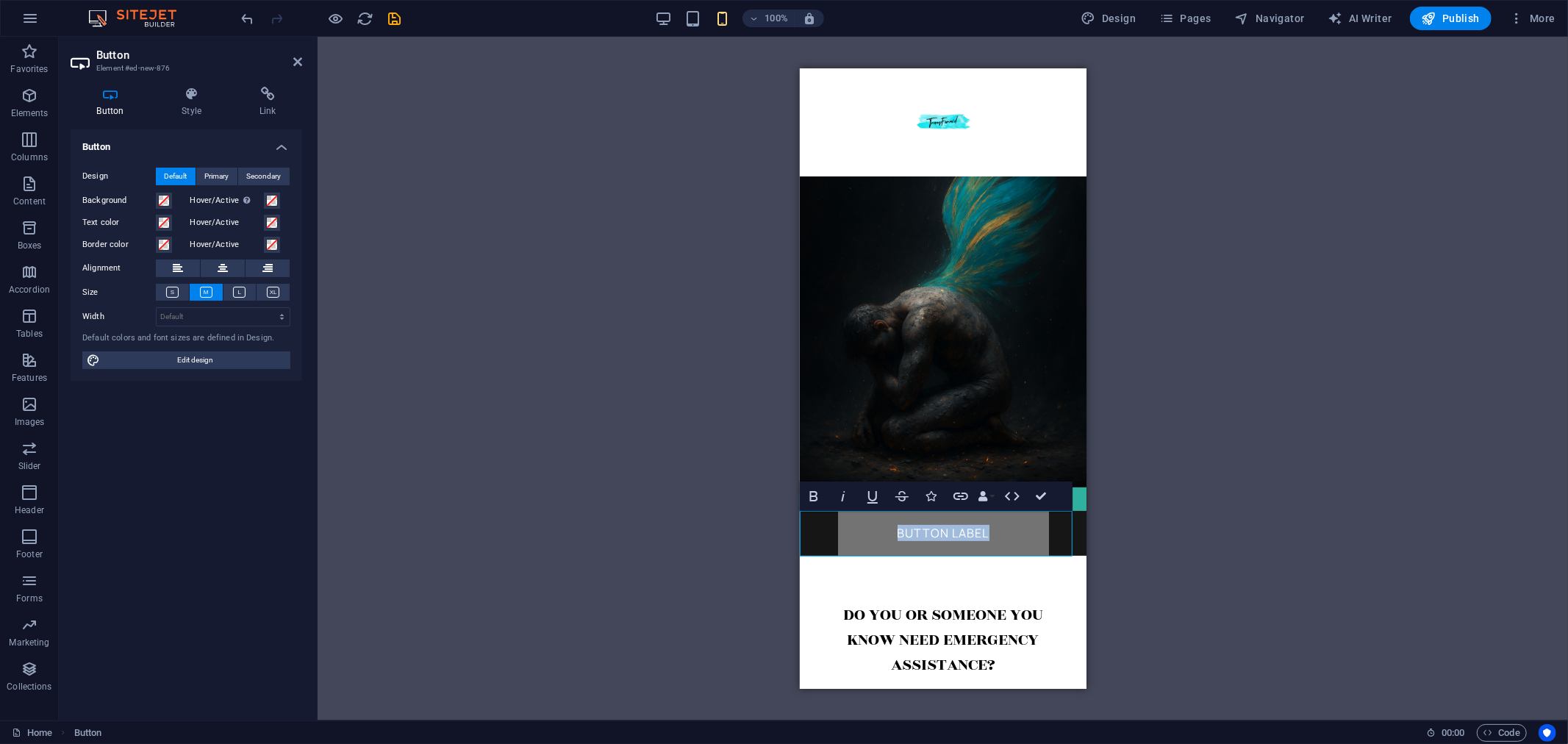
click at [957, 532] on link "Button label" at bounding box center [942, 533] width 211 height 45
click at [951, 533] on link "Button label" at bounding box center [942, 533] width 211 height 45
click at [967, 528] on link "Button label" at bounding box center [942, 533] width 211 height 45
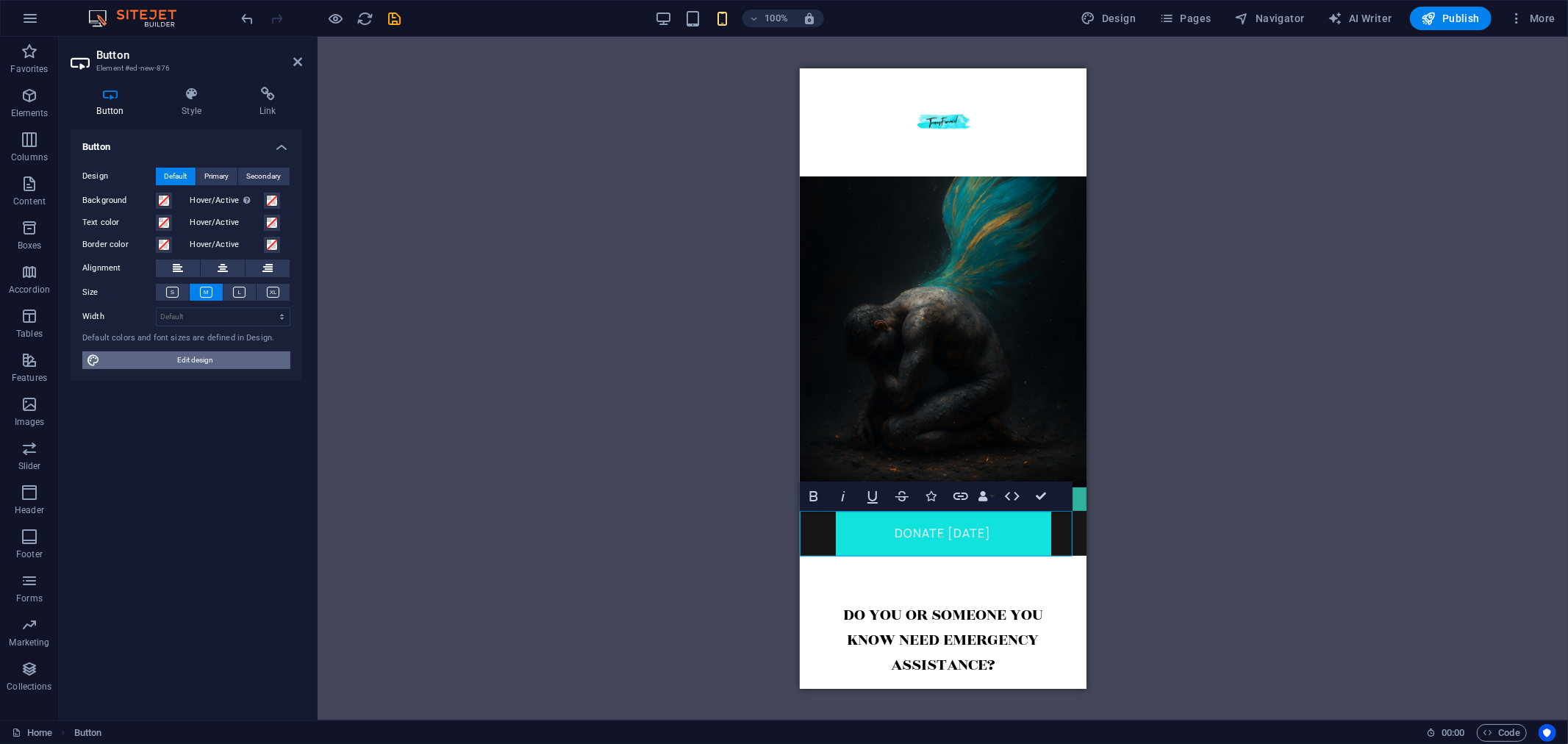
click at [226, 354] on span "Edit design" at bounding box center [195, 360] width 181 height 18
select select "px"
select select "400"
select select "px"
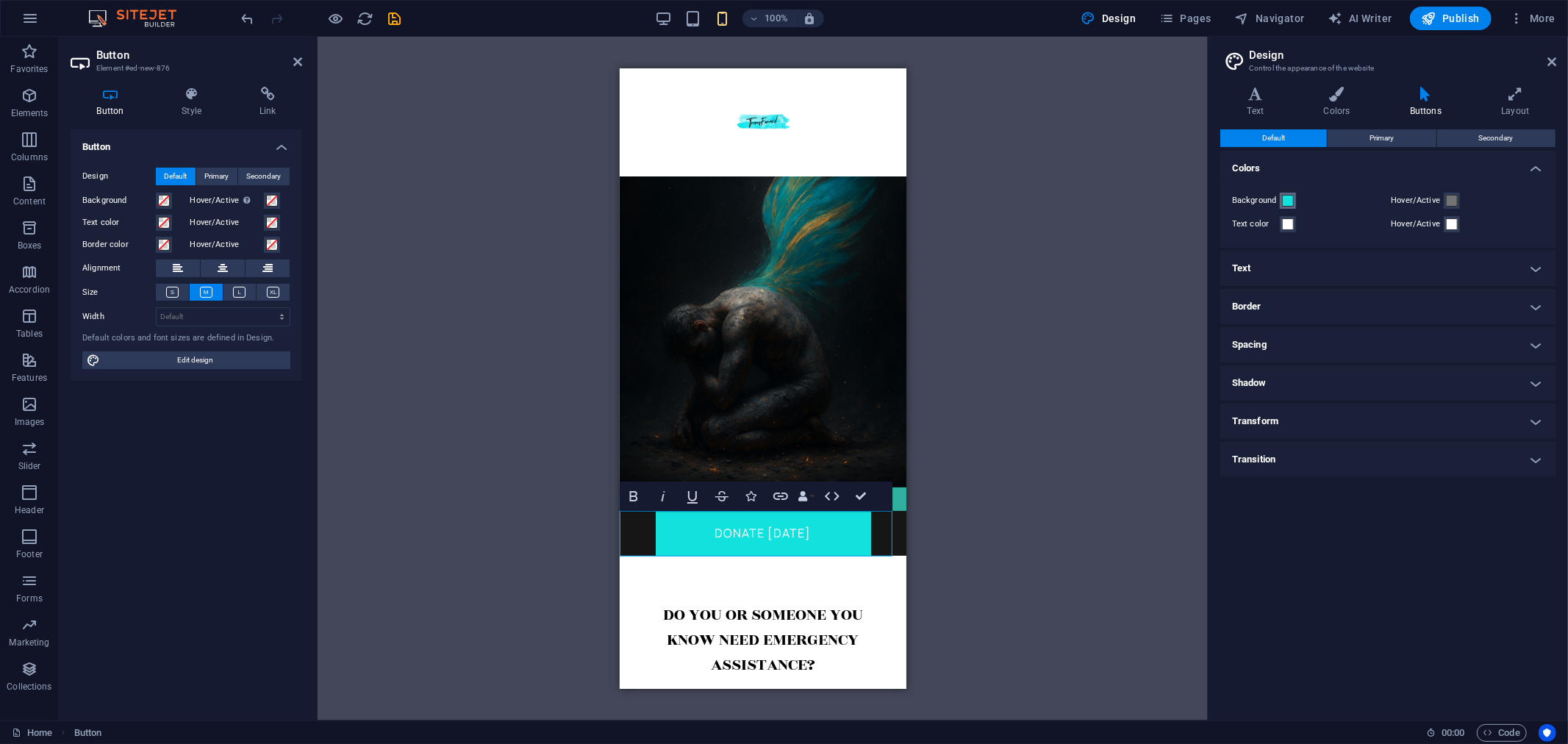
click at [1289, 202] on span at bounding box center [1288, 201] width 12 height 12
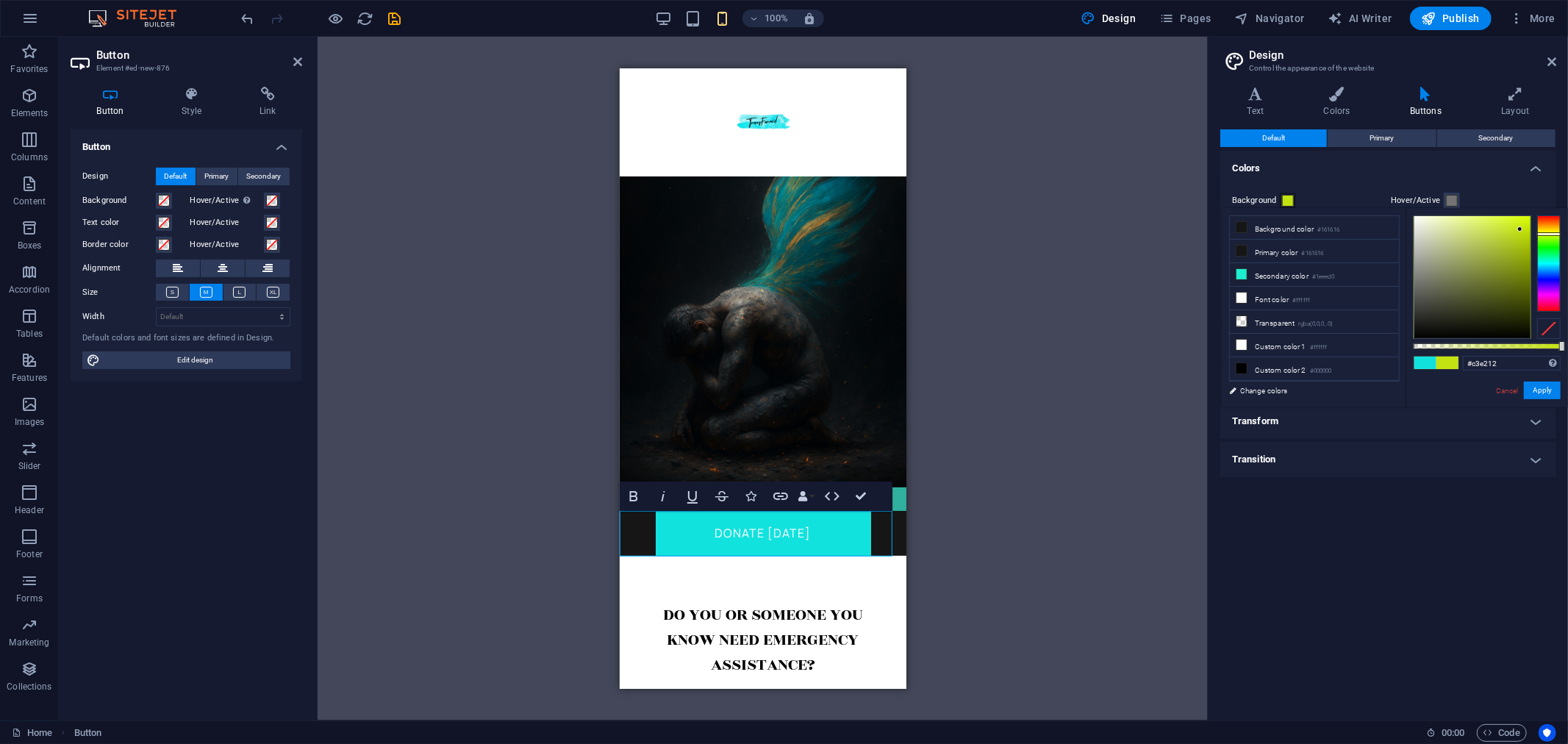
click at [1552, 234] on div at bounding box center [1548, 264] width 23 height 96
click at [1541, 229] on div at bounding box center [1548, 229] width 23 height 3
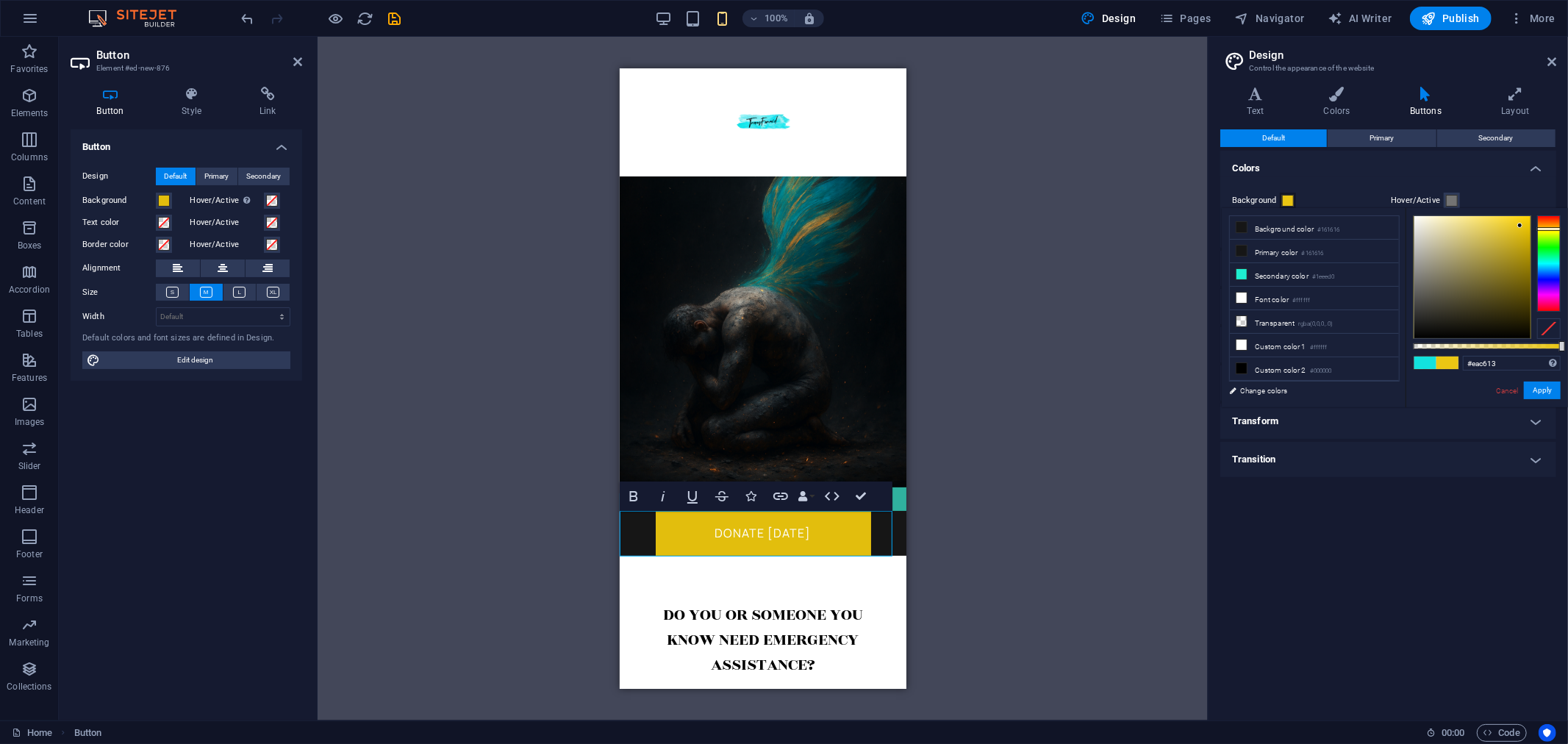
type input "#ecc713"
click at [1520, 225] on div at bounding box center [1520, 224] width 5 height 5
click at [1546, 388] on button "Apply" at bounding box center [1542, 390] width 37 height 18
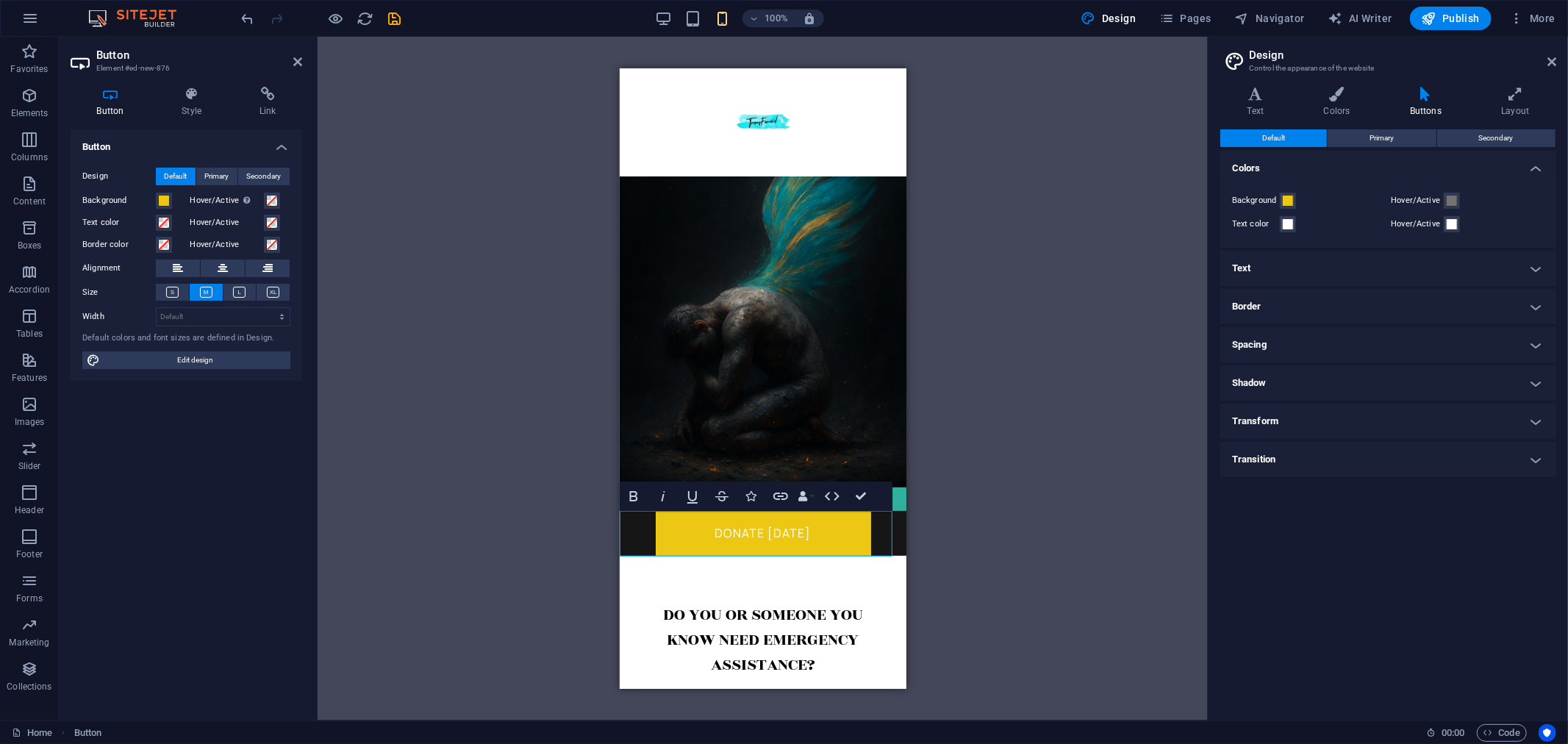
click at [1327, 264] on h4 "Text" at bounding box center [1388, 268] width 336 height 35
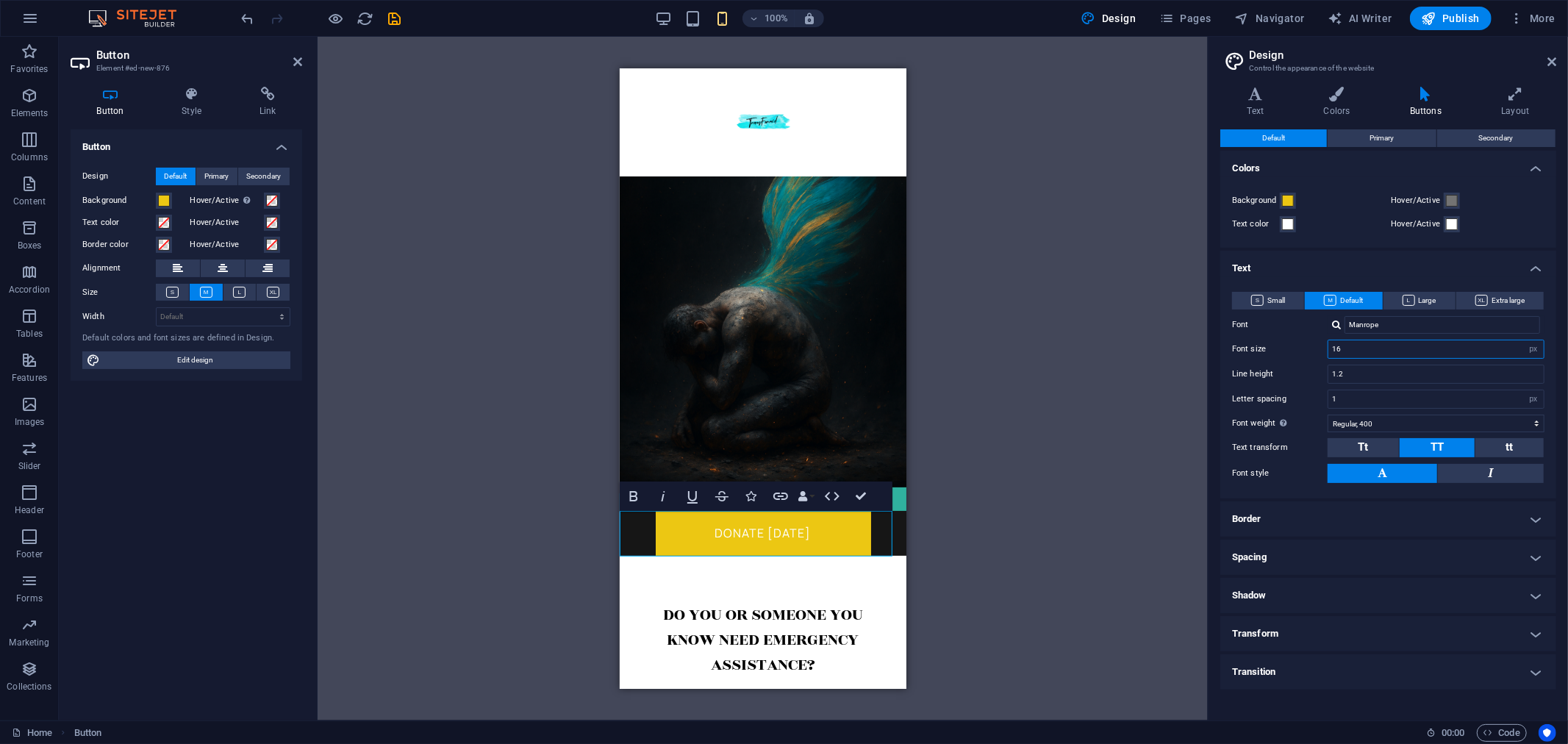
click at [1351, 350] on input "16" at bounding box center [1436, 349] width 216 height 18
click at [1478, 472] on button at bounding box center [1491, 473] width 106 height 19
drag, startPoint x: 1357, startPoint y: 351, endPoint x: 1304, endPoint y: 346, distance: 53.2
click at [1304, 346] on div "Font size 16 rem px em %" at bounding box center [1388, 349] width 312 height 19
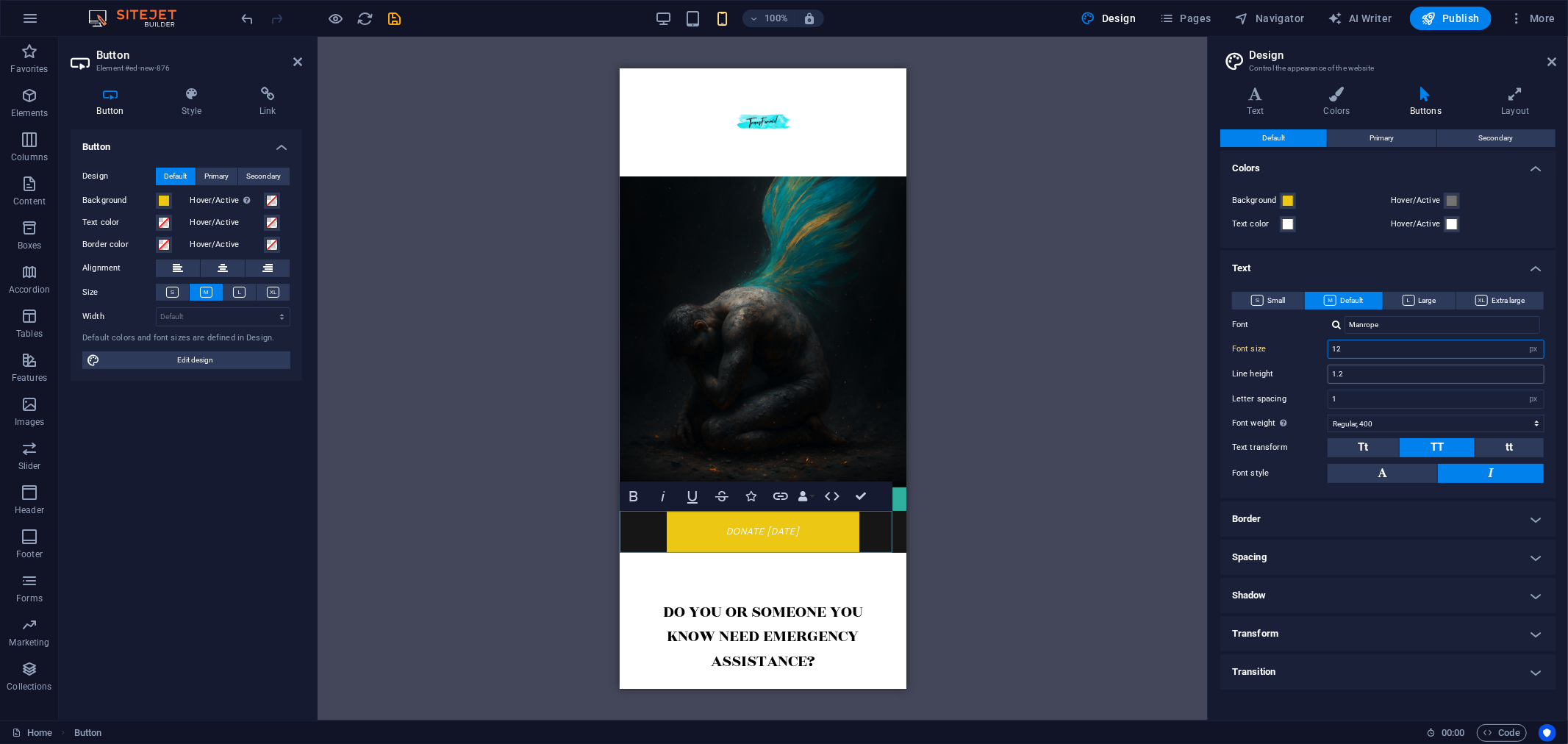
type input "12"
drag, startPoint x: 1362, startPoint y: 375, endPoint x: 1313, endPoint y: 369, distance: 49.4
click at [1313, 369] on div "Line height 1.2" at bounding box center [1388, 374] width 312 height 19
type input "1"
click at [1406, 400] on input "1" at bounding box center [1436, 399] width 216 height 18
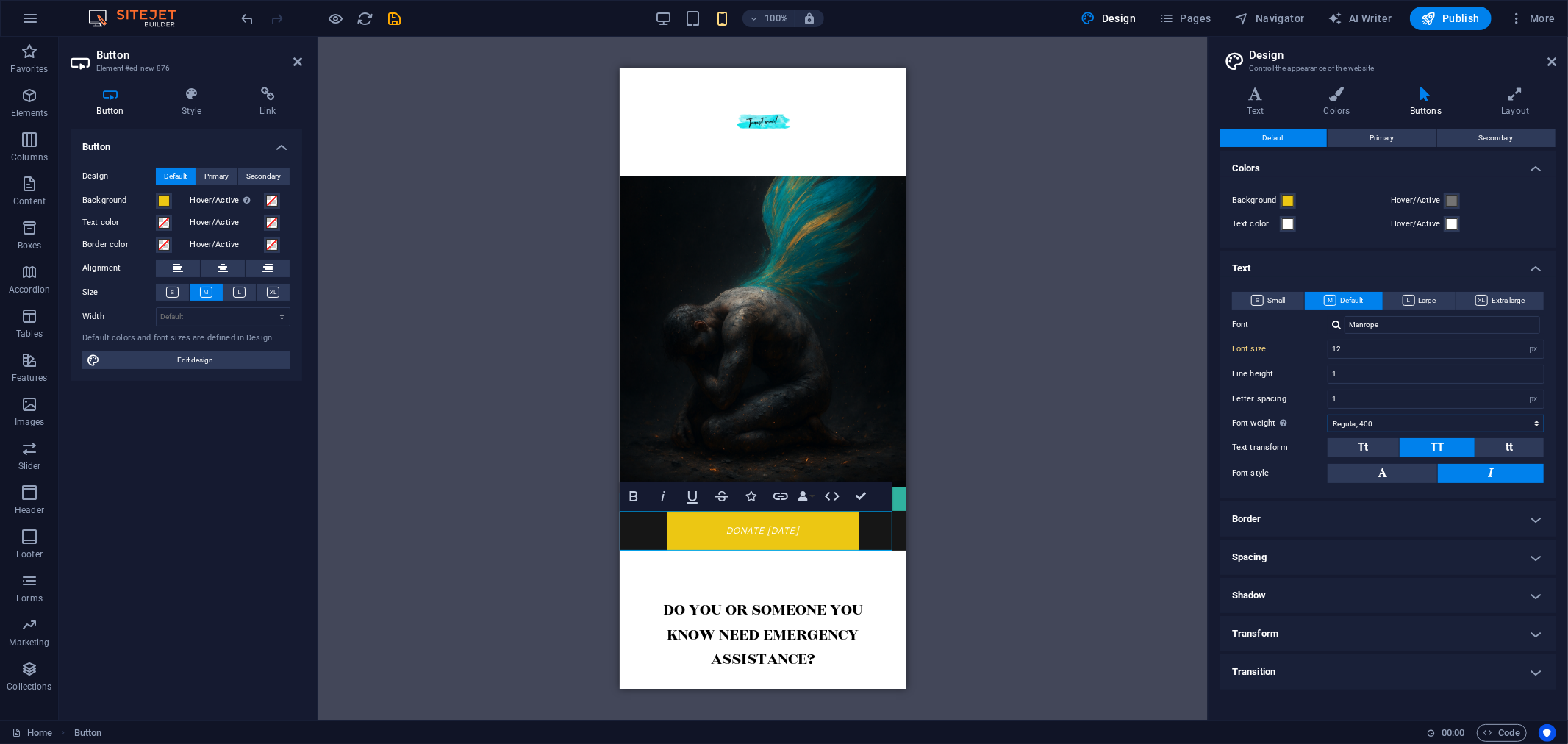
click at [1393, 425] on select "Thin, 100 Extra-light, 200 Light, 300 Regular, 400 Medium, 500 Semi-bold, 600 B…" at bounding box center [1435, 423] width 217 height 18
select select "700"
click at [1327, 414] on select "Thin, 100 Extra-light, 200 Light, 300 Regular, 400 Medium, 500 Semi-bold, 600 B…" at bounding box center [1435, 423] width 217 height 18
click at [1305, 586] on h4 "Shadow" at bounding box center [1388, 595] width 336 height 35
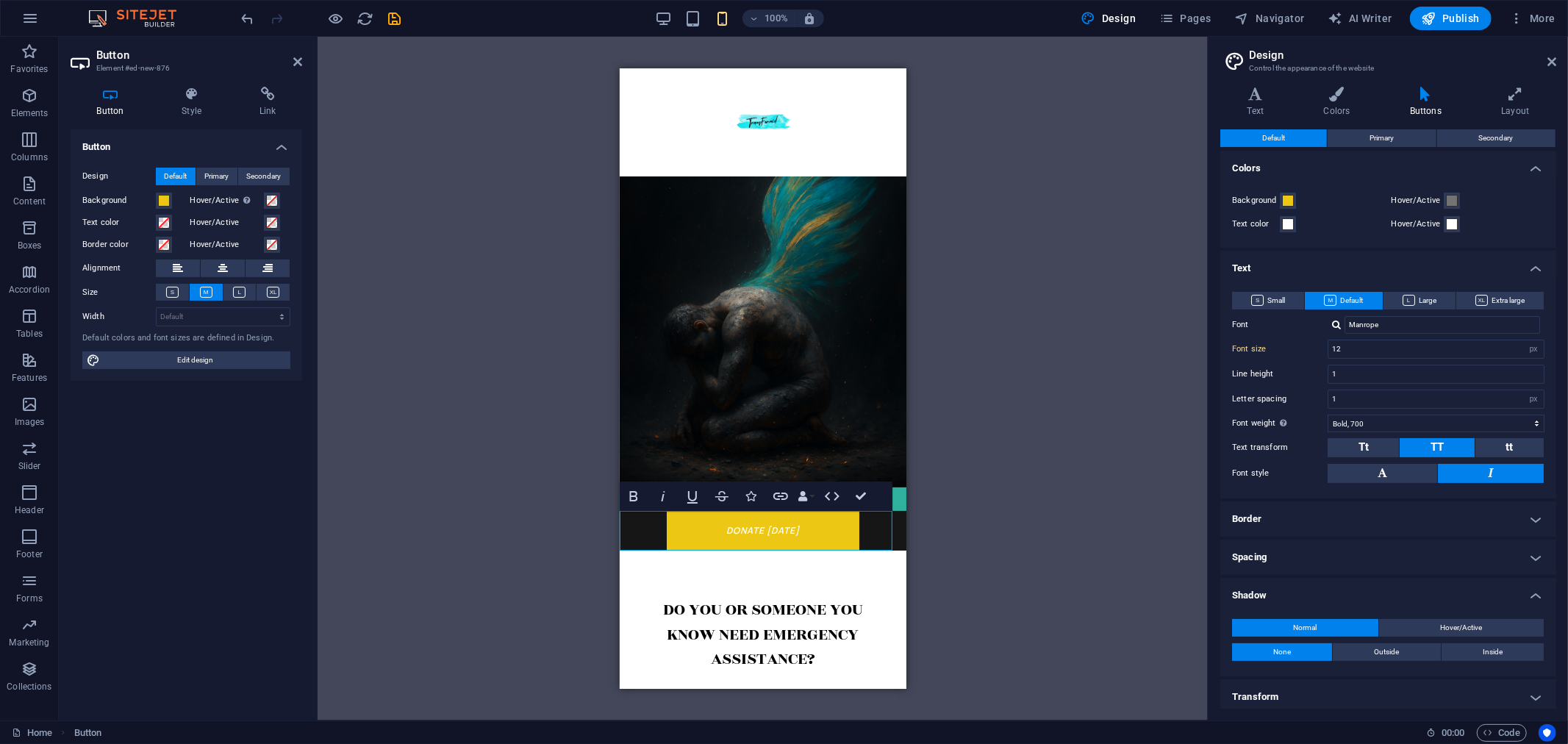
click at [1337, 519] on h4 "Border" at bounding box center [1388, 519] width 336 height 35
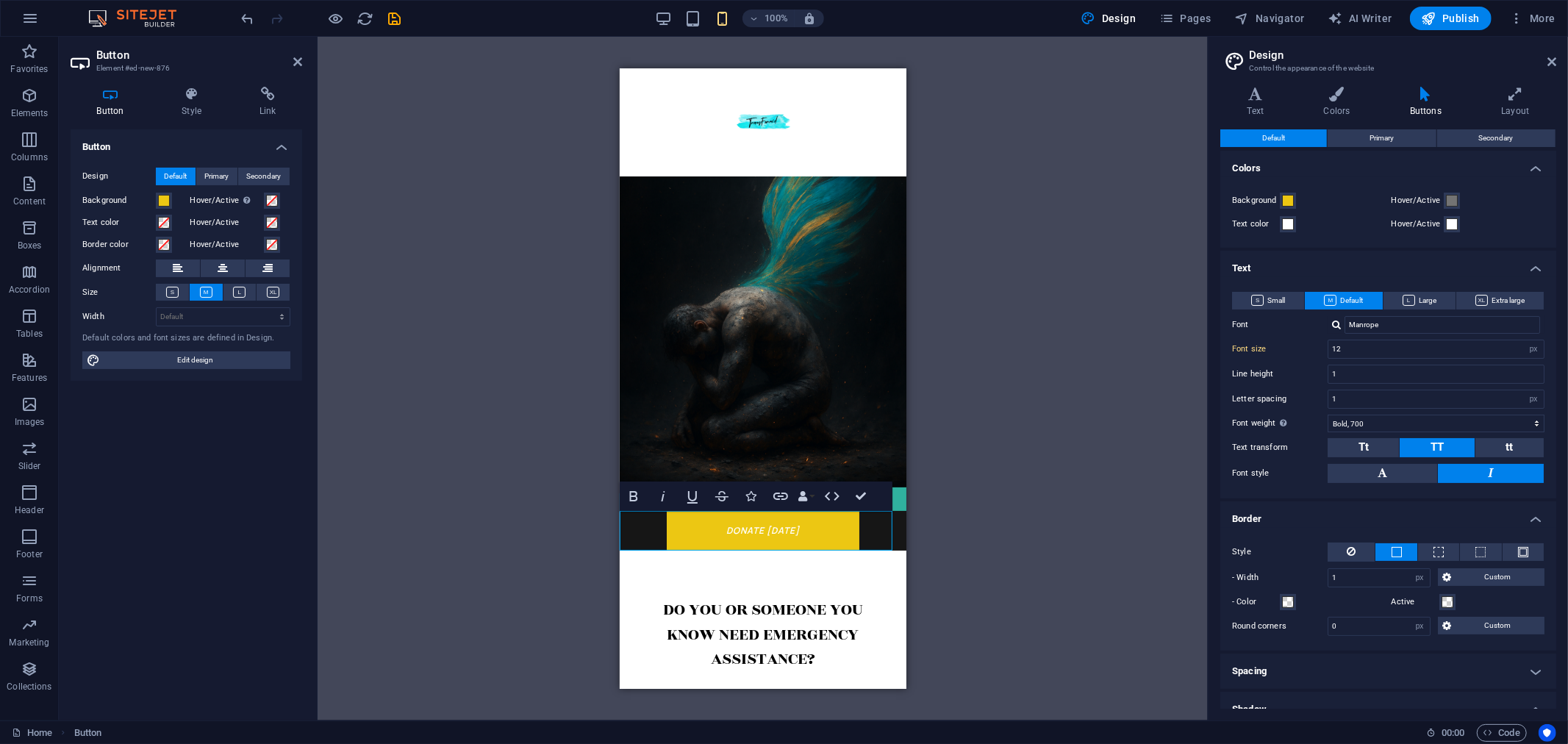
click at [1184, 498] on div "H1 Banner Container Container H5 Image Container Image Container Spacer Image S…" at bounding box center [763, 378] width 890 height 684
click at [1383, 136] on span "Primary" at bounding box center [1381, 138] width 24 height 18
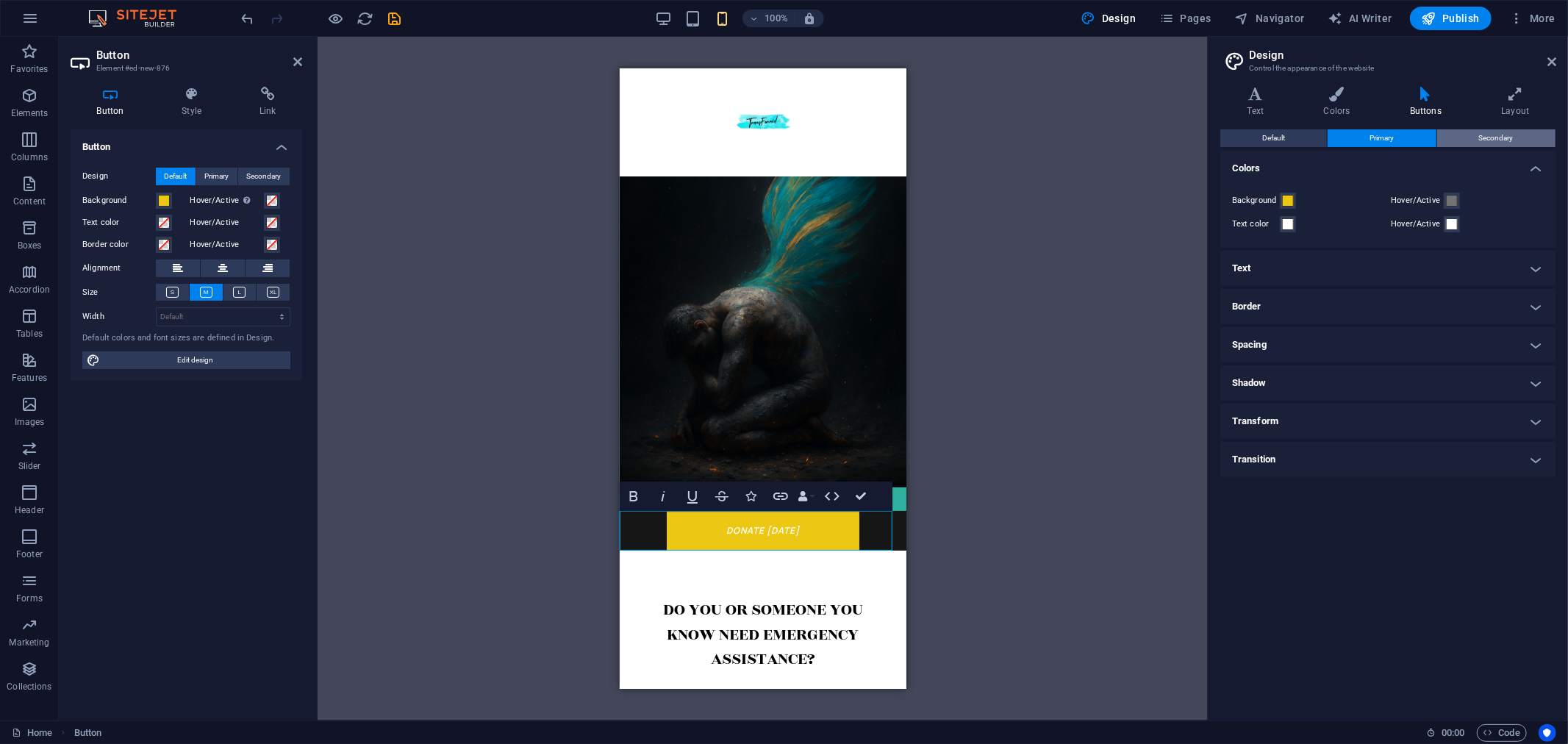
click at [1488, 133] on span "Secondary" at bounding box center [1496, 138] width 34 height 18
click at [855, 366] on div "TransForm'd" at bounding box center [762, 217] width 287 height 300
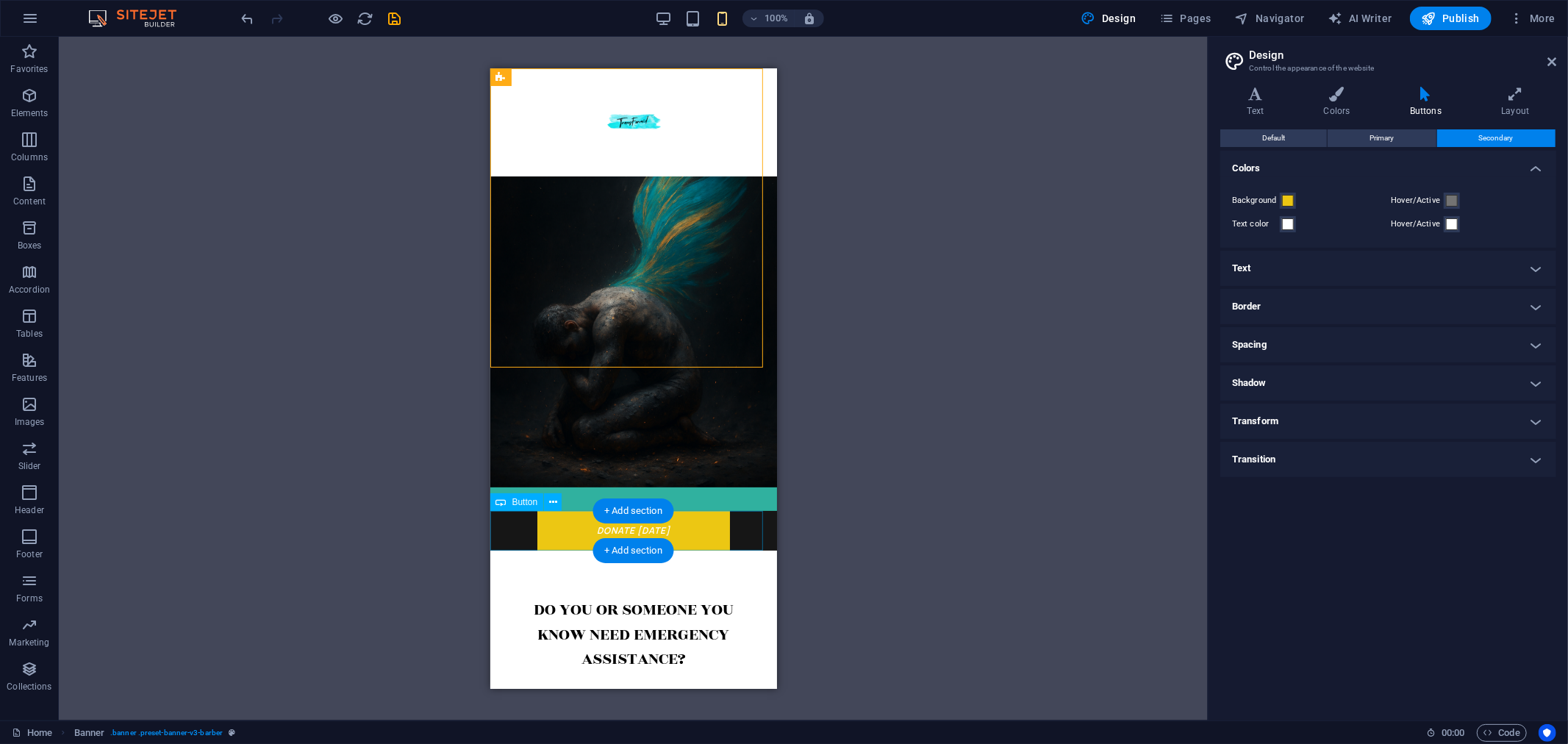
click at [729, 527] on div "donate [DATE]" at bounding box center [633, 530] width 287 height 39
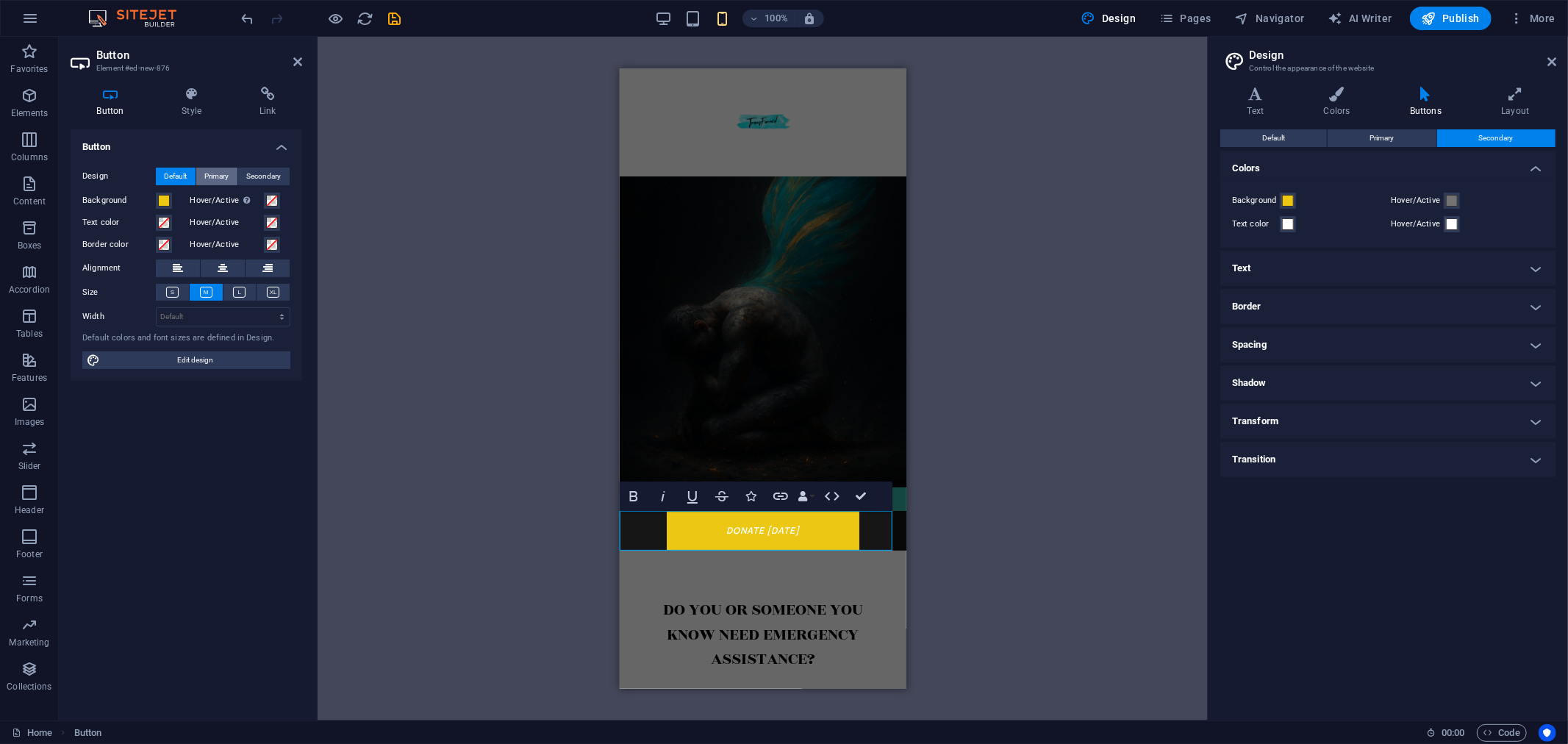
click at [216, 175] on span "Primary" at bounding box center [217, 176] width 24 height 18
click at [260, 170] on span "Secondary" at bounding box center [264, 176] width 34 height 18
click at [228, 171] on span "Primary" at bounding box center [217, 176] width 24 height 18
click at [167, 199] on span at bounding box center [164, 201] width 12 height 12
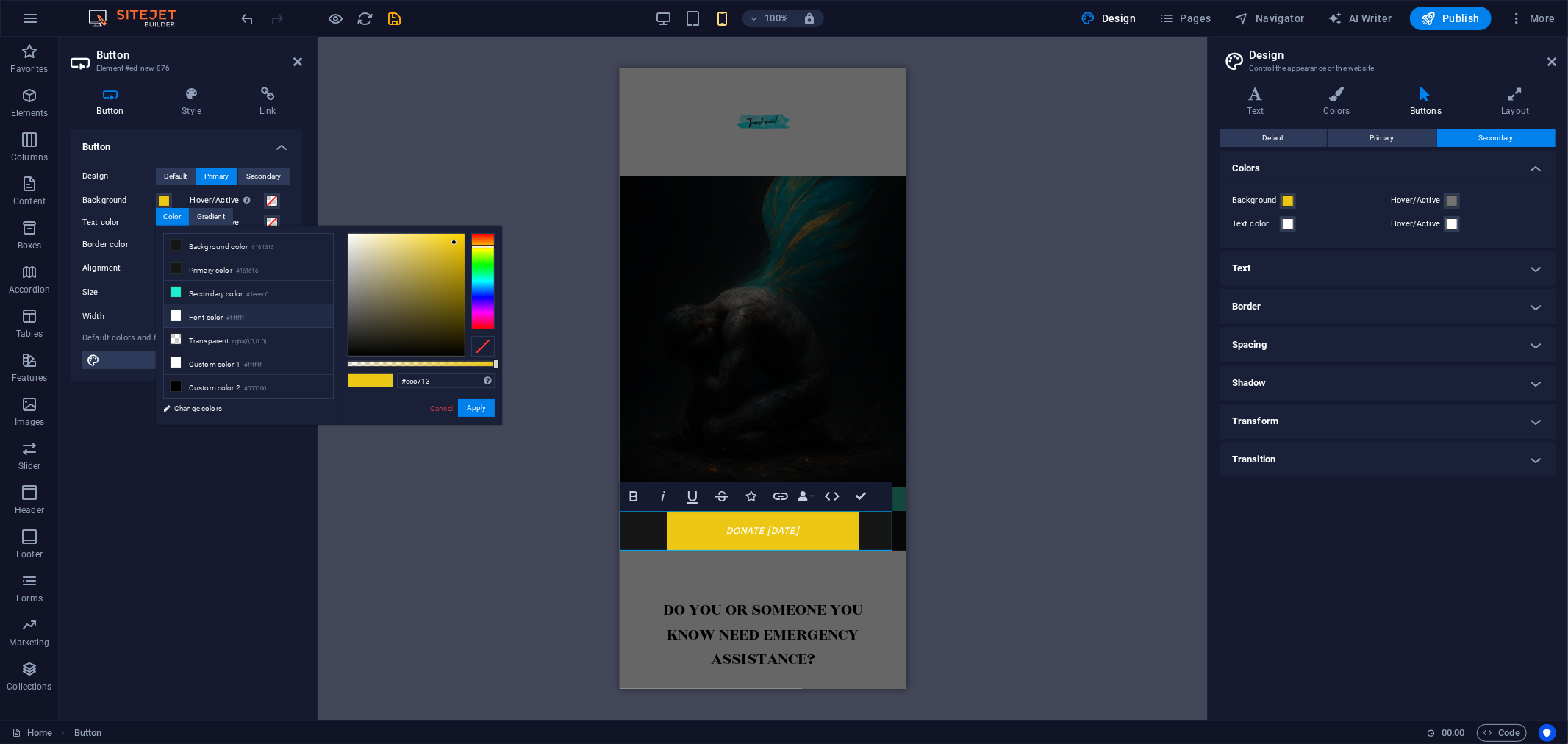
click at [179, 321] on icon at bounding box center [175, 315] width 10 height 10
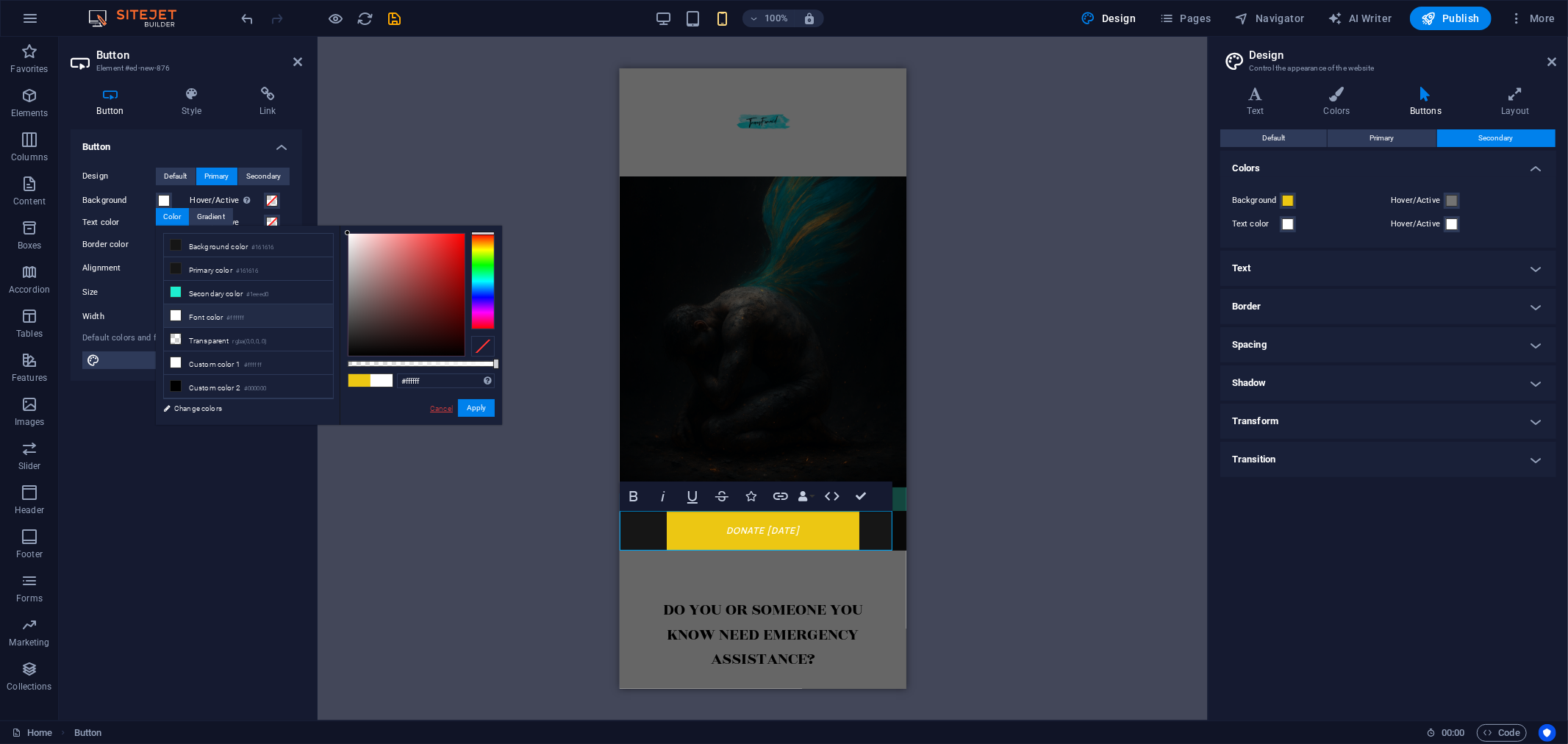
click at [435, 413] on link "Cancel" at bounding box center [442, 408] width 26 height 11
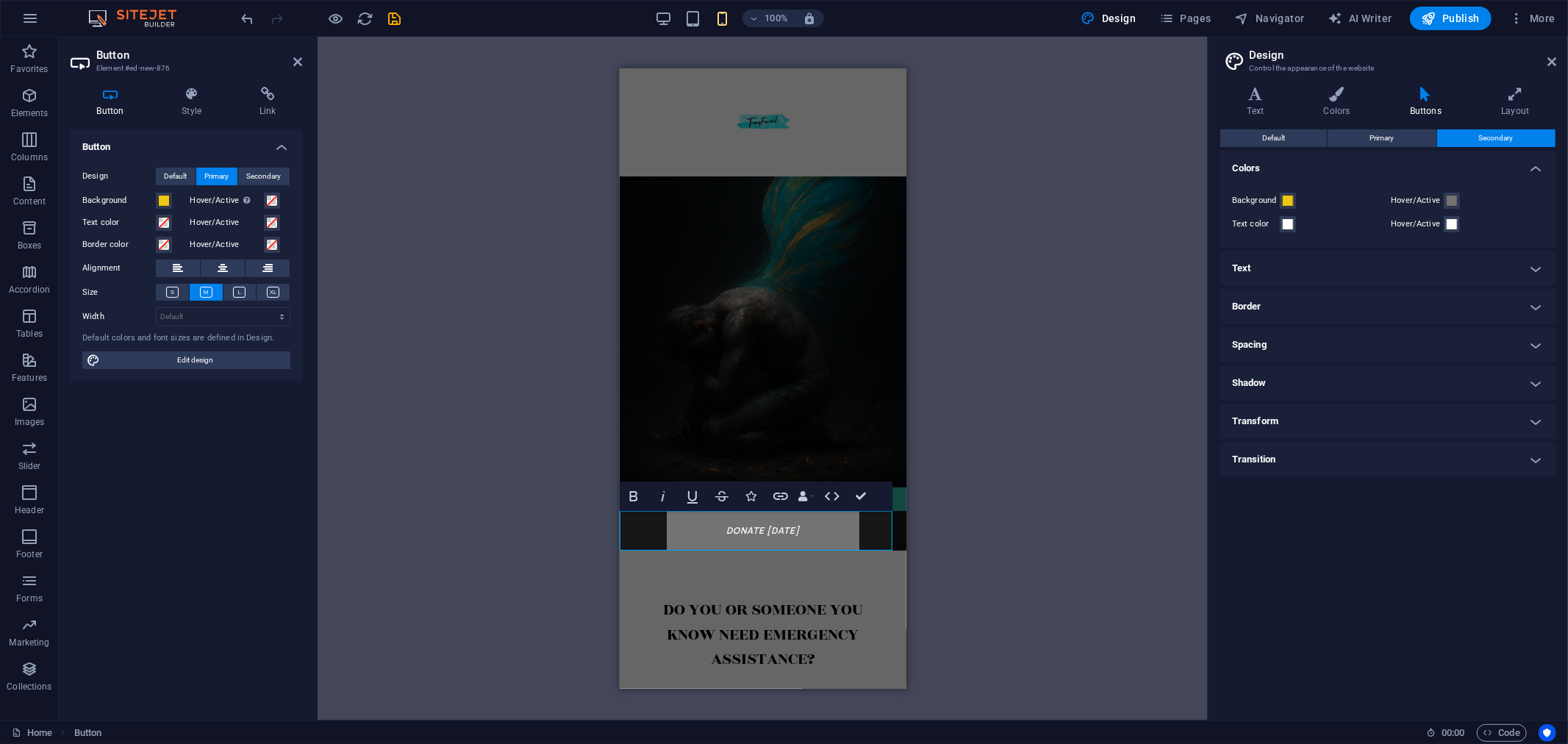
click at [819, 537] on link "donate [DATE]" at bounding box center [762, 530] width 193 height 39
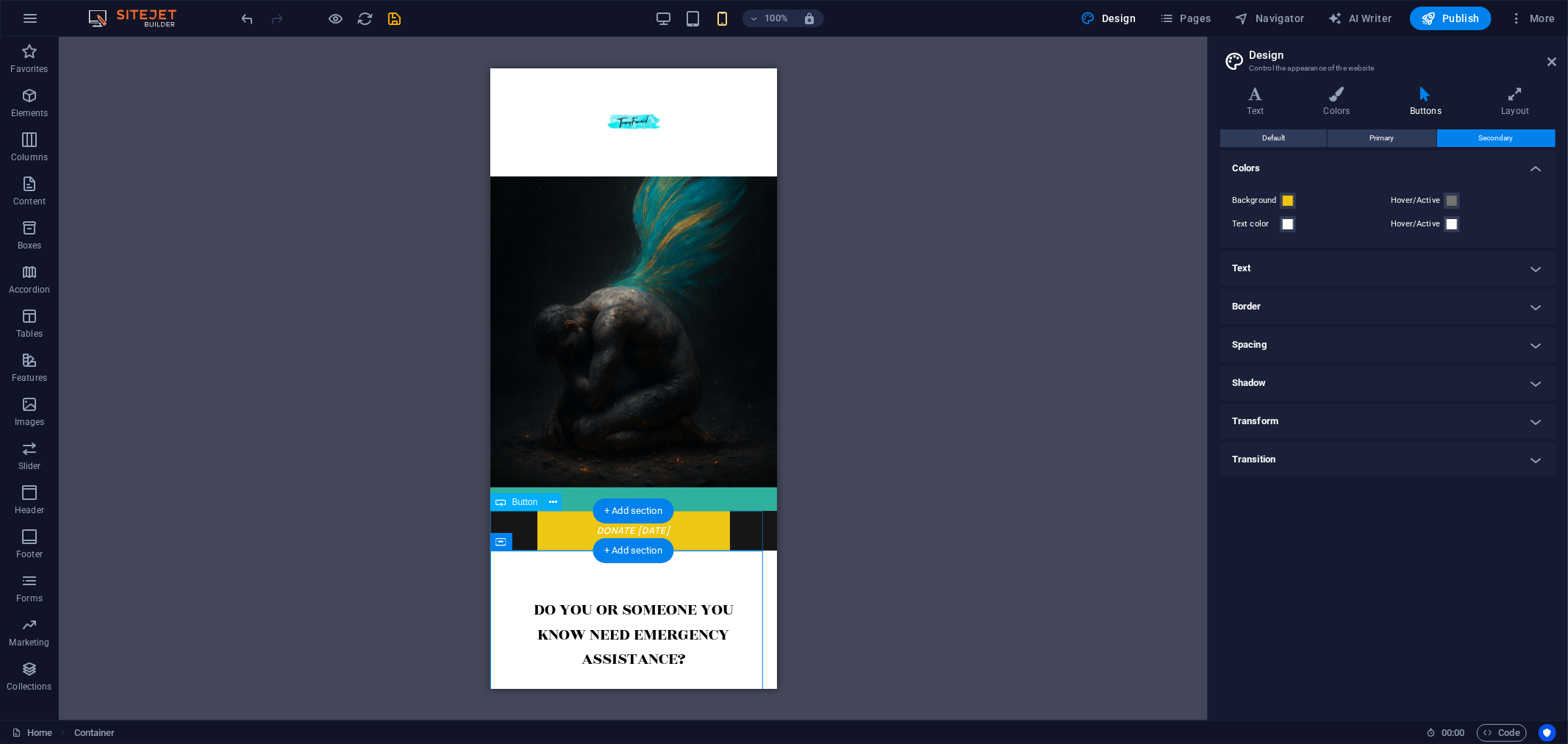
click at [696, 539] on div "donate [DATE]" at bounding box center [633, 530] width 287 height 39
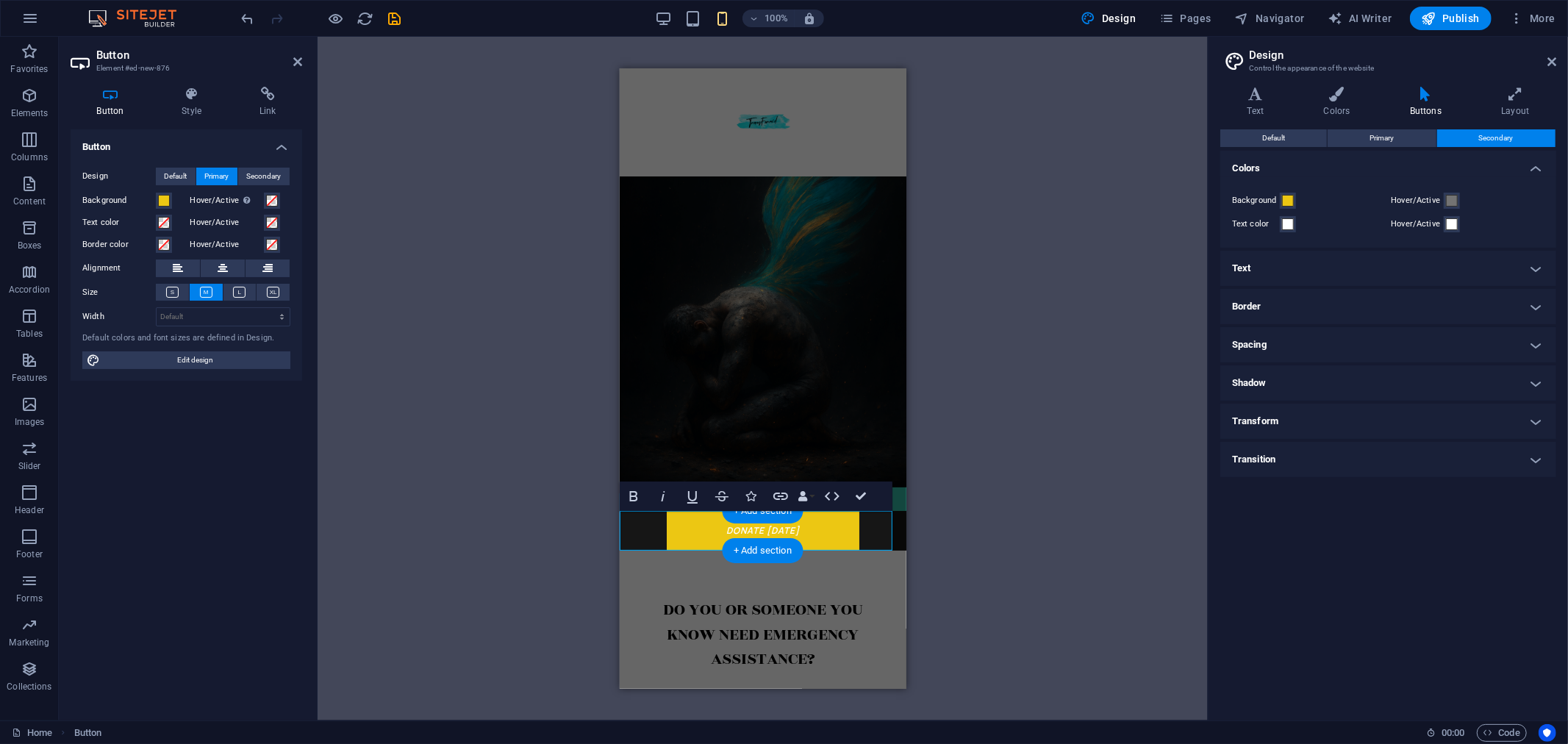
click at [696, 539] on link "donate [DATE]" at bounding box center [762, 530] width 193 height 39
click at [158, 203] on span at bounding box center [164, 201] width 12 height 12
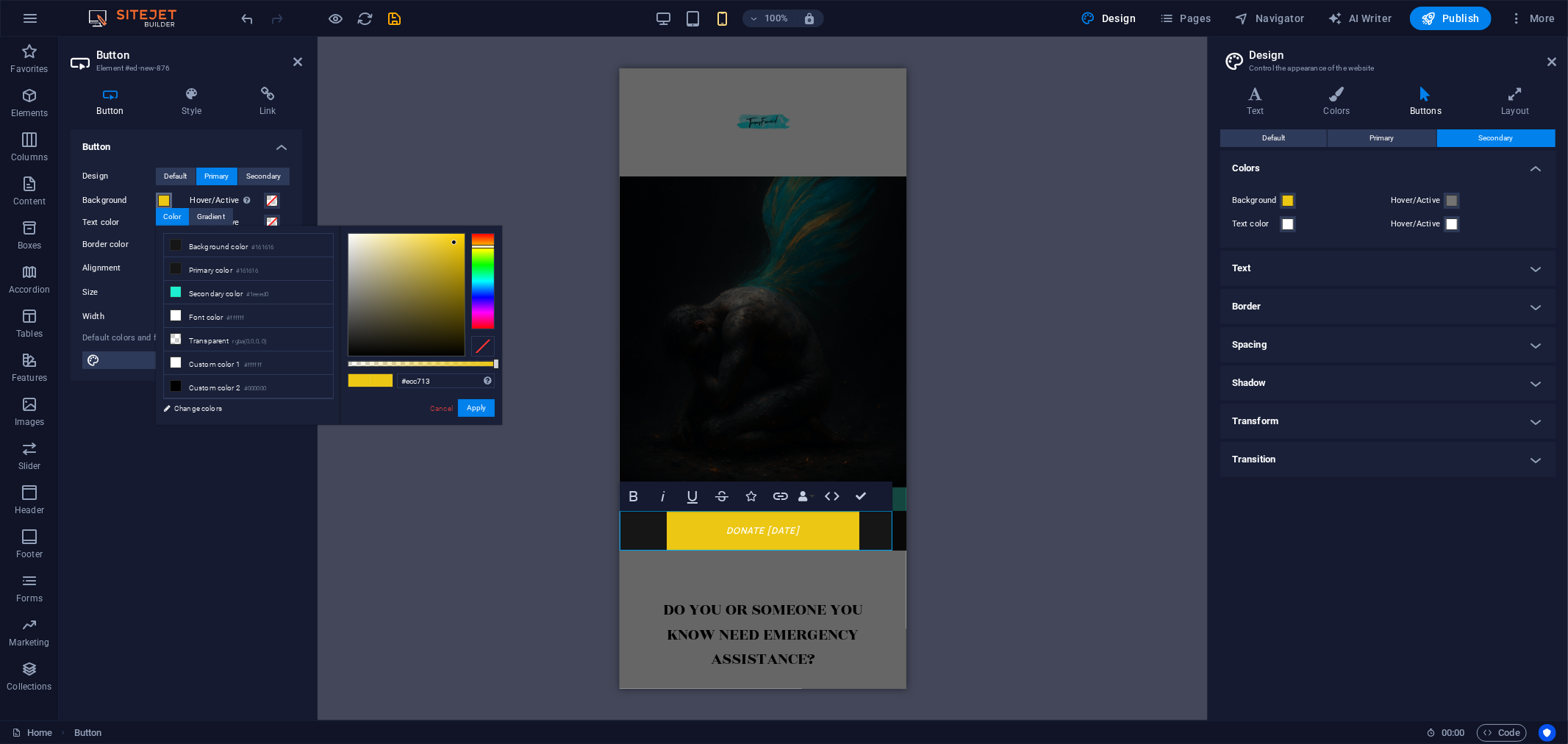
type input "#13c7ec"
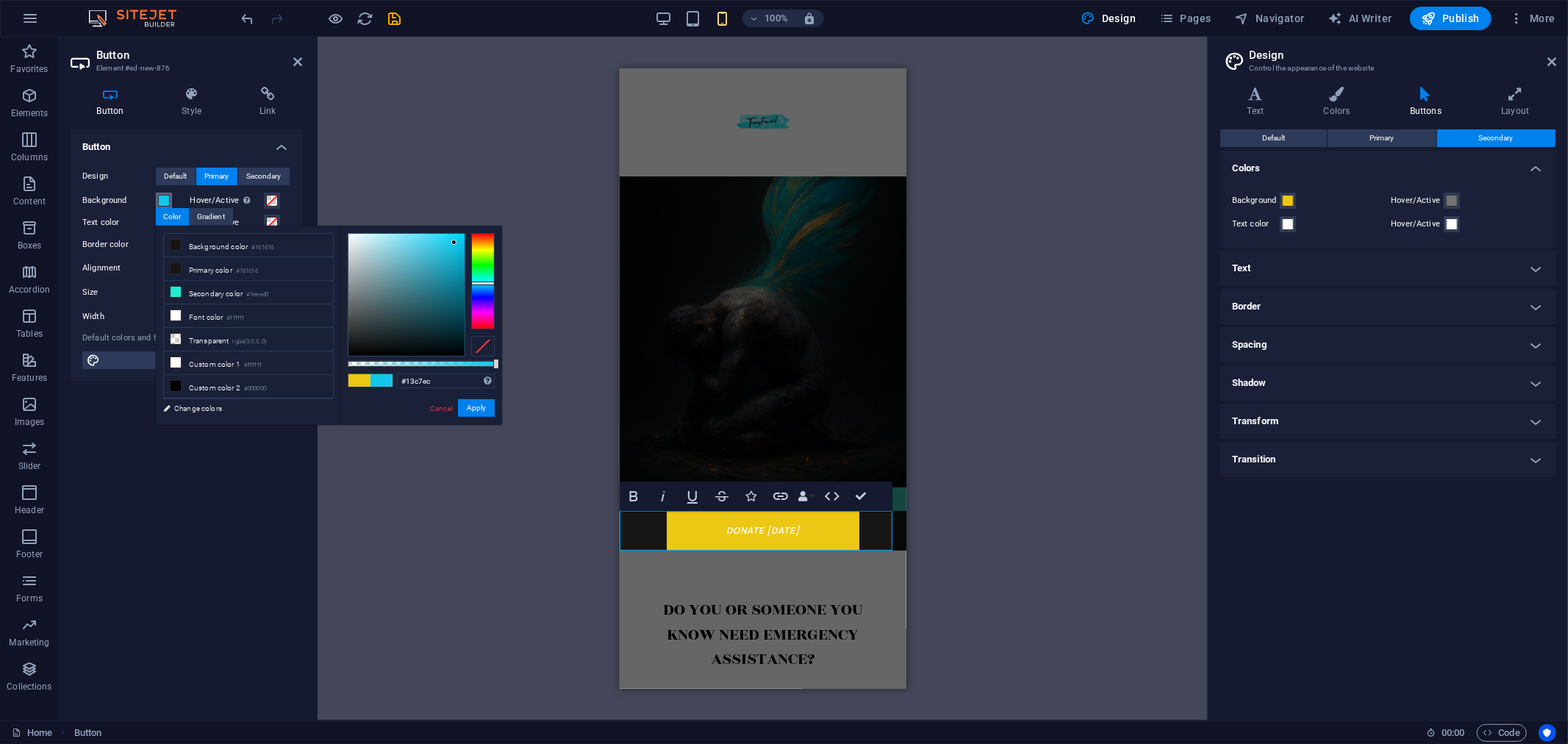
click at [478, 283] on div at bounding box center [483, 281] width 23 height 96
click at [471, 406] on button "Apply" at bounding box center [476, 408] width 37 height 18
click at [471, 406] on div "H1 Banner Container Container H5 Image Container Image Container Spacer Image S…" at bounding box center [763, 378] width 890 height 684
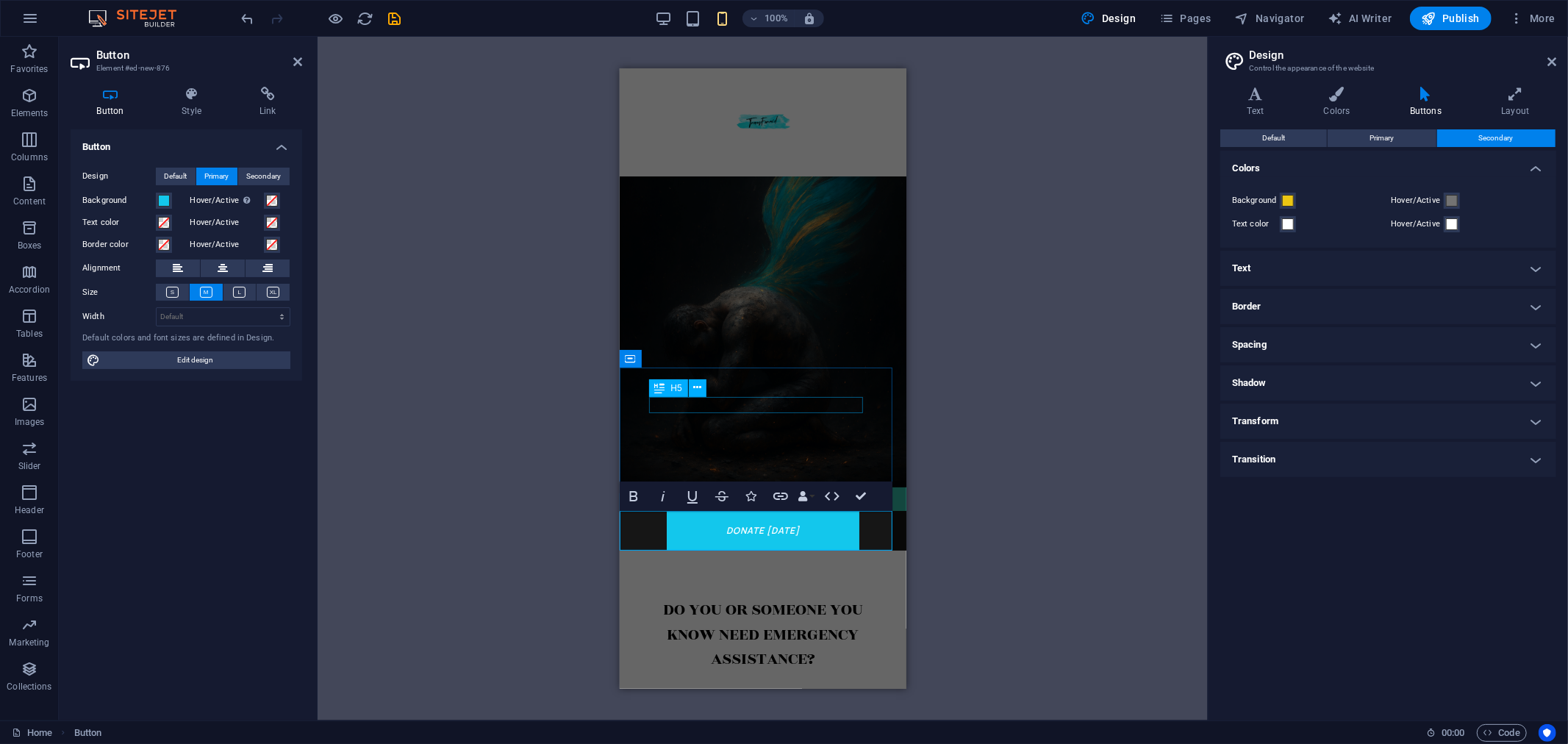
click at [664, 394] on icon at bounding box center [660, 388] width 10 height 18
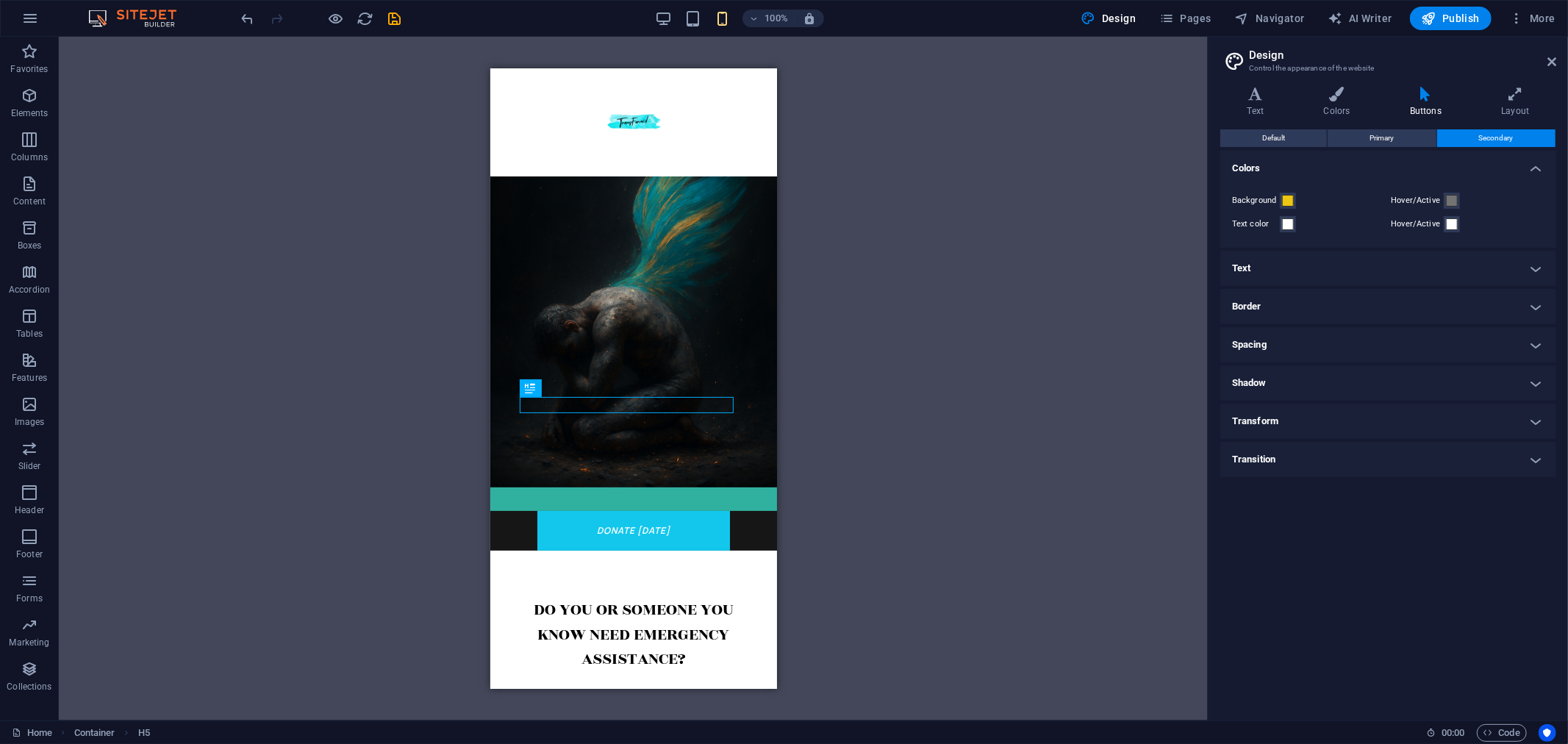
click at [399, 446] on div "H1 Banner Container Container H5 Image Container Image Container Spacer Image S…" at bounding box center [633, 378] width 1149 height 684
click at [728, 476] on div at bounding box center [633, 475] width 228 height 12
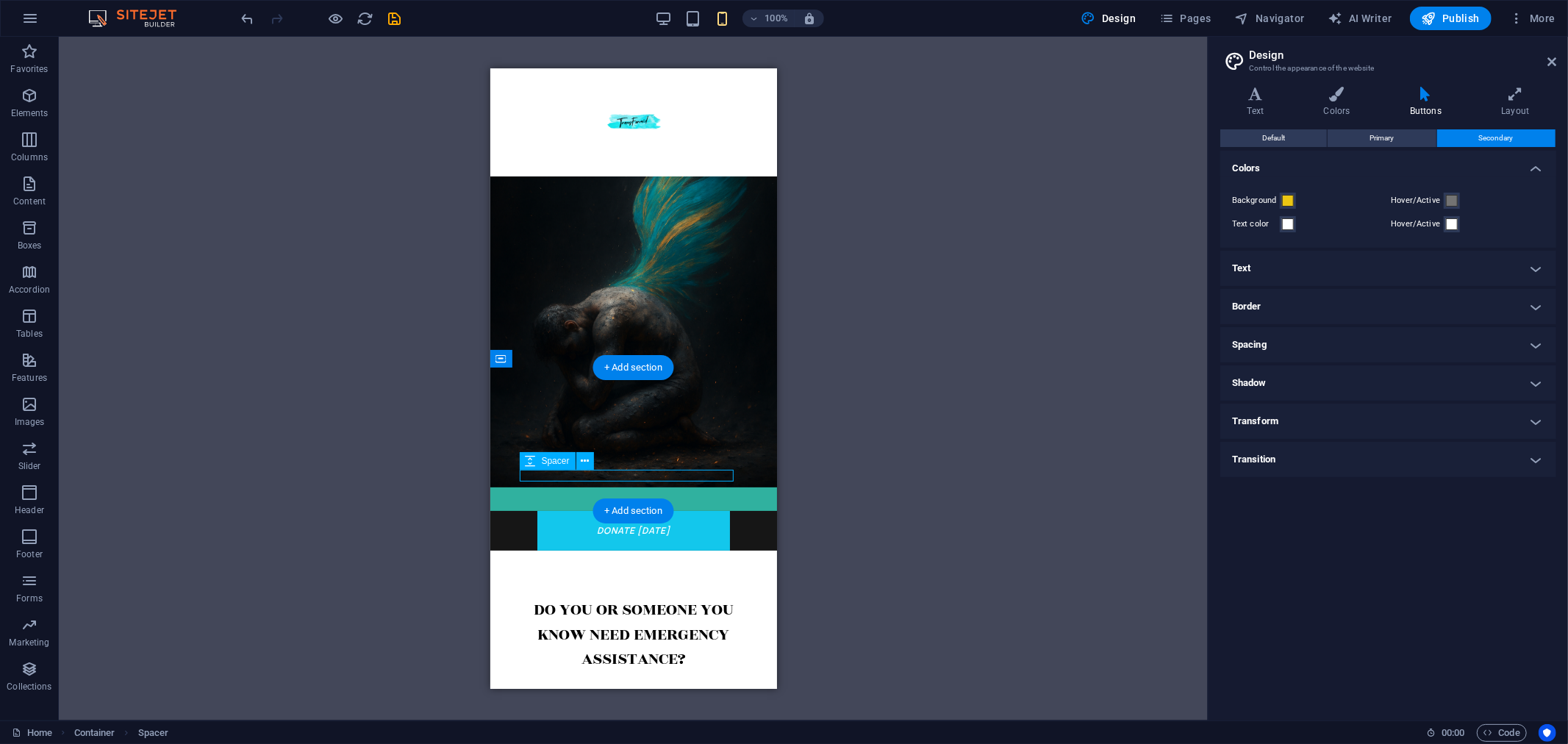
click at [728, 476] on div at bounding box center [633, 475] width 228 height 12
select select "px"
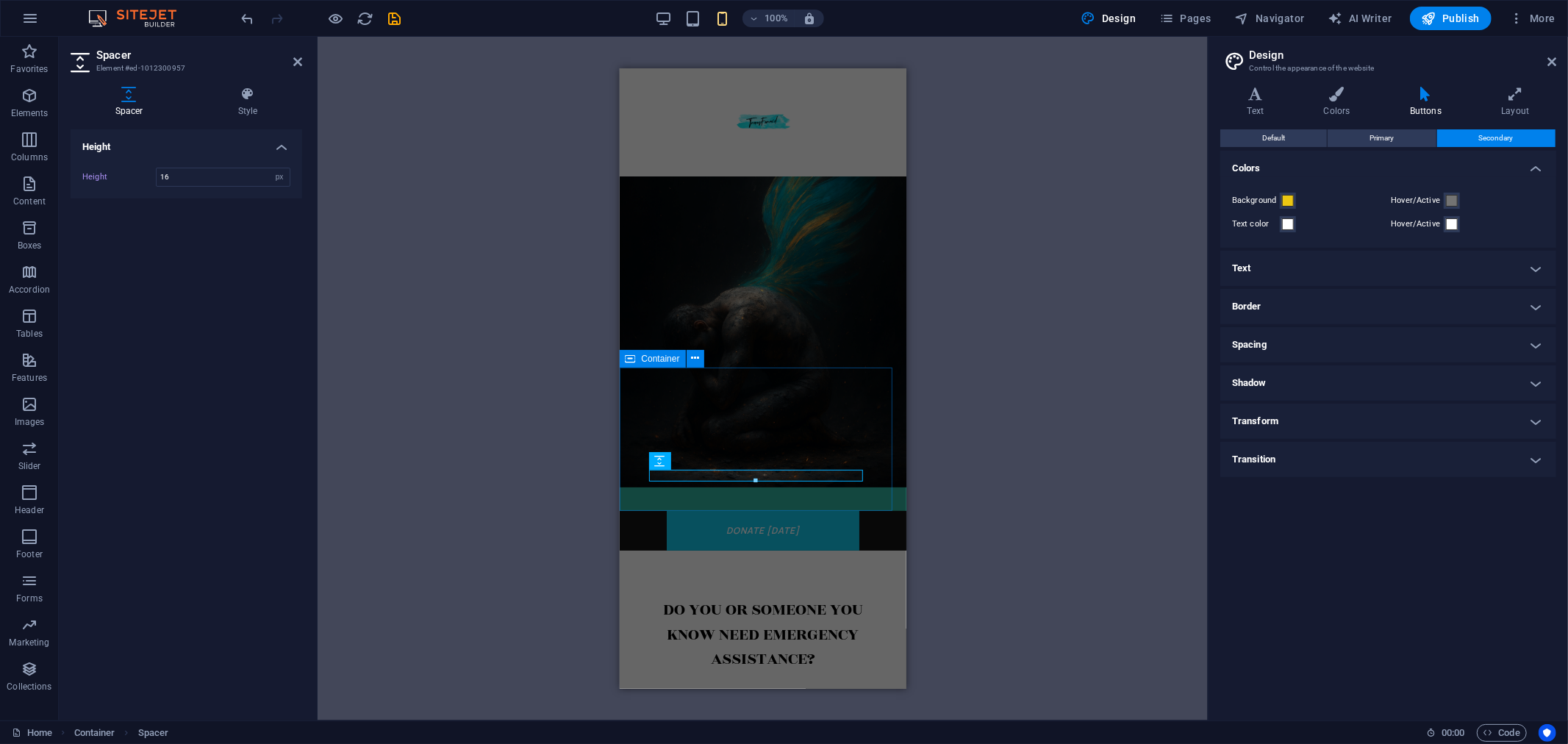
click at [630, 384] on div "Every "Body" Can Be TransForm'd When chaos surrounds us and the weight feels un…" at bounding box center [762, 438] width 287 height 143
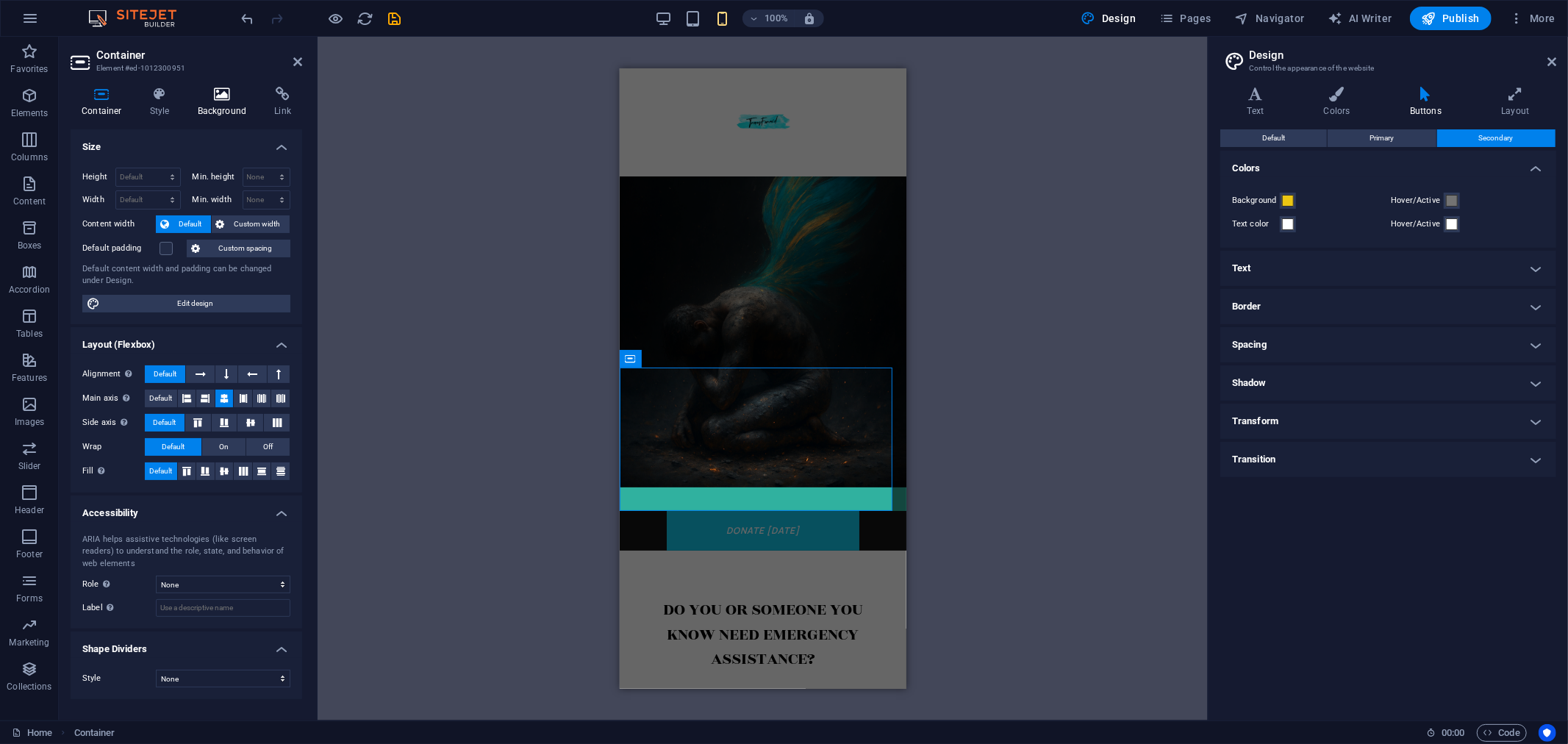
click at [217, 101] on icon at bounding box center [222, 93] width 71 height 15
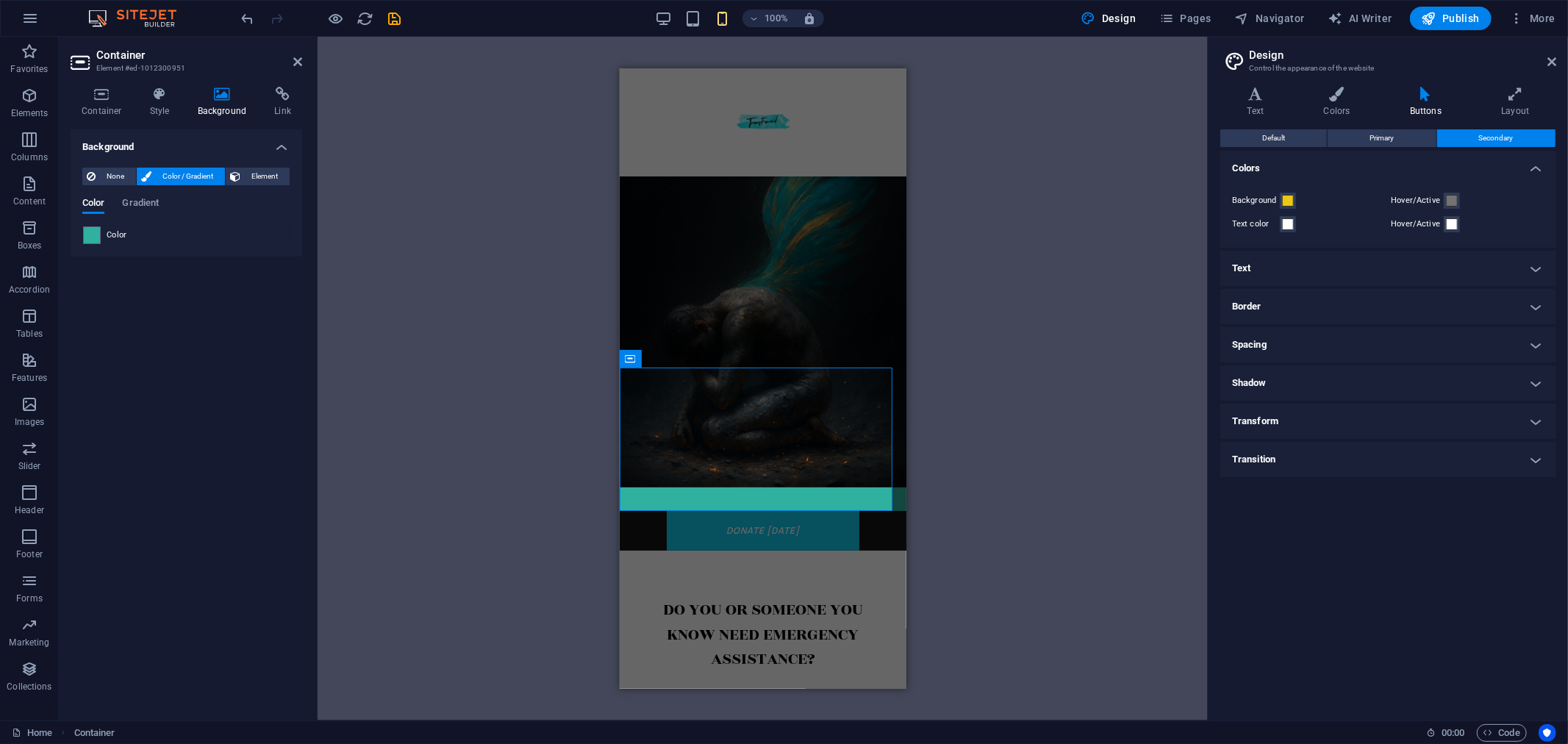
click at [115, 232] on span "Color" at bounding box center [117, 235] width 21 height 12
click at [90, 238] on span at bounding box center [92, 235] width 16 height 16
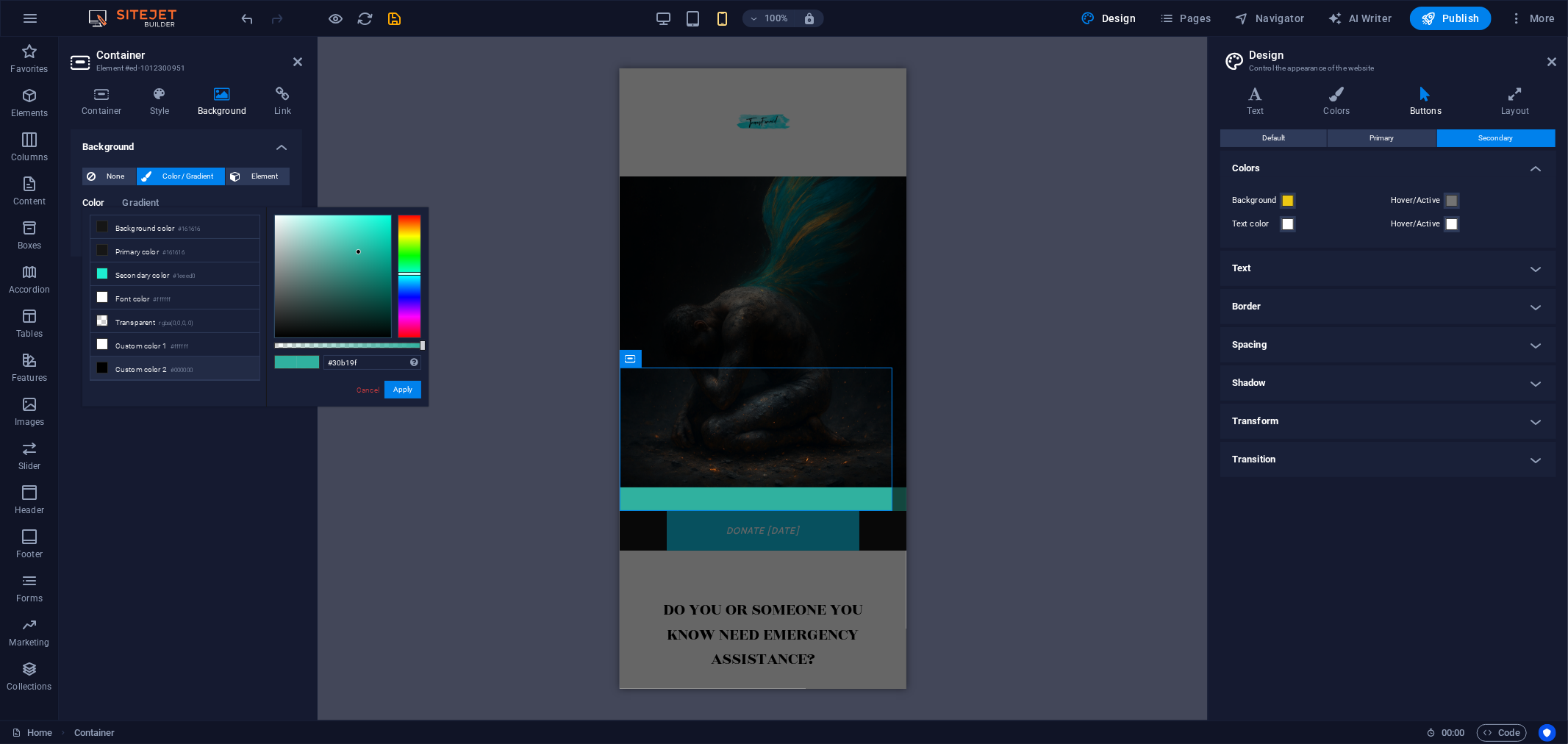
click at [101, 367] on icon at bounding box center [102, 367] width 10 height 10
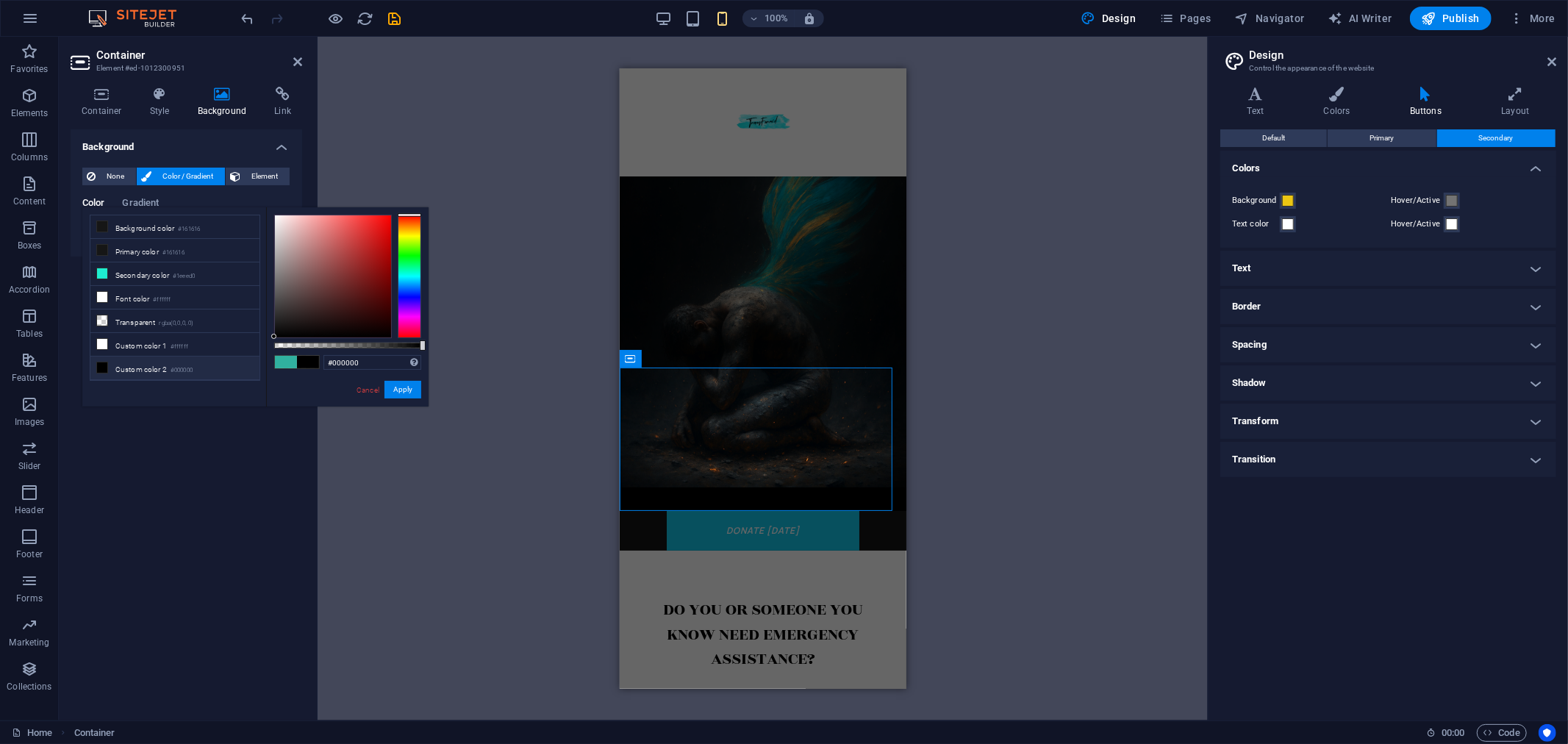
click at [413, 226] on div at bounding box center [409, 277] width 23 height 123
click at [361, 223] on div at bounding box center [333, 277] width 116 height 122
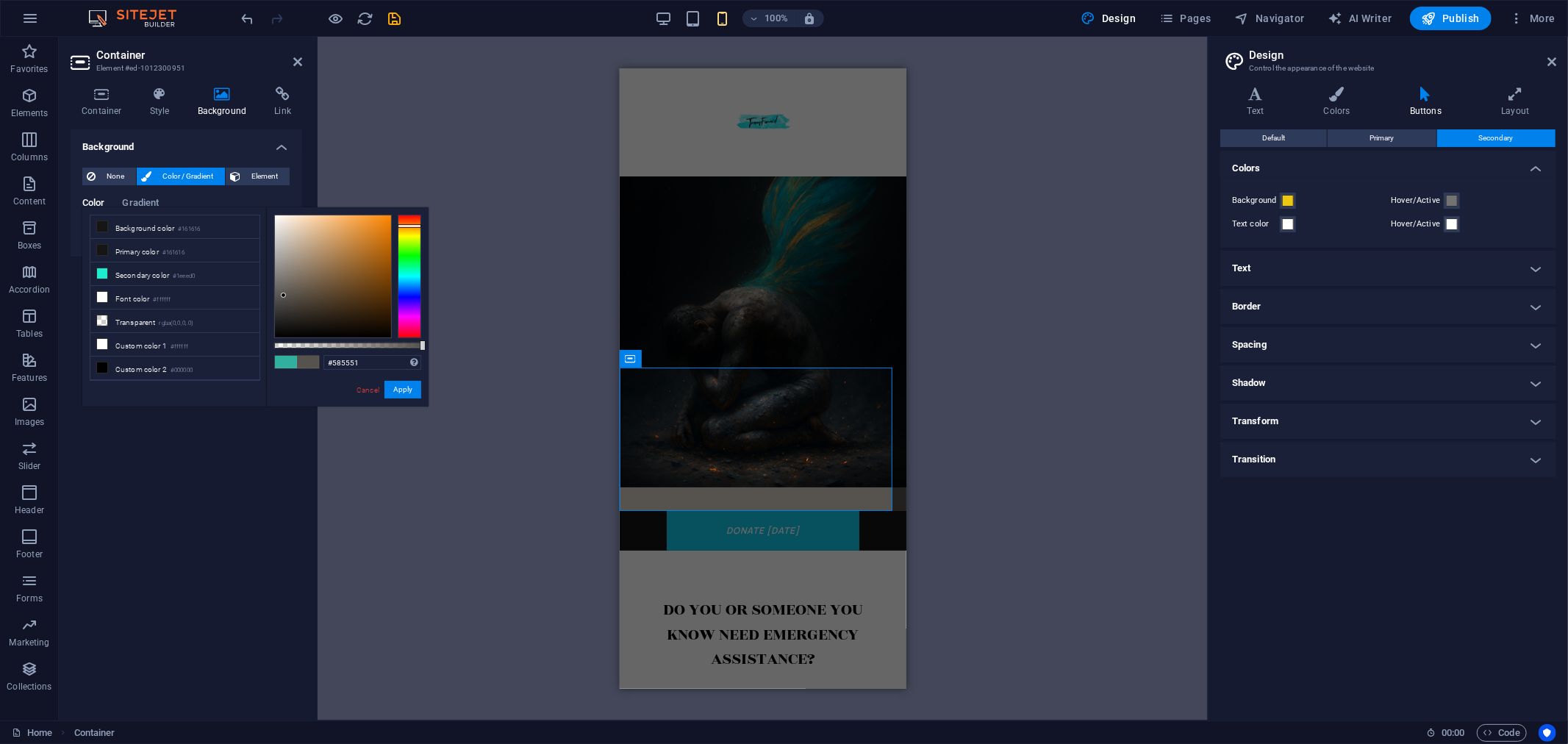
type input "#5a5653"
drag, startPoint x: 361, startPoint y: 223, endPoint x: 283, endPoint y: 295, distance: 106.2
click at [283, 295] on div at bounding box center [282, 294] width 5 height 5
click at [1038, 423] on div "Drag here to replace the existing content. Press “Ctrl” if you want to create a…" at bounding box center [763, 378] width 890 height 684
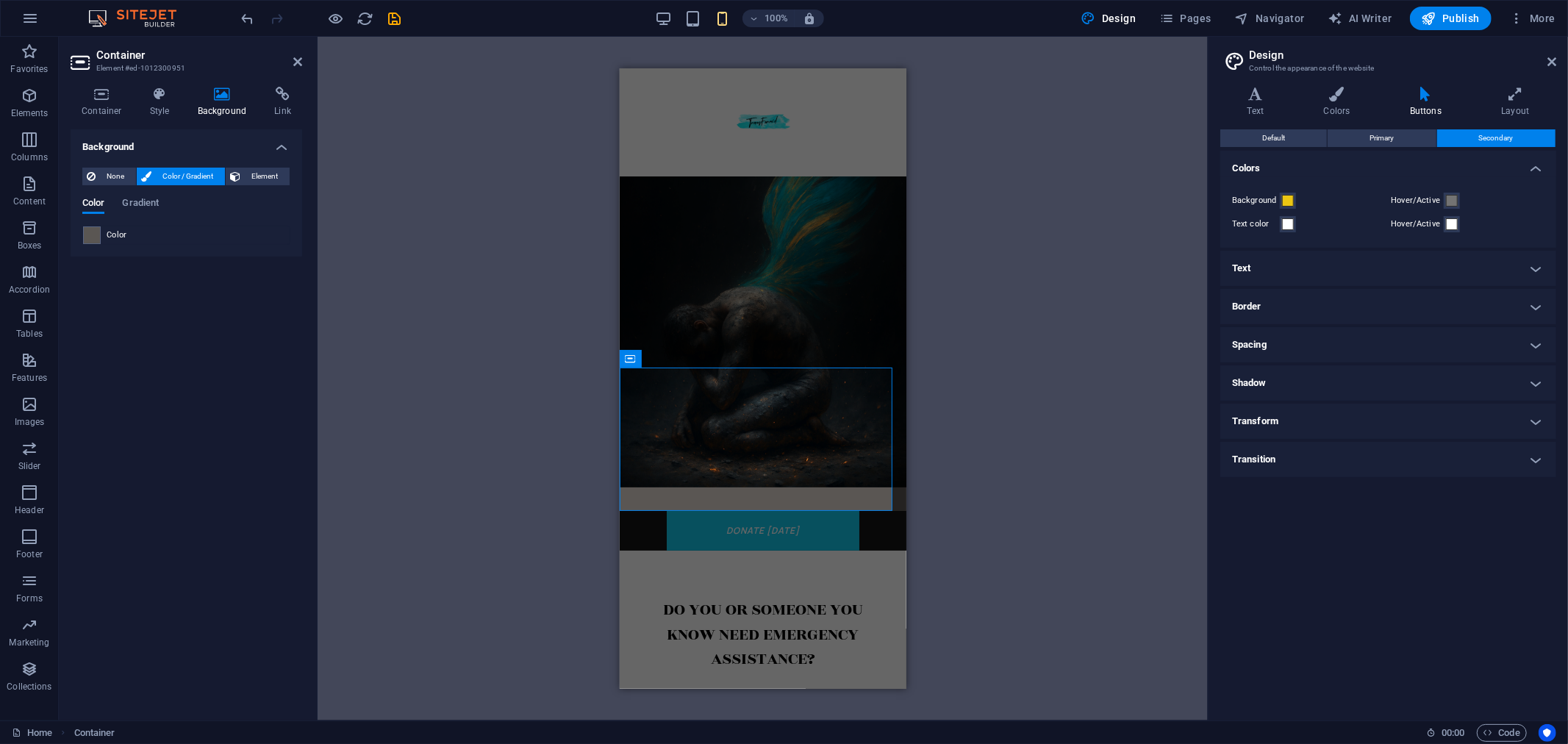
click at [1033, 418] on div "Drag here to replace the existing content. Press “Ctrl” if you want to create a…" at bounding box center [763, 378] width 890 height 684
click at [1030, 415] on div "Drag here to replace the existing content. Press “Ctrl” if you want to create a…" at bounding box center [763, 378] width 890 height 684
click at [329, 16] on icon "button" at bounding box center [336, 19] width 17 height 17
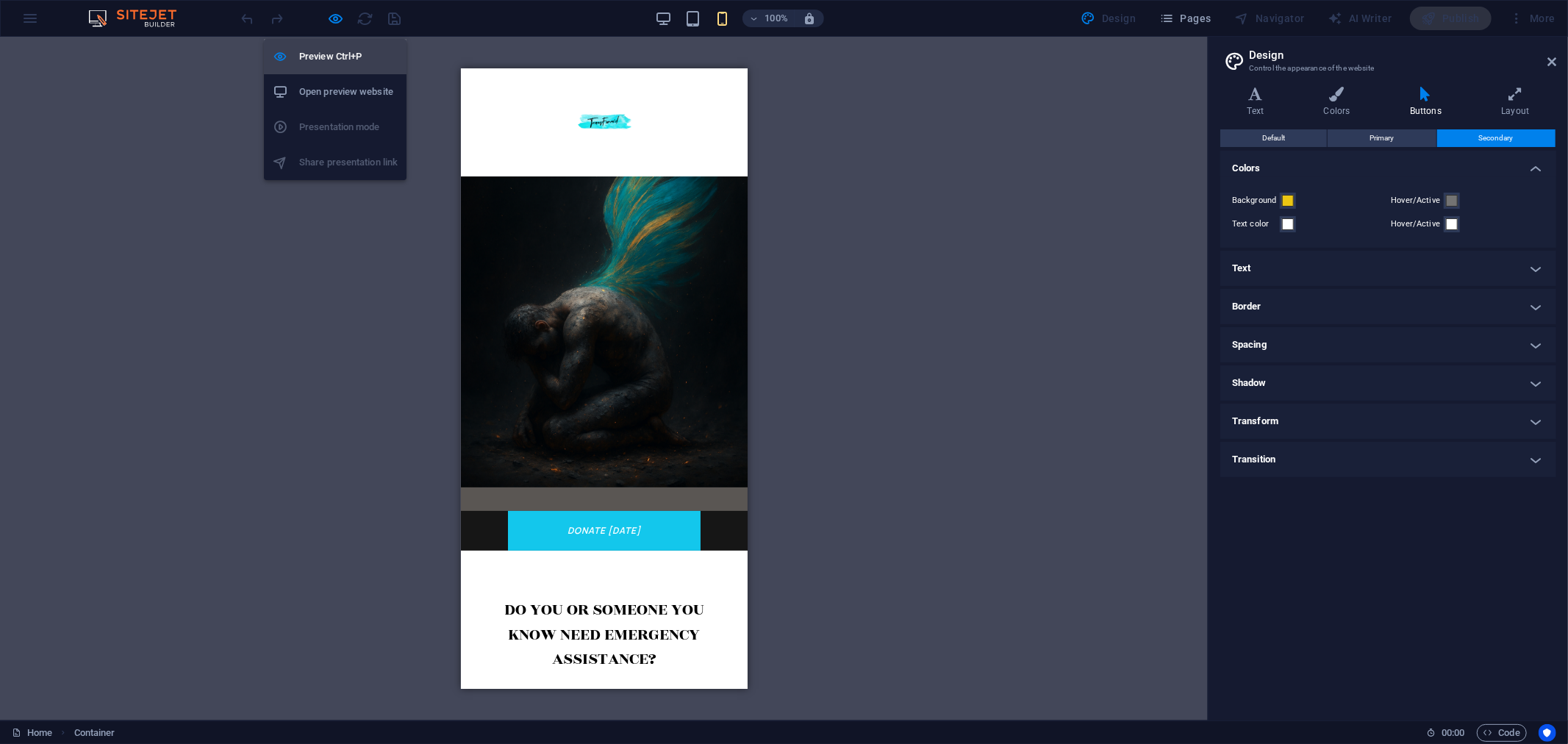
click at [336, 61] on h6 "Preview Ctrl+P" at bounding box center [348, 57] width 98 height 18
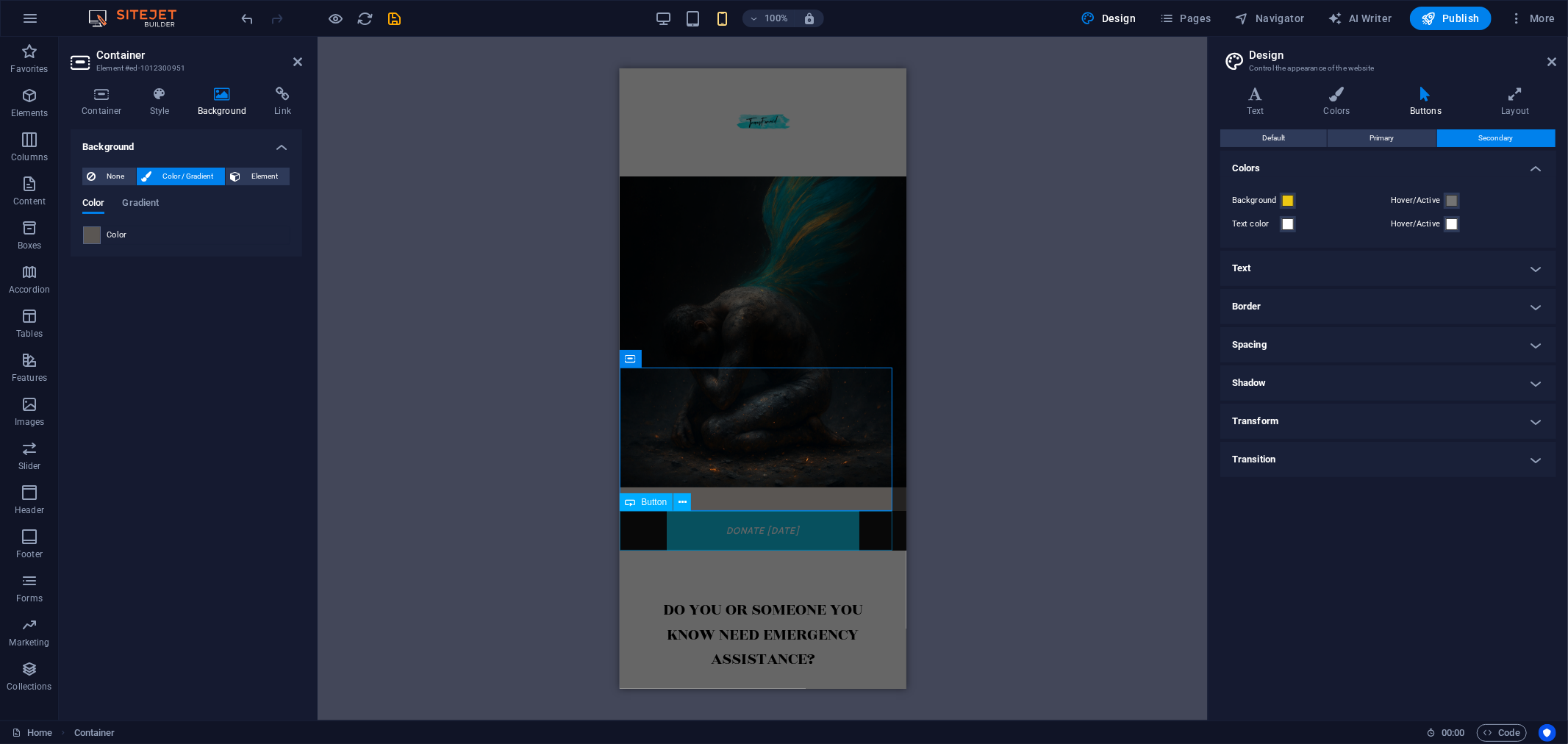
click at [811, 539] on div "donate [DATE]" at bounding box center [762, 530] width 287 height 39
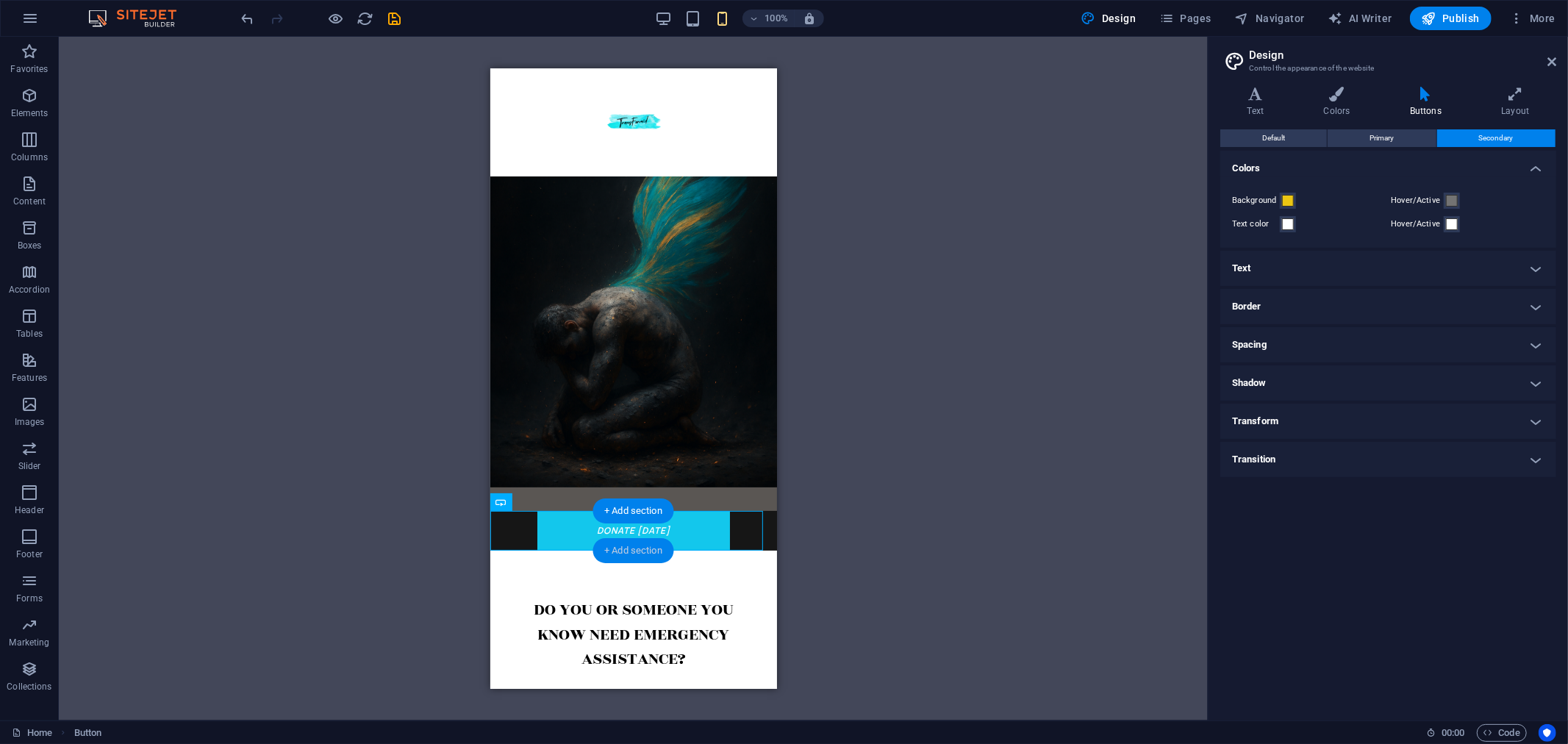
click at [665, 539] on div "+ Add section" at bounding box center [633, 551] width 81 height 25
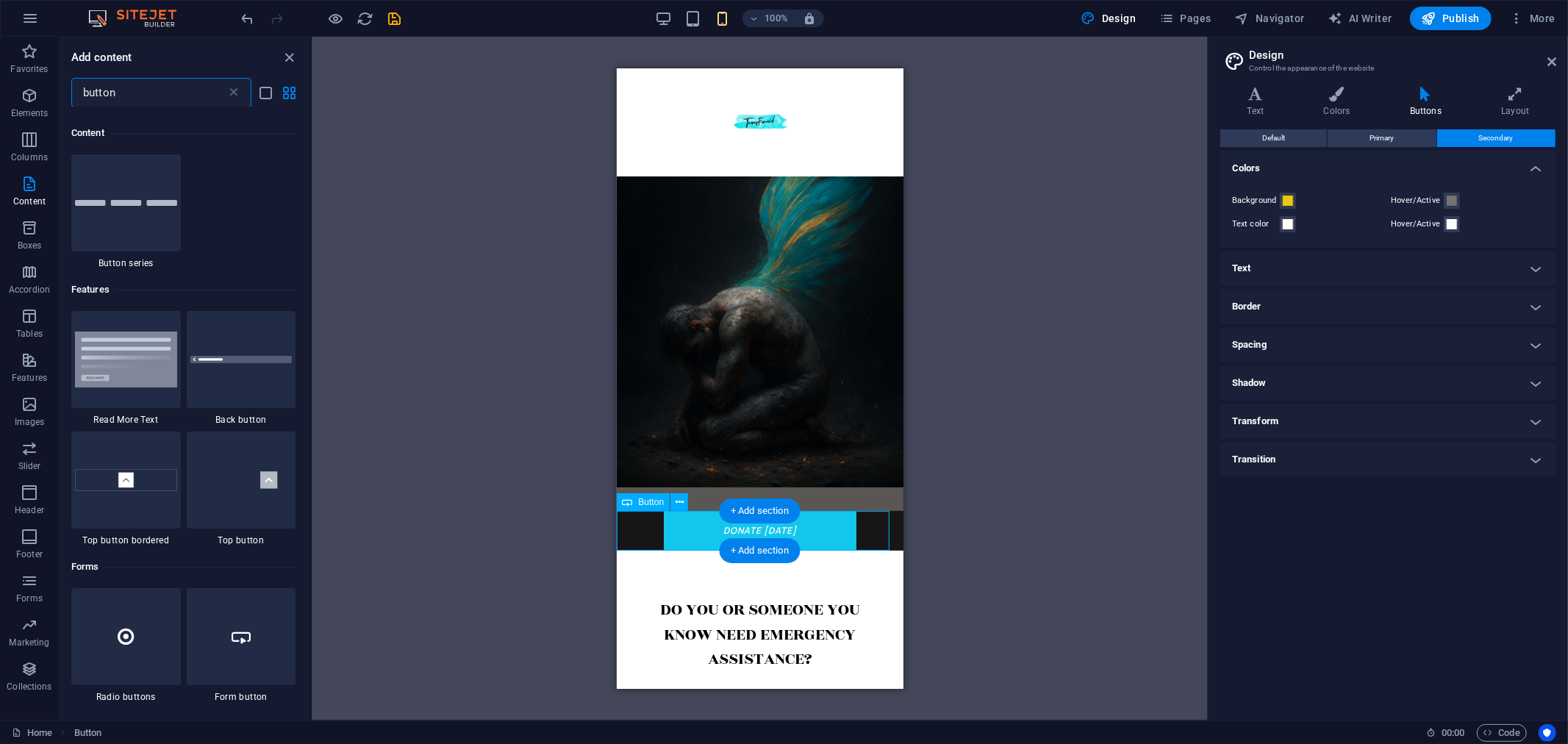
scroll to position [112, 0]
click at [728, 527] on div "donate [DATE]" at bounding box center [759, 530] width 287 height 39
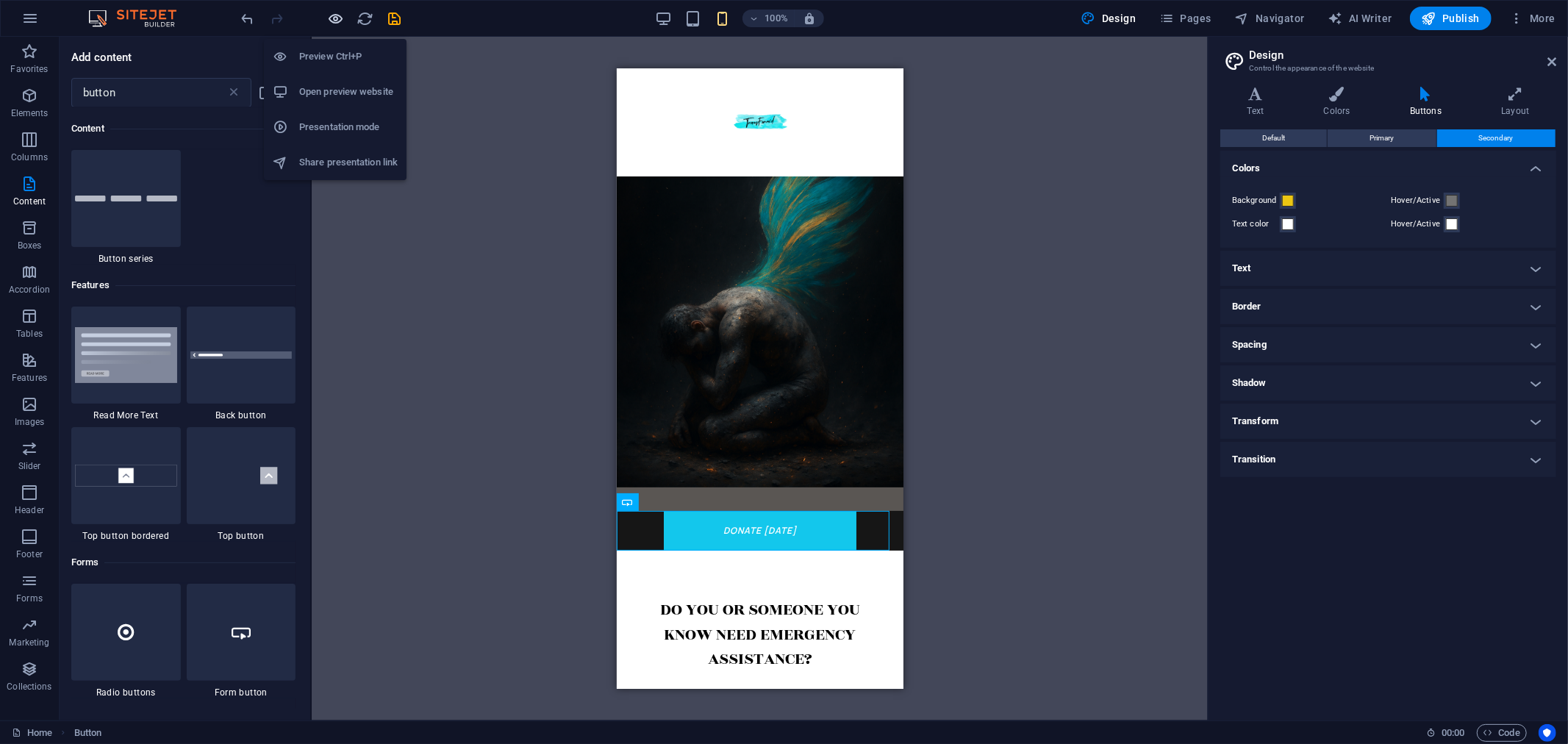
click at [334, 17] on icon "button" at bounding box center [336, 19] width 17 height 17
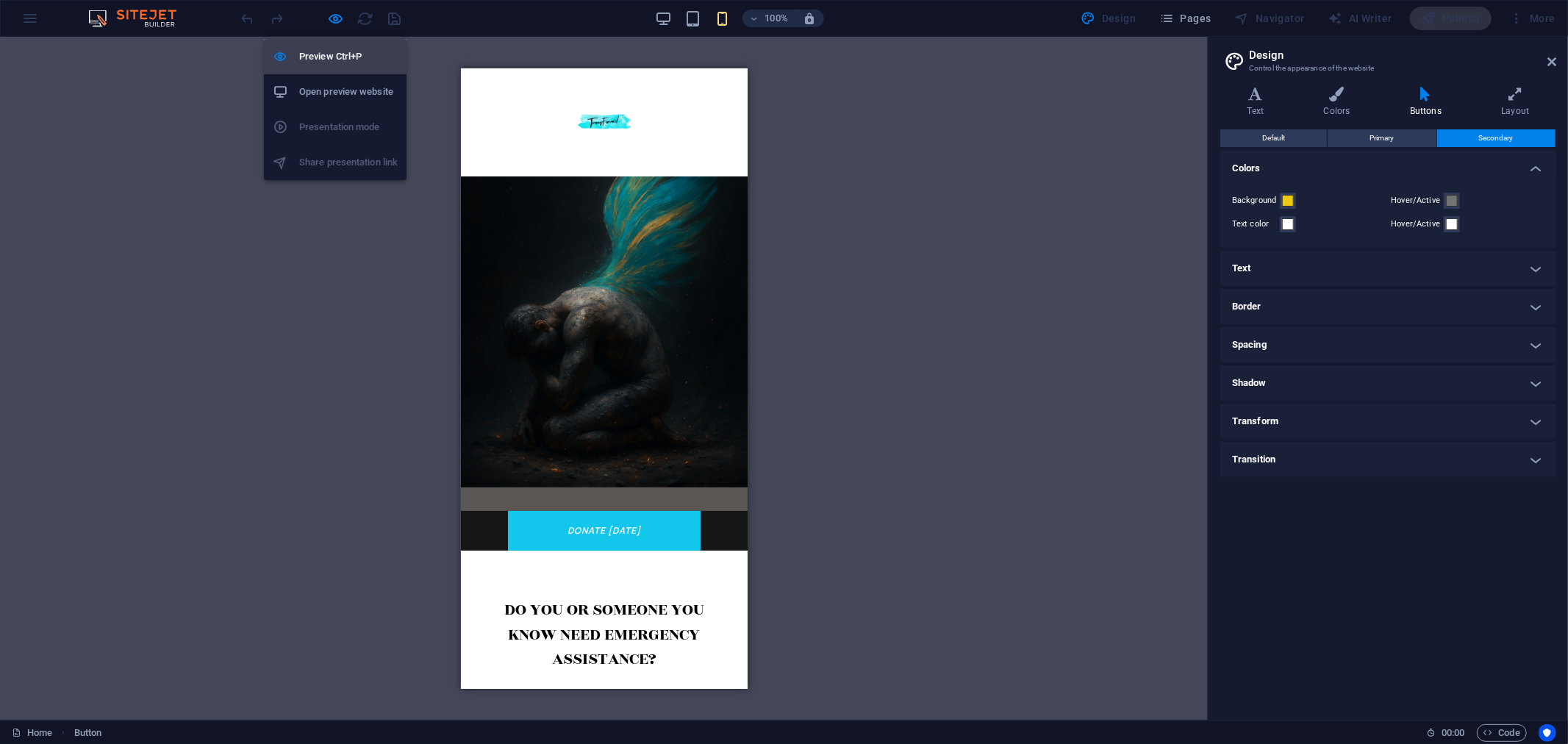
click at [342, 50] on h6 "Preview Ctrl+P" at bounding box center [348, 57] width 98 height 18
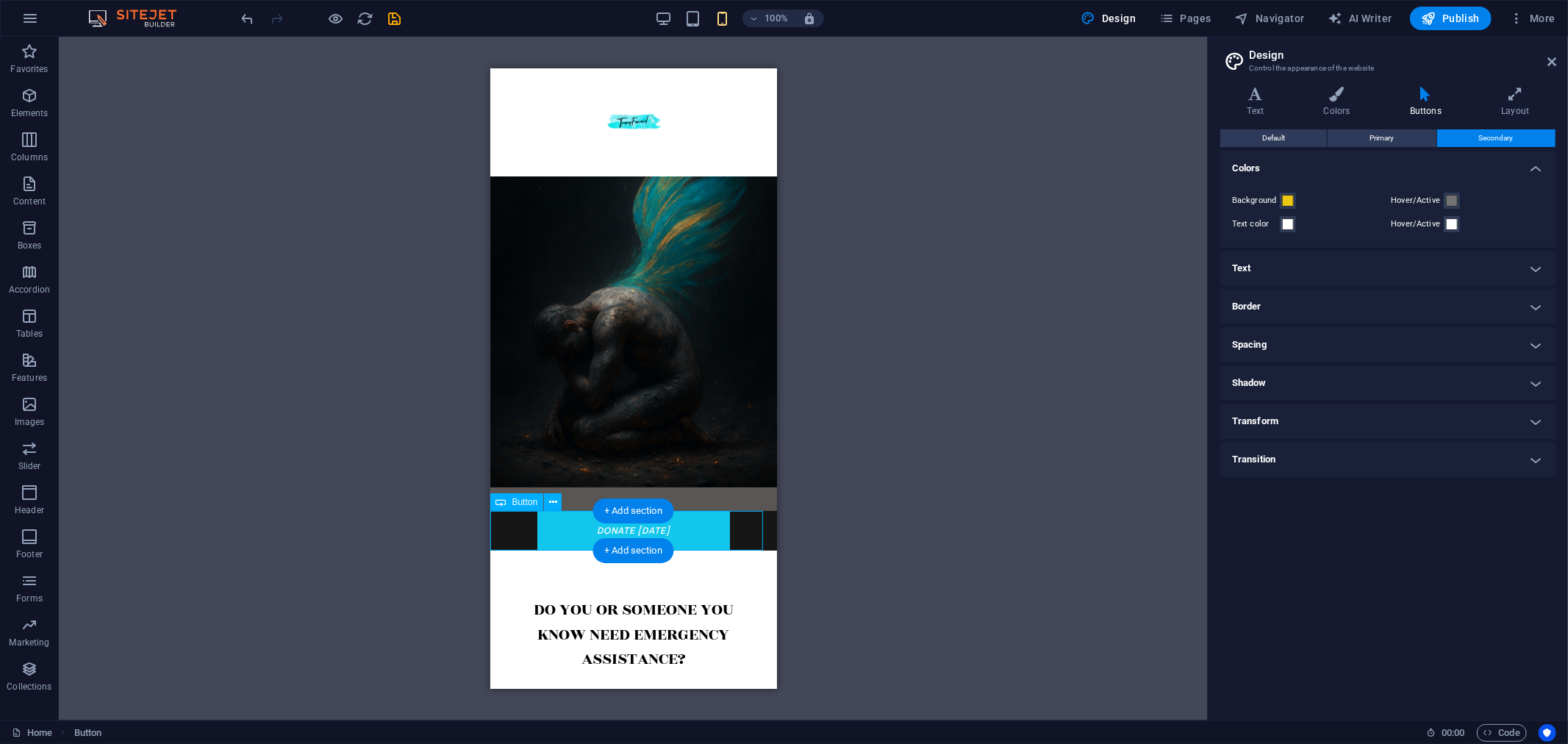
click at [603, 528] on div "donate [DATE]" at bounding box center [633, 530] width 287 height 39
click at [589, 528] on div "donate [DATE]" at bounding box center [633, 530] width 287 height 39
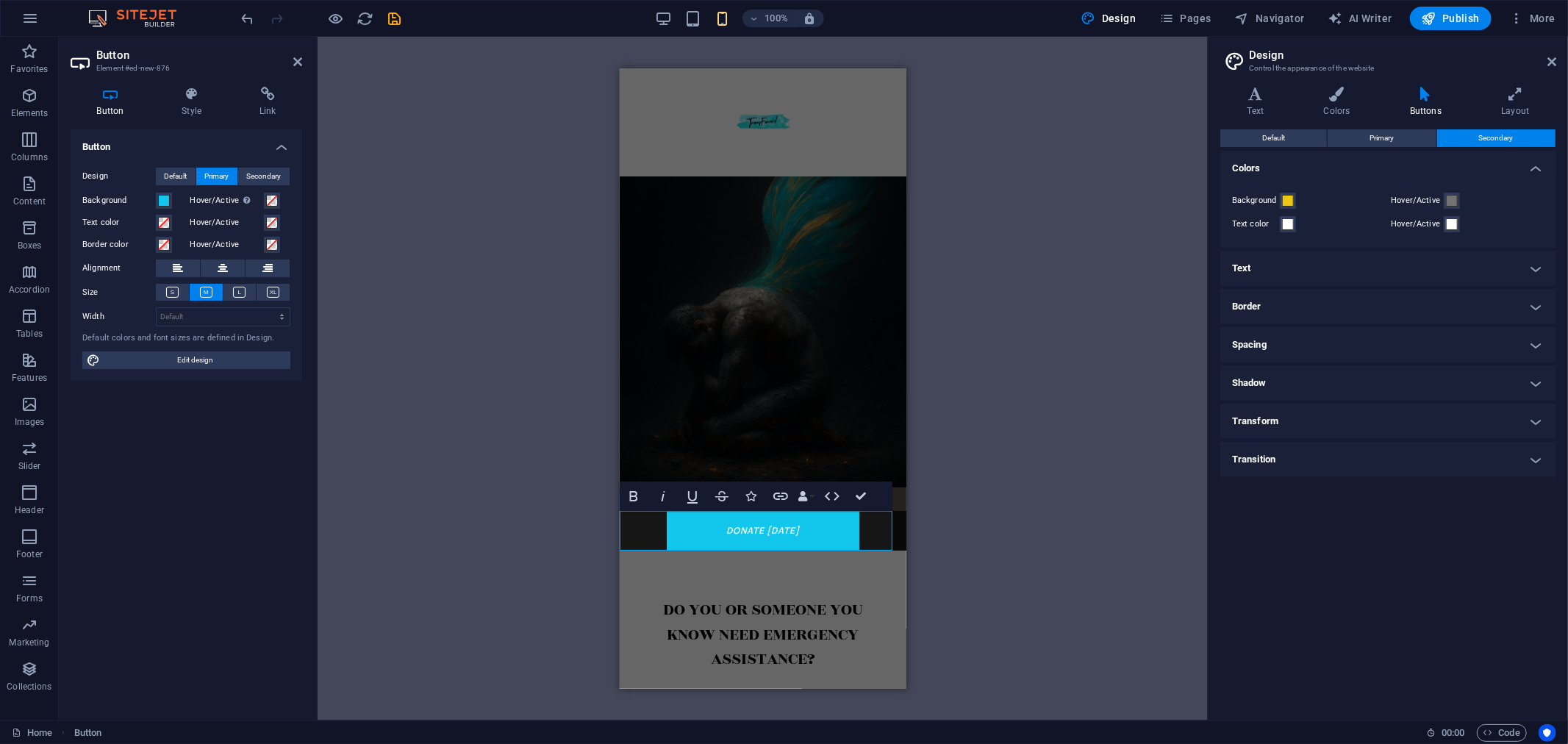
click at [725, 519] on link "donate [DATE]" at bounding box center [762, 530] width 193 height 39
click at [759, 524] on link "donate [DATE]" at bounding box center [762, 530] width 193 height 39
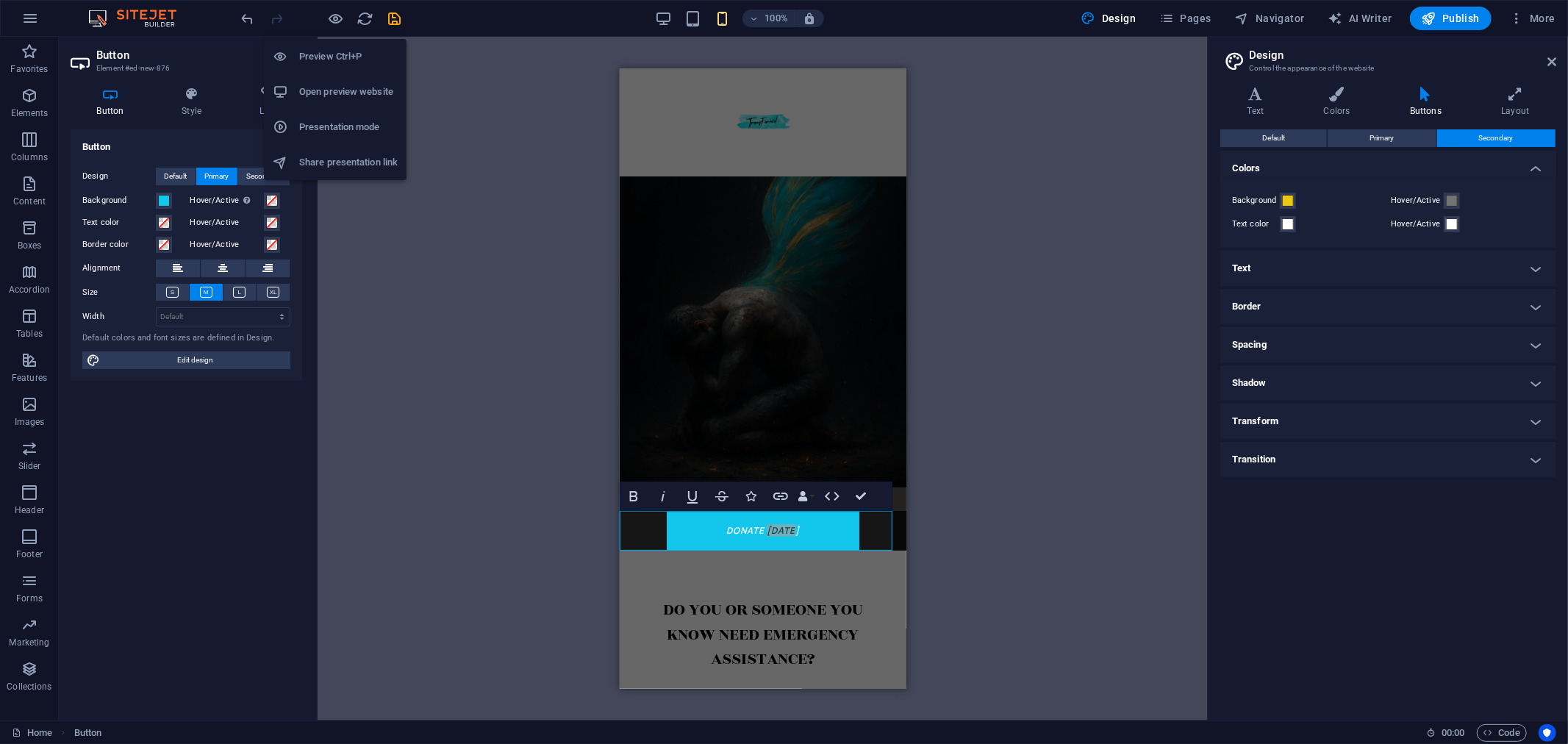
click at [342, 52] on h6 "Preview Ctrl+P" at bounding box center [348, 57] width 98 height 18
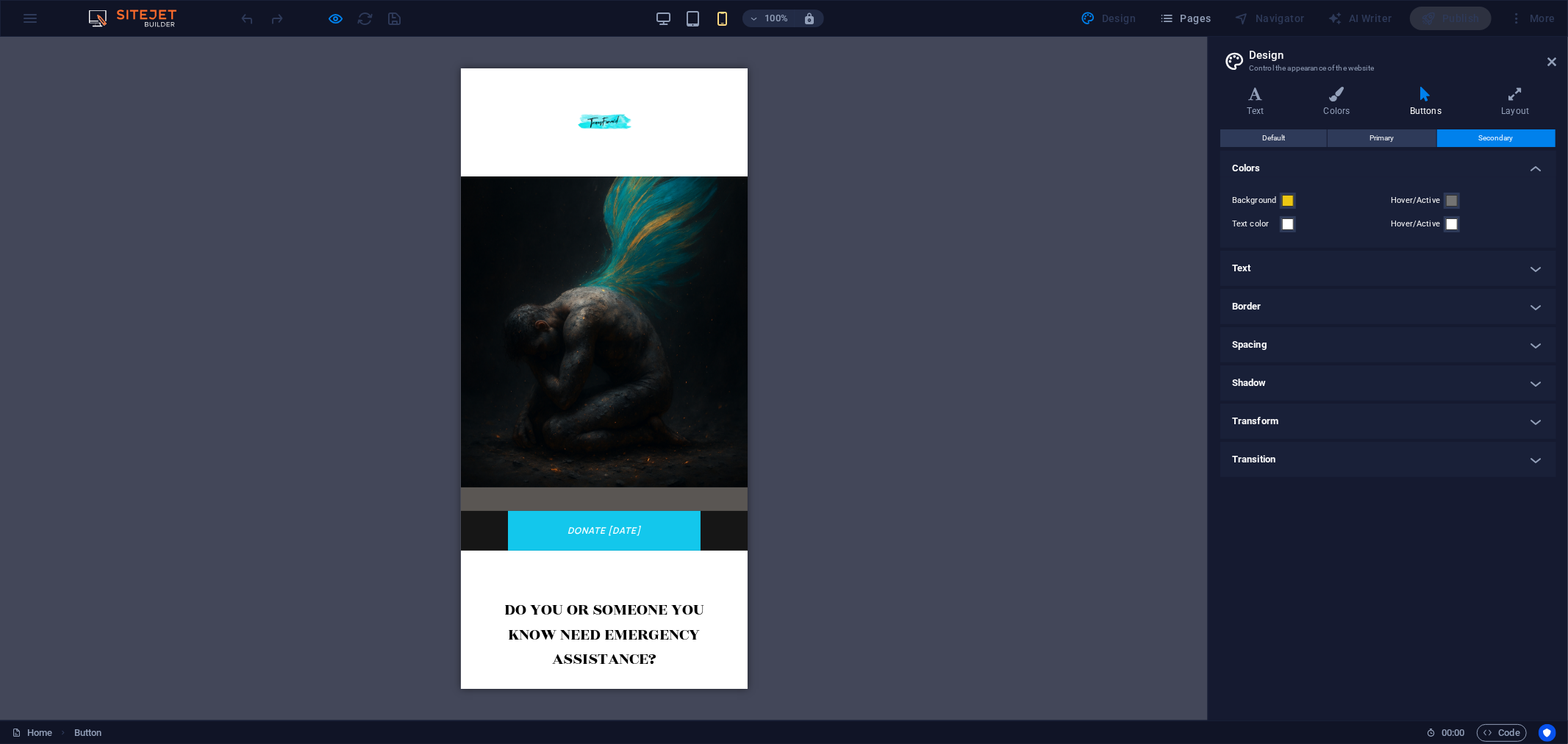
click at [579, 530] on link "donate [DATE]" at bounding box center [603, 530] width 193 height 39
click at [624, 523] on link "donate [DATE]" at bounding box center [603, 530] width 193 height 39
click at [620, 527] on link "donate [DATE]" at bounding box center [603, 530] width 193 height 39
click at [638, 527] on link "donate [DATE]" at bounding box center [603, 530] width 193 height 39
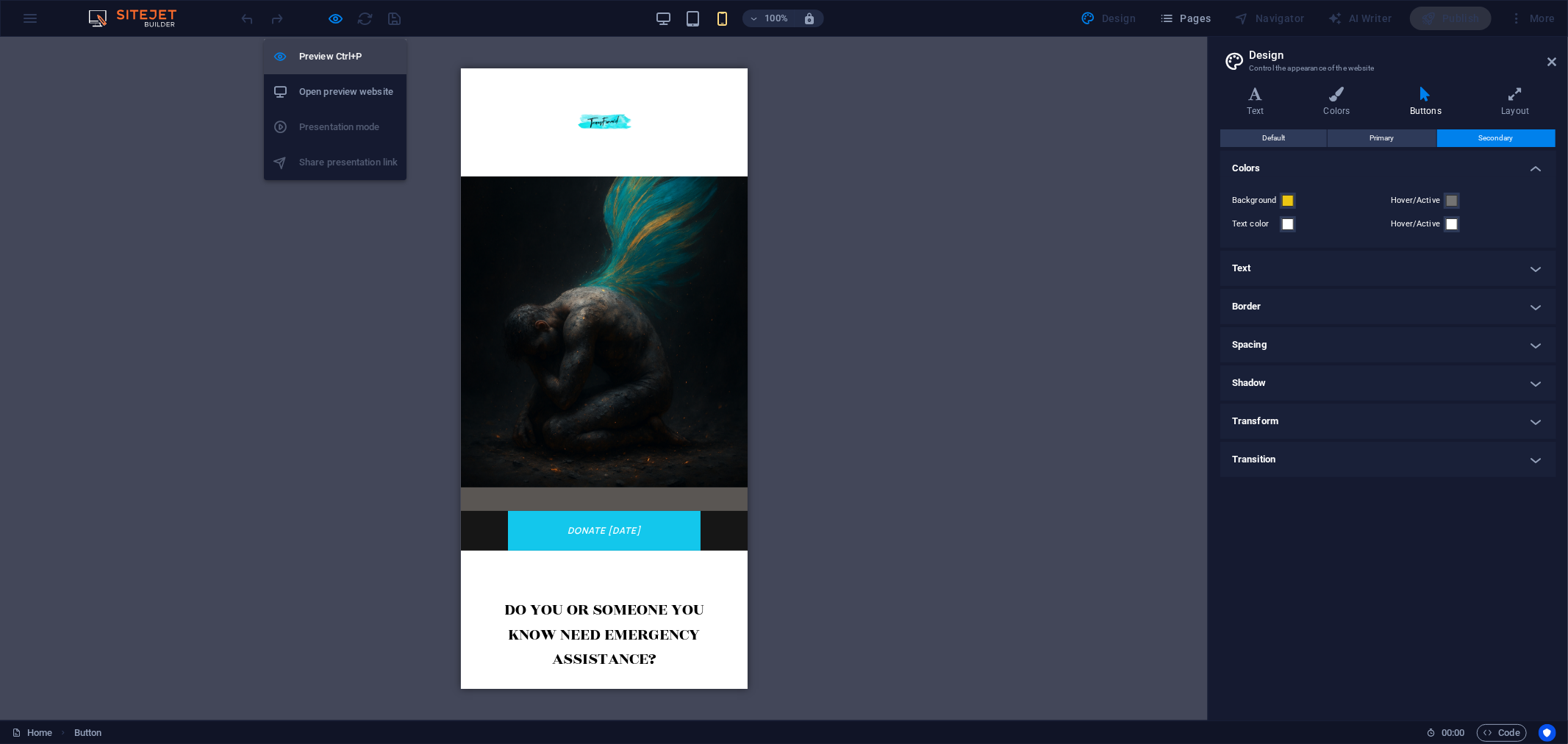
click at [338, 45] on li "Preview Ctrl+P" at bounding box center [335, 57] width 143 height 35
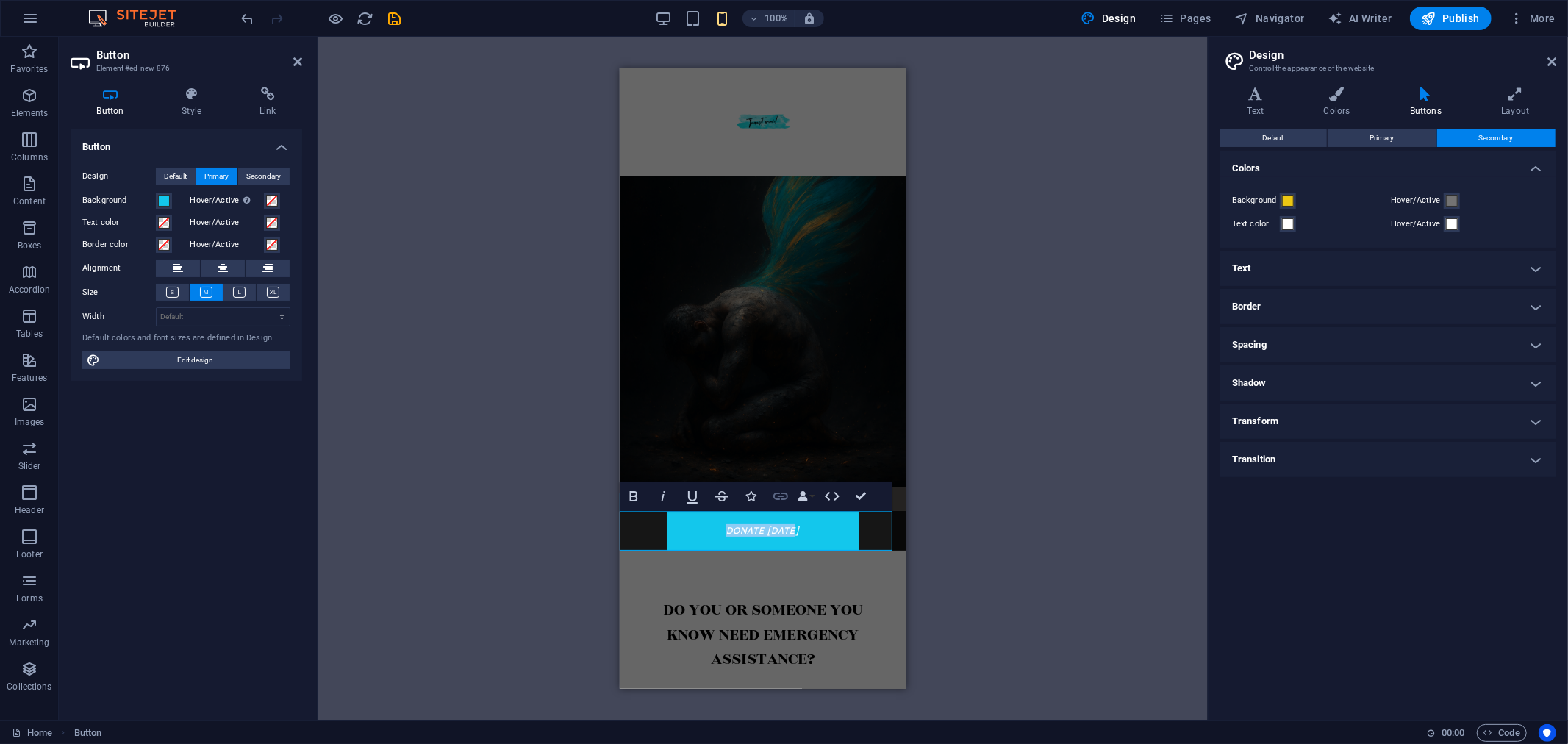
click at [787, 498] on icon "button" at bounding box center [781, 496] width 18 height 18
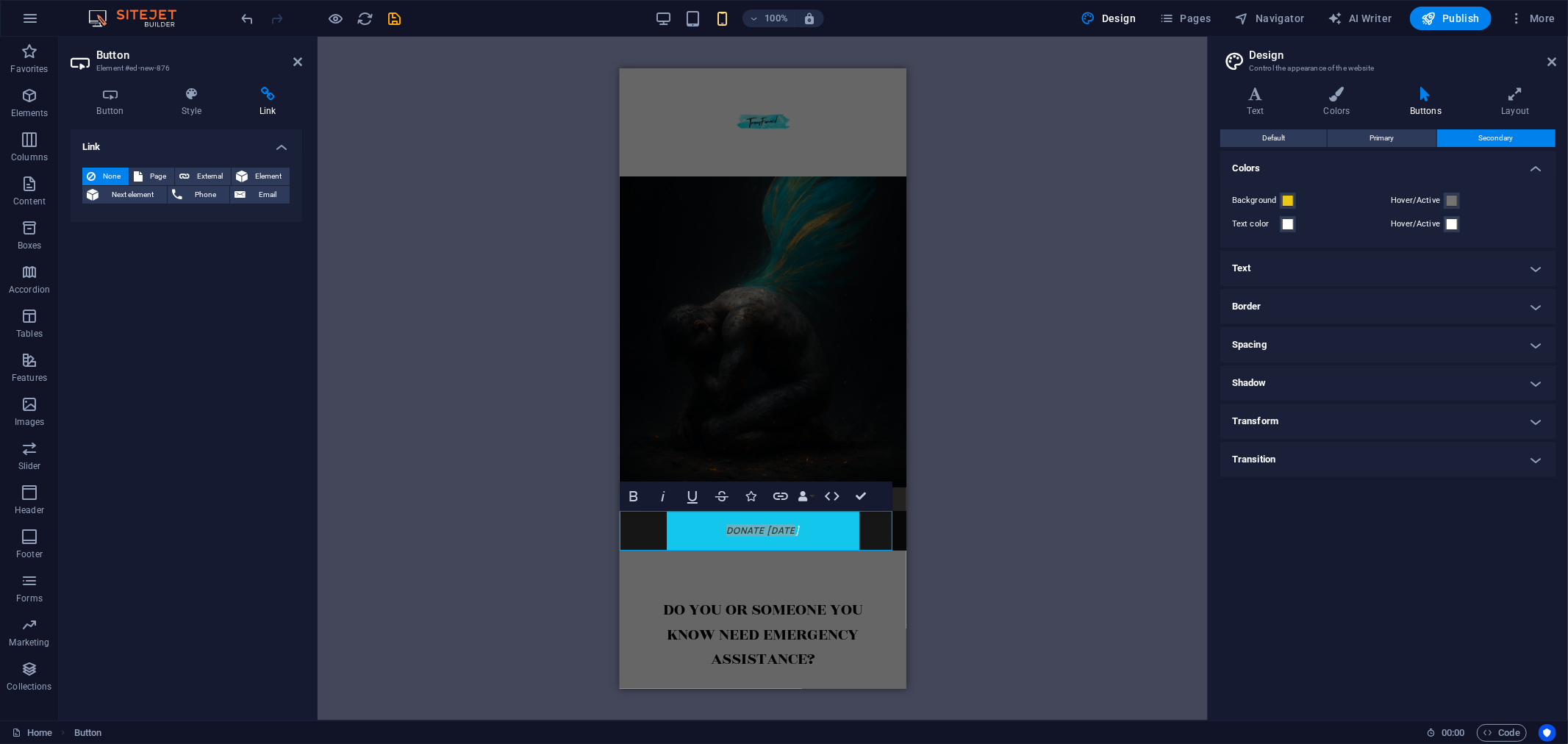
click at [152, 138] on h4 "Link" at bounding box center [186, 142] width 232 height 27
click at [152, 138] on h4 "Link" at bounding box center [186, 146] width 232 height 35
click at [195, 171] on span "External" at bounding box center [211, 176] width 33 height 18
select select "blank"
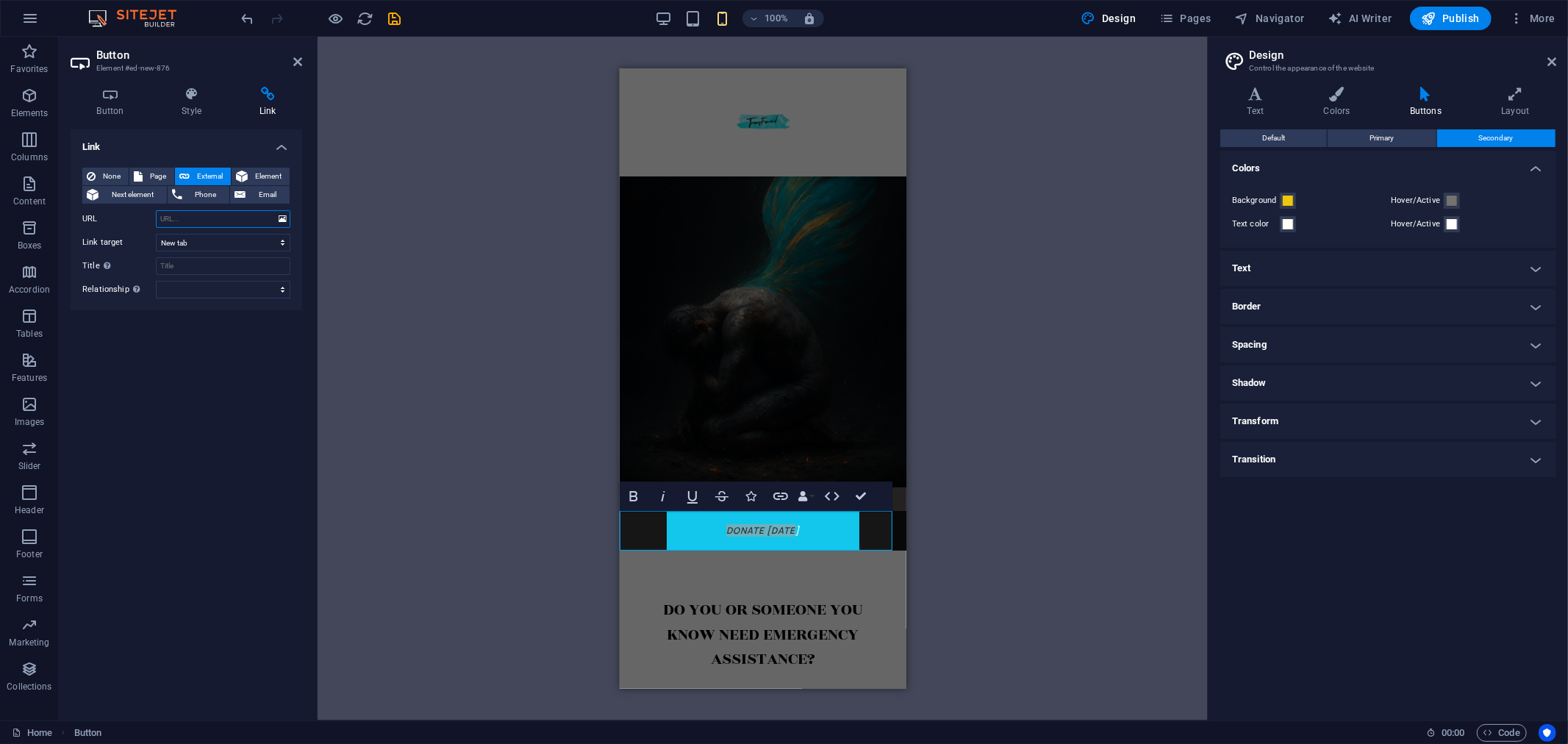
click at [195, 216] on input "URL" at bounding box center [223, 219] width 134 height 18
paste input "<script src="[URL][DOMAIN_NAME]" paypalExpress="false"></script> <iframe src="[…"
type input "<script src="[URL][DOMAIN_NAME]" paypalExpress="false"></script> <iframe src="[…"
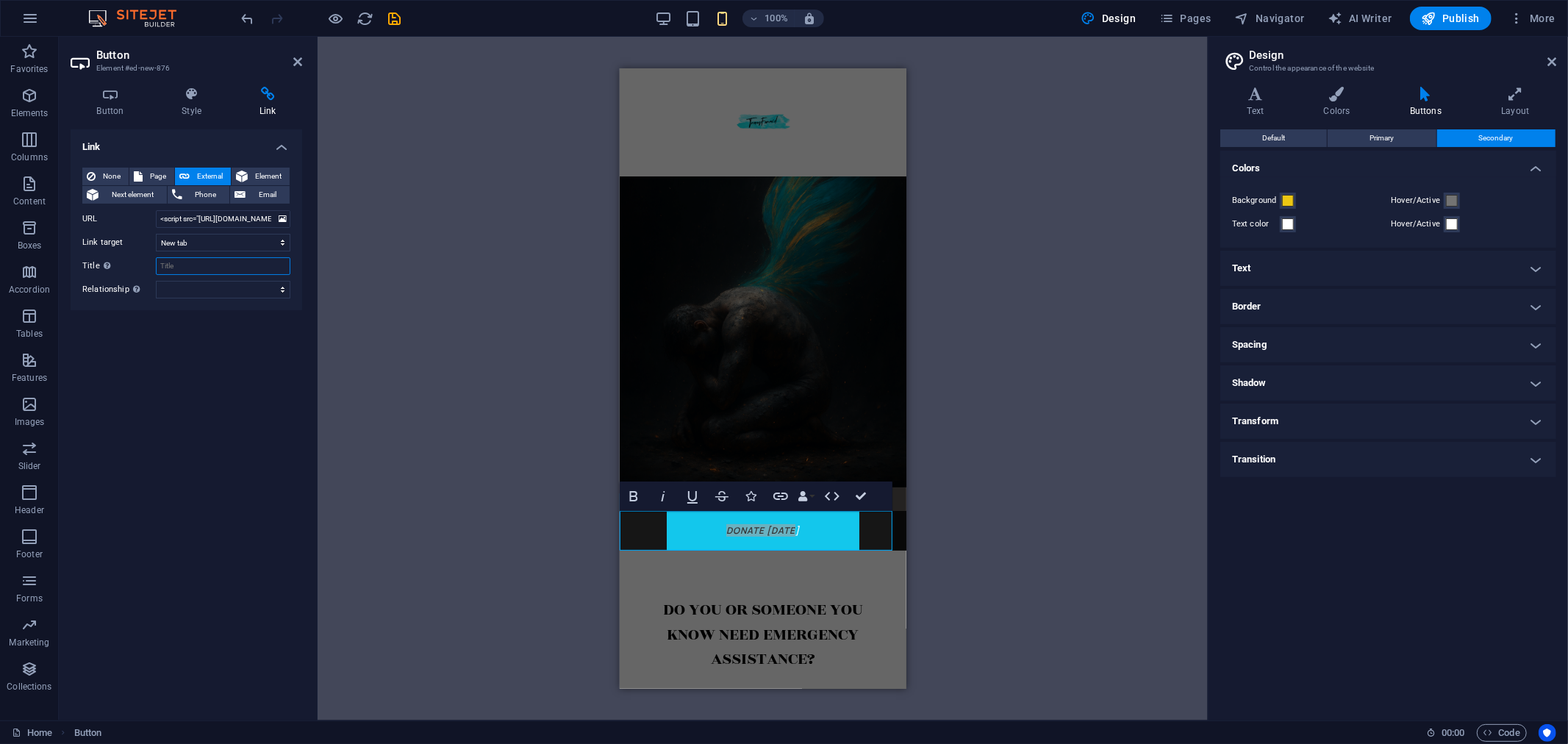
click at [199, 263] on input "Title Additional link description, should not be the same as the link text. The…" at bounding box center [223, 266] width 134 height 18
type input "TransForm'd Donate Page"
click at [200, 133] on h4 "Link" at bounding box center [186, 142] width 232 height 27
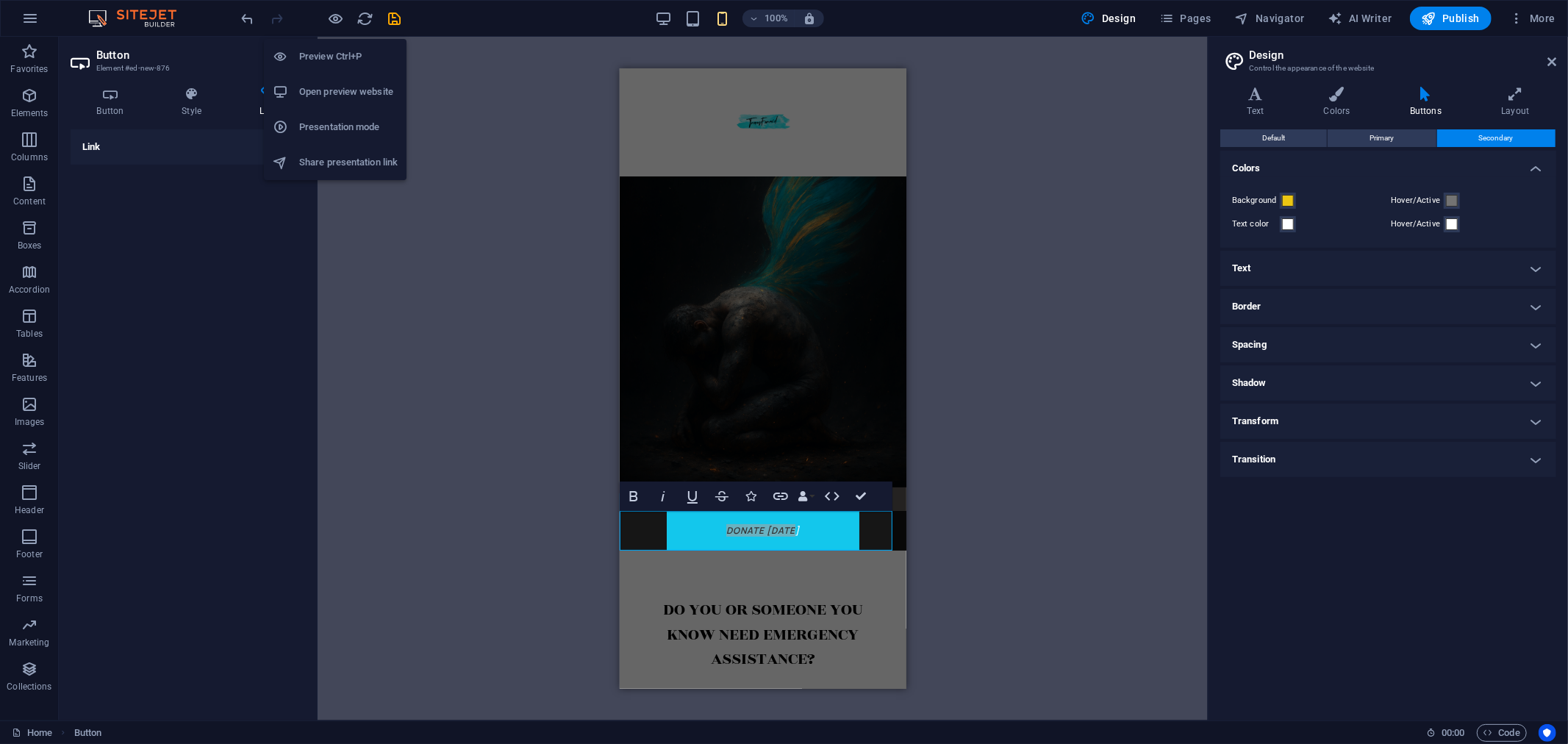
click at [343, 54] on h6 "Preview Ctrl+P" at bounding box center [348, 57] width 98 height 18
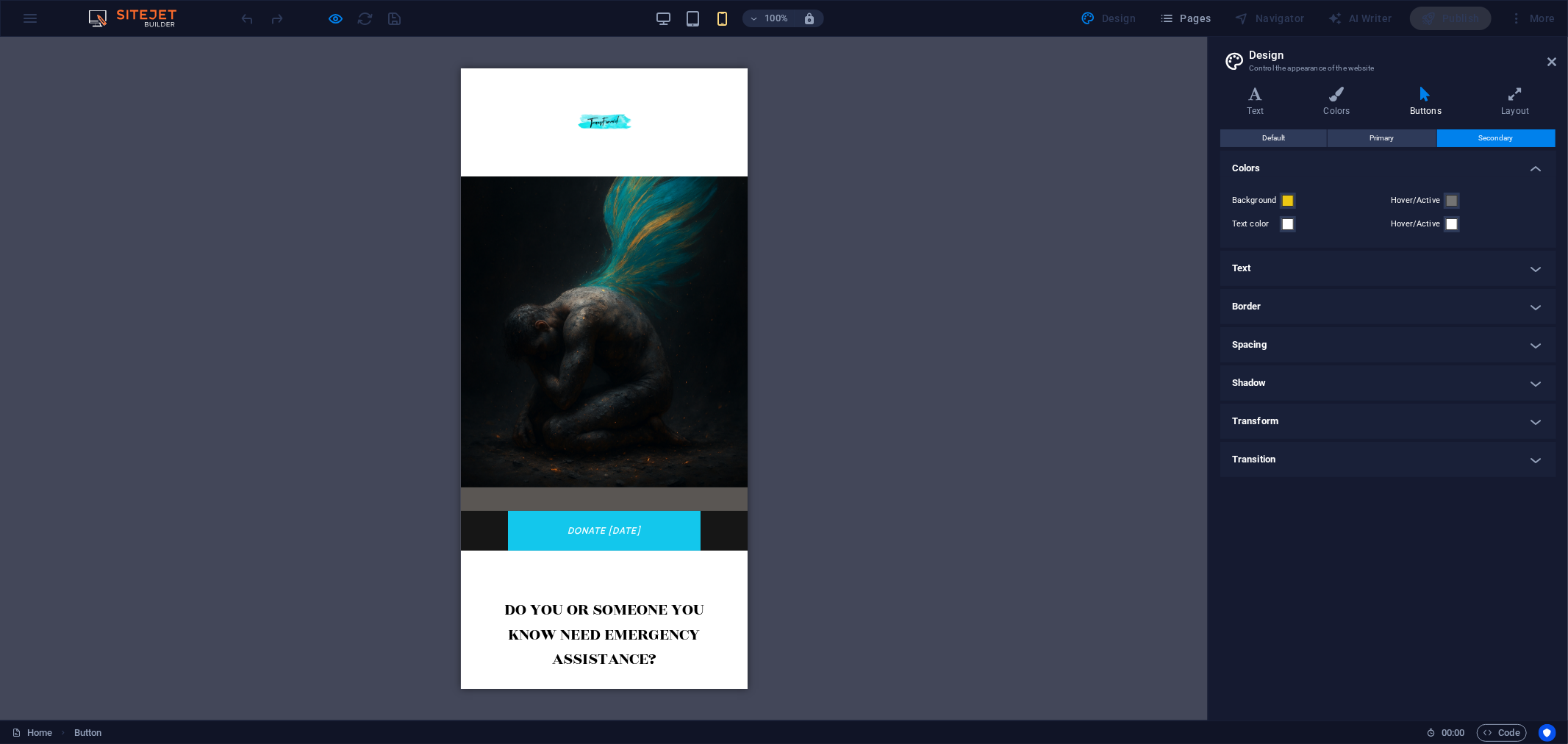
click at [601, 533] on link "donate [DATE]" at bounding box center [603, 530] width 193 height 39
